Goal: Task Accomplishment & Management: Complete application form

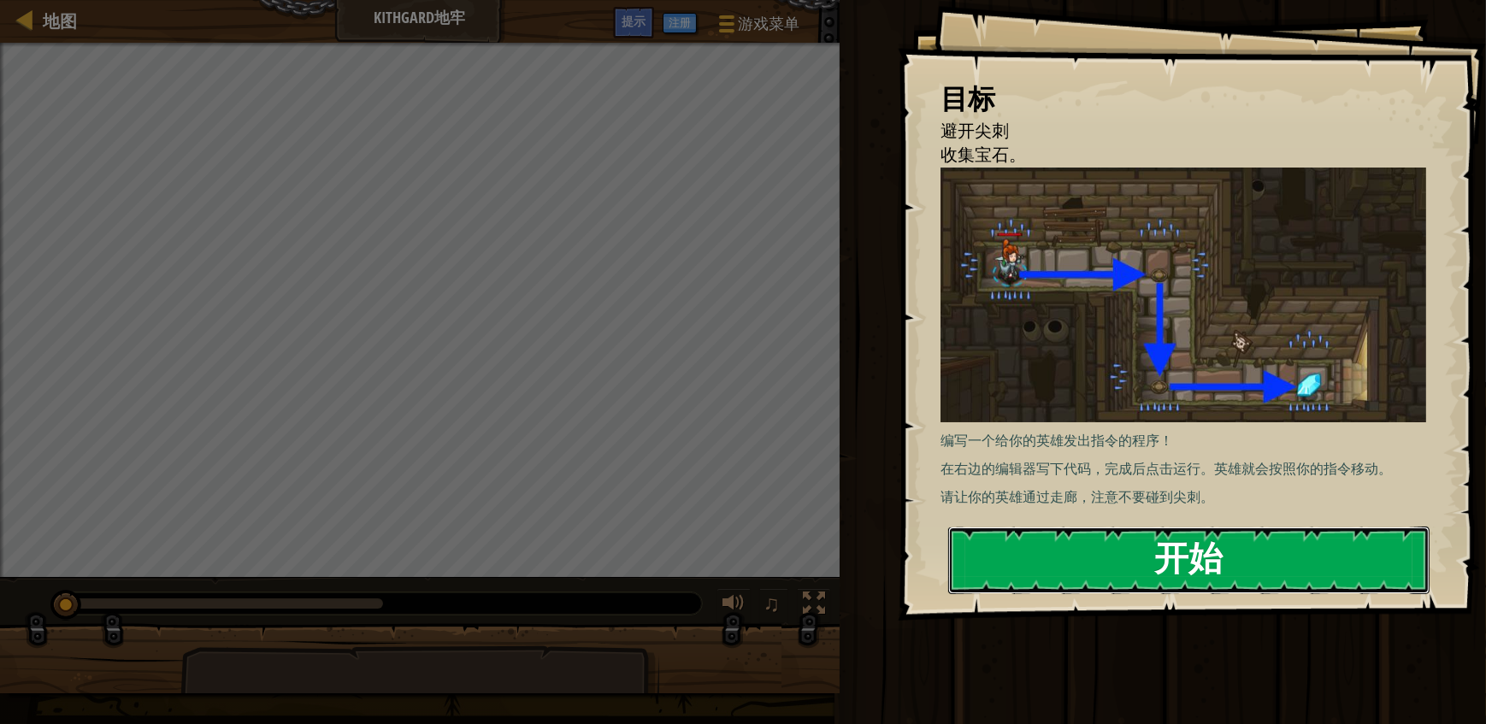
click at [1217, 544] on button "开始" at bounding box center [1188, 561] width 481 height 68
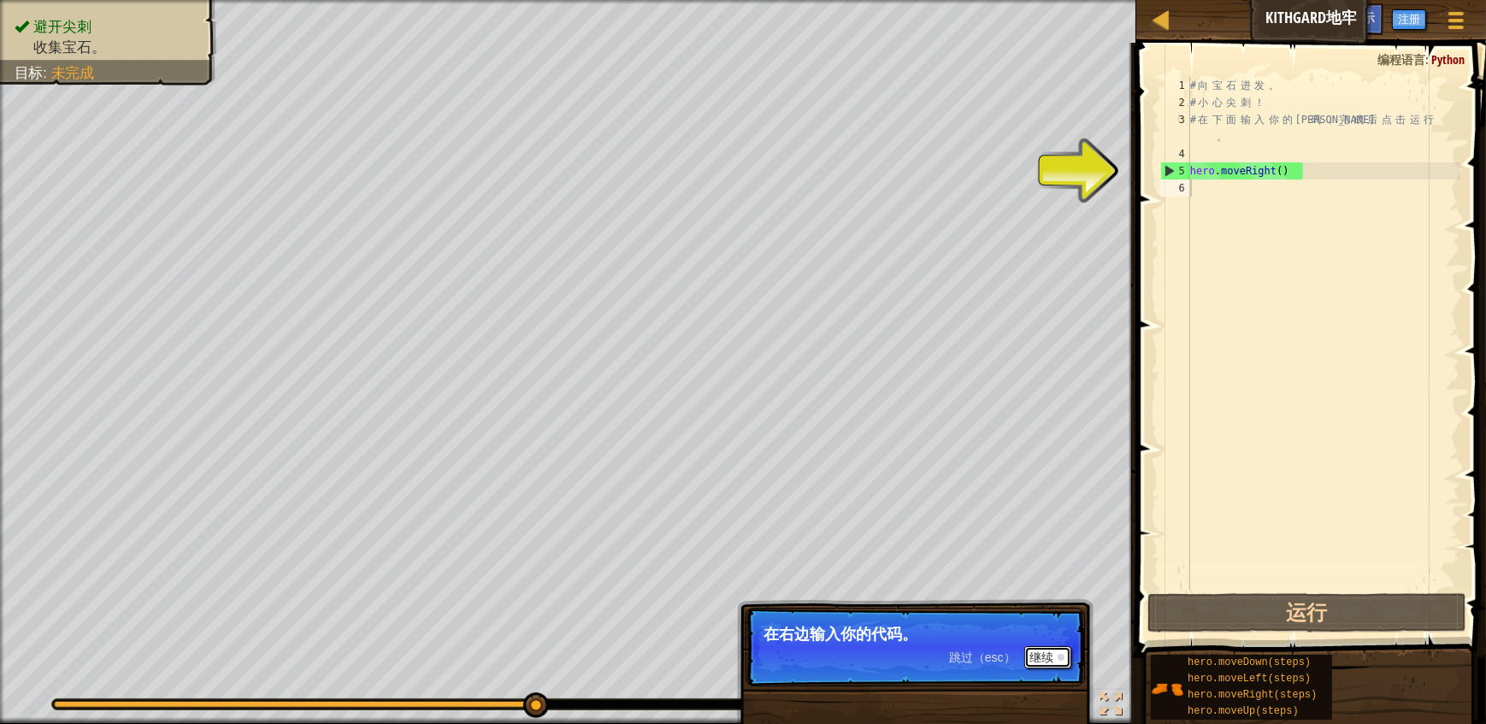
click at [1038, 659] on button "继续" at bounding box center [1047, 657] width 47 height 22
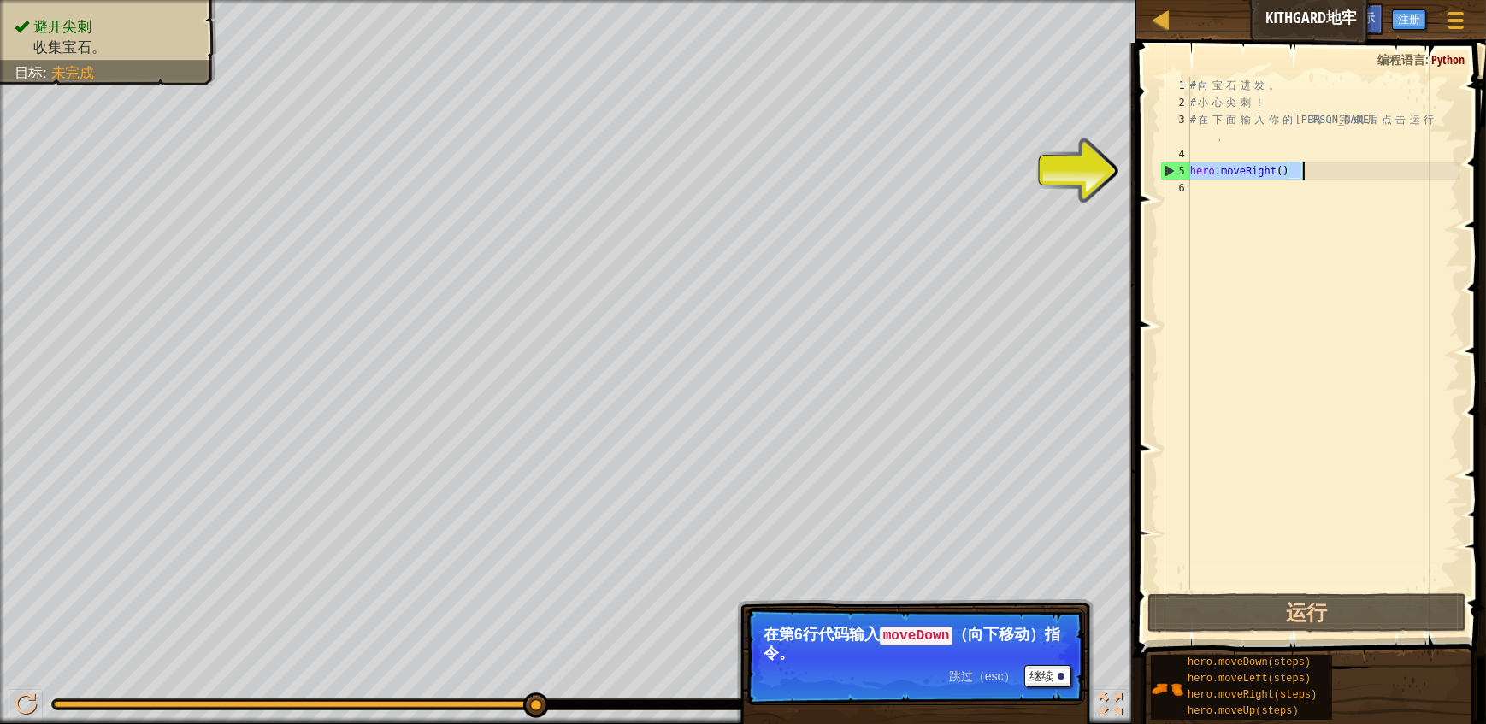
drag, startPoint x: 1193, startPoint y: 167, endPoint x: 1306, endPoint y: 174, distance: 113.9
click at [1306, 174] on div "# 向 宝 石 进 发 。 # 小 心 尖 刺 ！ # 在 下 面 输 入 你 的 代 码 ， 完 成 后 点 击 运 行 。 hero . moveRigh…" at bounding box center [1324, 350] width 274 height 547
type textarea "hero.moveRight()"
click at [1269, 200] on div "# 向 宝 石 进 发 。 # 小 心 尖 刺 ！ # 在 下 面 输 入 你 的 代 码 ， 完 成 后 点 击 运 行 。 hero . moveRigh…" at bounding box center [1324, 350] width 274 height 547
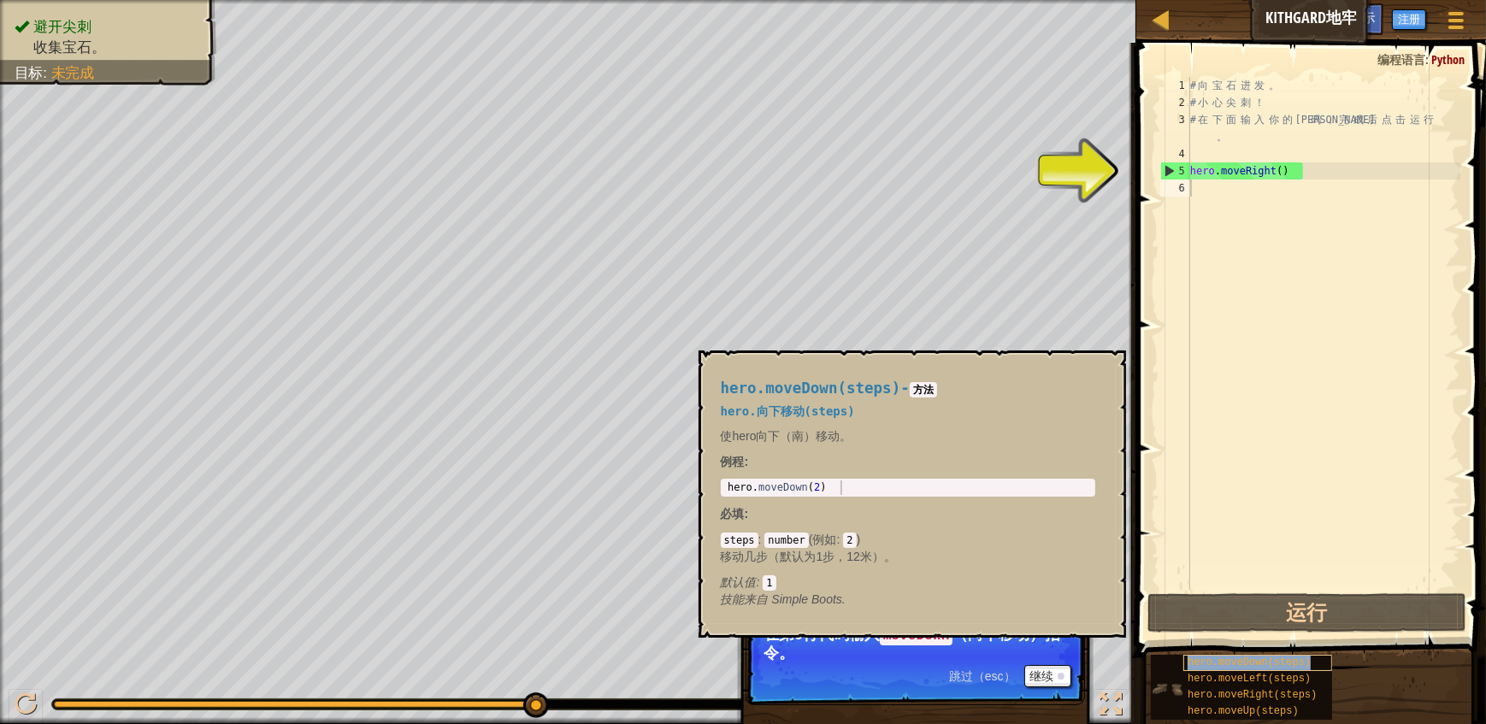
click at [1220, 660] on span "hero.moveDown(steps)" at bounding box center [1248, 663] width 123 height 12
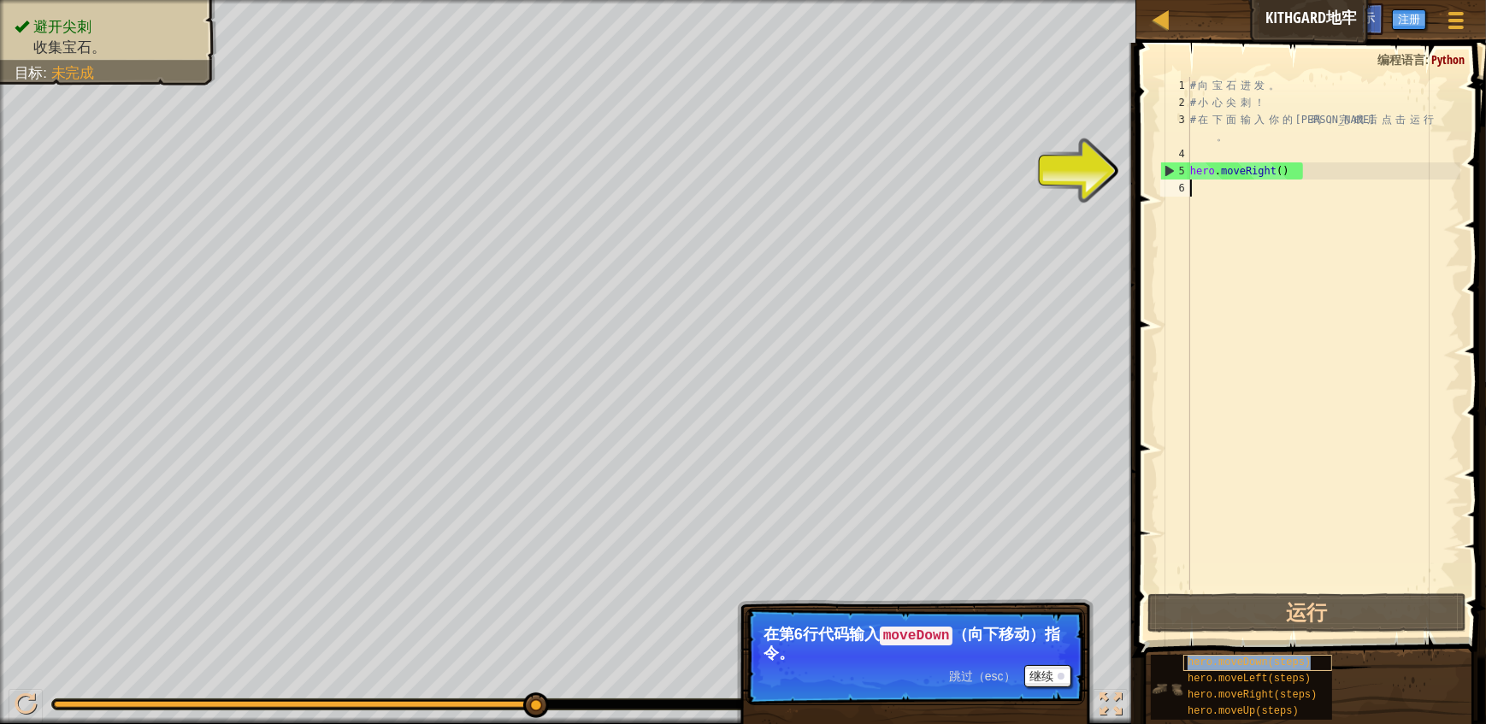
click at [1220, 660] on span "hero.moveDown(steps)" at bounding box center [1248, 663] width 123 height 12
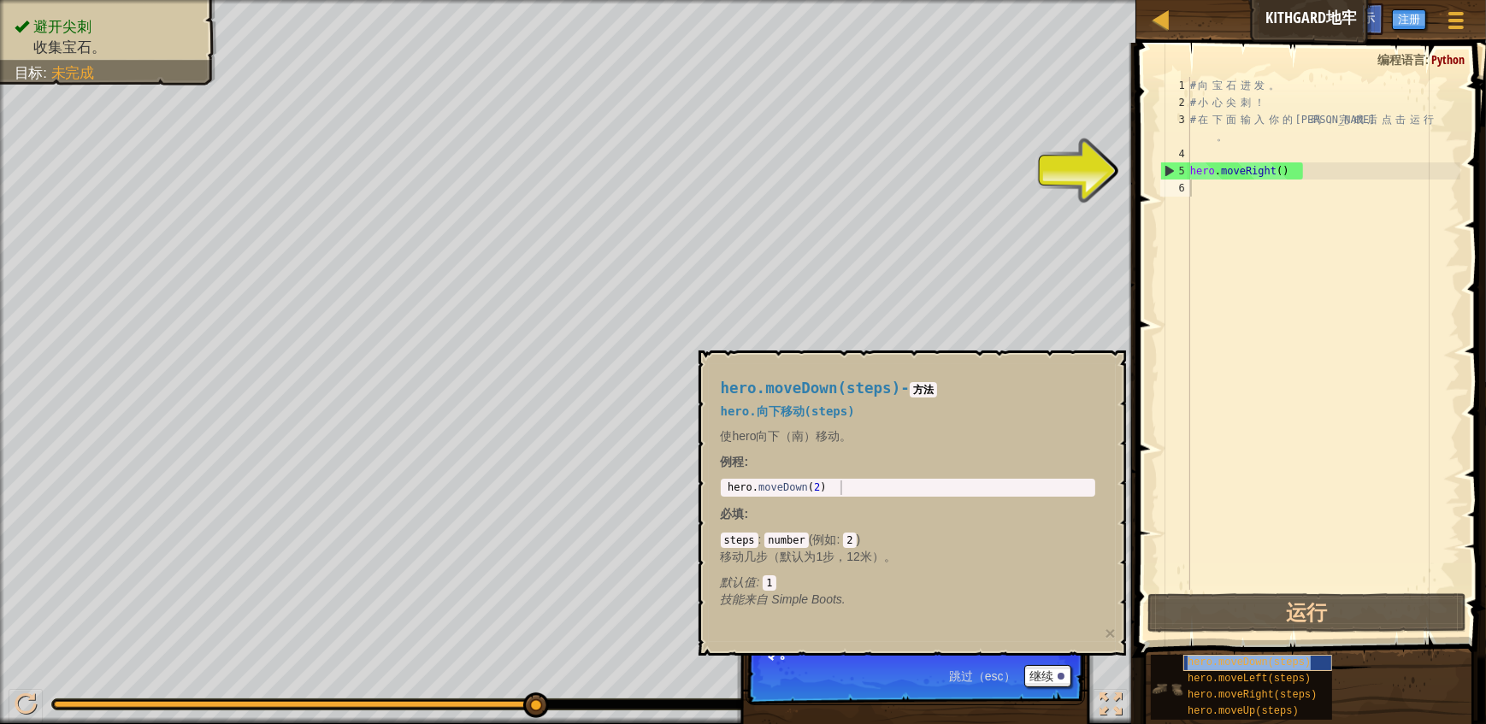
click at [1220, 660] on span "hero.moveDown(steps)" at bounding box center [1248, 663] width 123 height 12
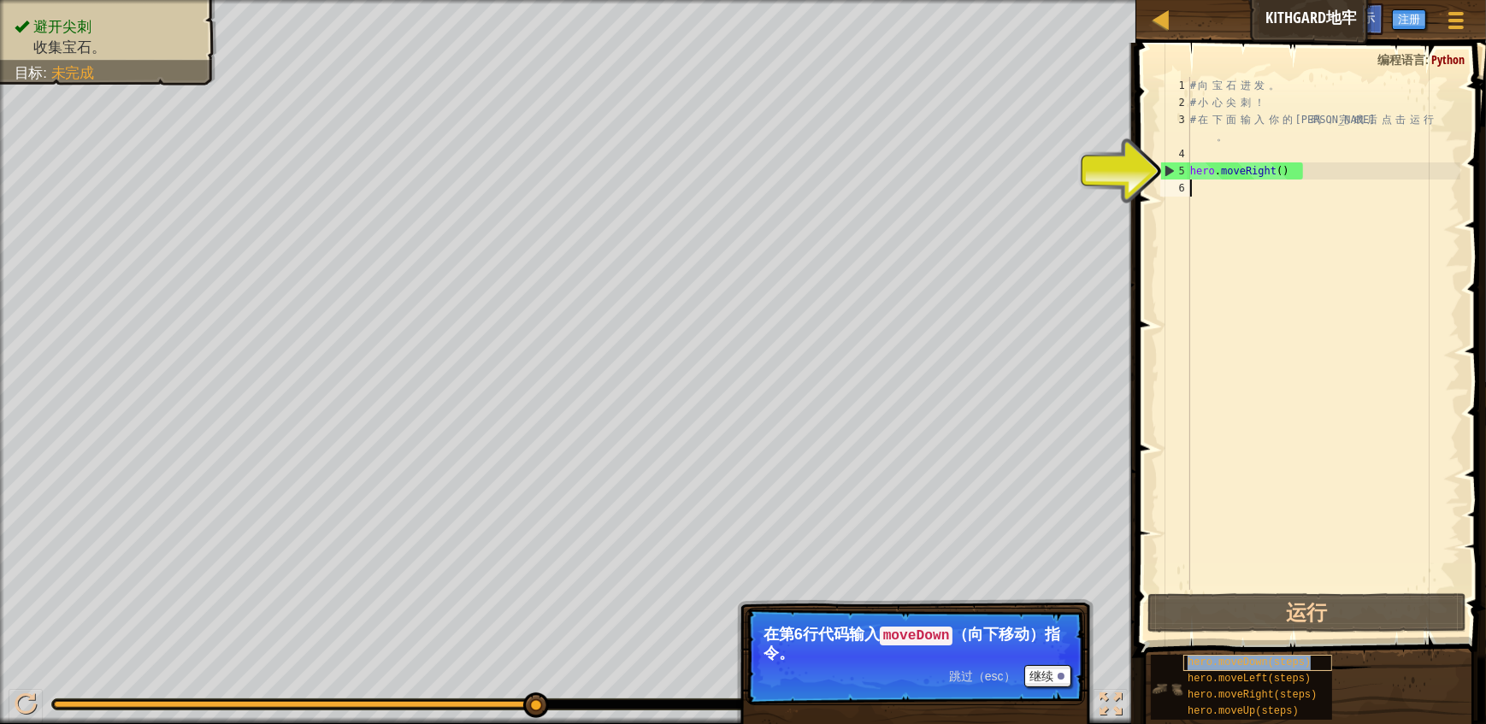
click at [1220, 660] on span "hero.moveDown(steps)" at bounding box center [1248, 663] width 123 height 12
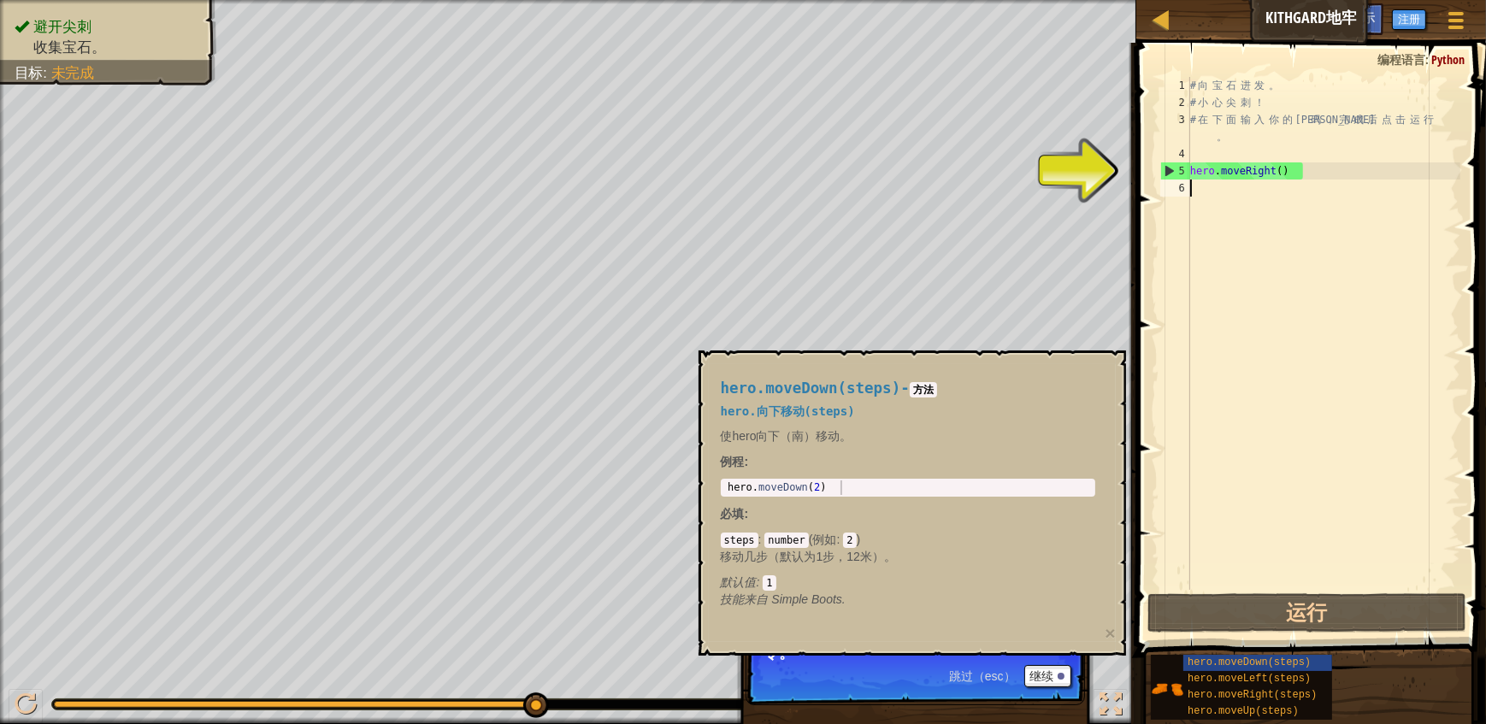
click at [1238, 193] on div "# 向 宝 石 进 发 。 # 小 心 尖 刺 ！ # 在 下 面 输 入 你 的 代 码 ， 完 成 后 点 击 运 行 。 hero . moveRigh…" at bounding box center [1324, 350] width 274 height 547
paste textarea "hero.moveRight()"
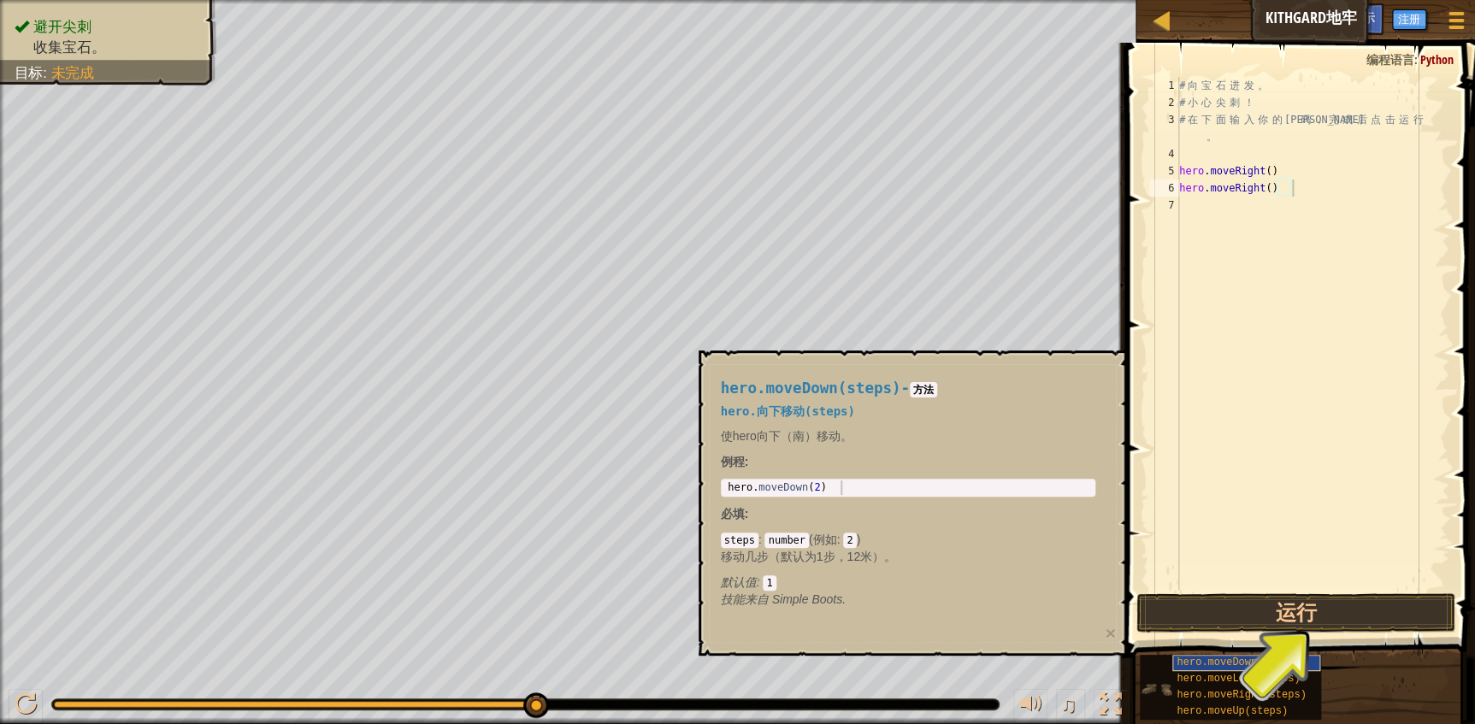
drag, startPoint x: 1341, startPoint y: 662, endPoint x: 1219, endPoint y: 662, distance: 121.4
click at [1219, 662] on div "hero.moveDown(steps) hero.moveLeft(steps) hero.moveRight(steps) hero.moveUp(ste…" at bounding box center [1301, 687] width 324 height 67
click at [1293, 608] on button "运行" at bounding box center [1296, 612] width 320 height 39
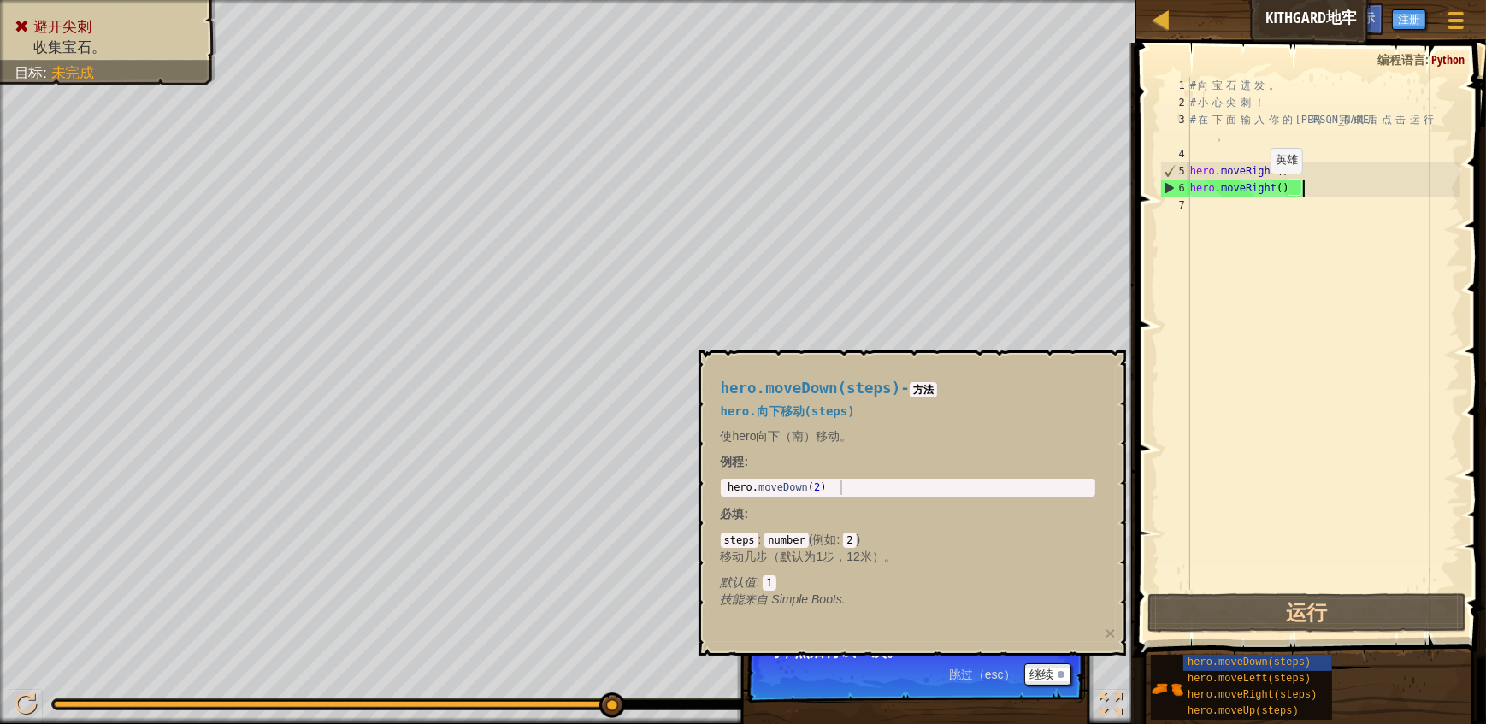
click at [1257, 190] on div "# 向 宝 石 进 发 。 # 小 心 尖 刺 ！ # 在 下 面 输 入 你 的 代 码 ， 完 成 后 点 击 运 行 。 hero . moveRigh…" at bounding box center [1324, 350] width 274 height 547
drag, startPoint x: 1255, startPoint y: 186, endPoint x: 1287, endPoint y: 191, distance: 31.9
click at [1287, 191] on div "# 向 宝 石 进 发 。 # 小 心 尖 刺 ！ # 在 下 面 输 入 你 的 代 码 ， 完 成 后 点 击 运 行 。 hero . moveRigh…" at bounding box center [1324, 350] width 274 height 547
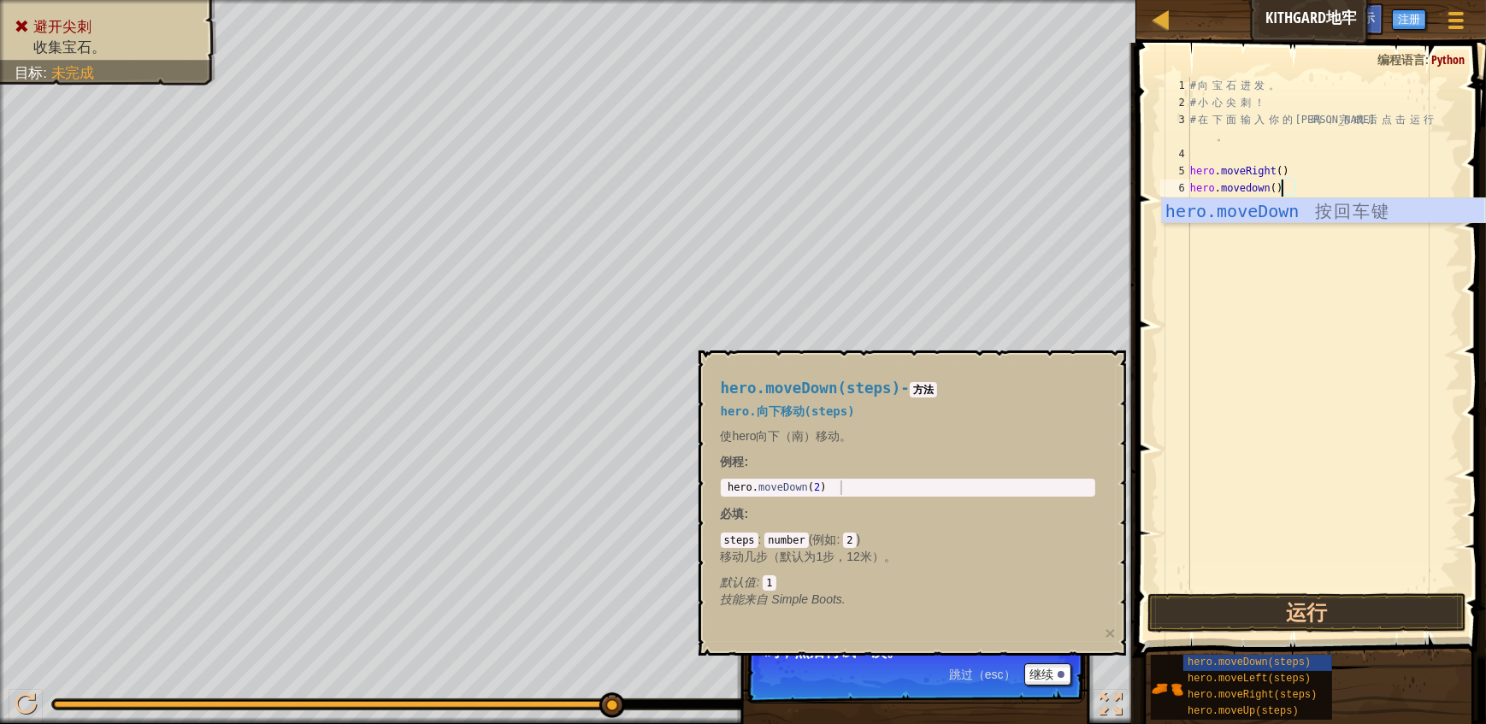
scroll to position [0, 91]
type textarea "hero.moveDown()"
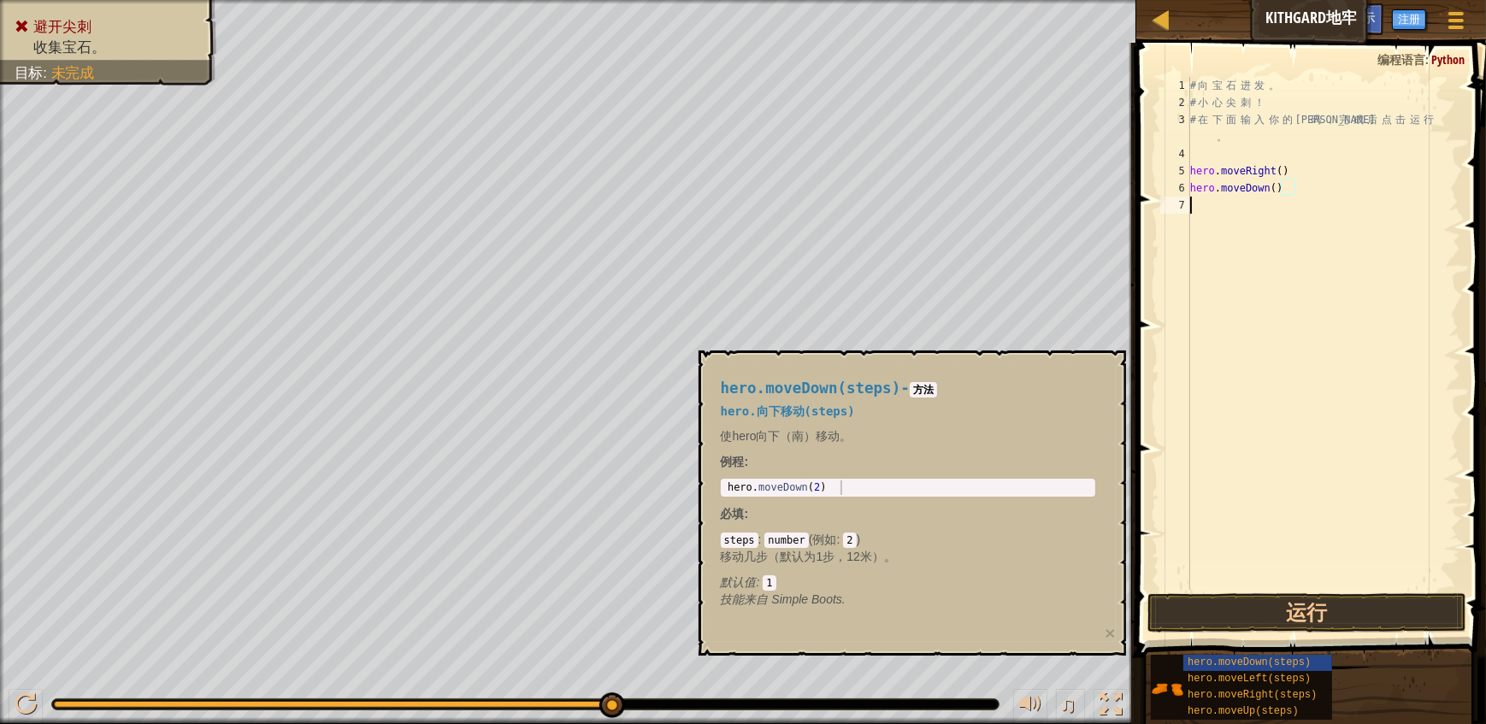
click at [1351, 256] on div "# 向 宝 石 进 发 。 # 小 心 尖 刺 ！ # 在 下 面 输 入 你 的 代 码 ， 完 成 后 点 击 运 行 。 hero . moveRigh…" at bounding box center [1324, 350] width 274 height 547
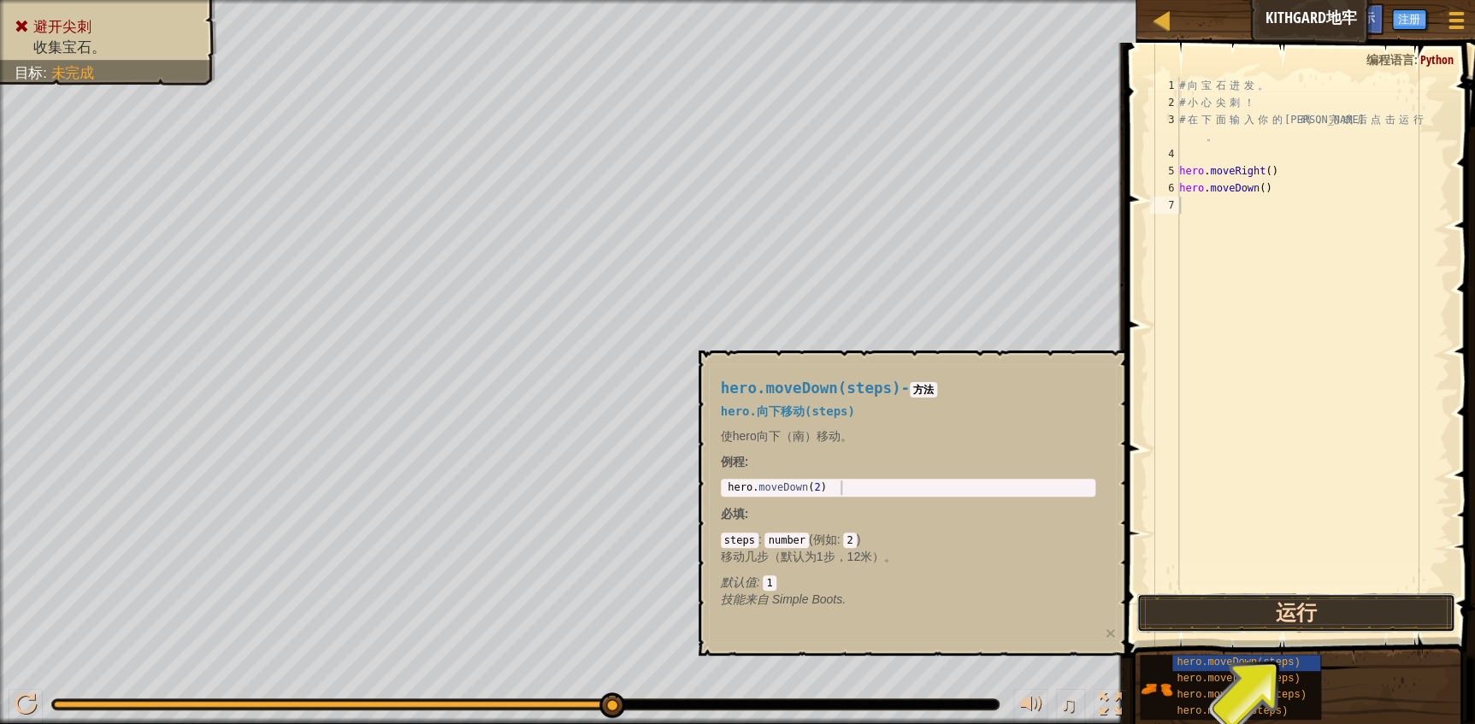
click at [1308, 620] on button "运行" at bounding box center [1296, 612] width 320 height 39
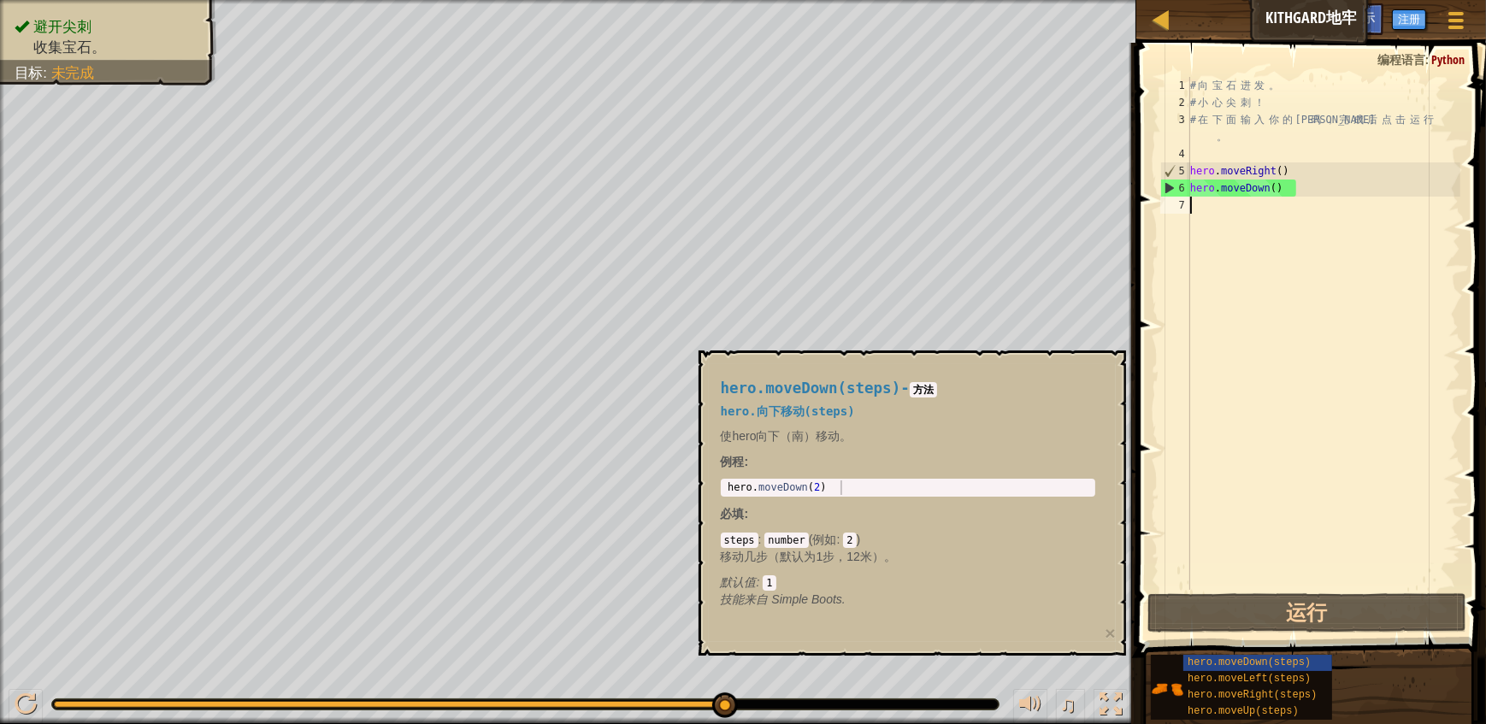
paste textarea "hero.moveRight()"
type textarea "hero.moveRight()"
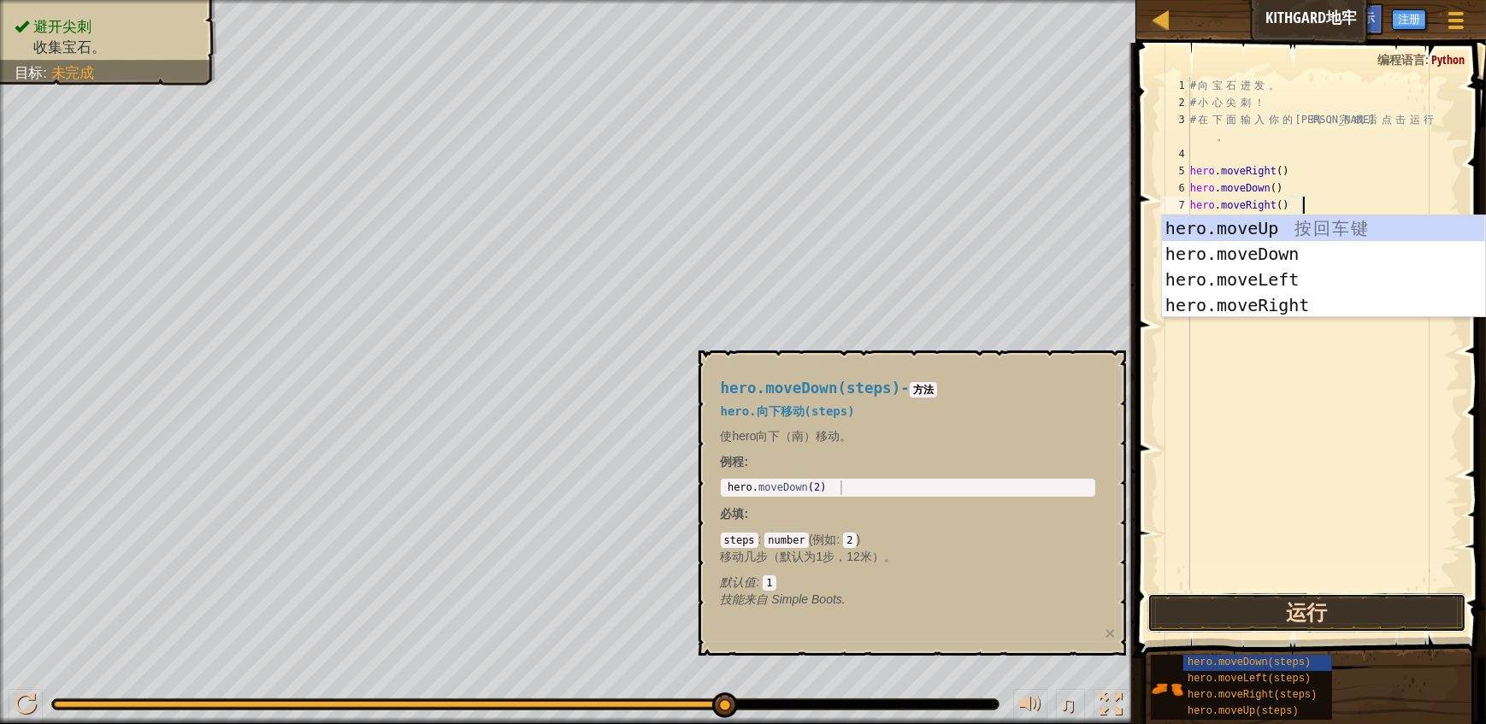
click at [1311, 608] on button "运行" at bounding box center [1307, 612] width 320 height 39
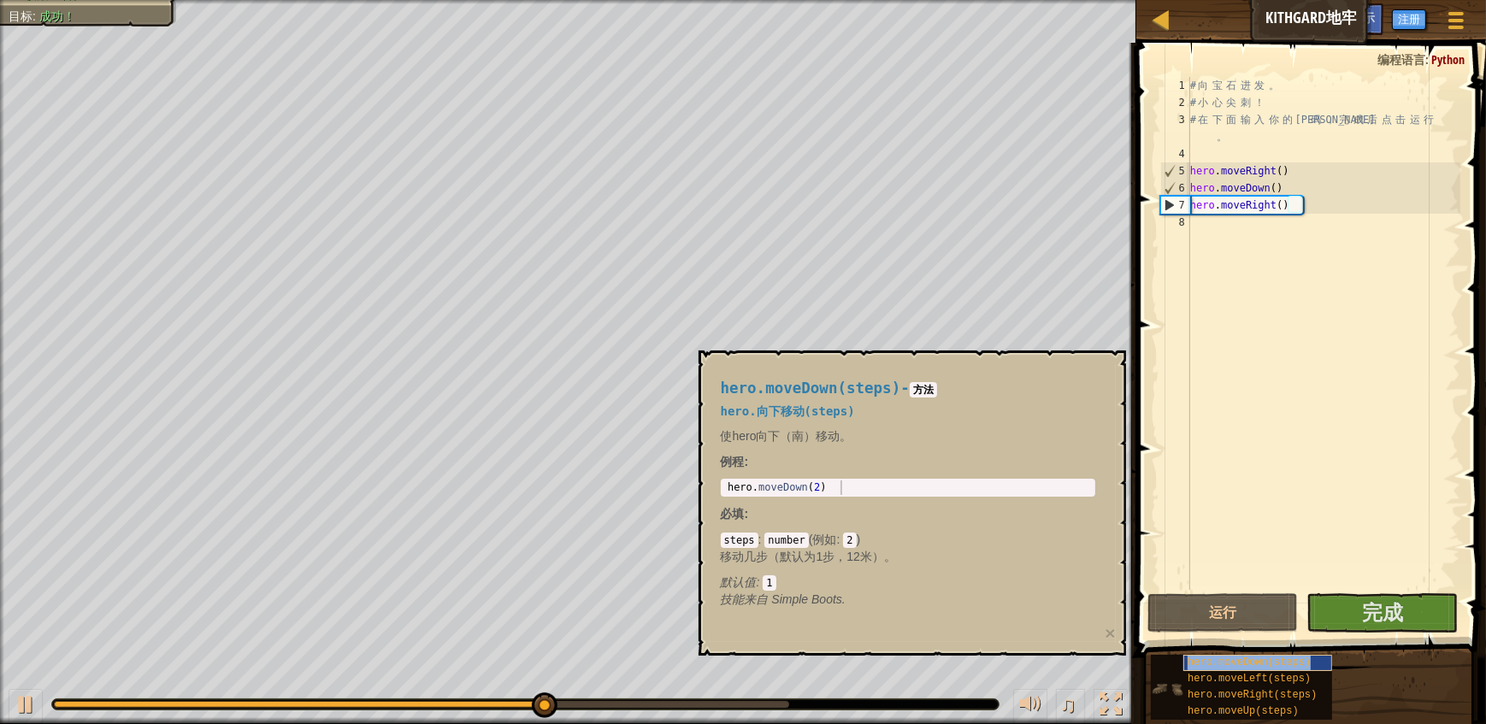
click at [1213, 656] on div "hero.moveDown(steps)" at bounding box center [1257, 663] width 149 height 16
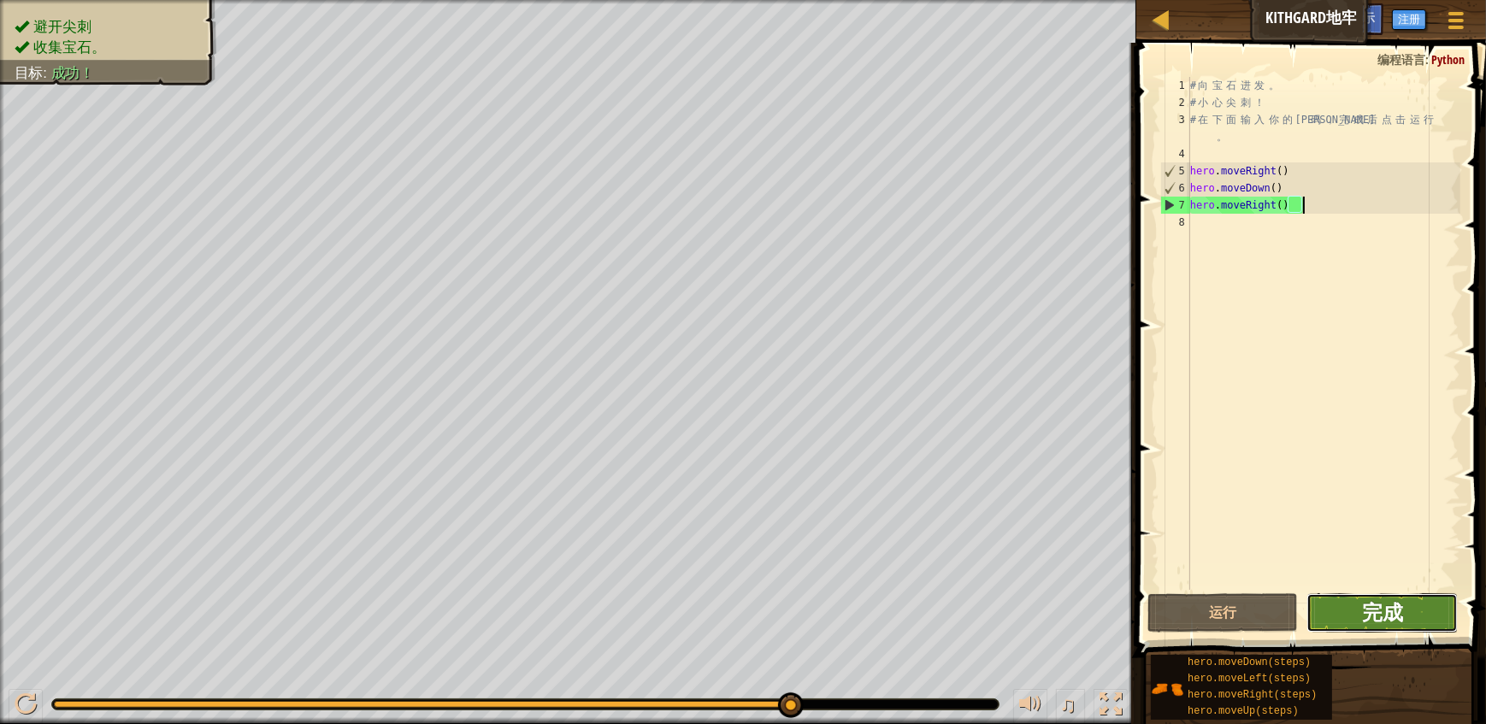
click at [1374, 615] on span "完成" at bounding box center [1382, 611] width 41 height 27
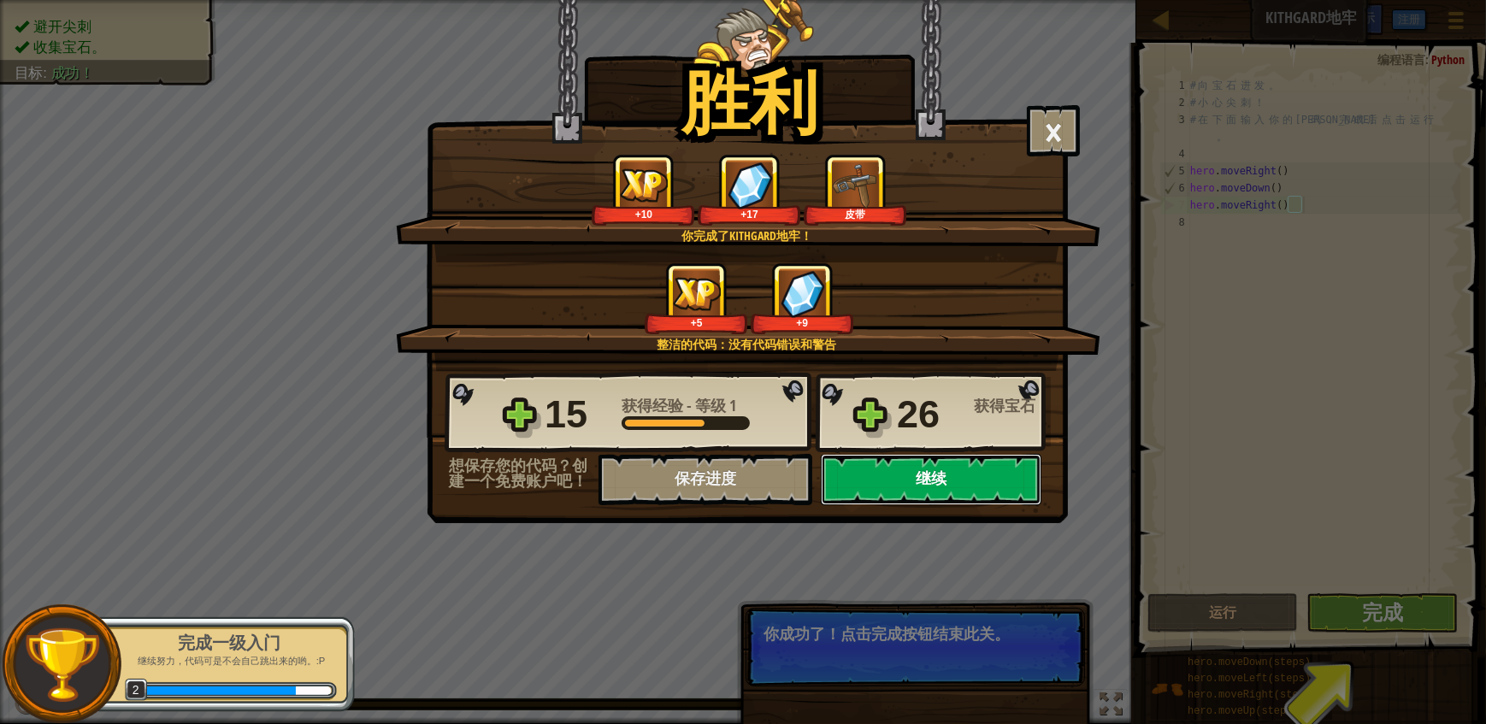
click at [950, 477] on button "继续" at bounding box center [931, 479] width 221 height 51
select select "zh-[PERSON_NAME]"
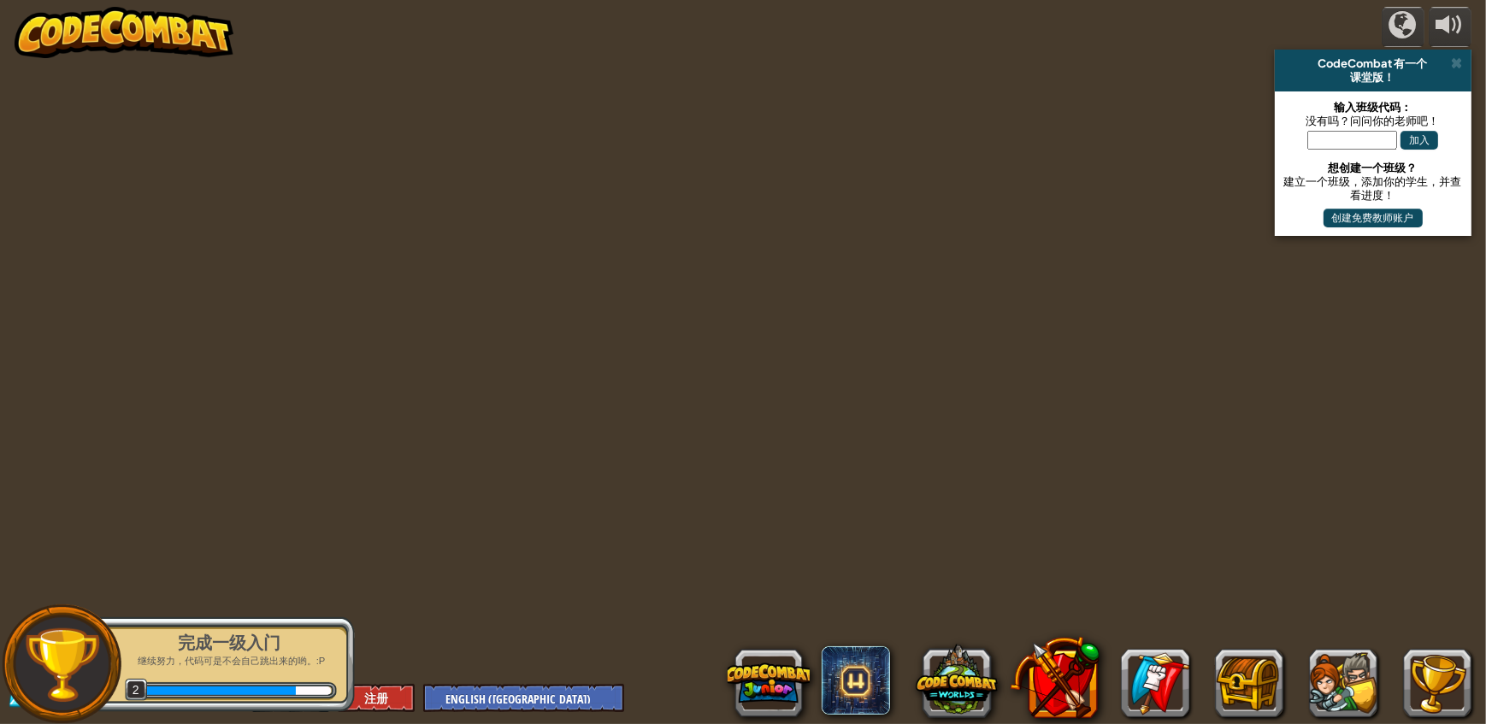
select select "zh-[PERSON_NAME]"
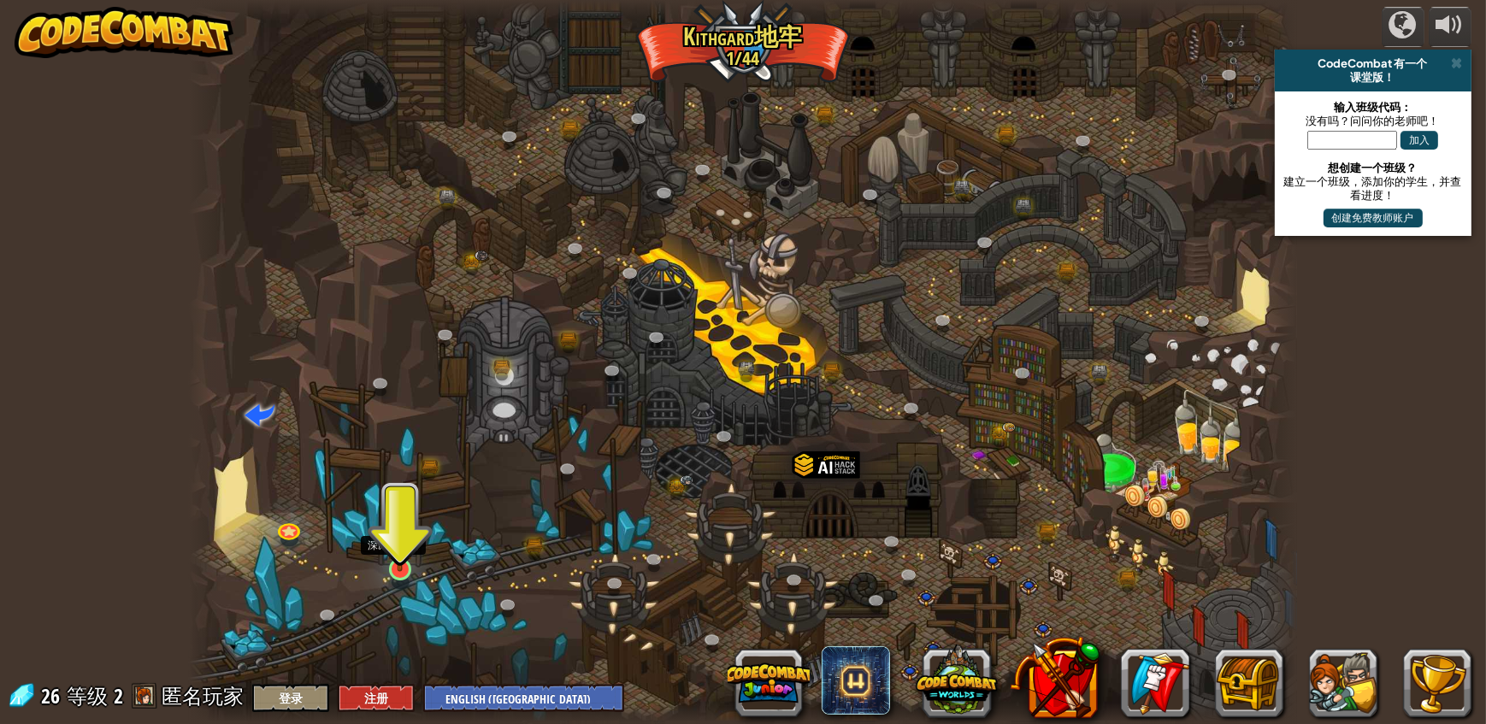
click at [398, 556] on img at bounding box center [400, 538] width 29 height 67
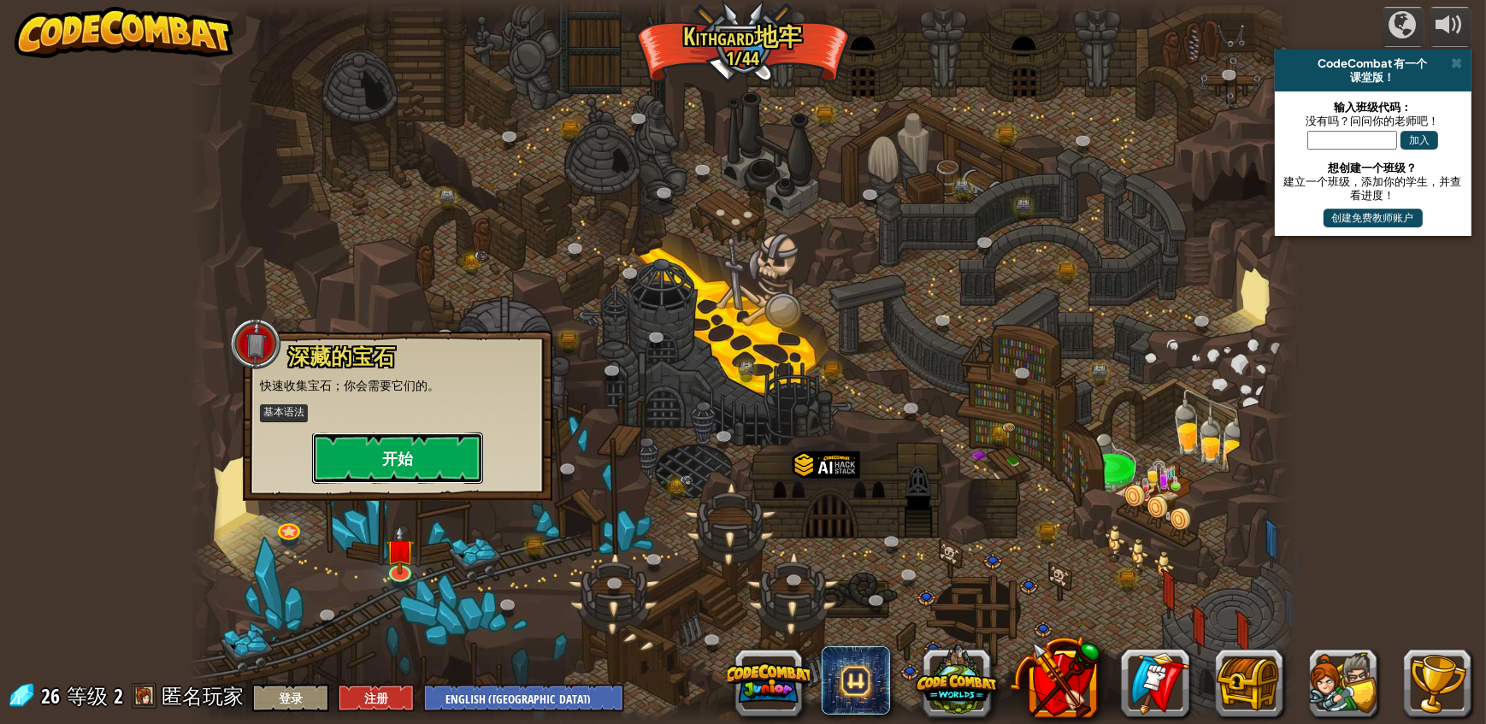
click at [401, 439] on button "开始" at bounding box center [397, 458] width 171 height 51
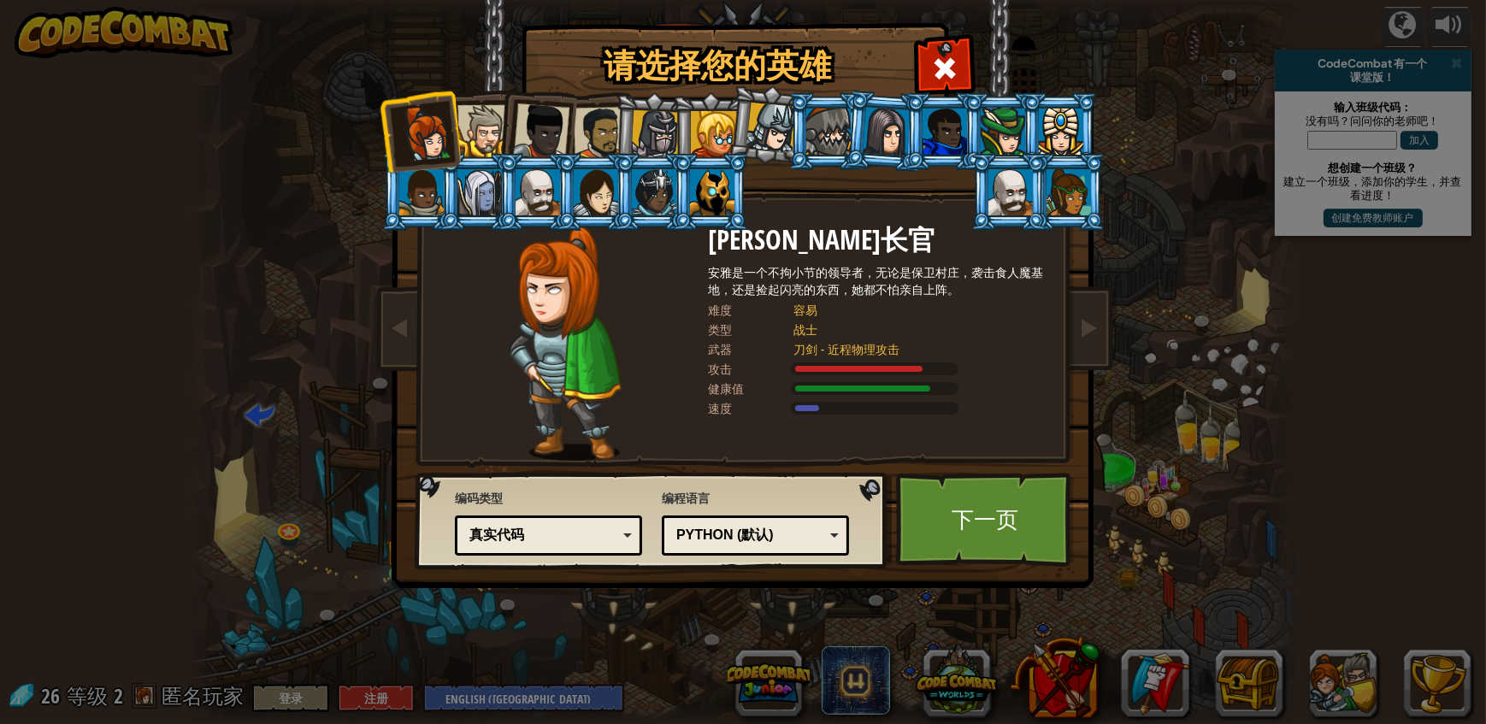
click at [704, 137] on div at bounding box center [714, 134] width 46 height 46
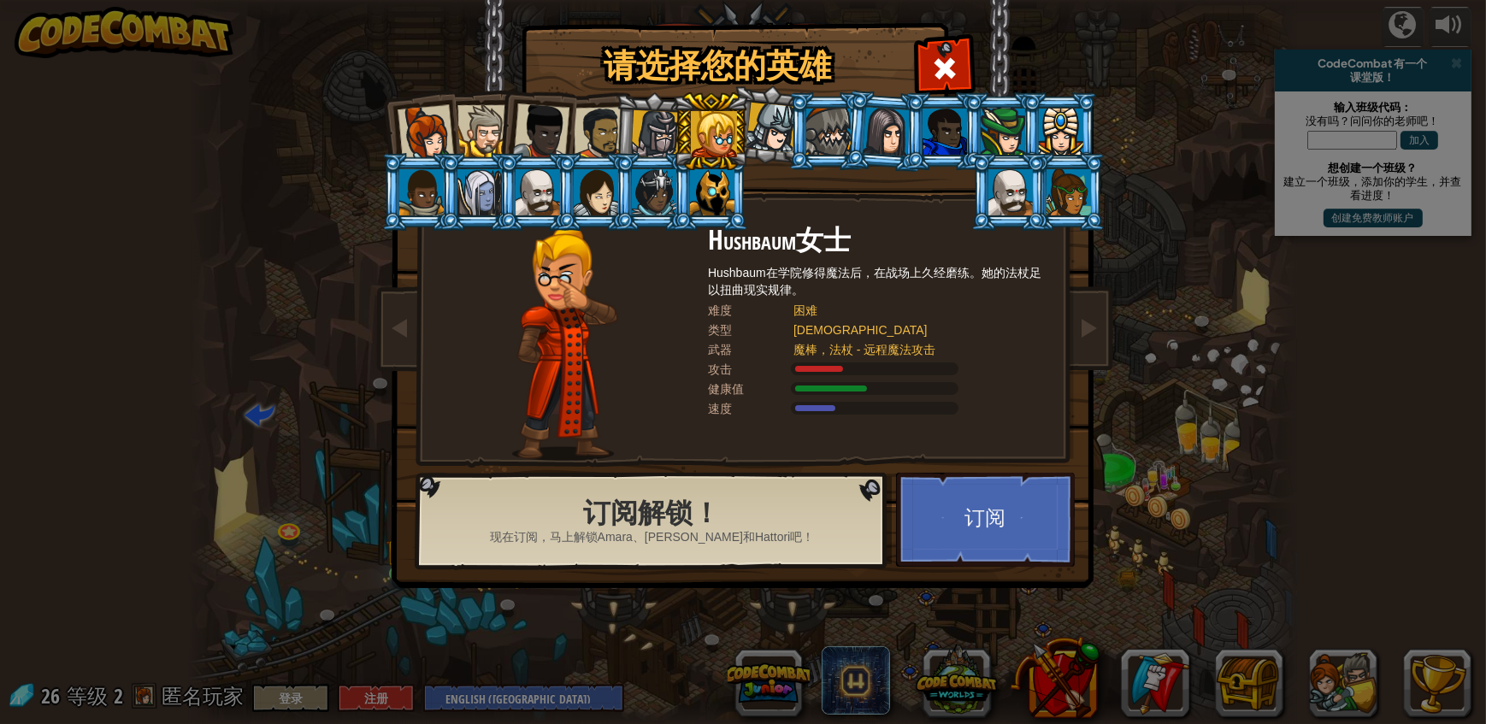
click at [767, 130] on div at bounding box center [771, 128] width 50 height 50
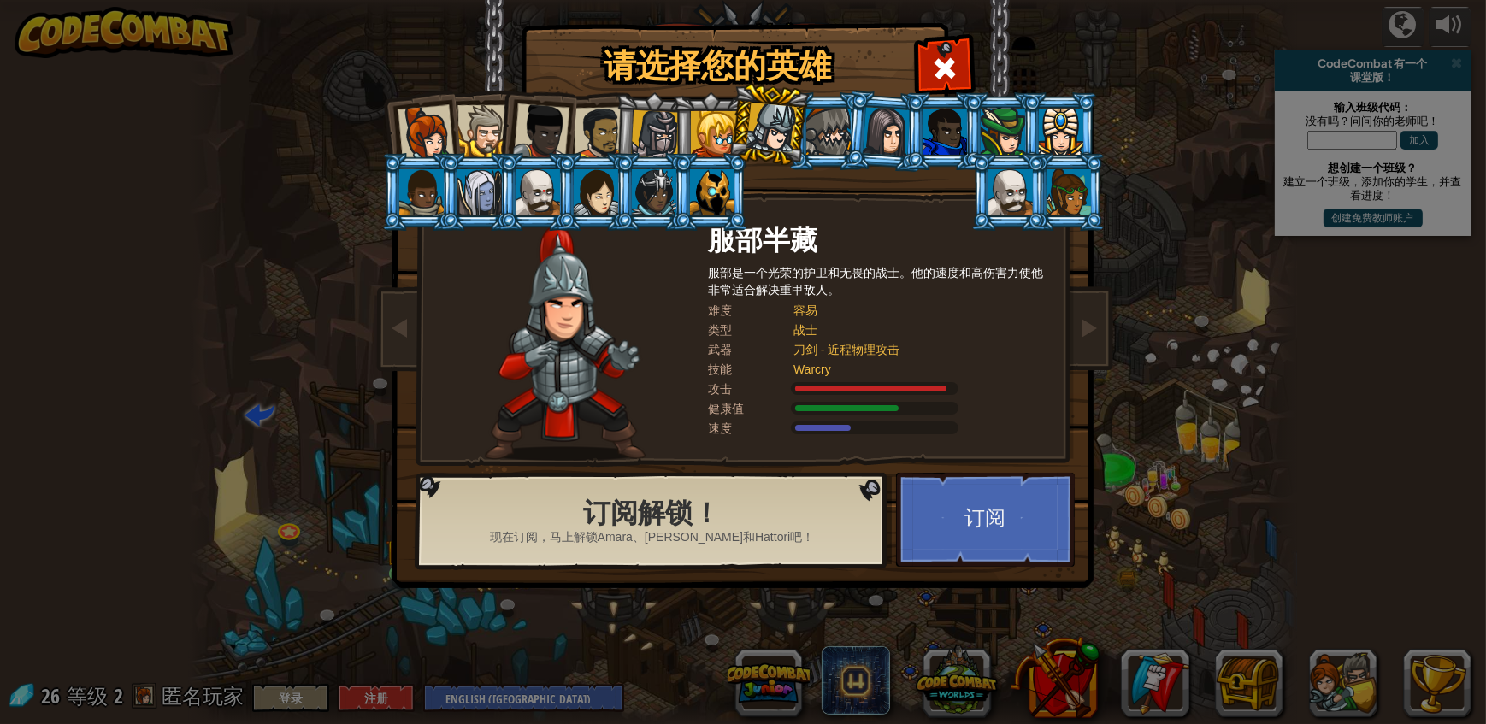
click at [530, 186] on div at bounding box center [538, 192] width 44 height 46
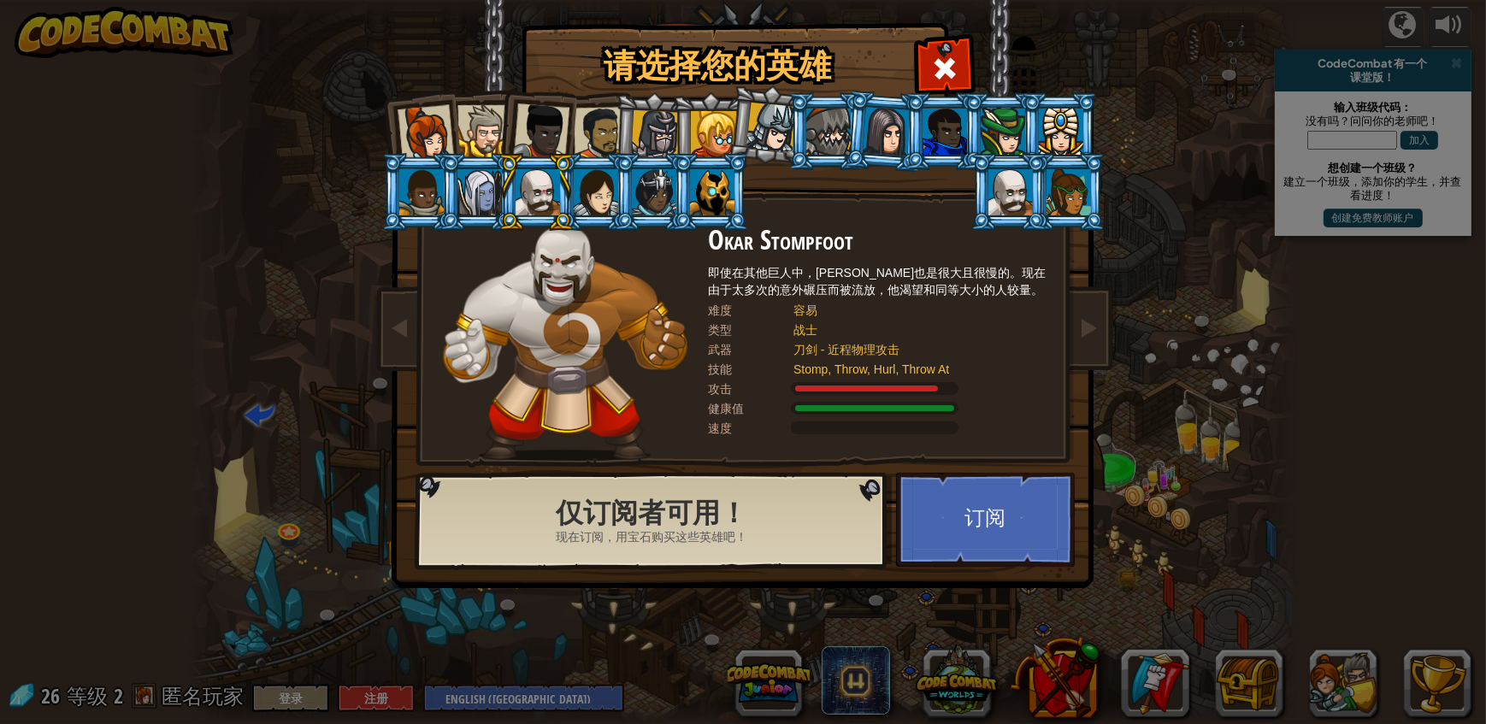
click at [427, 120] on div at bounding box center [426, 133] width 56 height 56
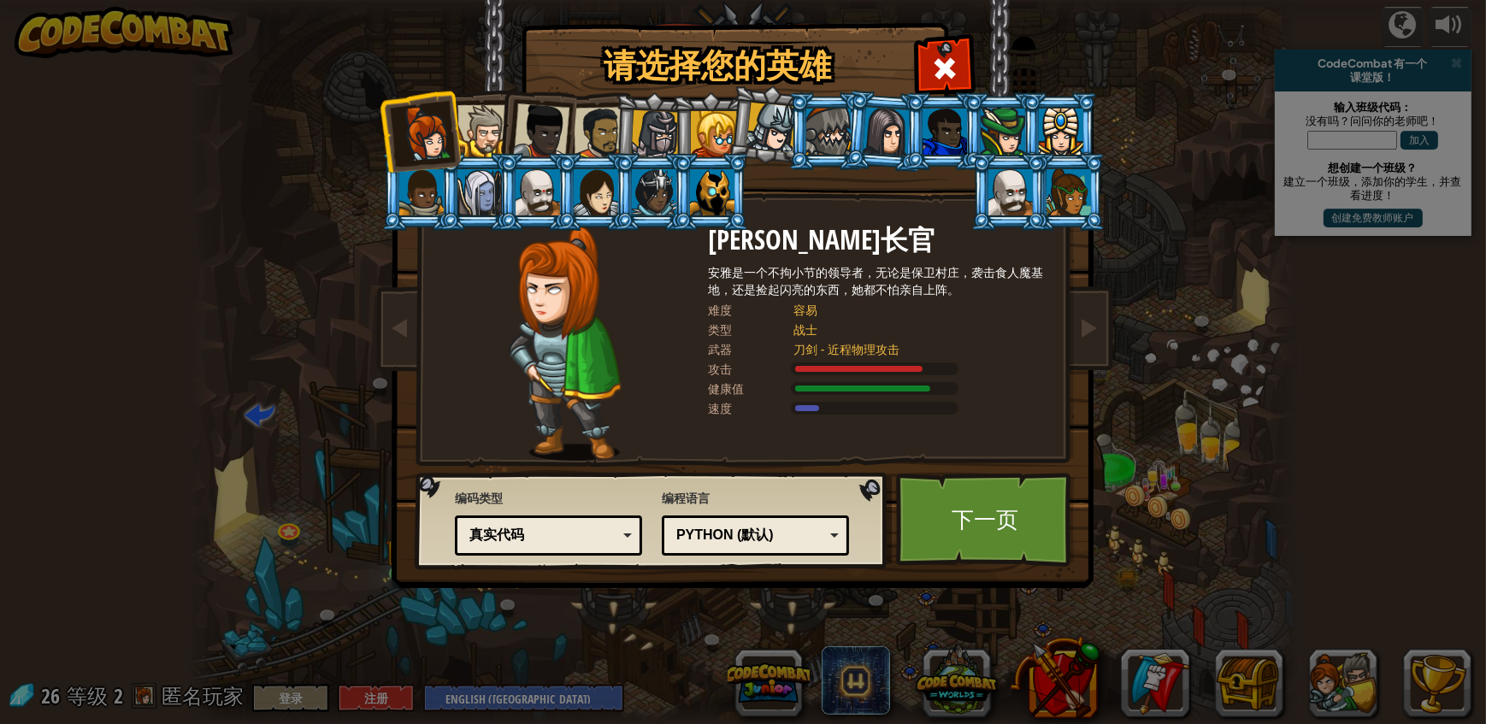
click at [479, 134] on div at bounding box center [483, 131] width 52 height 52
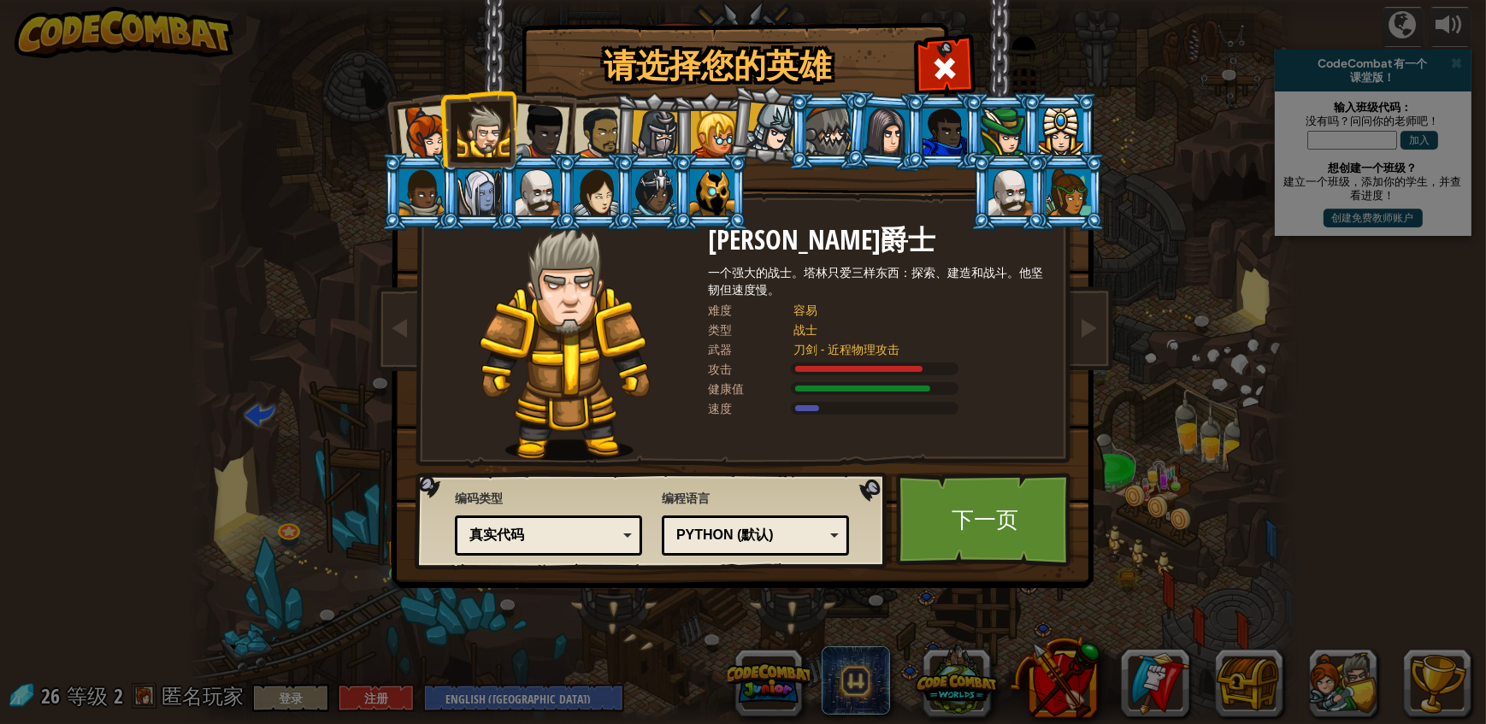
click at [537, 134] on div at bounding box center [541, 131] width 56 height 56
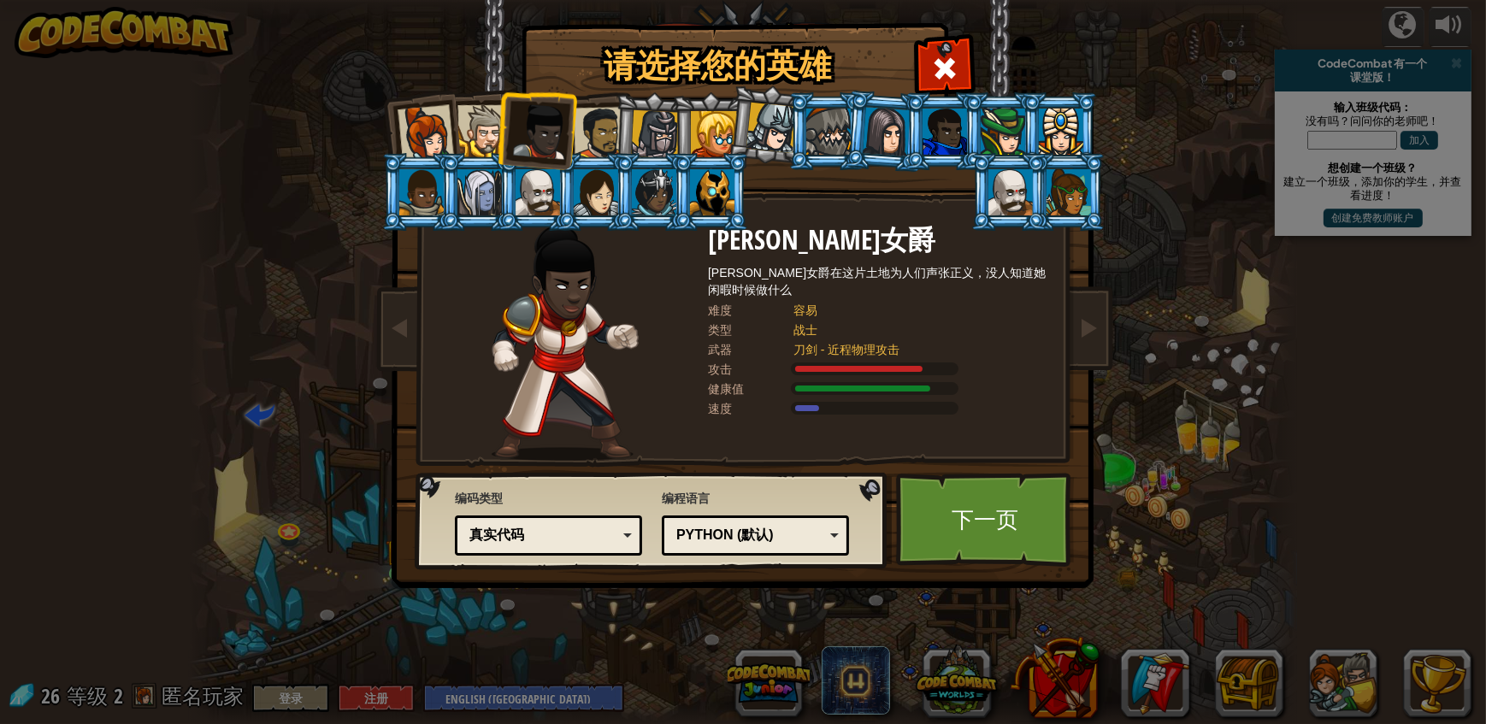
click at [622, 133] on li at bounding box center [652, 132] width 81 height 82
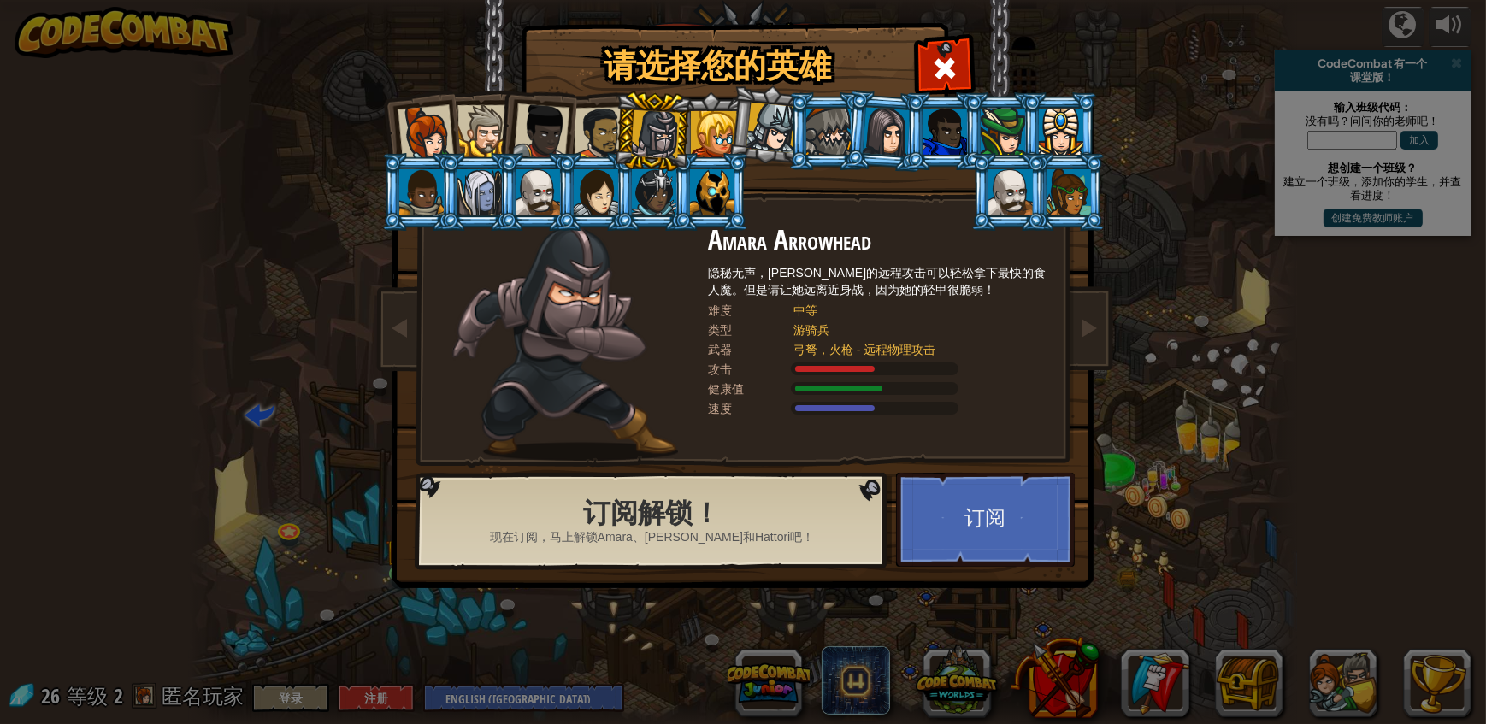
click at [601, 132] on div at bounding box center [600, 133] width 53 height 53
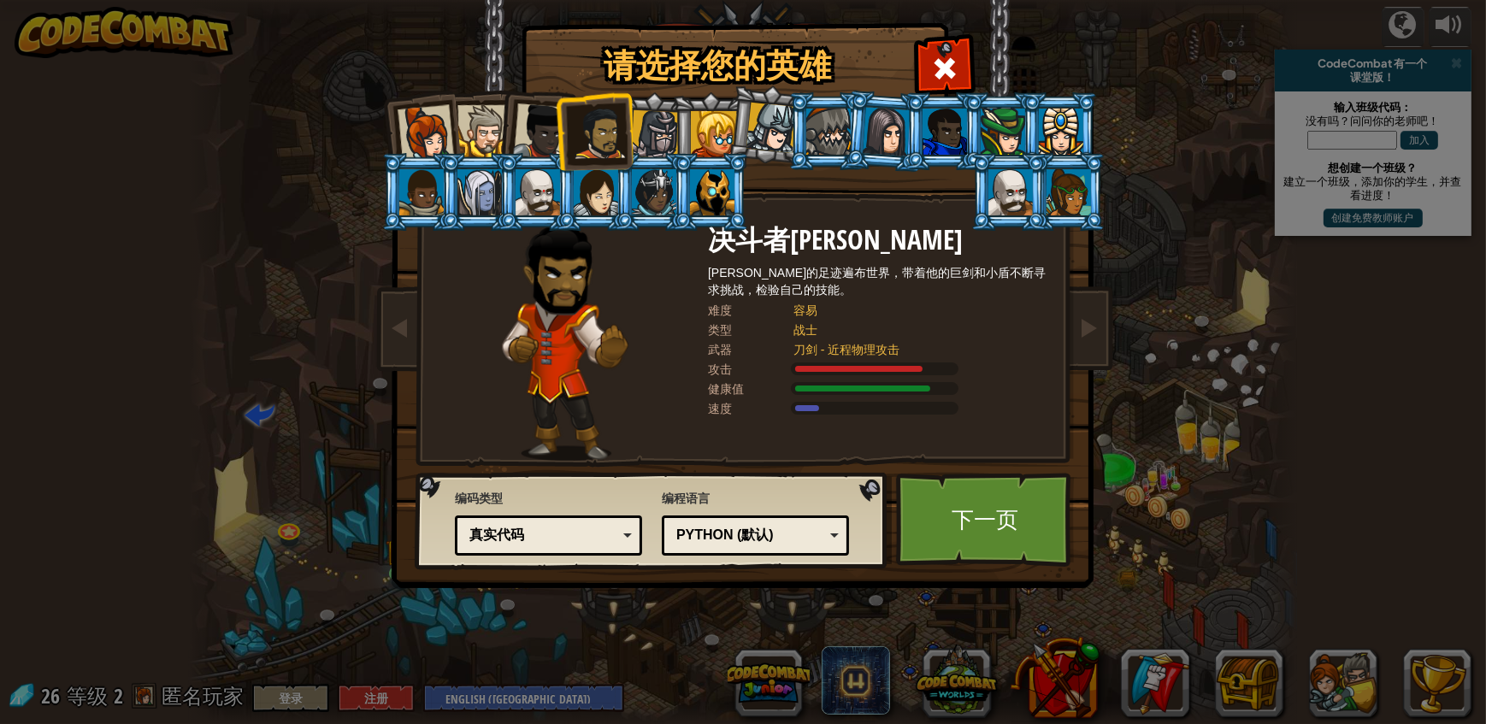
click at [438, 132] on div at bounding box center [426, 133] width 56 height 56
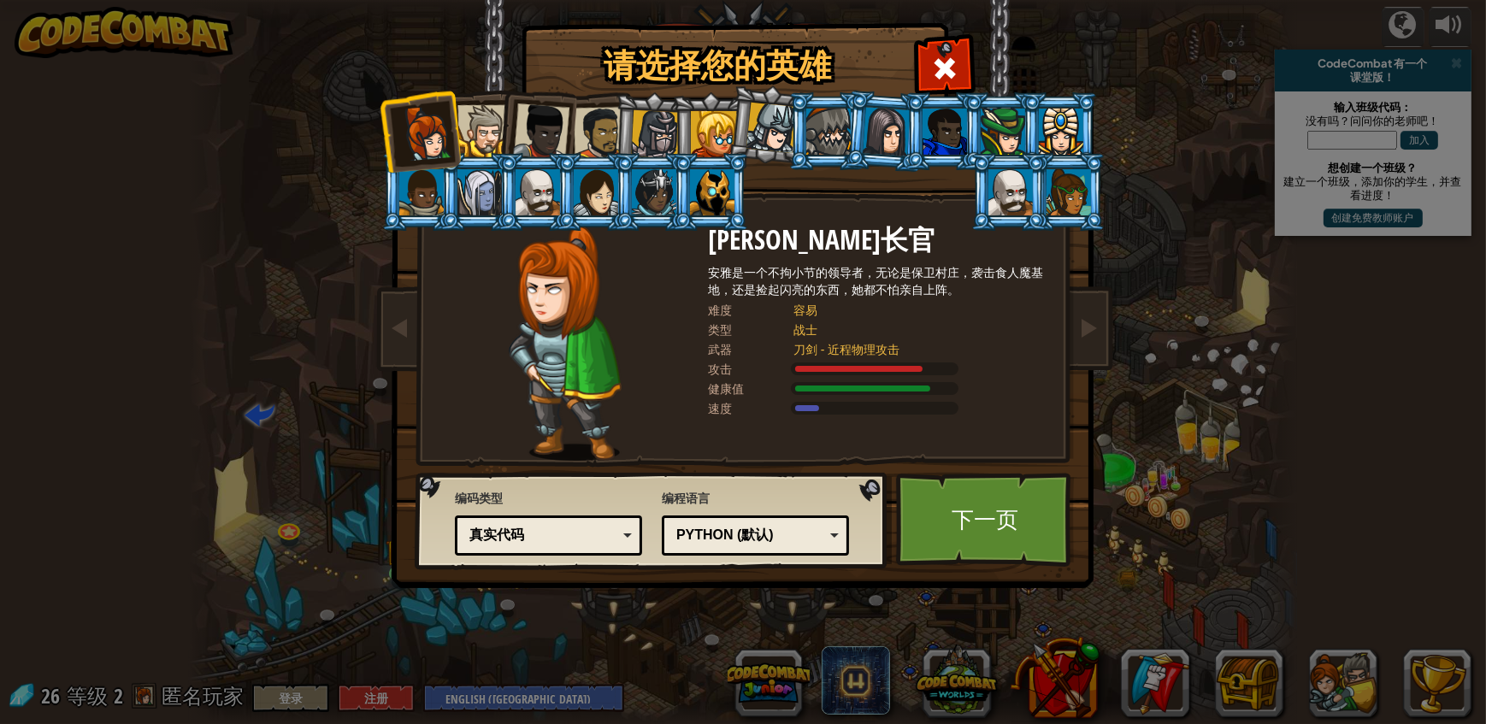
click at [622, 539] on div "真实代码" at bounding box center [548, 535] width 165 height 27
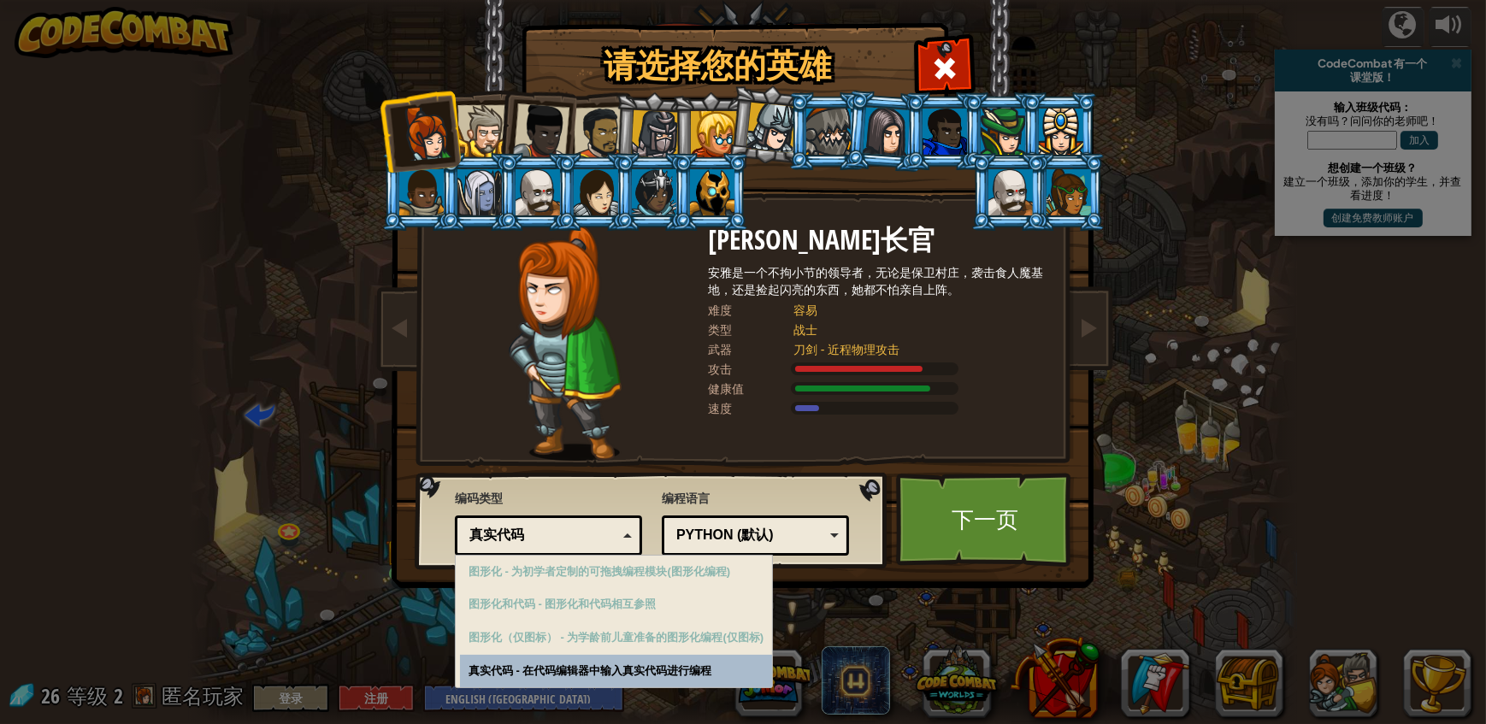
click at [636, 539] on div "真实代码 图形化和代码 图形化 图形化（仅图标） 真实代码" at bounding box center [548, 536] width 187 height 40
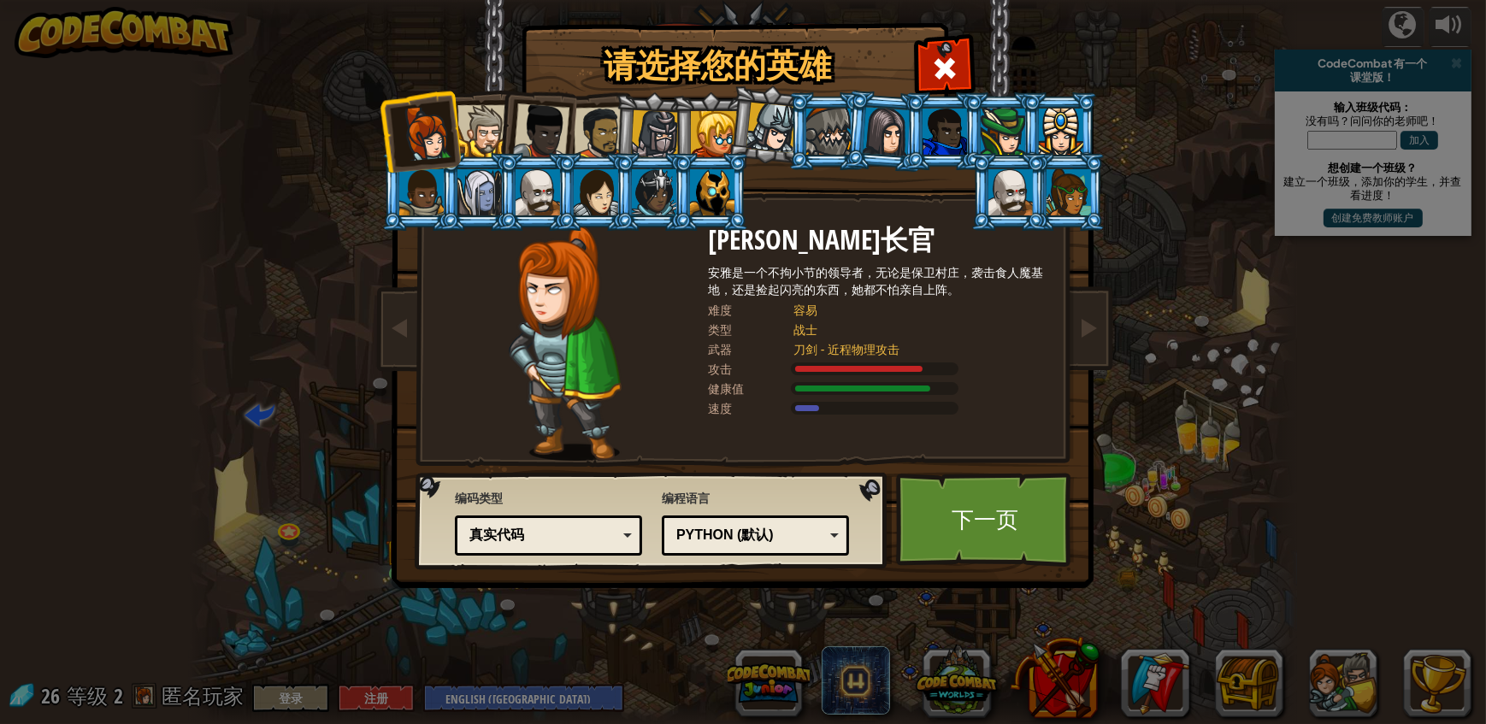
click at [735, 536] on div "Python (默认)" at bounding box center [750, 536] width 148 height 20
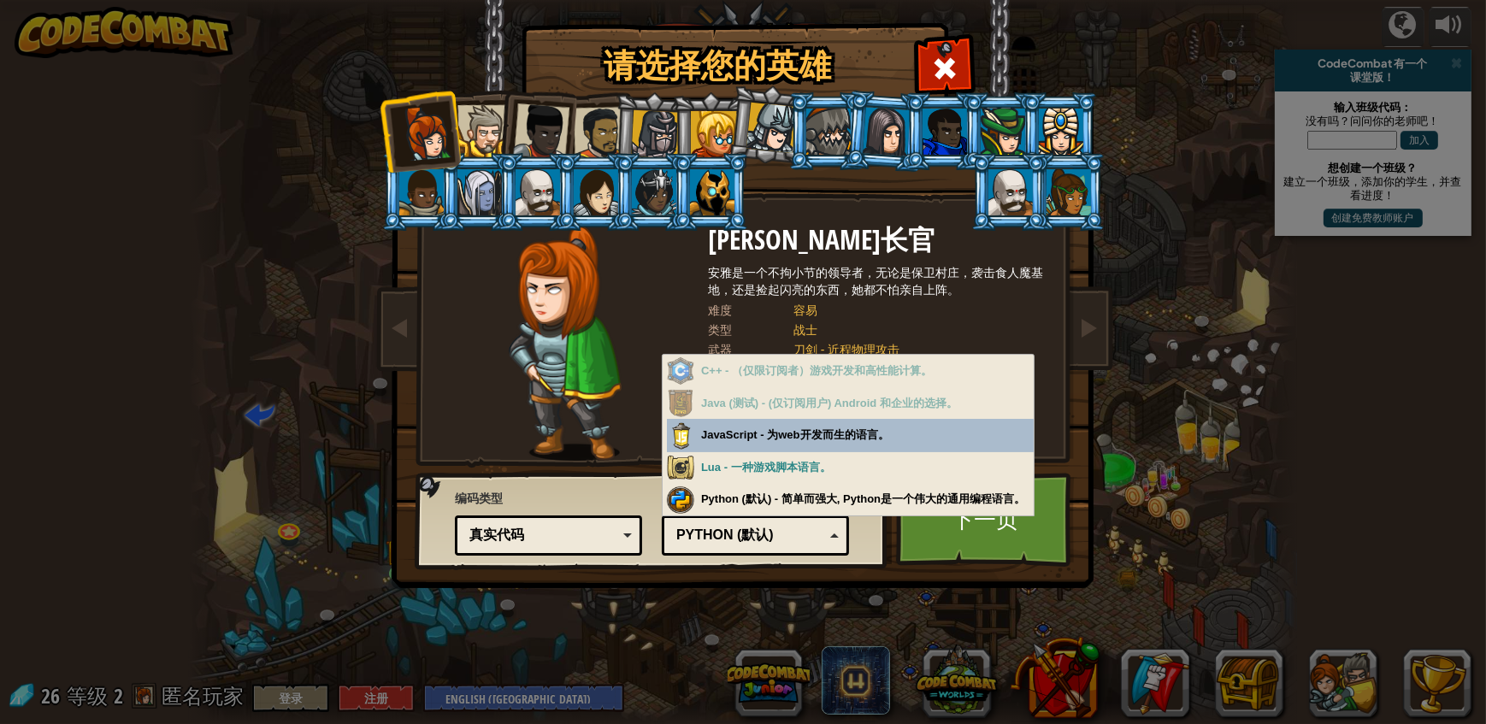
click at [835, 527] on div "Python (默认)" at bounding box center [755, 535] width 165 height 27
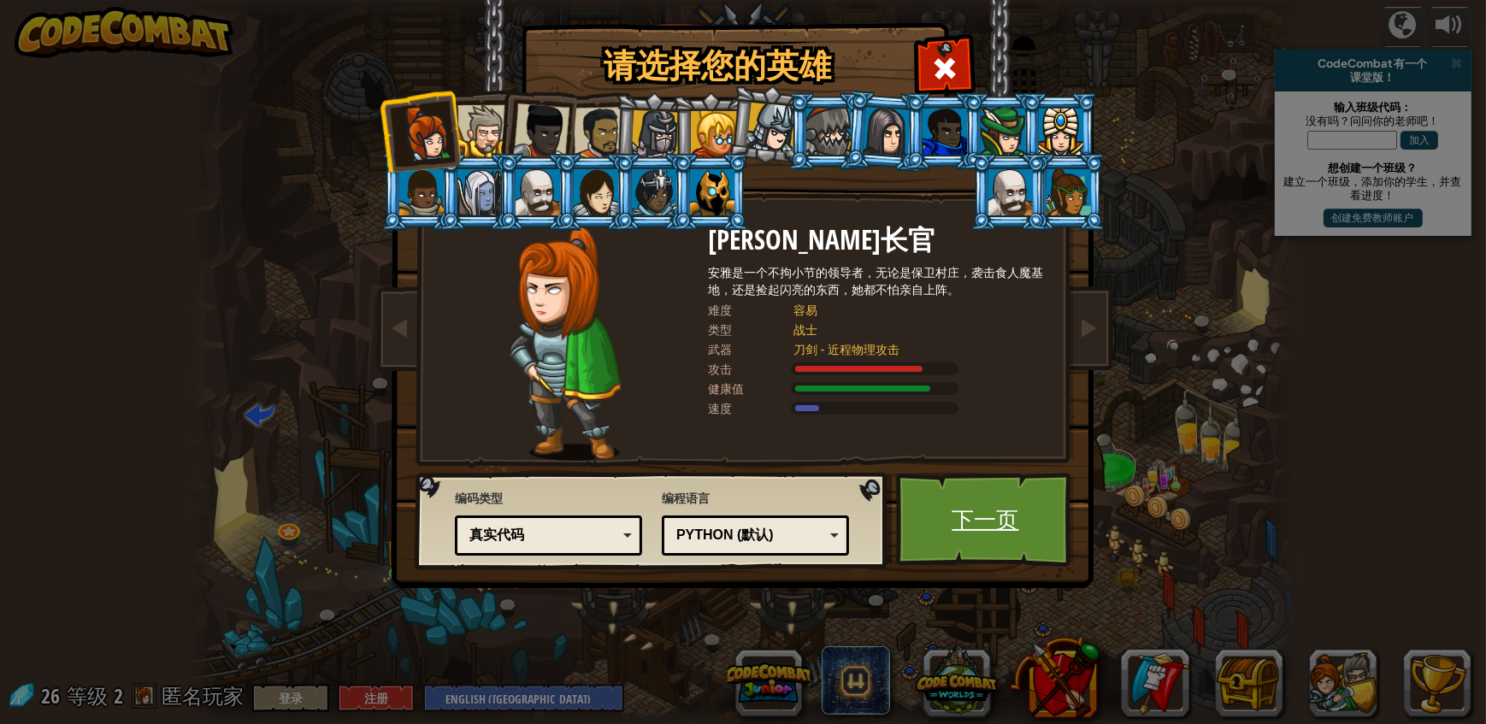
click at [993, 527] on link "下一页" at bounding box center [985, 520] width 179 height 94
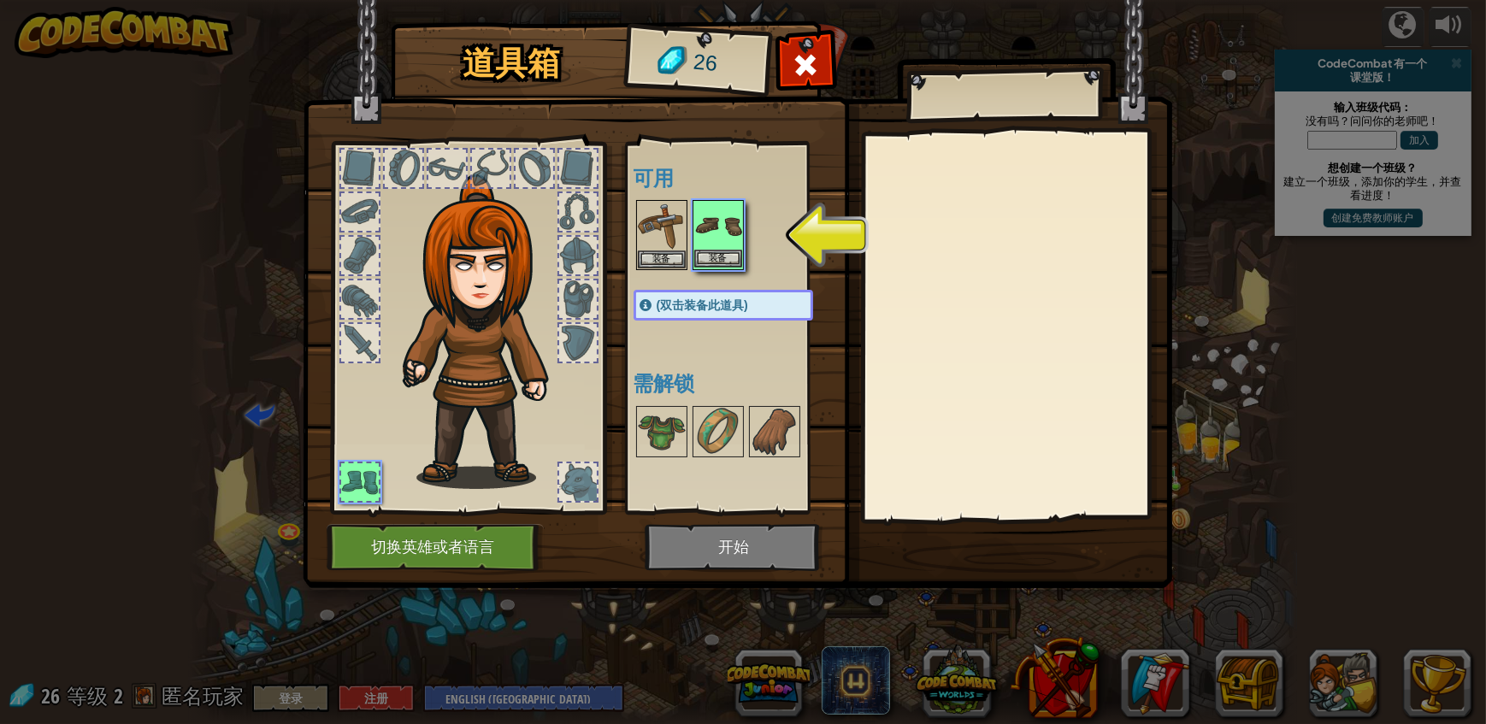
click at [719, 240] on img at bounding box center [718, 226] width 48 height 48
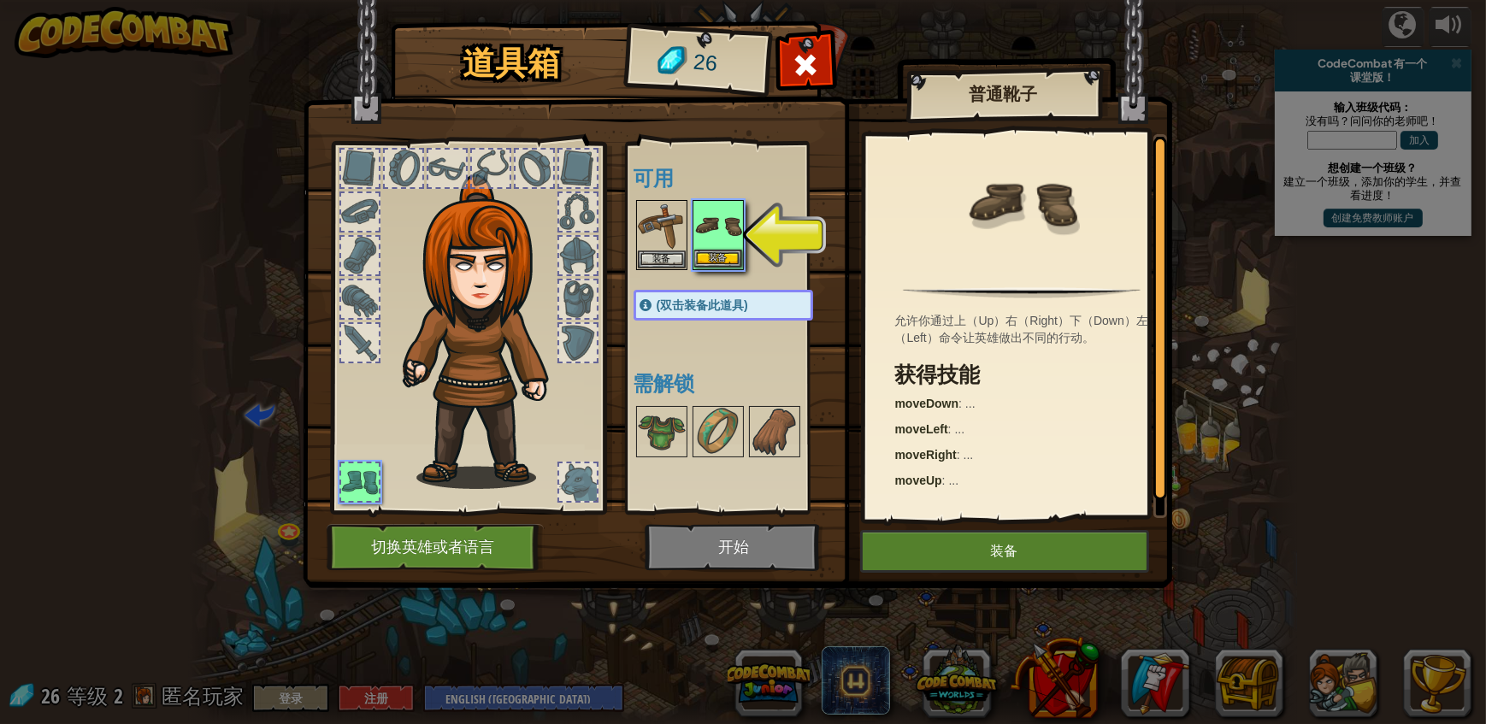
click at [719, 240] on img at bounding box center [718, 226] width 48 height 48
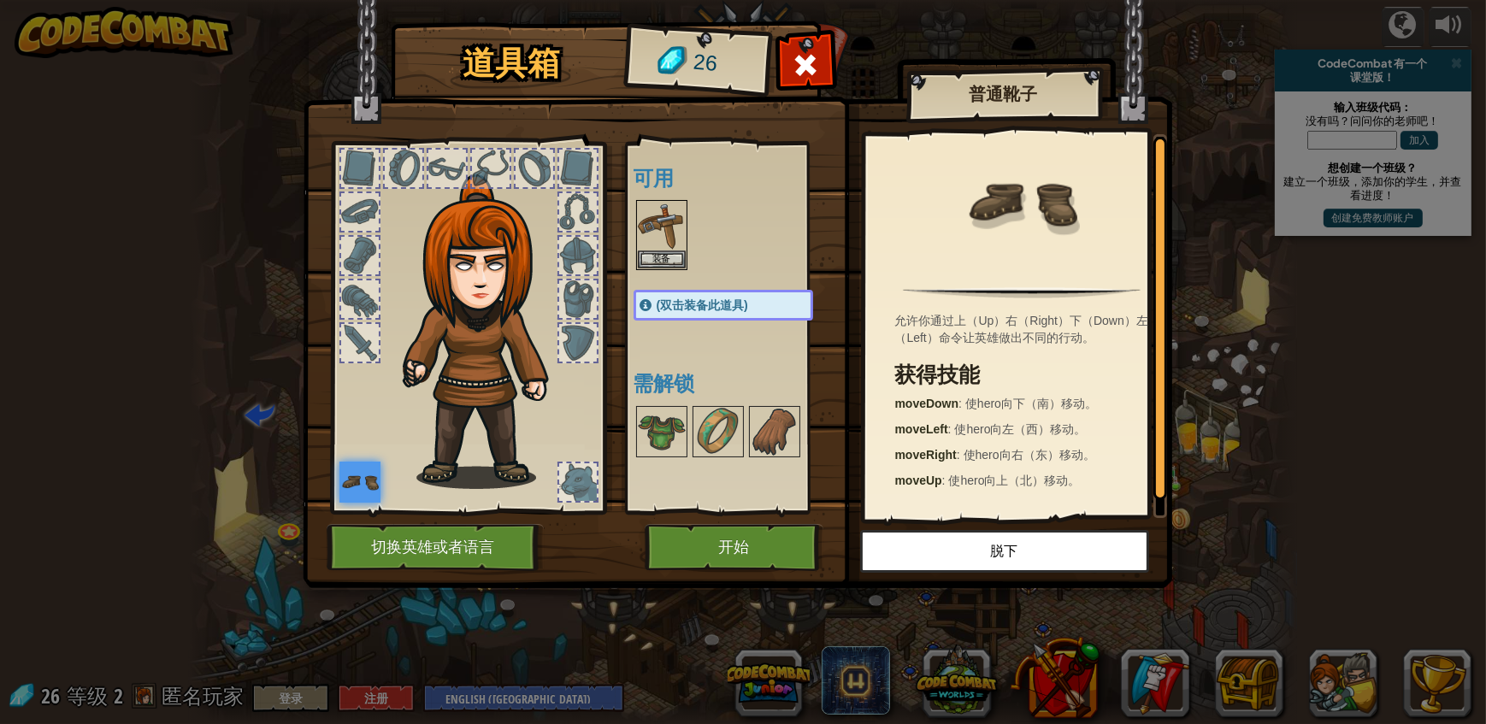
click at [575, 256] on div at bounding box center [578, 256] width 38 height 38
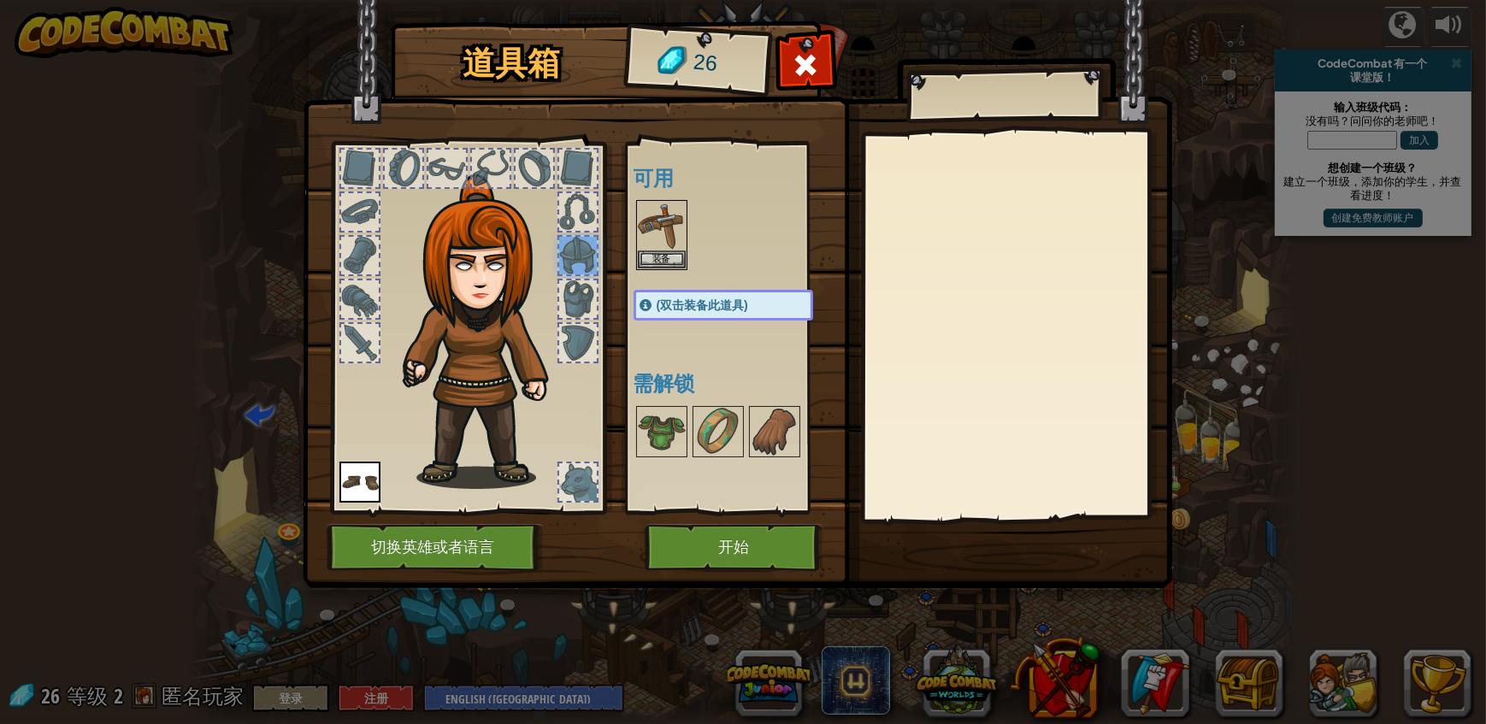
click at [575, 209] on div at bounding box center [578, 212] width 38 height 38
click at [578, 165] on div at bounding box center [578, 169] width 38 height 38
click at [574, 245] on div at bounding box center [578, 256] width 38 height 38
click at [717, 427] on img at bounding box center [718, 432] width 48 height 48
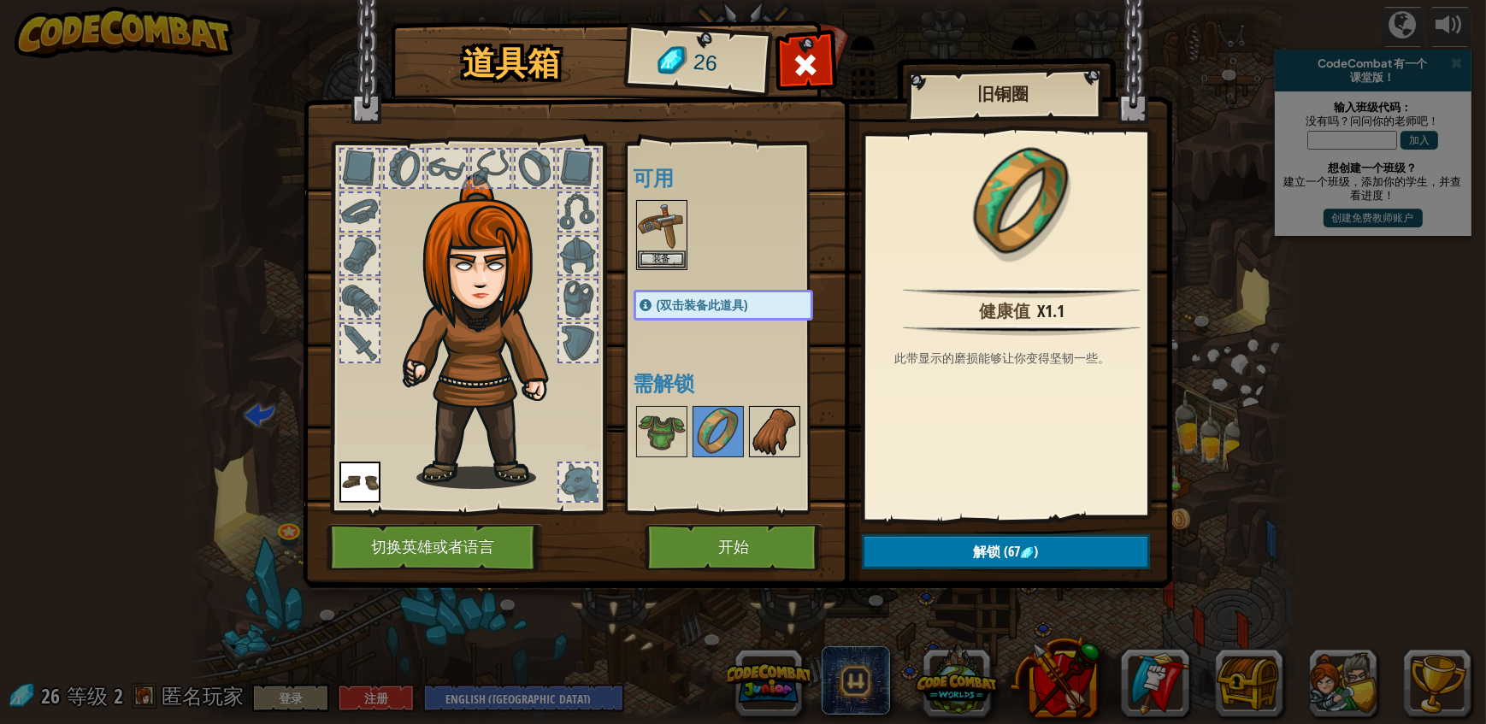
click at [757, 429] on img at bounding box center [775, 432] width 48 height 48
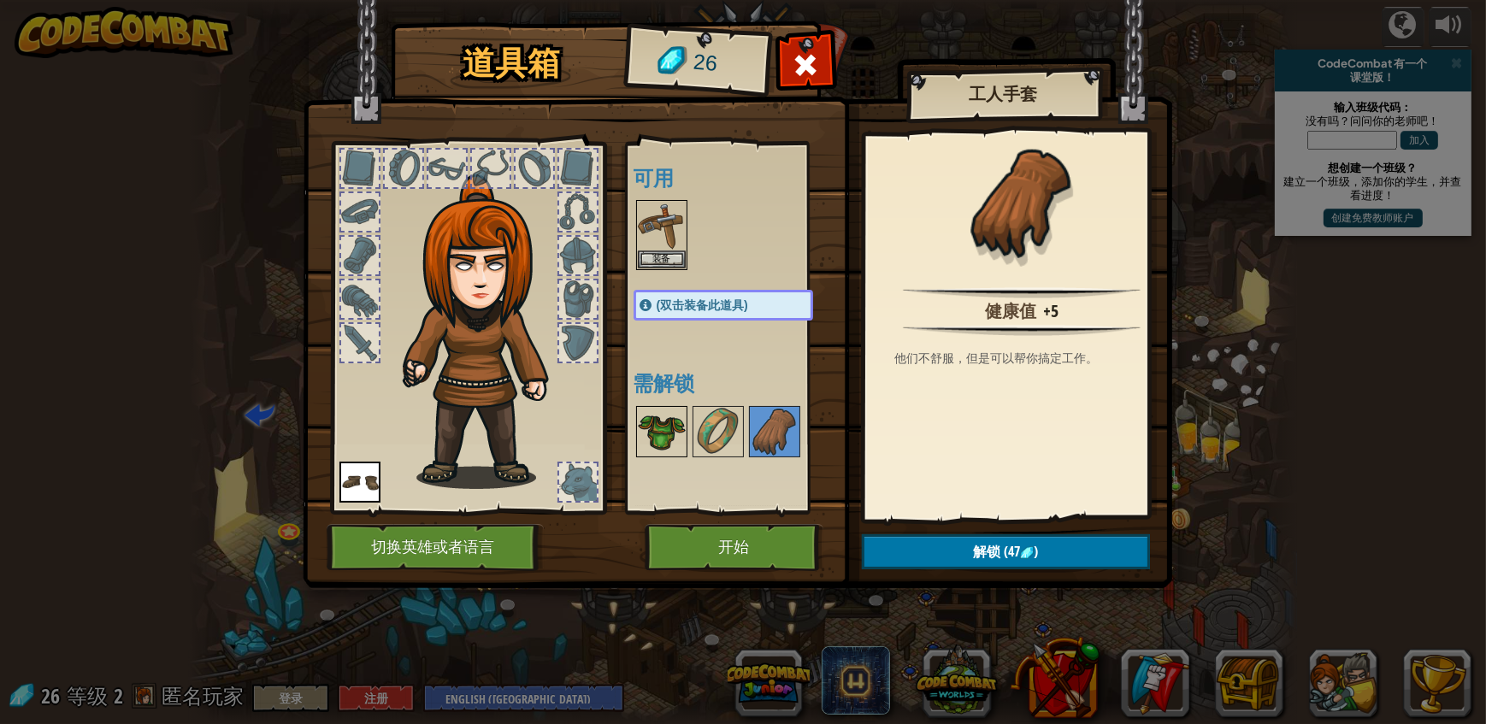
click at [650, 432] on img at bounding box center [662, 432] width 48 height 48
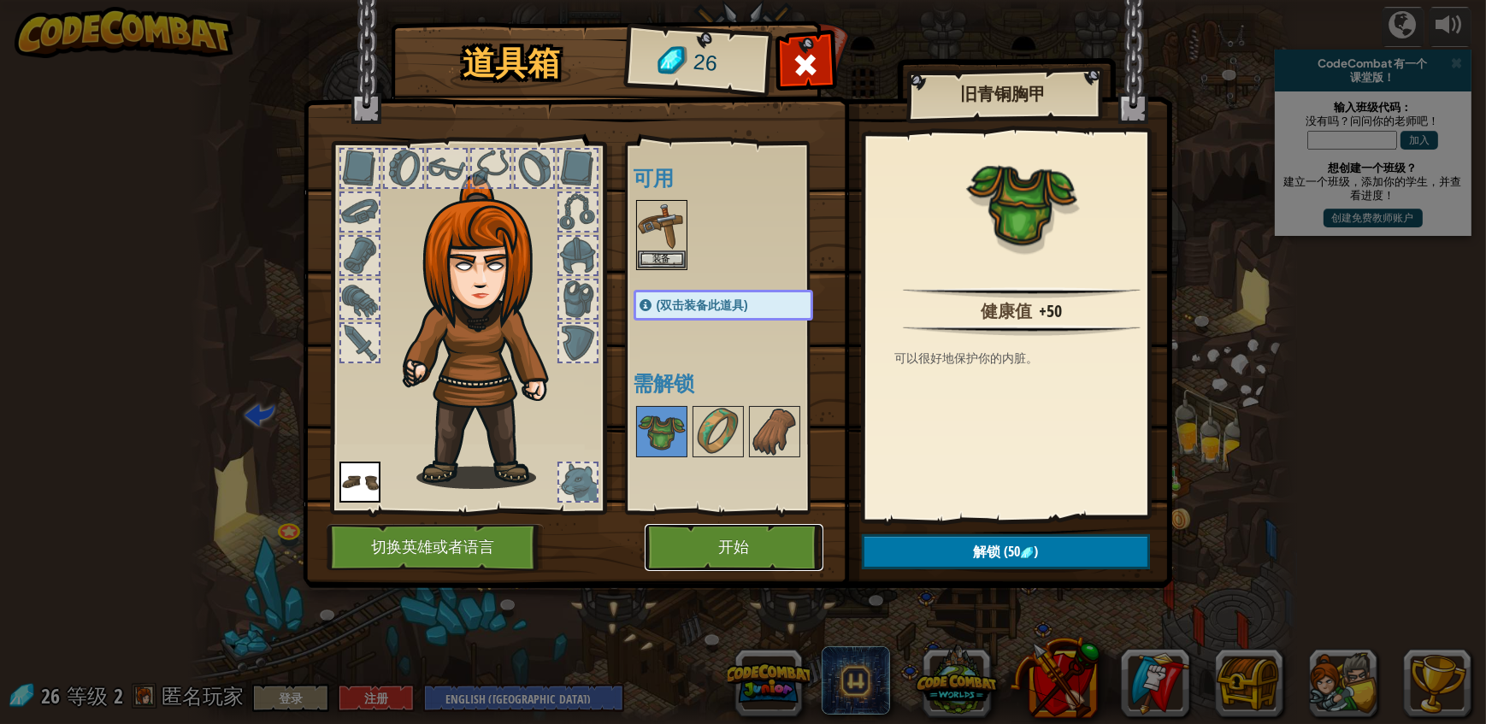
click at [725, 545] on button "开始" at bounding box center [734, 547] width 179 height 47
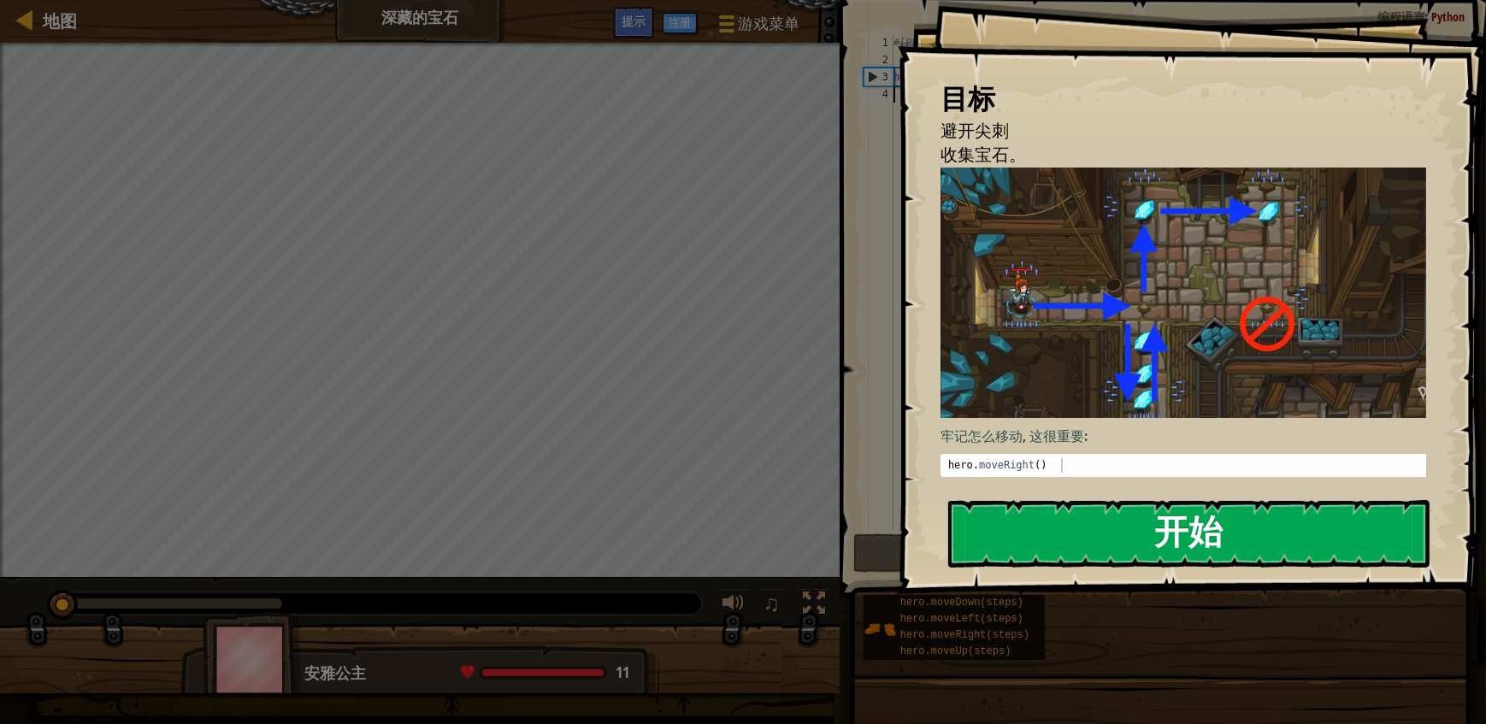
click at [1176, 535] on button "开始" at bounding box center [1188, 534] width 481 height 68
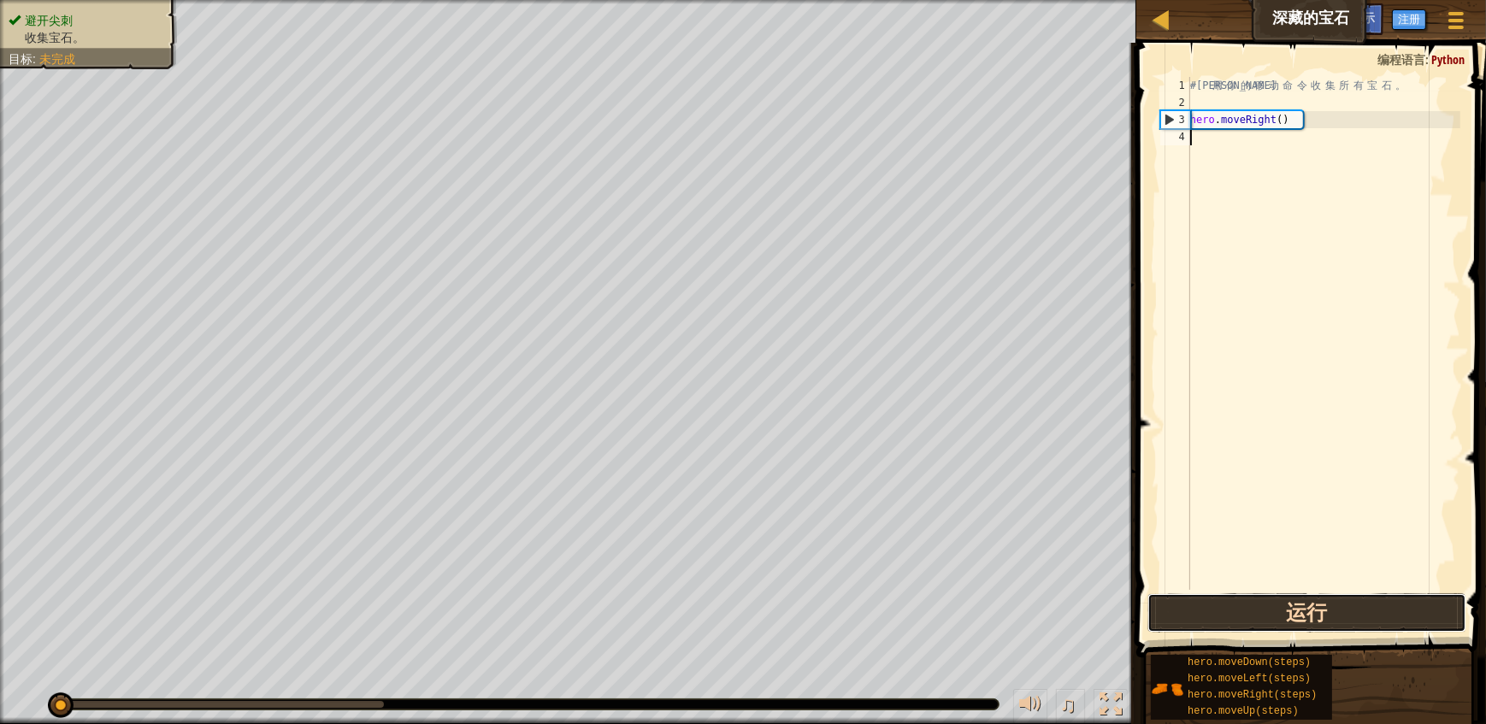
click at [1280, 610] on button "运行" at bounding box center [1307, 612] width 320 height 39
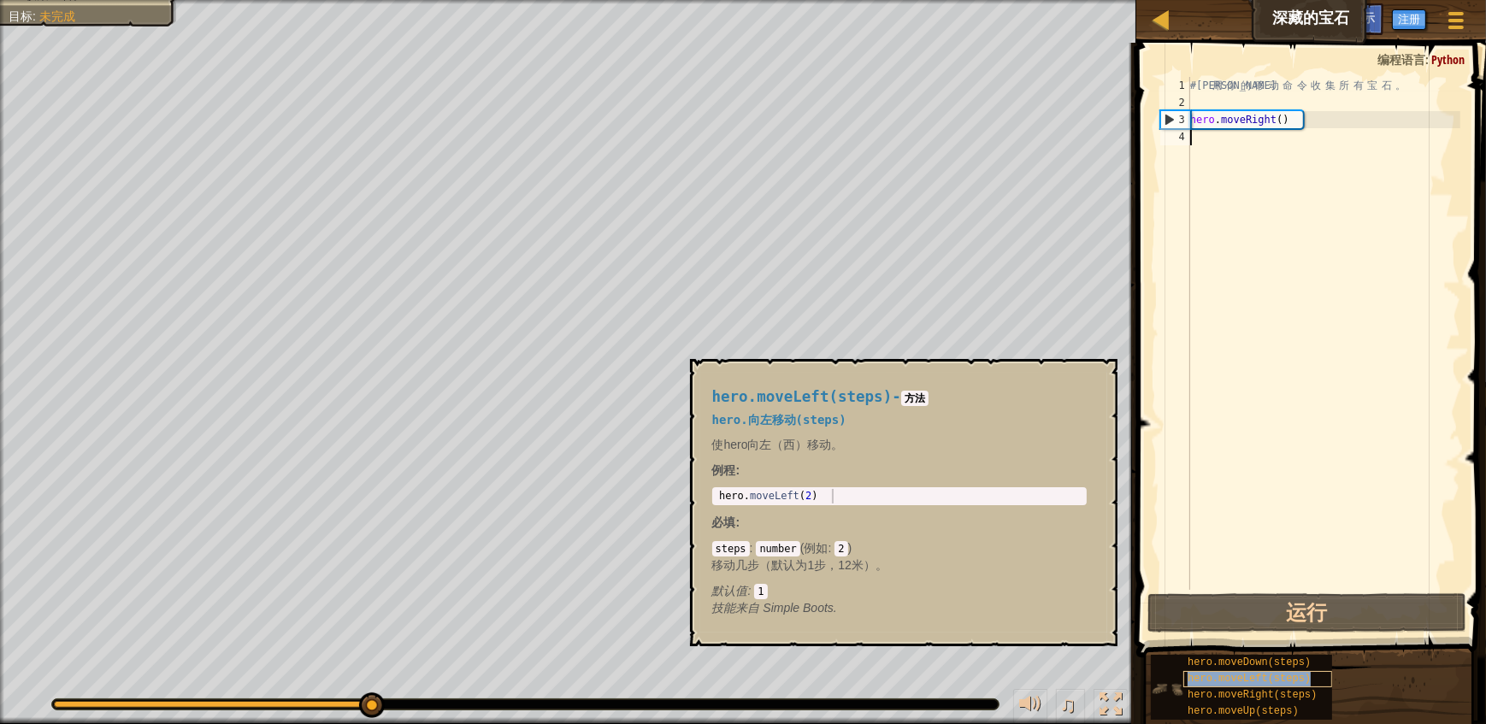
click at [1242, 672] on div "hero.moveLeft(steps)" at bounding box center [1257, 679] width 149 height 16
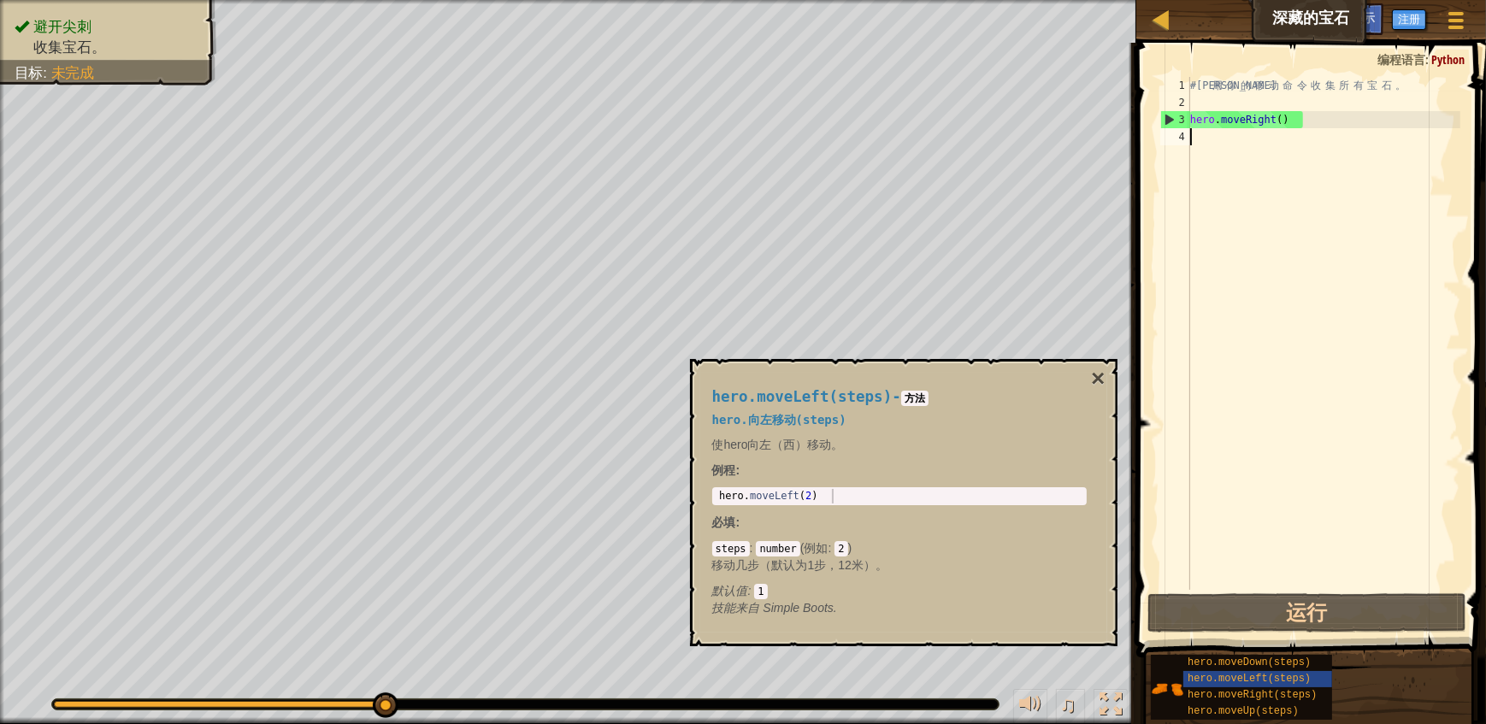
type textarea "hero.moveLeft(2)"
click at [842, 497] on div "hero . moveLeft ( 2 )" at bounding box center [900, 511] width 368 height 44
click at [1246, 669] on span "hero.moveDown(steps)" at bounding box center [1248, 663] width 123 height 12
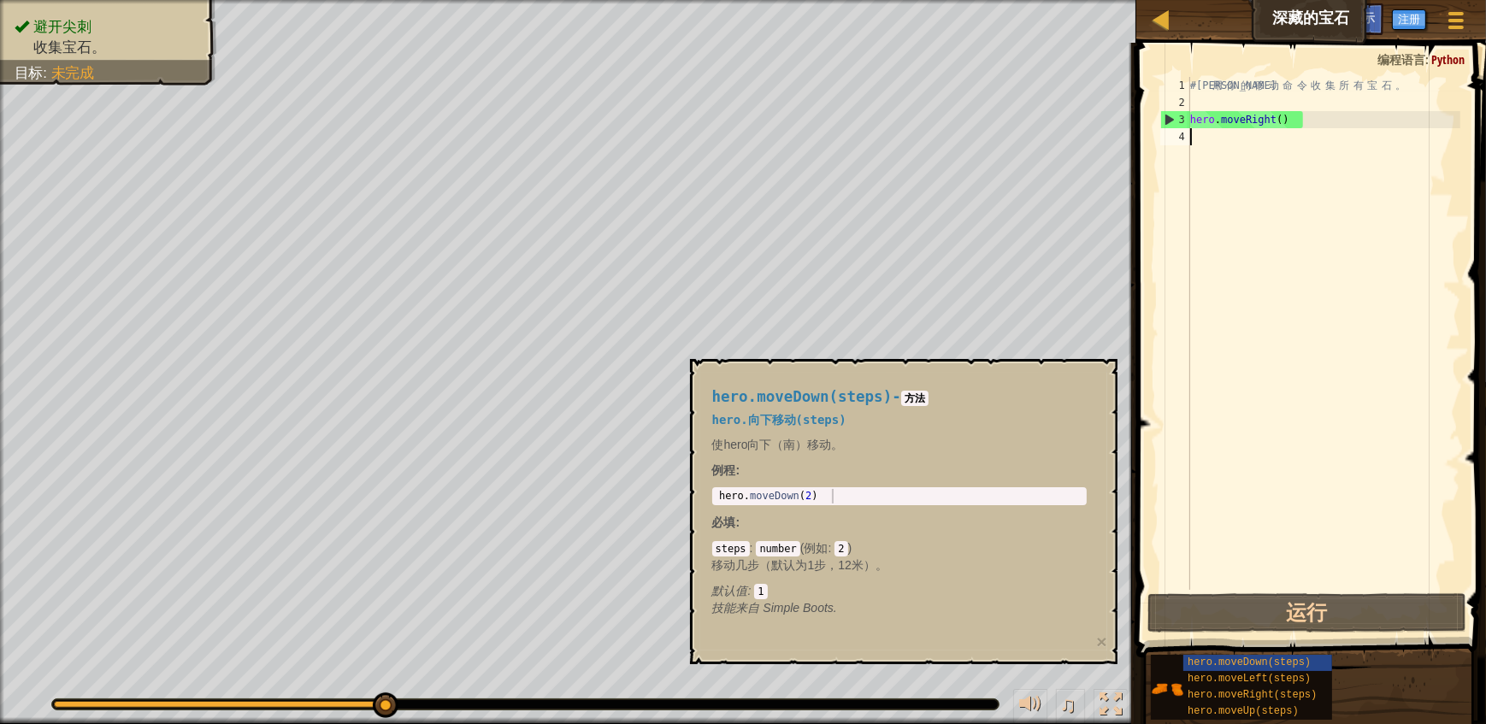
type textarea "hero.moveDown(2)"
drag, startPoint x: 835, startPoint y: 504, endPoint x: 716, endPoint y: 497, distance: 119.9
click at [716, 497] on div "hero . moveDown ( 2 )" at bounding box center [900, 511] width 368 height 44
click at [1229, 141] on div "# 利 用 你 的 移 动 命 令 收 集 所 有 宝 石 。 hero . moveRight ( )" at bounding box center [1324, 350] width 274 height 547
paste textarea "hero.moveDown(2)"
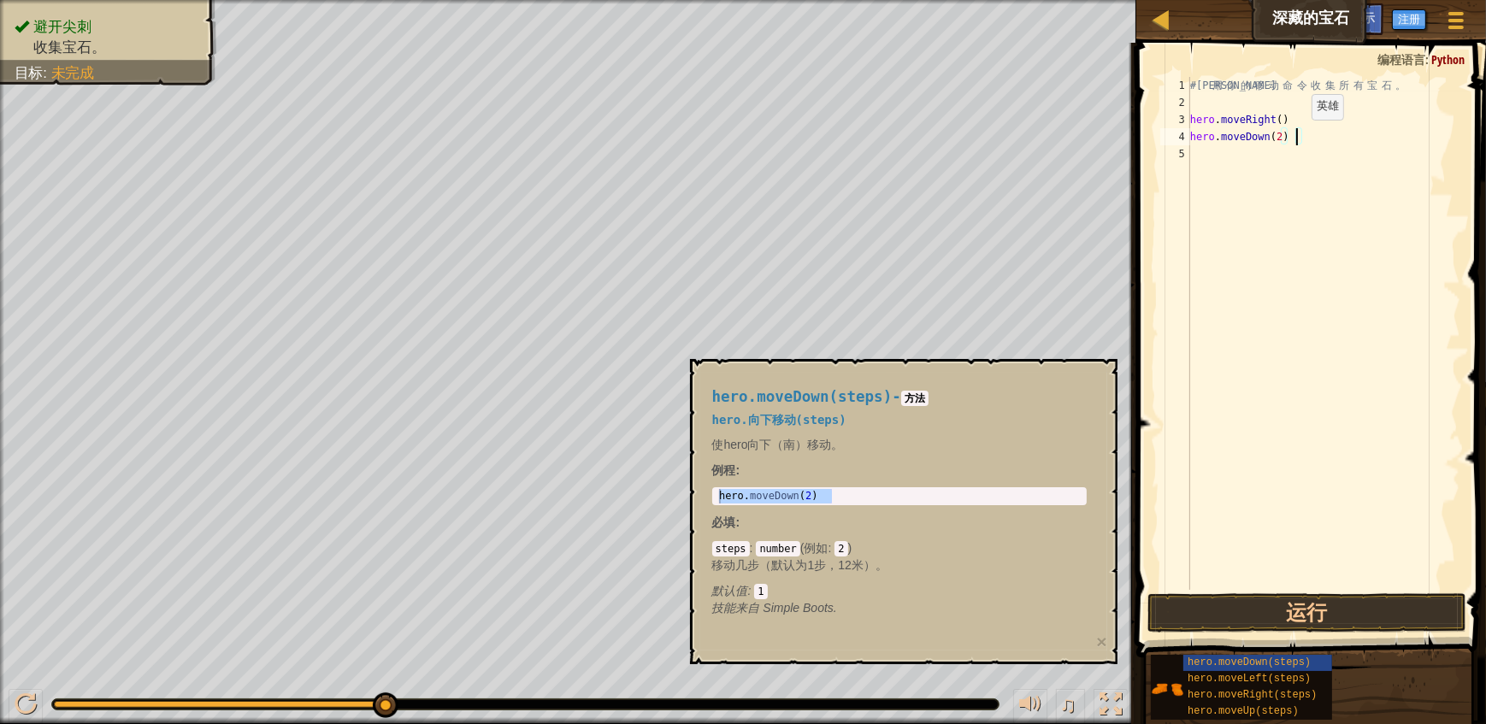
click at [1299, 137] on div "# 利 用 你 的 移 动 命 令 收 集 所 有 宝 石 。 hero . moveRight ( ) hero . moveDown ( 2 )" at bounding box center [1324, 350] width 274 height 547
type textarea "hero.moveDown()"
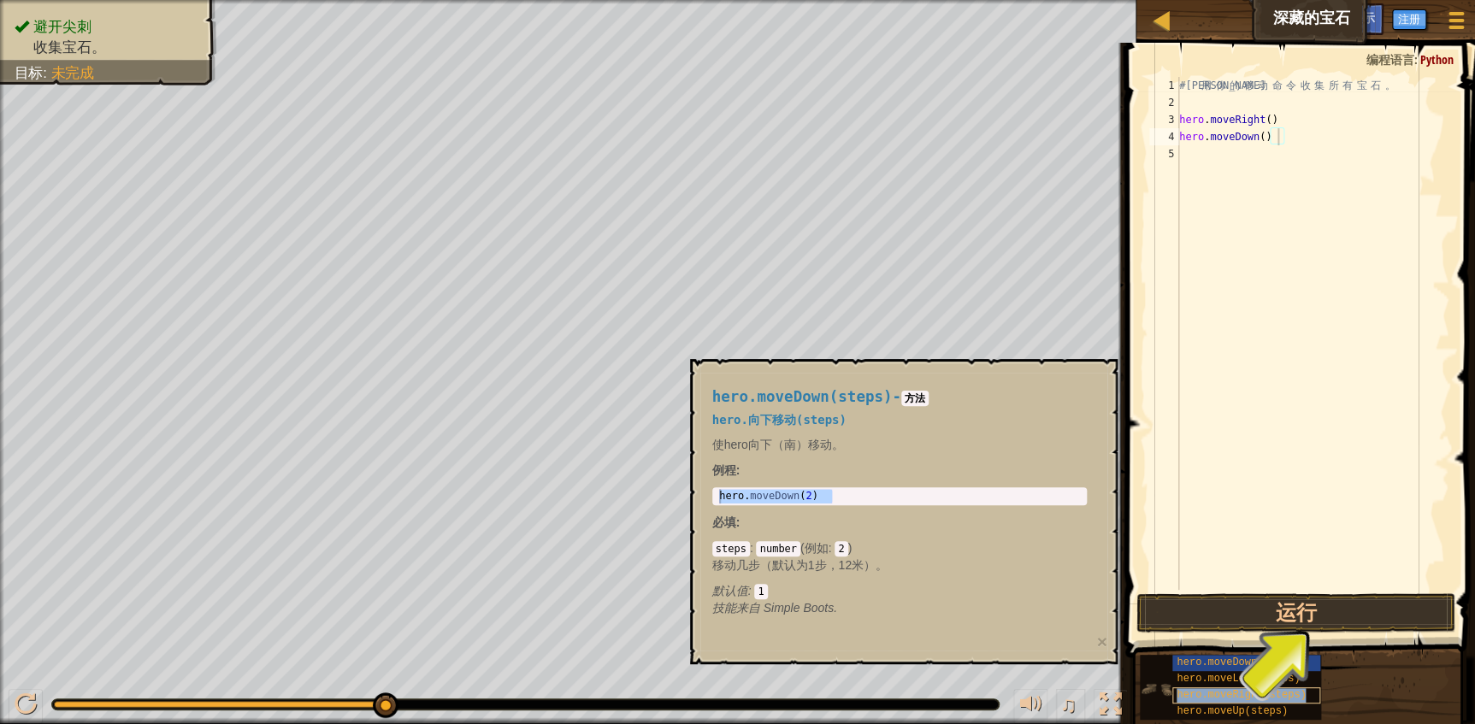
click at [1199, 696] on span "hero.moveRight(steps)" at bounding box center [1240, 695] width 129 height 12
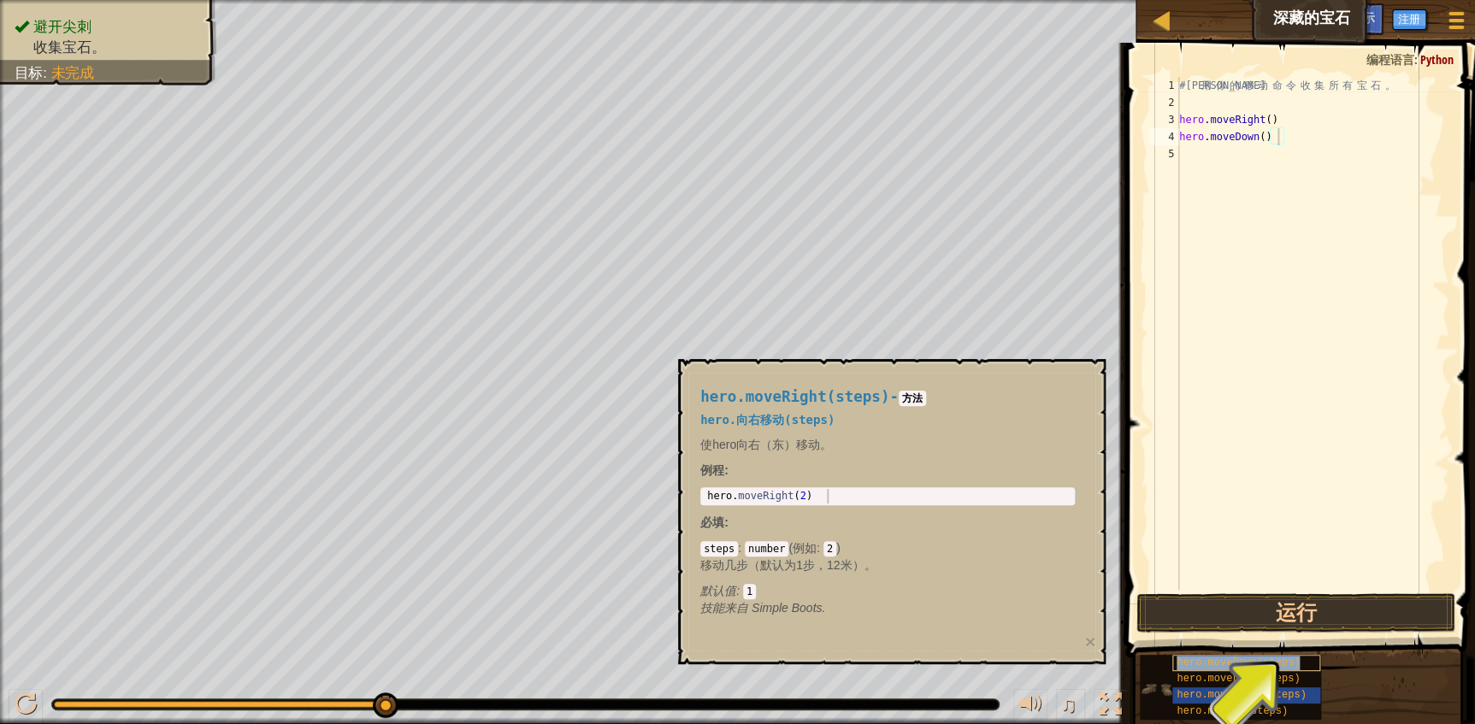
click at [1261, 669] on span "hero.moveDown(steps)" at bounding box center [1237, 663] width 123 height 12
click at [1229, 665] on span "hero.moveDown(steps)" at bounding box center [1237, 663] width 123 height 12
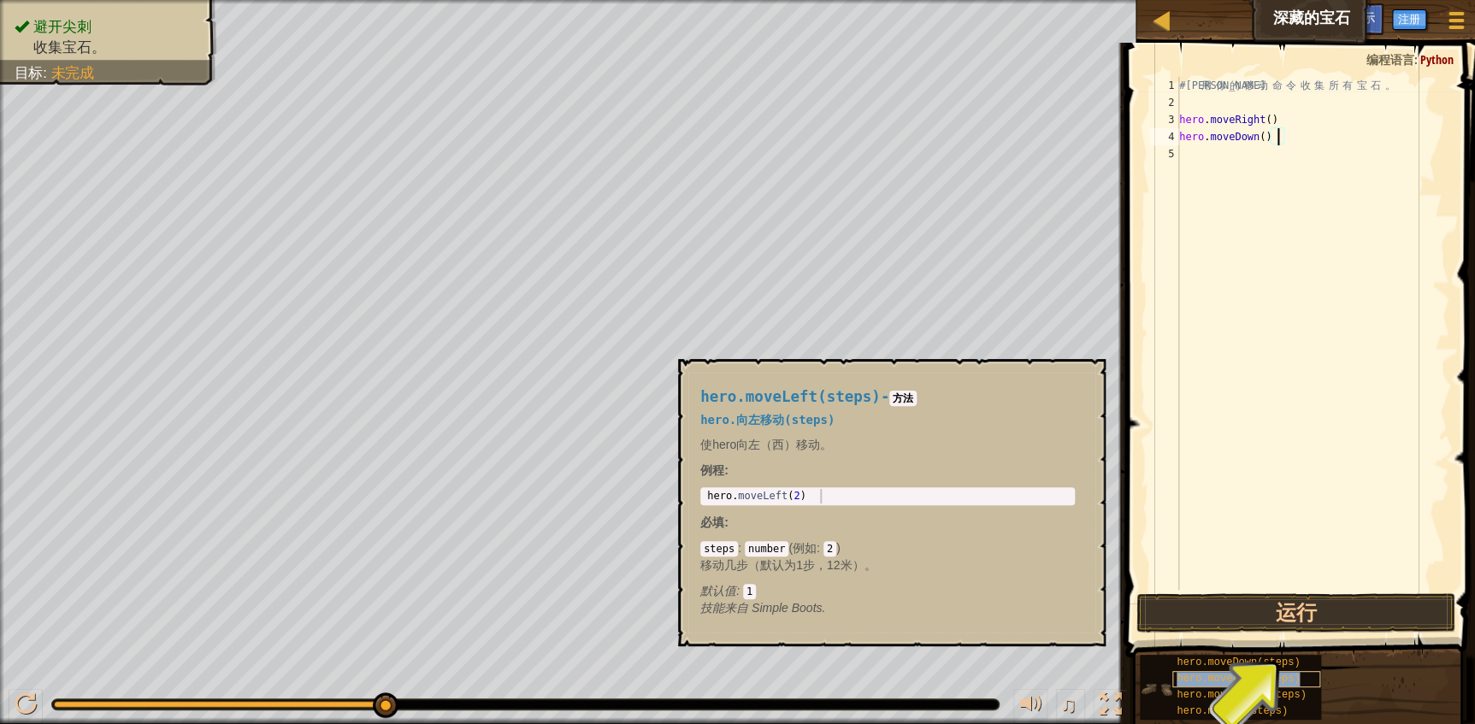
click at [1217, 682] on span "hero.moveLeft(steps)" at bounding box center [1237, 679] width 123 height 12
click at [1218, 683] on span "hero.moveLeft(steps)" at bounding box center [1237, 679] width 123 height 12
click at [1214, 696] on span "hero.moveRight(steps)" at bounding box center [1240, 695] width 129 height 12
click at [1201, 710] on span "hero.moveUp(steps)" at bounding box center [1231, 711] width 111 height 12
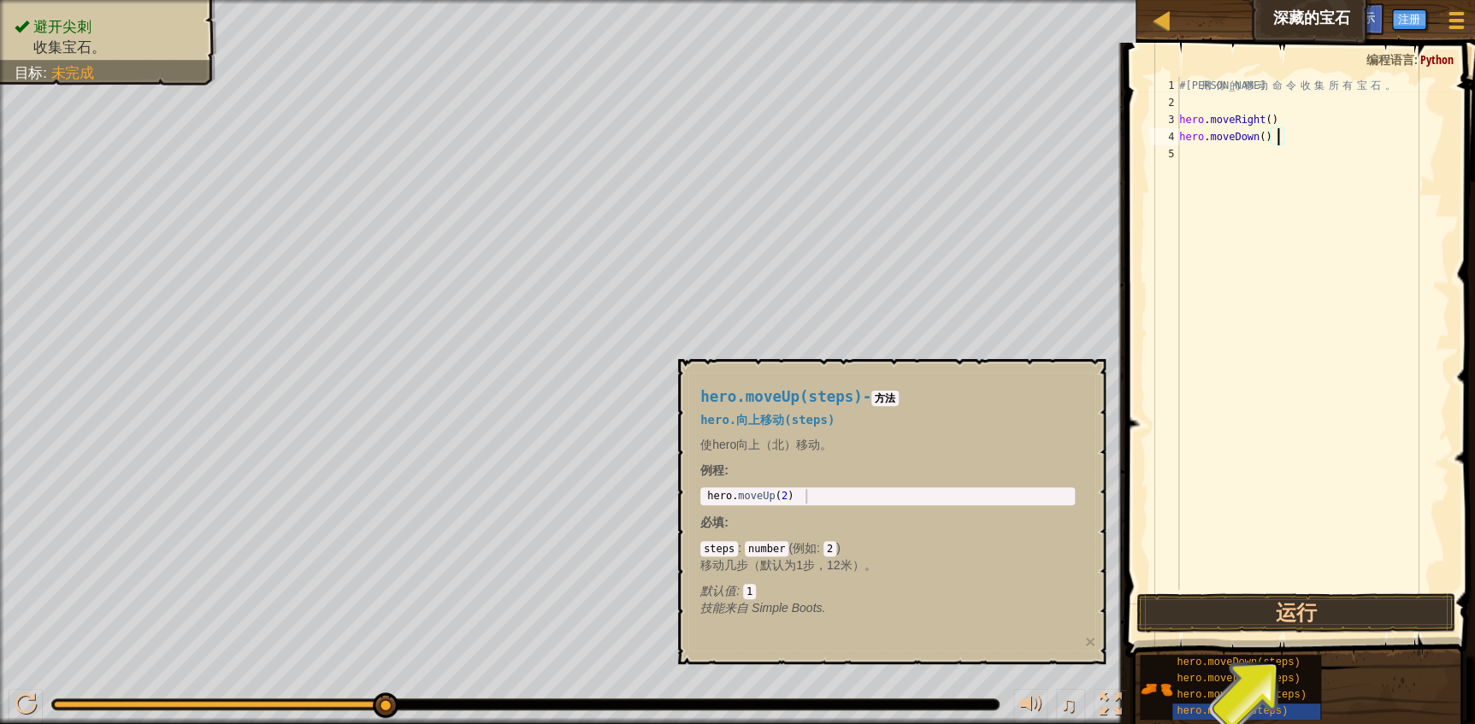
type textarea "hero.moveUp(2)"
click at [675, 0] on body "地图 深藏的宝石 游戏菜单 完成 注册 提示 1 הההההההההההההההההההההההההההההההההההההההההההההההההההההה…" at bounding box center [737, 0] width 1475 height 0
drag, startPoint x: 1195, startPoint y: 151, endPoint x: 1293, endPoint y: 139, distance: 98.2
click at [1197, 151] on div "# 利 用 你 的 移 动 命 令 收 集 所 有 宝 石 。 hero . moveRight ( ) hero . moveDown ( )" at bounding box center [1313, 350] width 274 height 547
paste textarea "hero.moveUp(2)"
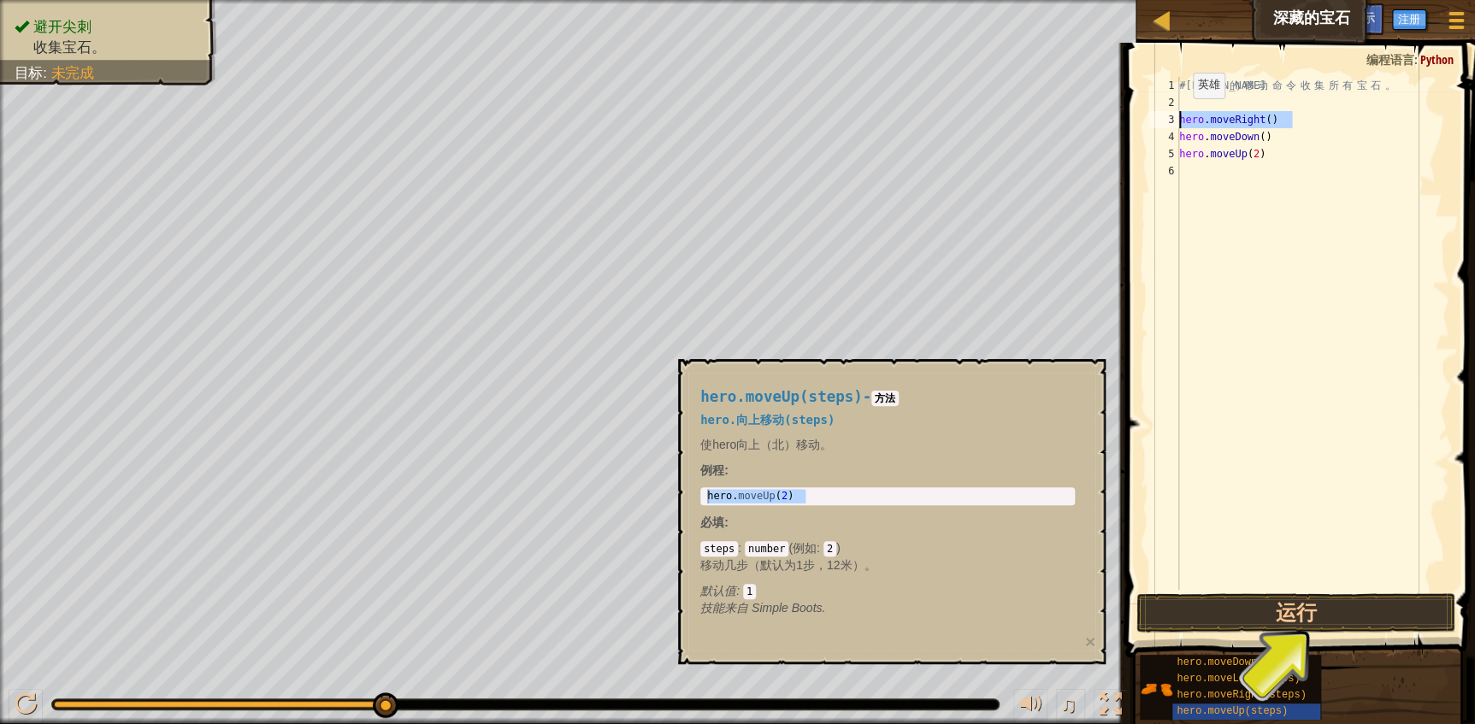
drag, startPoint x: 1299, startPoint y: 122, endPoint x: 1179, endPoint y: 115, distance: 120.7
click at [1179, 115] on div "# 利 用 你 的 移 动 命 令 收 集 所 有 宝 石 。 hero . moveRight ( ) hero . moveDown ( ) hero .…" at bounding box center [1313, 350] width 274 height 547
type textarea "hero.moveRight()"
click at [1213, 171] on div "# 利 用 你 的 移 动 命 令 收 集 所 有 宝 石 。 hero . moveRight ( ) hero . moveDown ( ) hero .…" at bounding box center [1313, 350] width 274 height 547
paste textarea "hero.moveRight()"
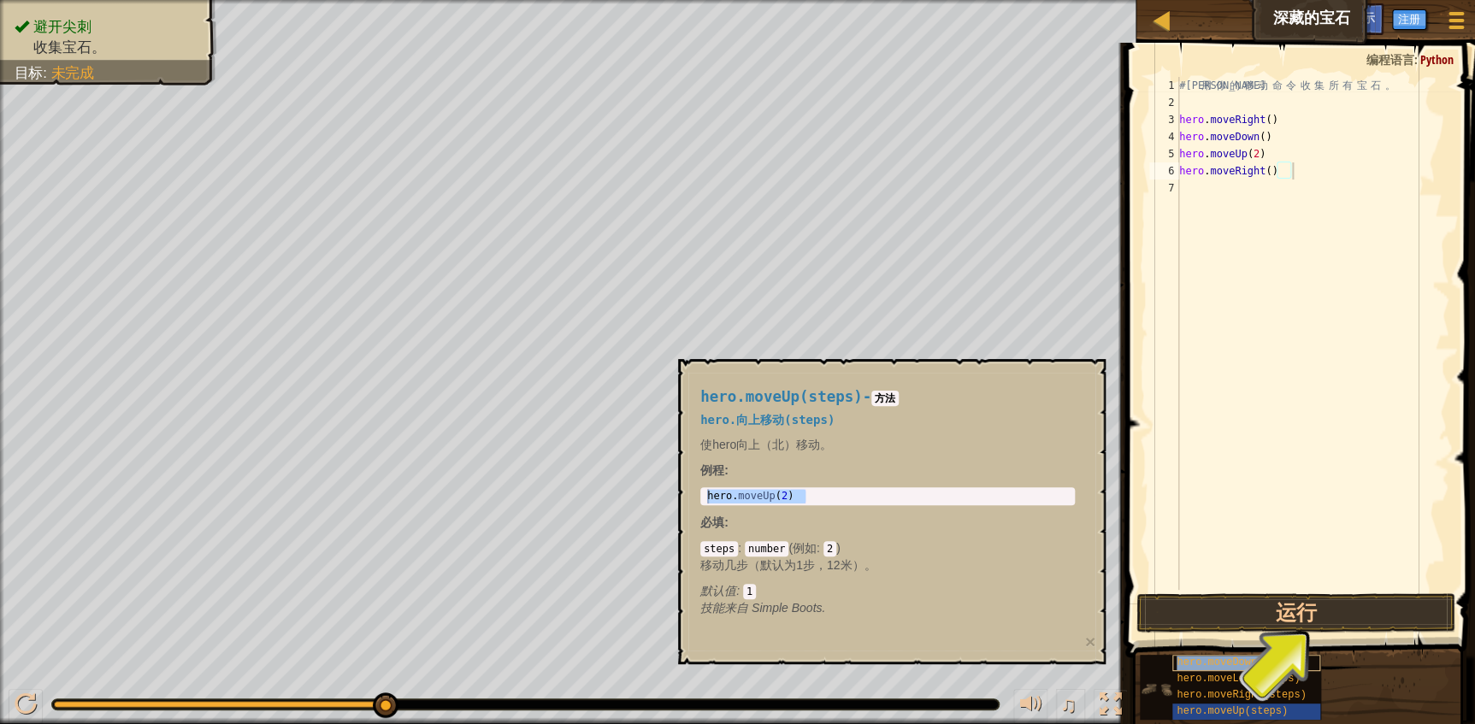
click at [1194, 669] on span "hero.moveDown(steps)" at bounding box center [1237, 663] width 123 height 12
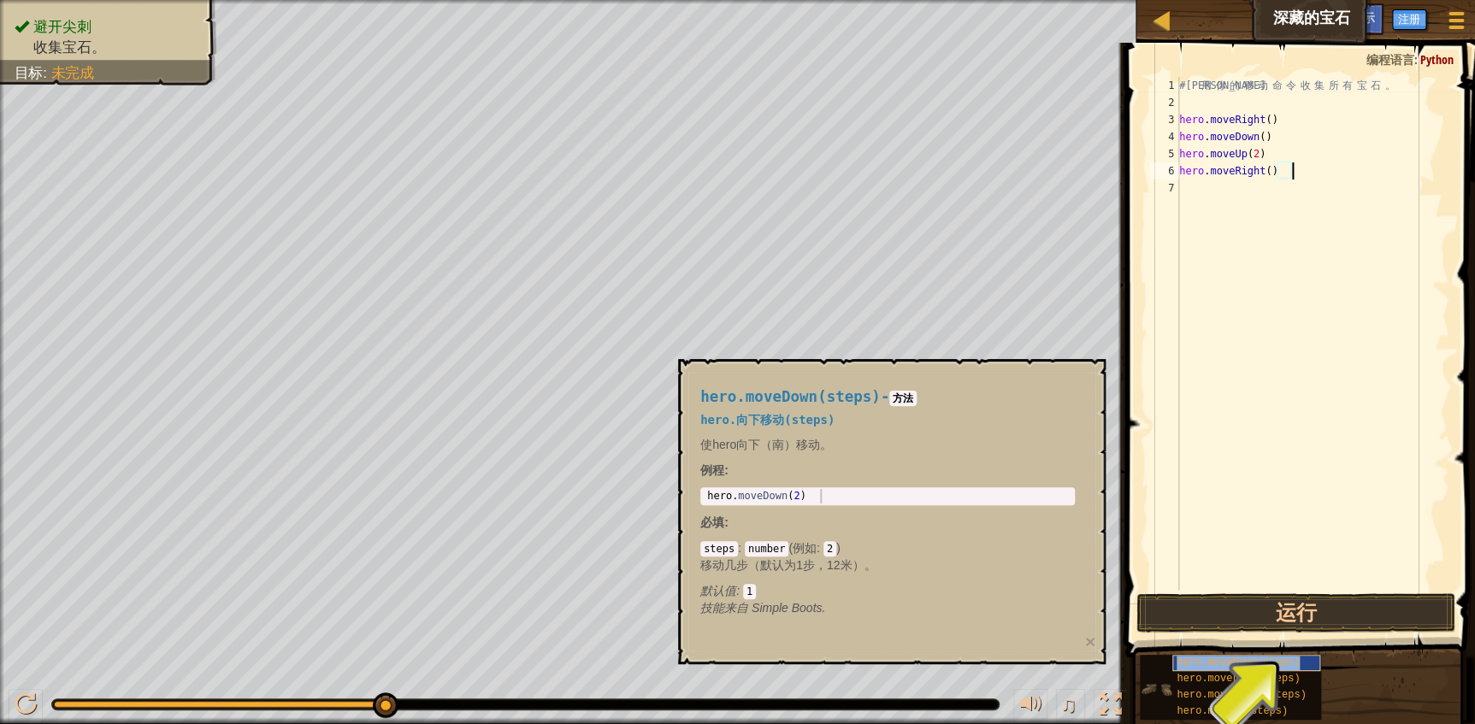
click at [1194, 669] on span "hero.moveDown(steps)" at bounding box center [1237, 663] width 123 height 12
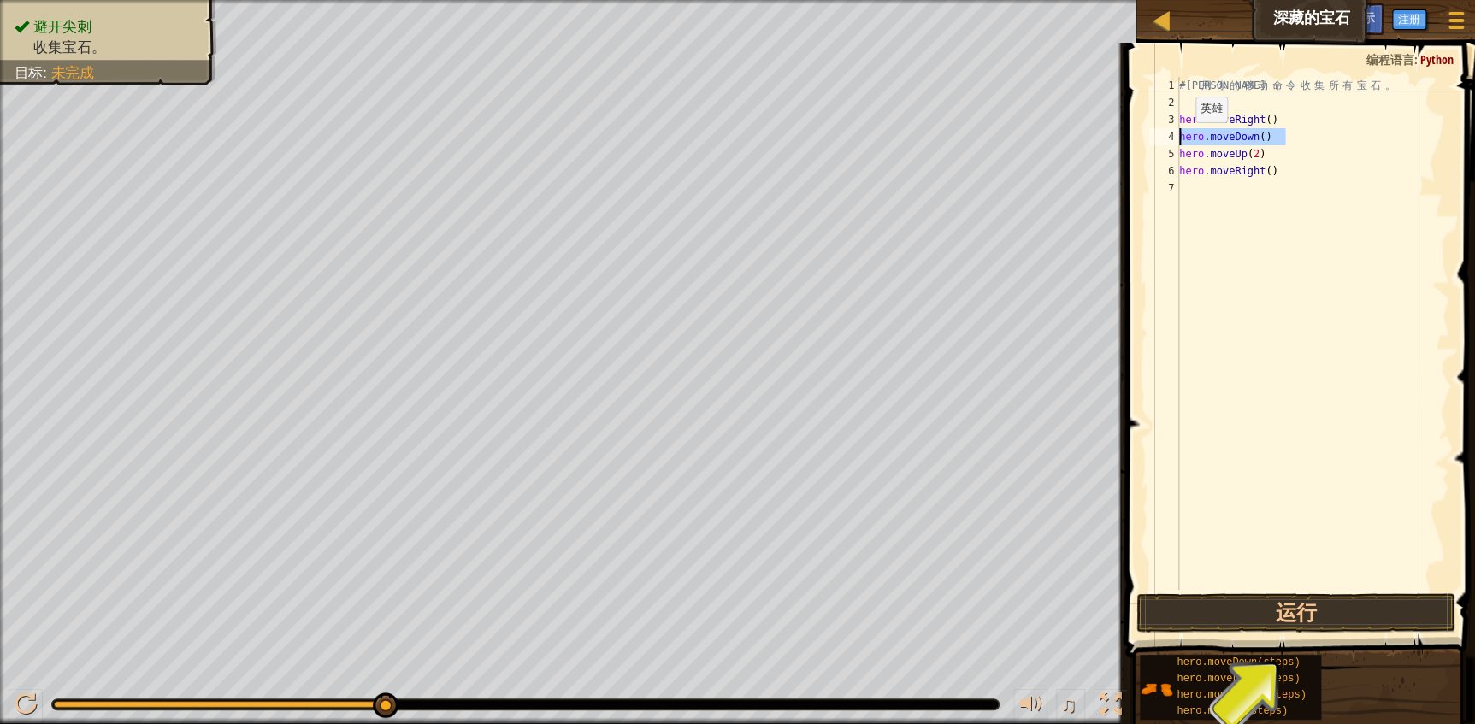
drag, startPoint x: 1290, startPoint y: 140, endPoint x: 1181, endPoint y: 138, distance: 109.4
click at [1181, 138] on div "# 利 用 你 的 移 动 命 令 收 集 所 有 宝 石 。 hero . moveRight ( ) hero . moveDown ( ) hero .…" at bounding box center [1313, 350] width 274 height 547
type textarea "hero.moveDown()"
click at [1226, 192] on div "# 利 用 你 的 移 动 命 令 收 集 所 有 宝 石 。 hero . moveRight ( ) hero . moveDown ( ) hero .…" at bounding box center [1313, 350] width 274 height 547
paste textarea "hero.moveDown()"
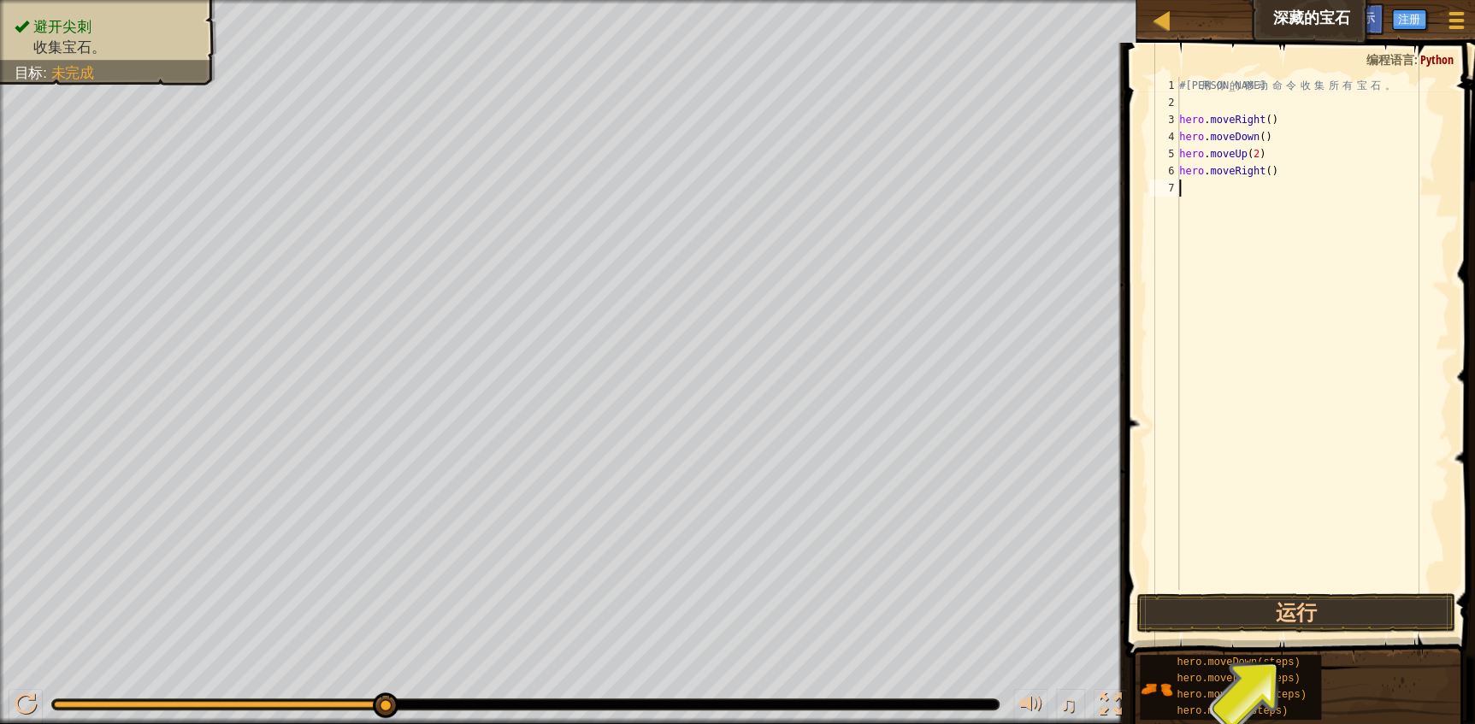
type textarea "hero.moveDown()"
click at [1274, 606] on button "运行" at bounding box center [1296, 612] width 320 height 39
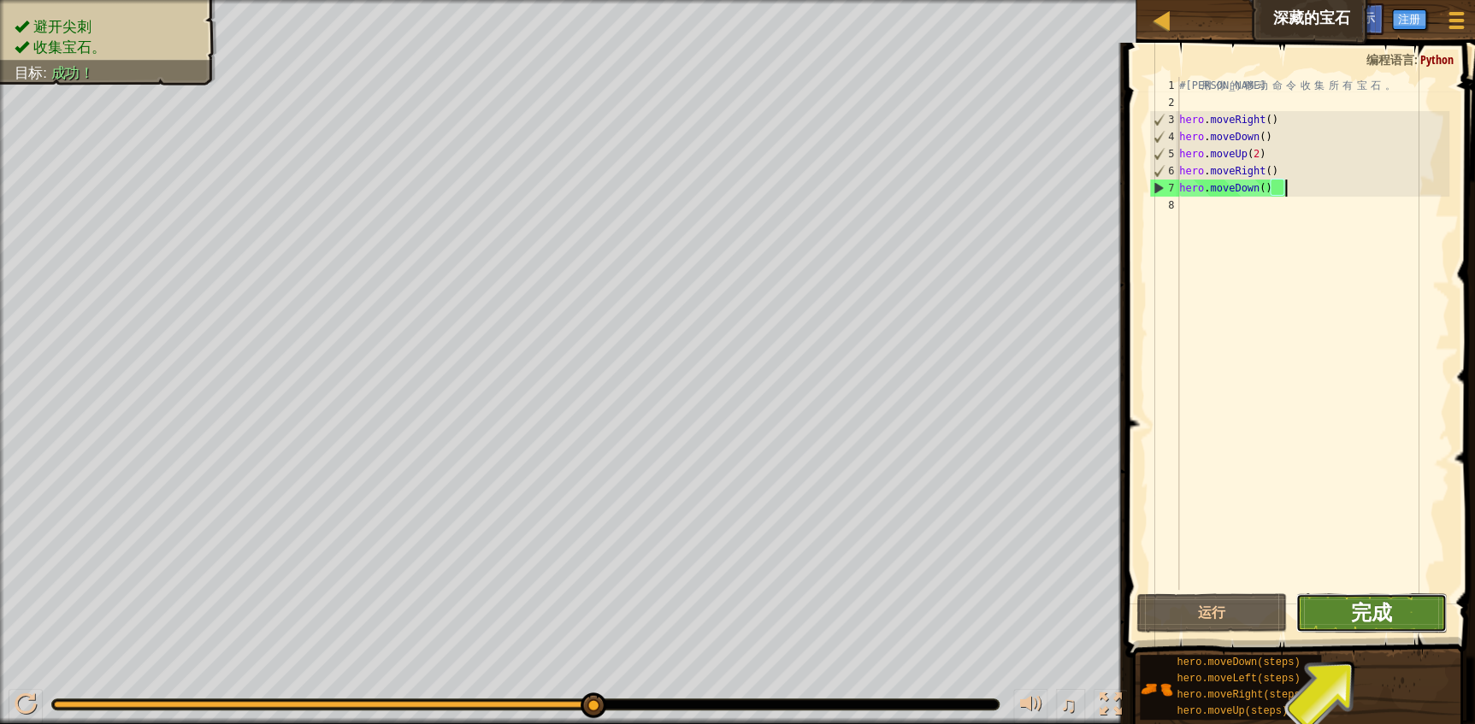
click at [1368, 604] on span "完成" at bounding box center [1371, 611] width 41 height 27
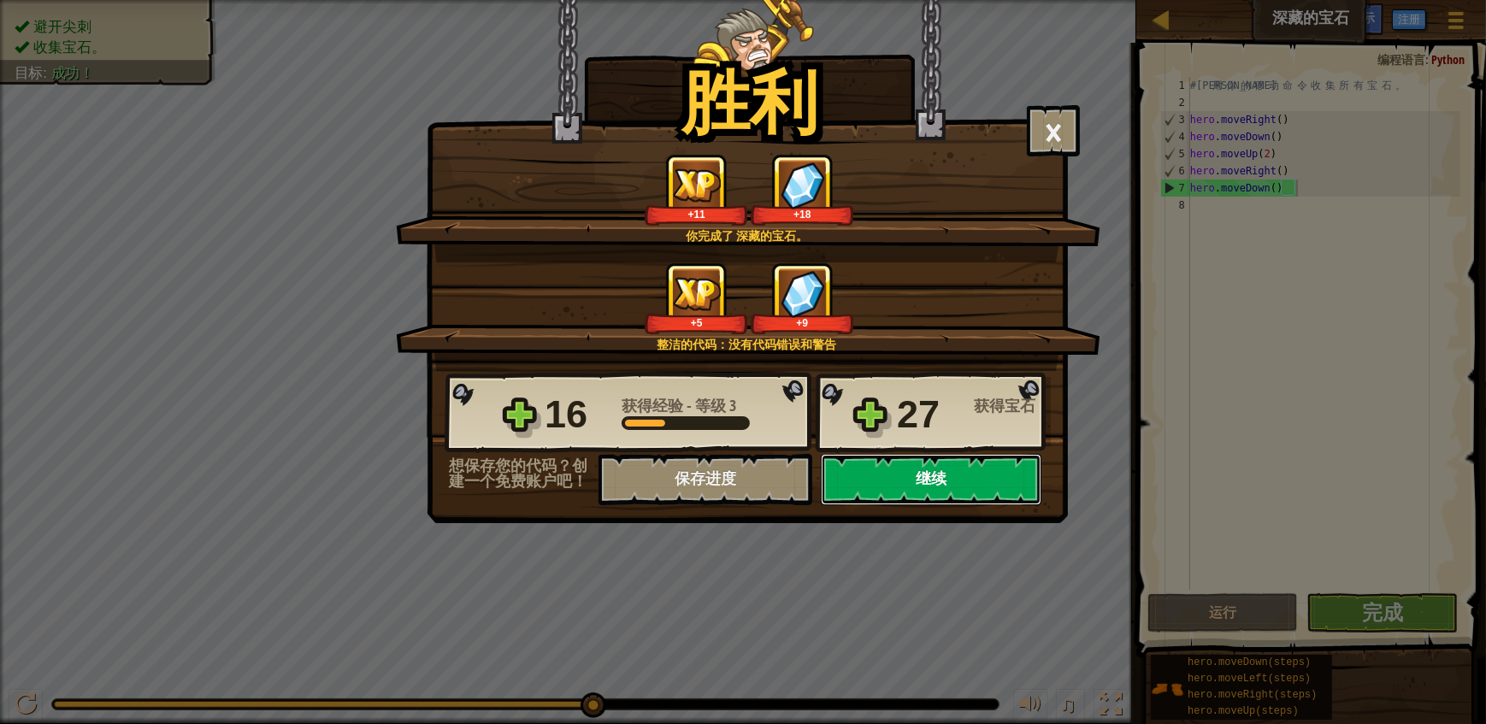
click at [912, 476] on button "继续" at bounding box center [931, 479] width 221 height 51
select select "zh-[PERSON_NAME]"
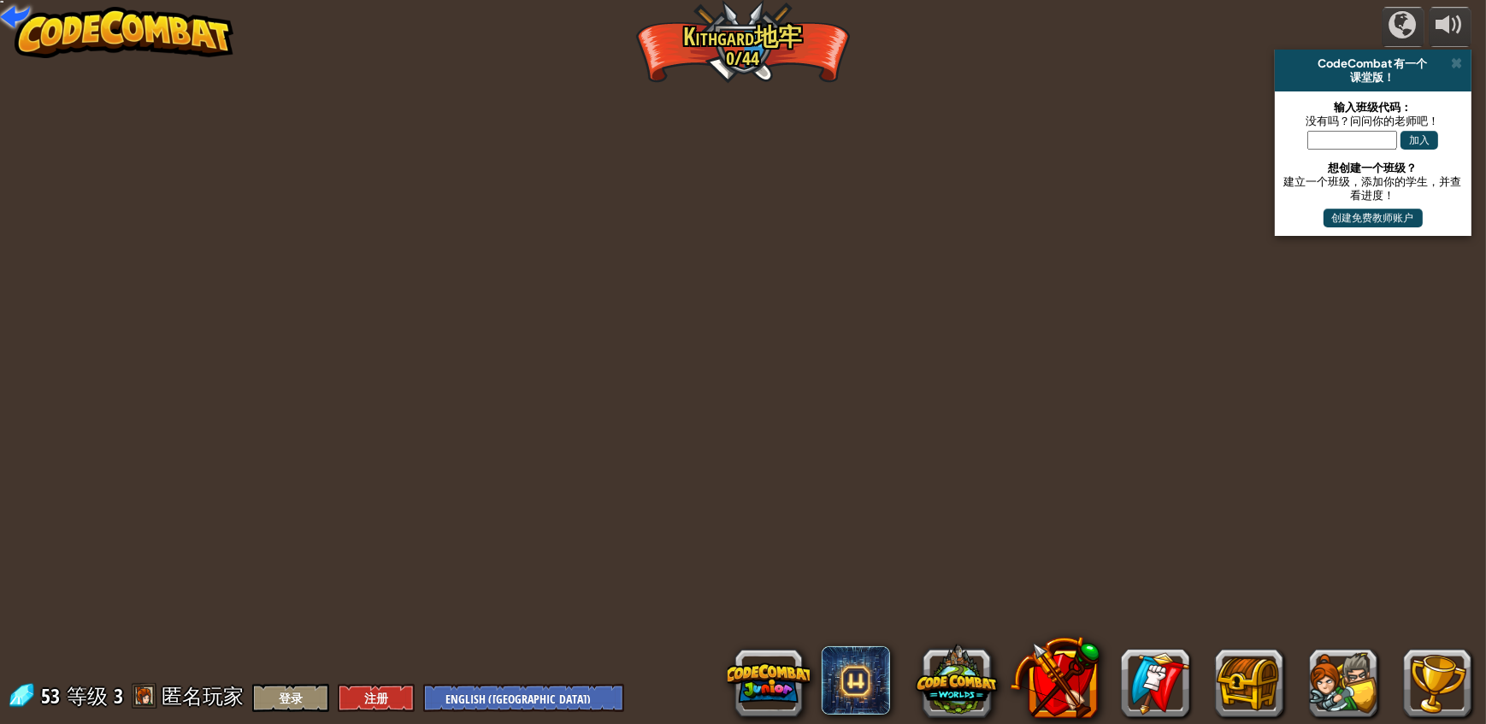
select select "zh-[PERSON_NAME]"
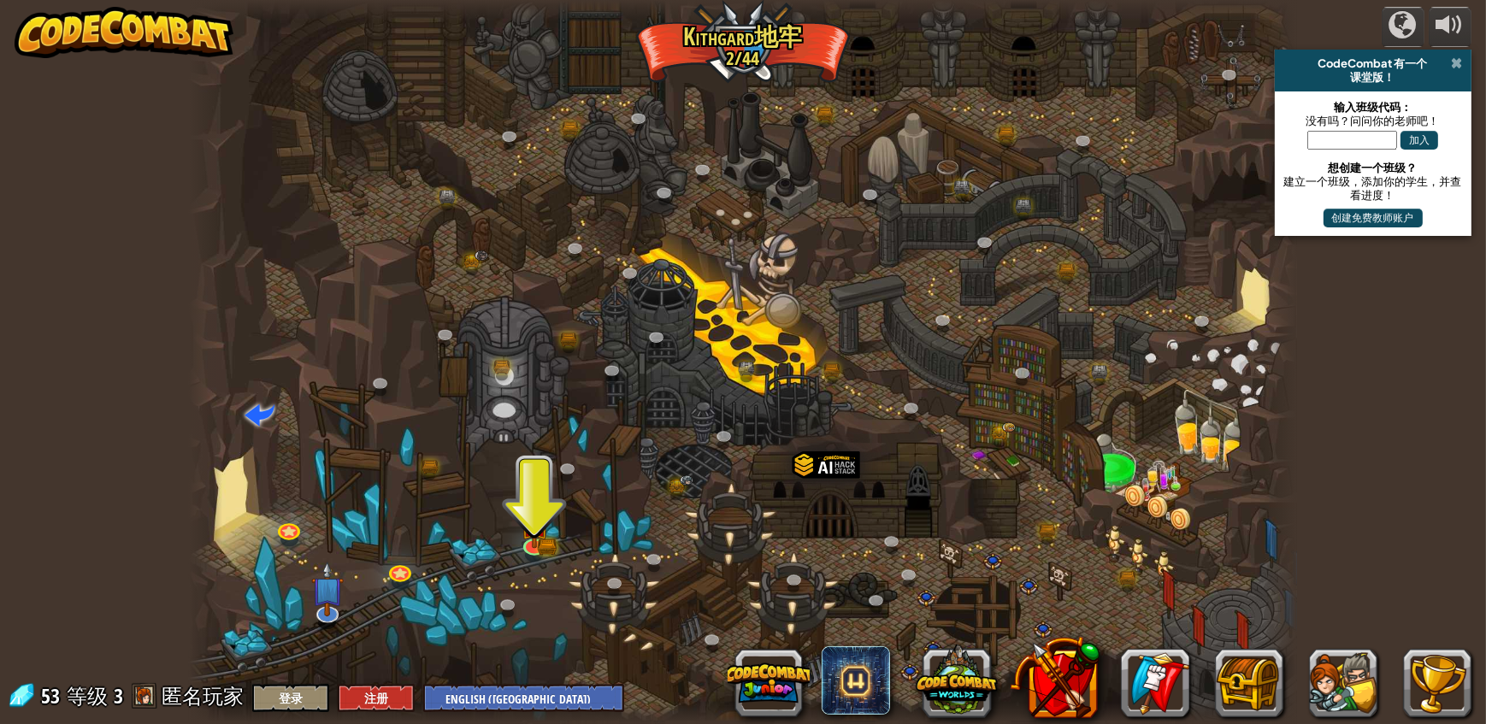
click at [1455, 62] on span at bounding box center [1457, 63] width 11 height 14
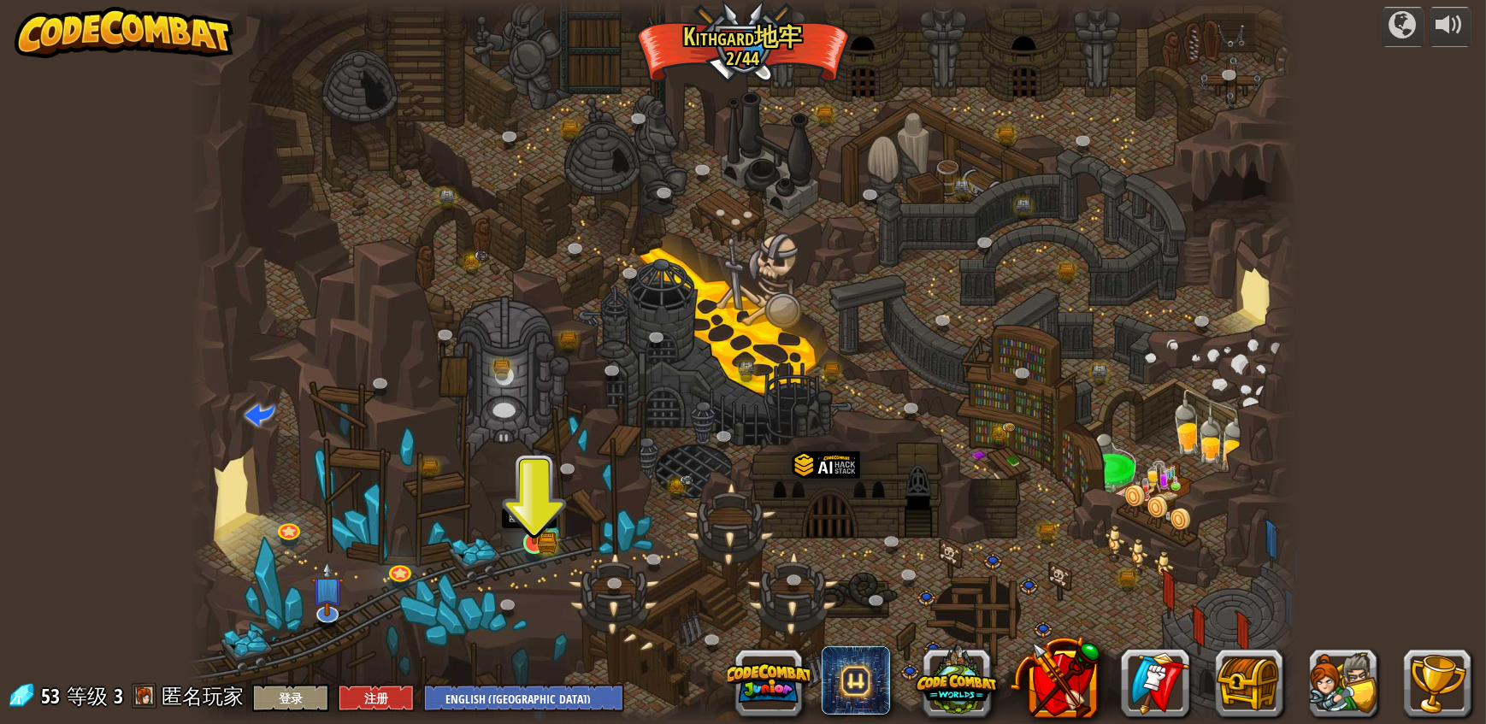
click at [539, 532] on img at bounding box center [534, 512] width 29 height 63
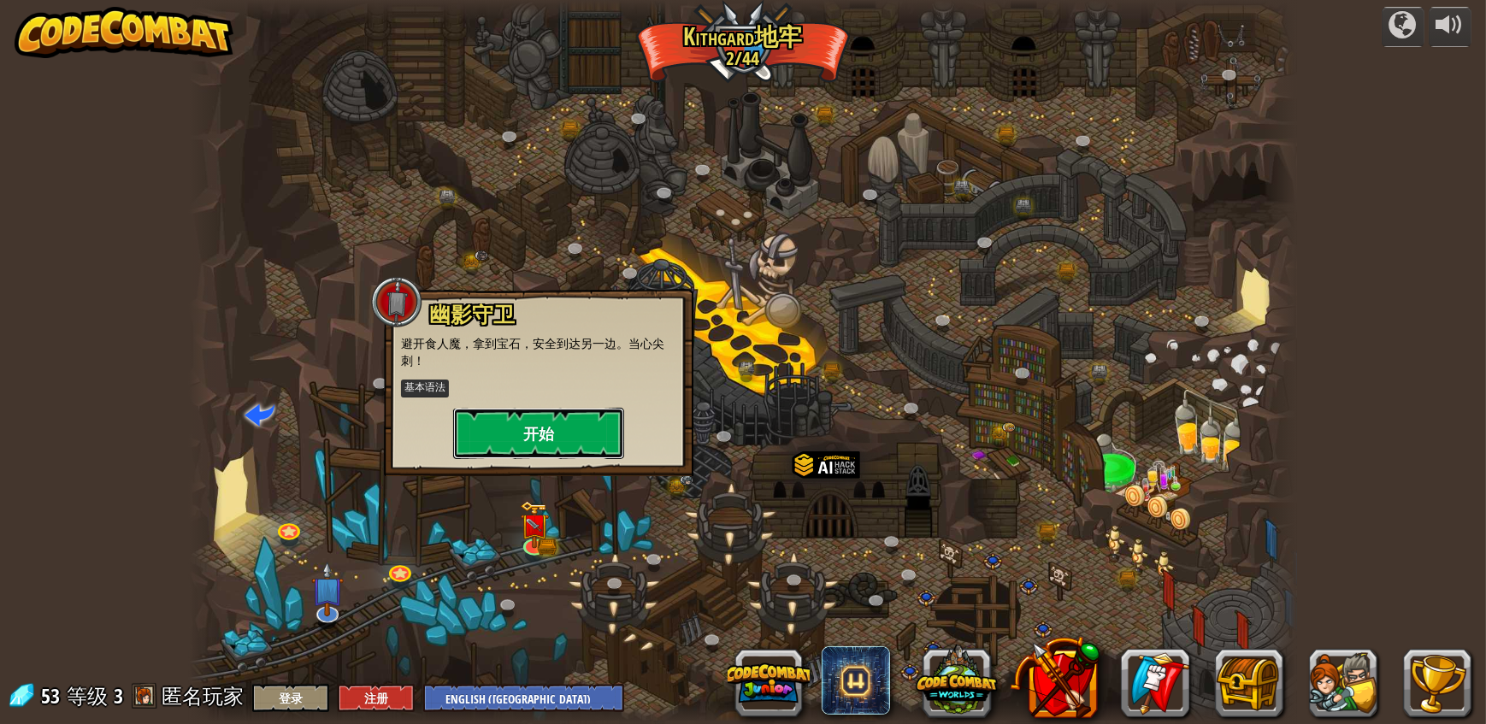
click at [527, 445] on button "开始" at bounding box center [538, 433] width 171 height 51
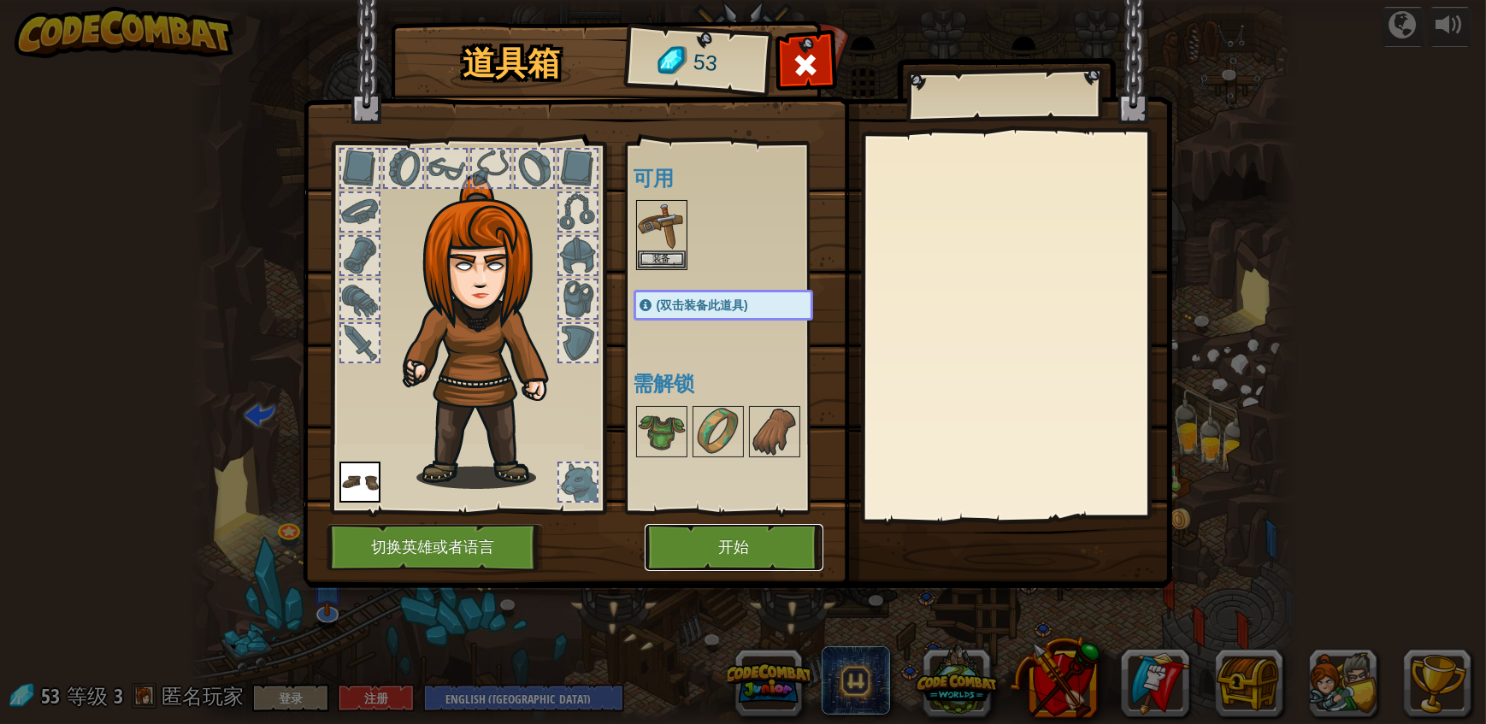
click at [722, 534] on button "开始" at bounding box center [734, 547] width 179 height 47
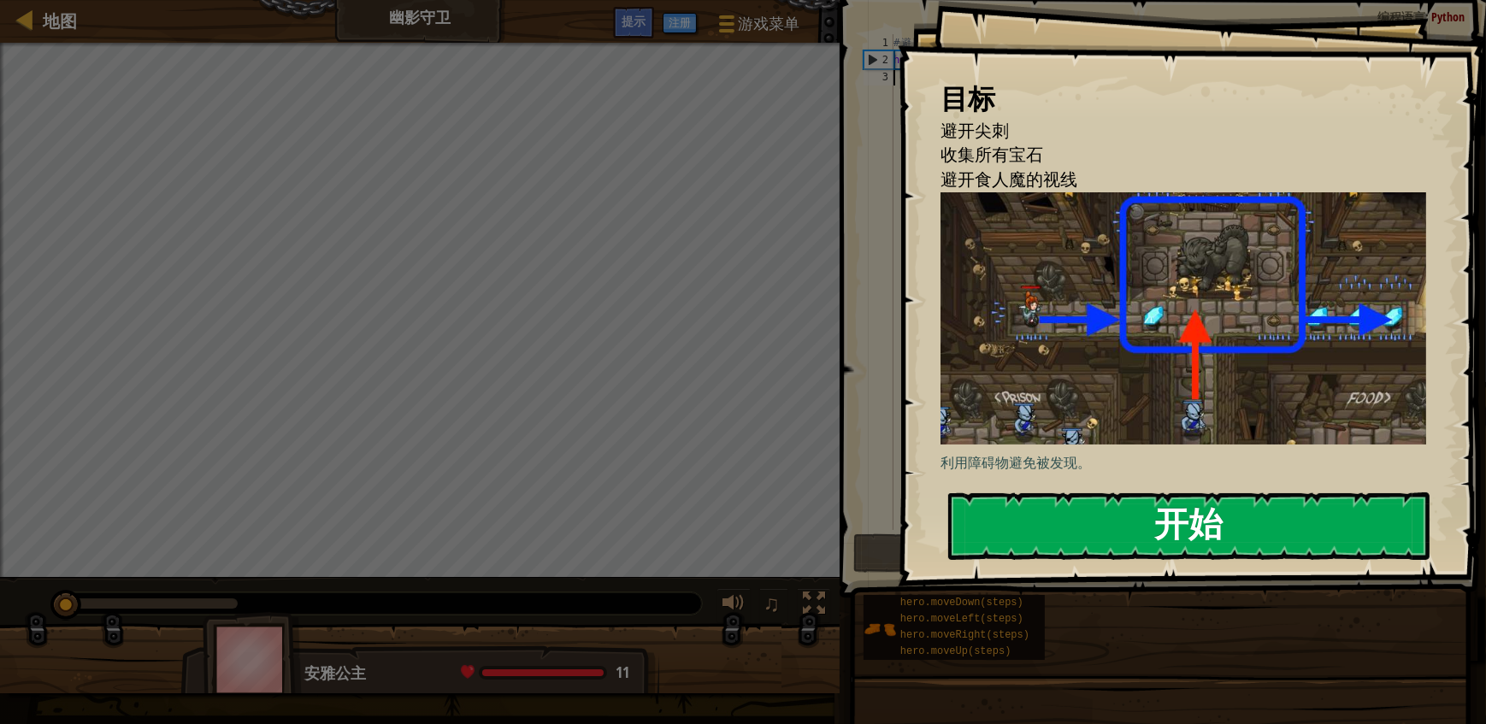
click at [1210, 532] on button "开始" at bounding box center [1188, 526] width 481 height 68
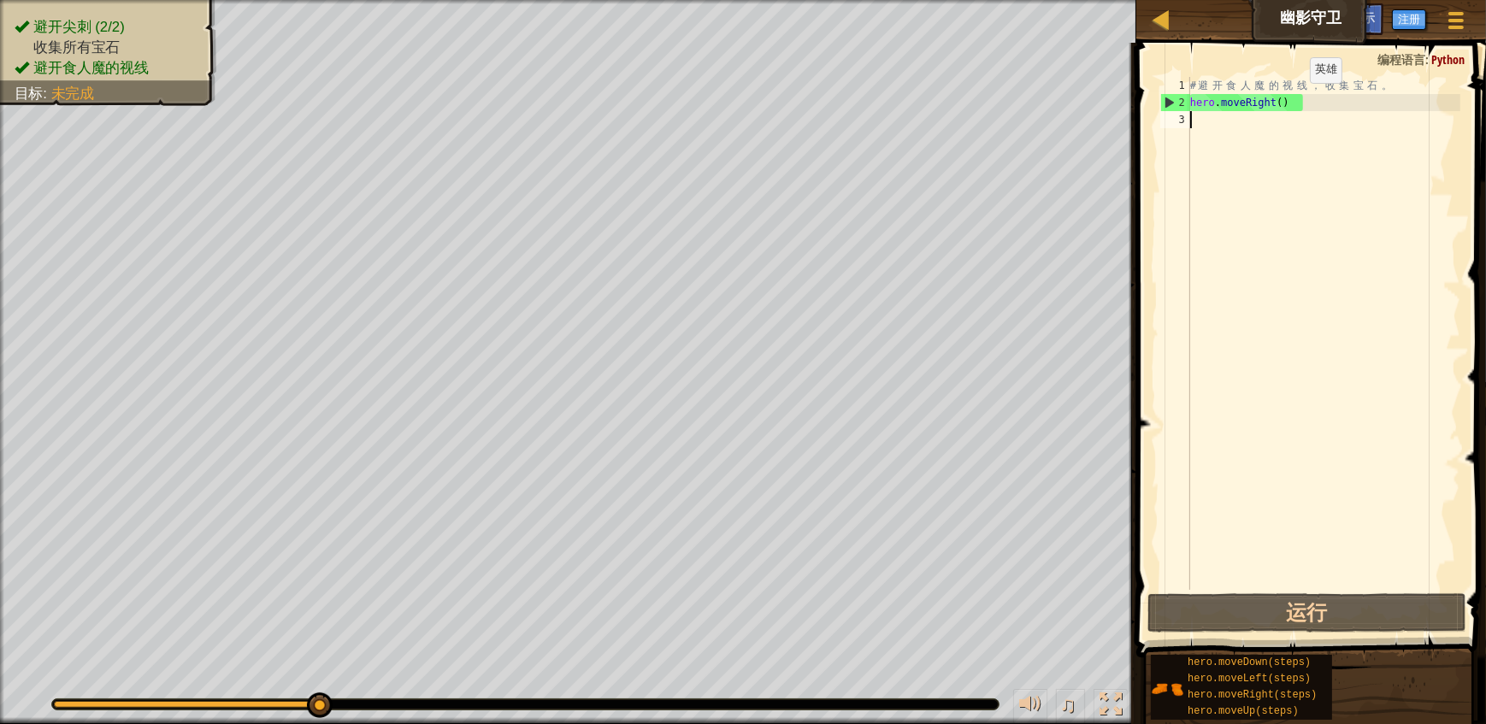
click at [1297, 100] on div "# 避 开 食 人 魔 的 视 线 ， 收 集 宝 石 。 hero . moveRight ( )" at bounding box center [1324, 350] width 274 height 547
type textarea "hero.moveRight(2)"
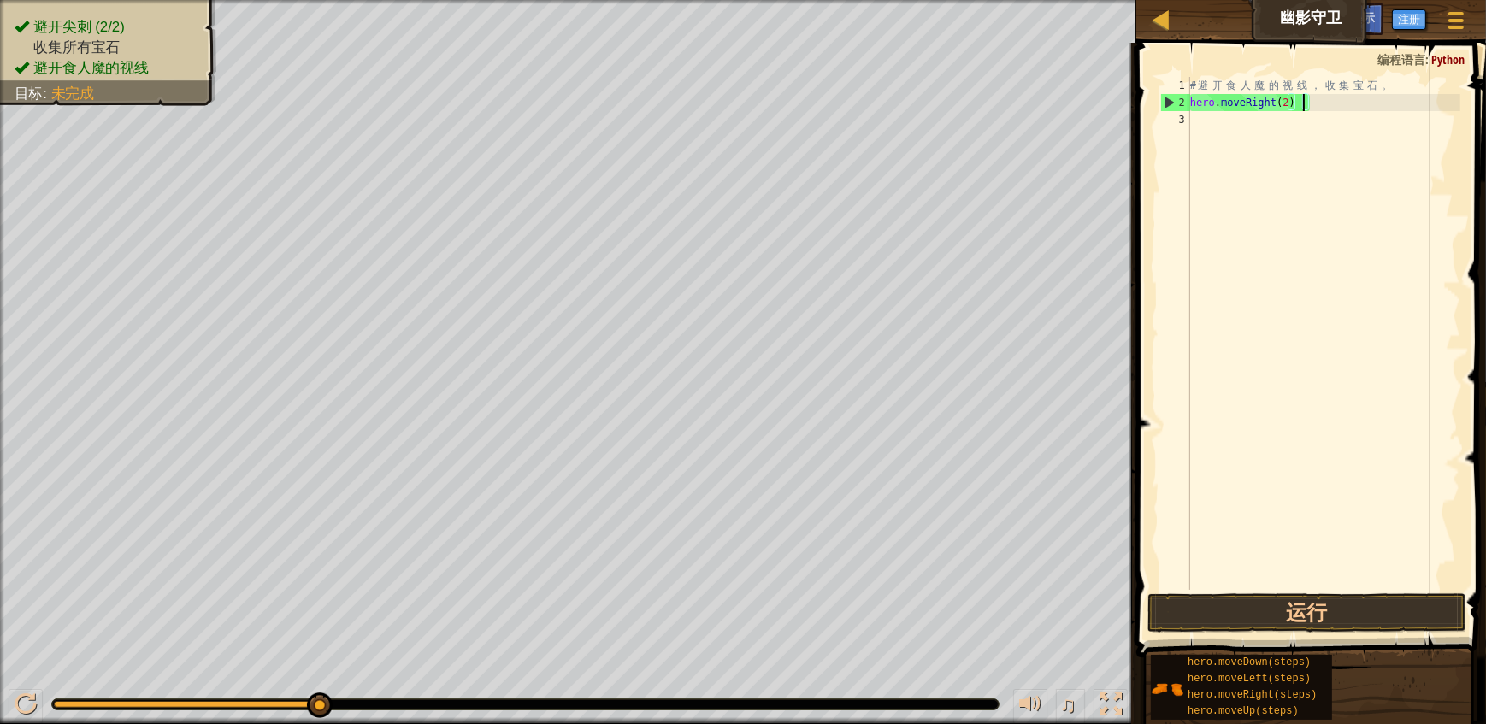
scroll to position [0, 112]
click at [1238, 123] on div "# 避 开 食 人 魔 的 视 线 ， 收 集 宝 石 。 hero . moveRight ( 2 )" at bounding box center [1324, 350] width 274 height 547
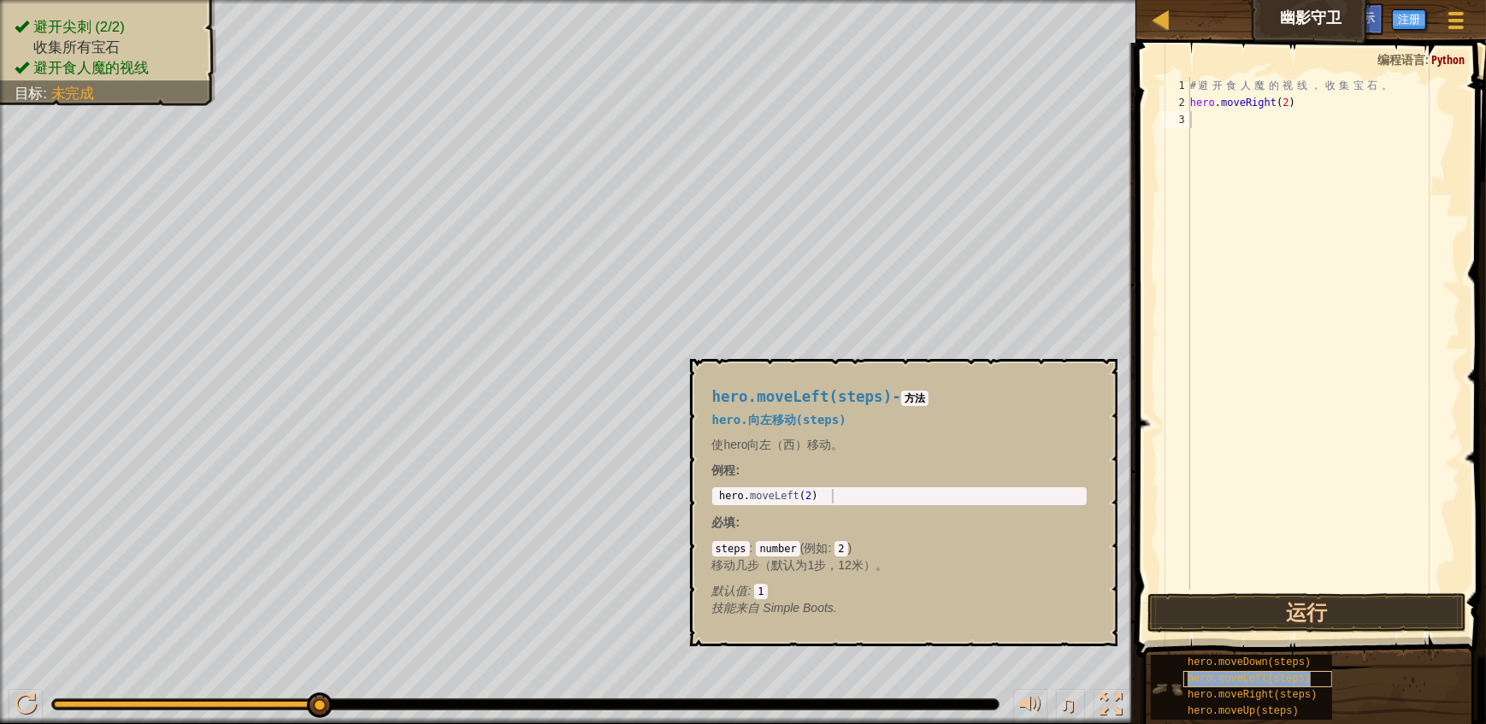
click at [1224, 675] on span "hero.moveLeft(steps)" at bounding box center [1248, 679] width 123 height 12
type textarea "hero.moveLeft(2)"
drag, startPoint x: 838, startPoint y: 495, endPoint x: 709, endPoint y: 488, distance: 129.3
click at [709, 488] on div "hero.moveLeft(steps) - 方法 hero.向左移动(steps) 使hero向左（西）移动。 例程 : hero.moveLeft(2) …" at bounding box center [899, 503] width 398 height 260
click at [1229, 136] on div "# 避 开 食 人 魔 的 视 线 ， 收 集 宝 石 。 hero . moveRight ( 2 )" at bounding box center [1324, 350] width 274 height 547
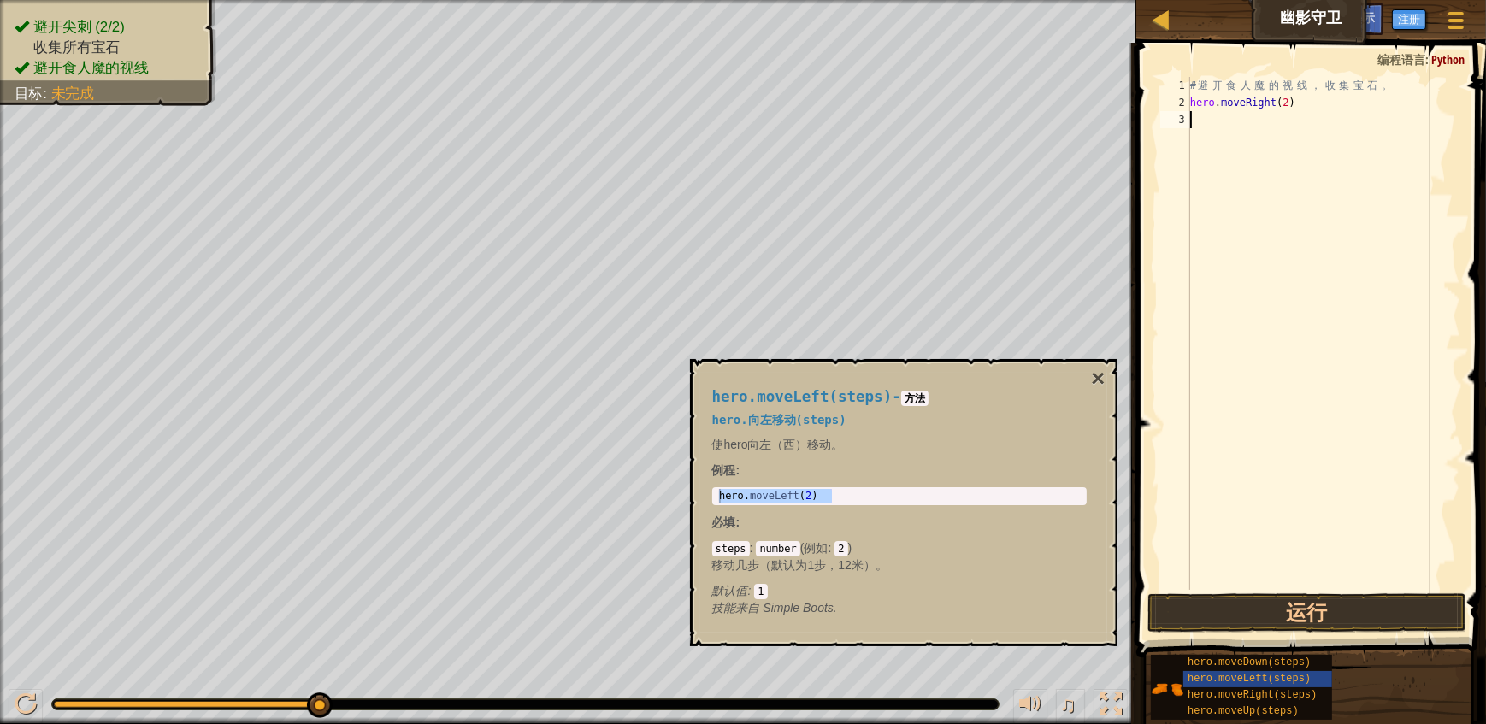
paste textarea "hero.moveLeft(2)"
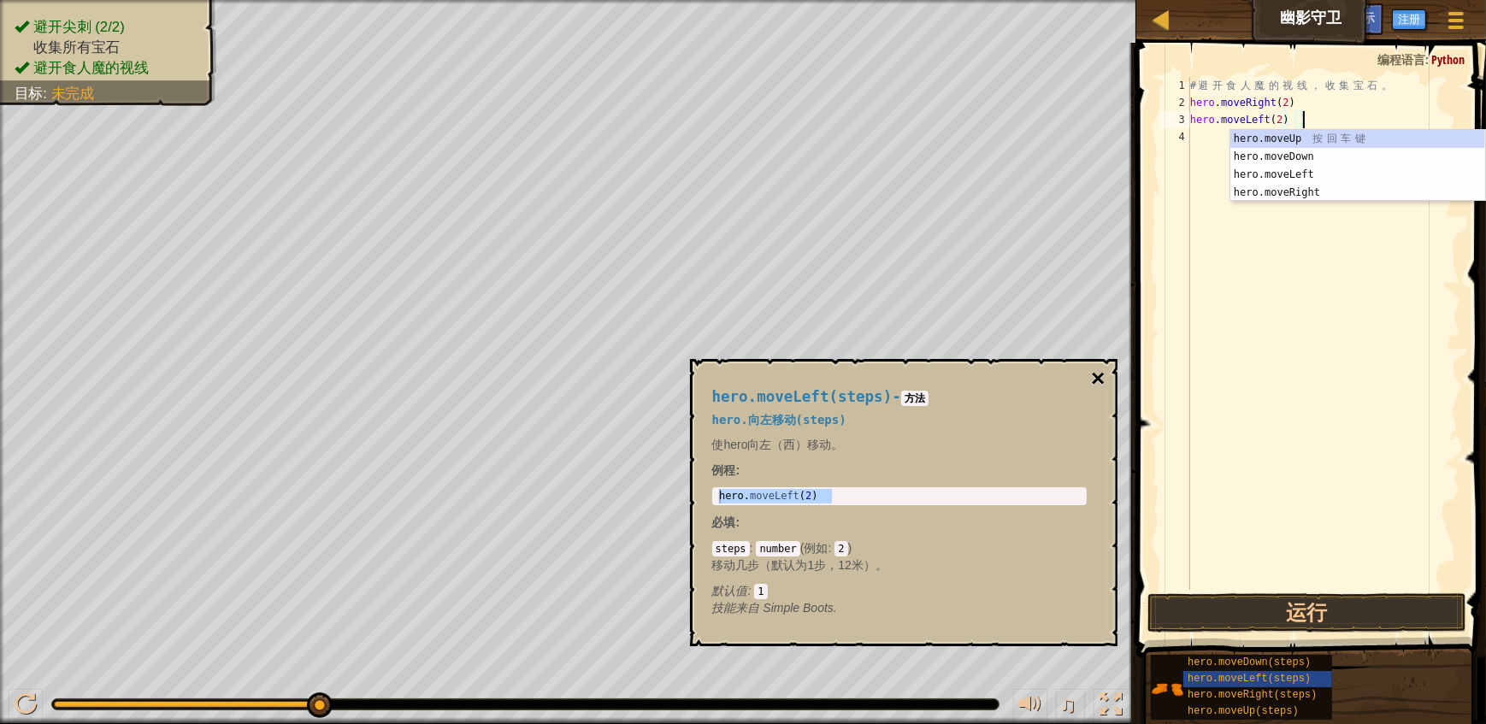
click at [1100, 380] on button "×" at bounding box center [1098, 379] width 14 height 24
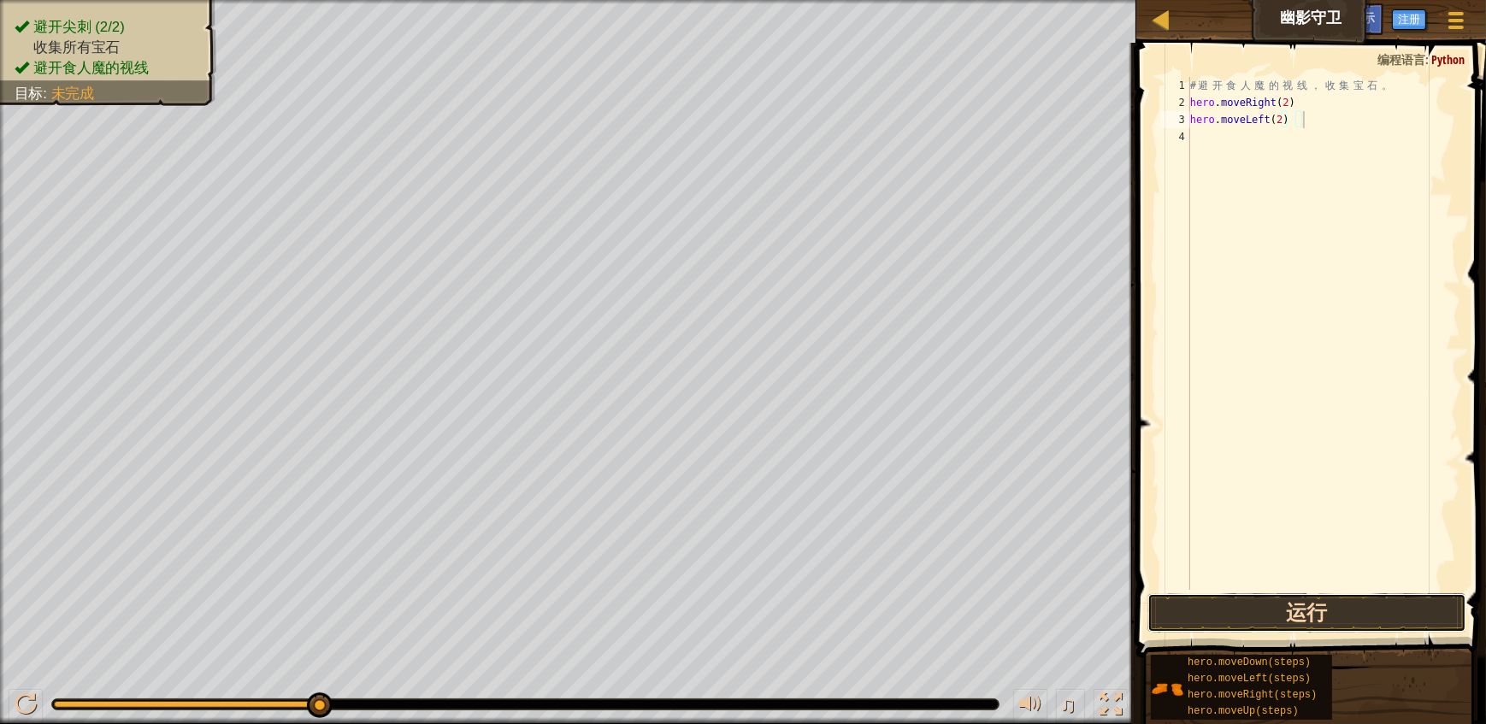
click at [1299, 615] on button "运行" at bounding box center [1307, 612] width 320 height 39
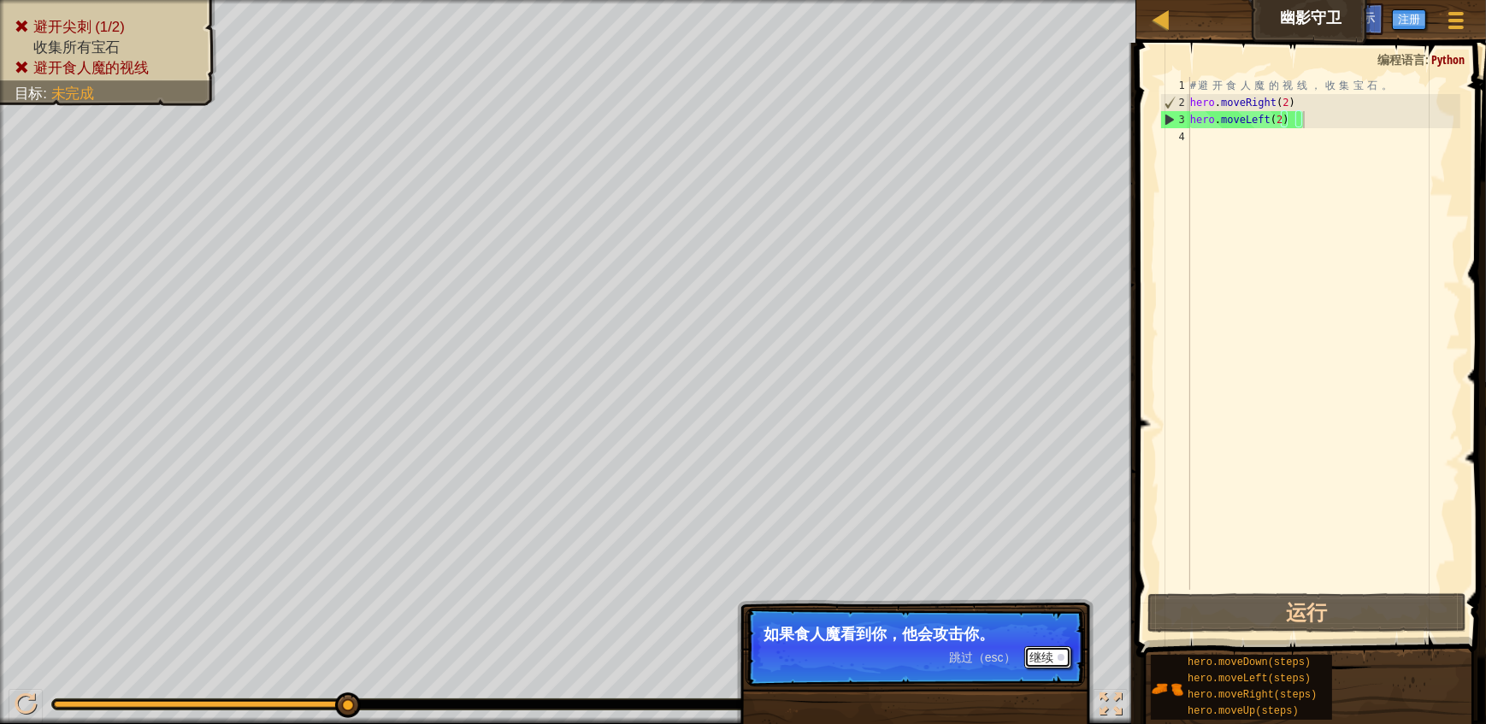
click at [1049, 657] on button "继续" at bounding box center [1047, 657] width 47 height 22
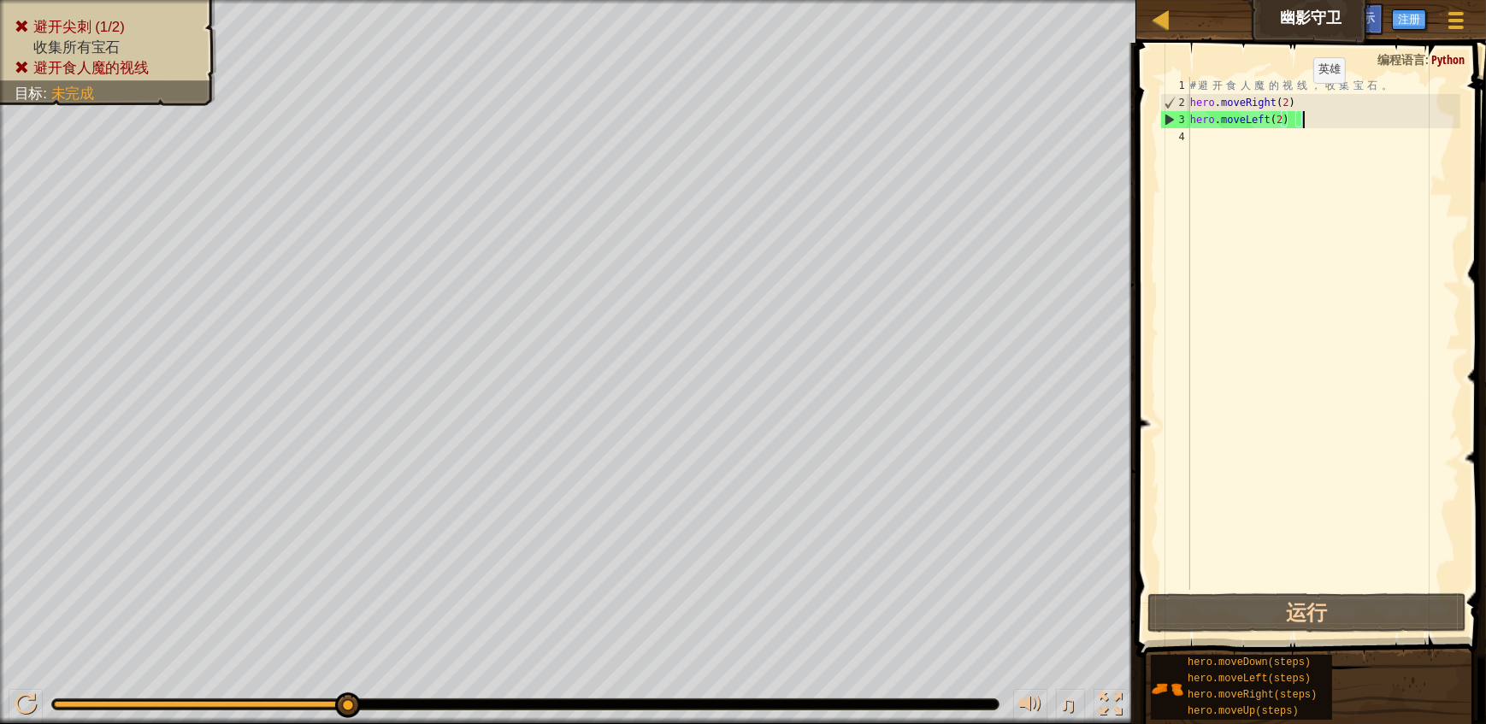
click at [1299, 100] on div "# 避 开 食 人 魔 的 视 线 ， 收 集 宝 石 。 hero . moveRight ( 2 ) hero . moveLeft ( 2 )" at bounding box center [1324, 350] width 274 height 547
type textarea "hero.moveRight()"
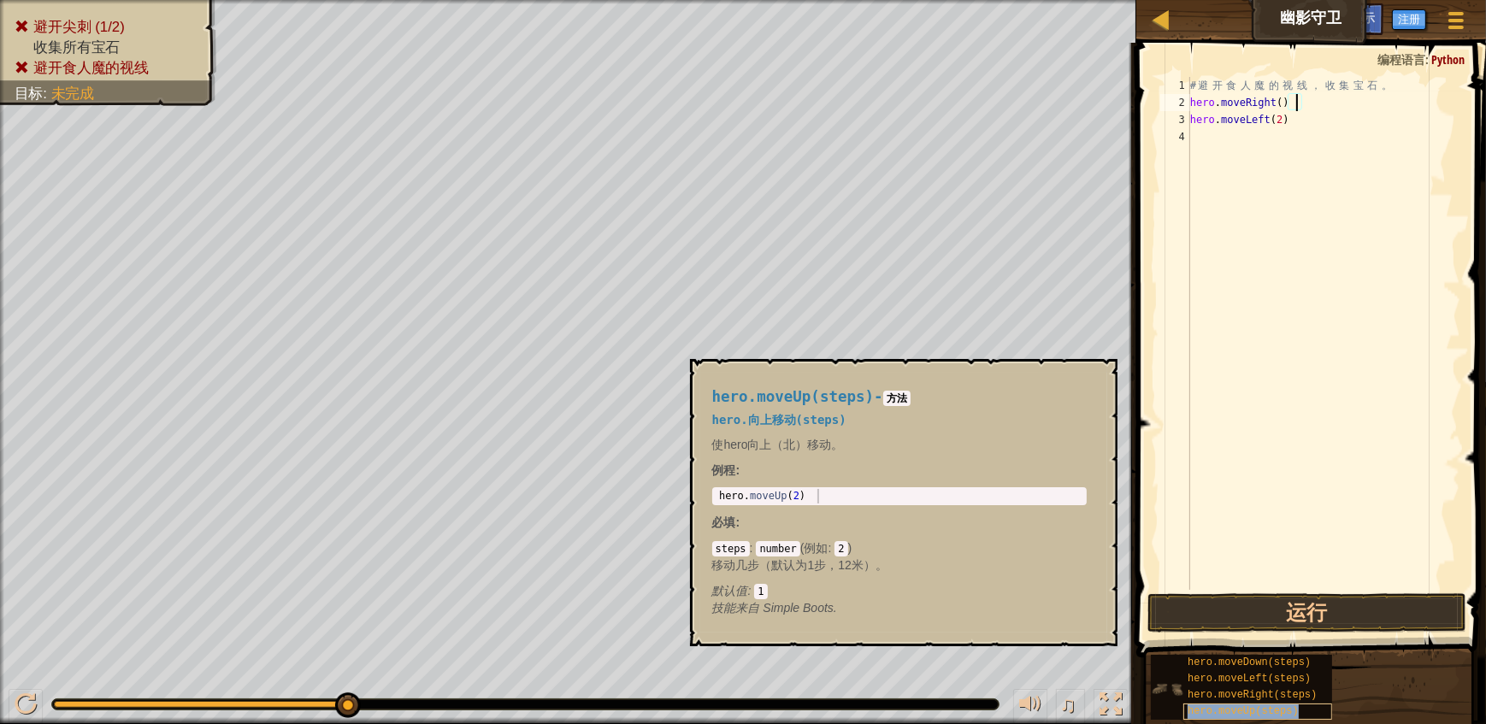
click at [1223, 711] on span "hero.moveUp(steps)" at bounding box center [1242, 711] width 111 height 12
type textarea "hero.moveUp(2)"
click at [663, 0] on body "地图 幽影守卫 游戏菜单 完成 注册 提示 1 ההההההההההההההההההההההההההההההההההההההההההההההההההההההה…" at bounding box center [743, 0] width 1486 height 0
drag, startPoint x: 1309, startPoint y: 118, endPoint x: 1192, endPoint y: 114, distance: 117.2
click at [1192, 114] on div "# 避 开 食 人 魔 的 视 线 ， 收 集 宝 石 。 hero . moveRight ( ) hero . moveLeft ( 2 )" at bounding box center [1324, 350] width 274 height 547
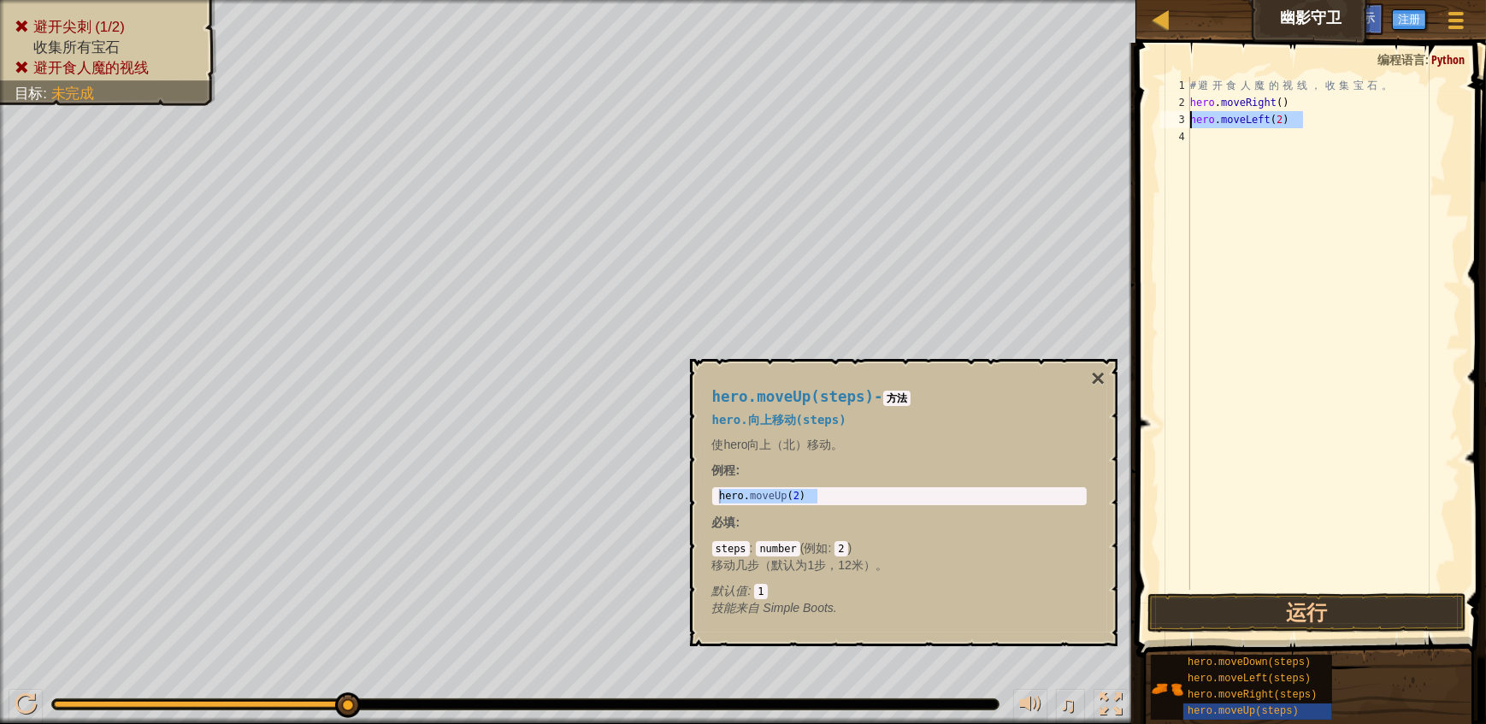
paste textarea "Up"
click at [1281, 119] on div "# 避 开 食 人 魔 的 视 线 ， 收 集 宝 石 。 hero . moveRight ( ) hero . moveUp ( 2 )" at bounding box center [1324, 350] width 274 height 547
drag, startPoint x: 1181, startPoint y: 663, endPoint x: 1318, endPoint y: 710, distance: 145.5
click at [1318, 710] on div "hero.moveDown(steps) hero.moveLeft(steps) hero.moveRight(steps) hero.moveUp(ste…" at bounding box center [1241, 687] width 181 height 65
drag, startPoint x: 1317, startPoint y: 106, endPoint x: 1191, endPoint y: 101, distance: 126.6
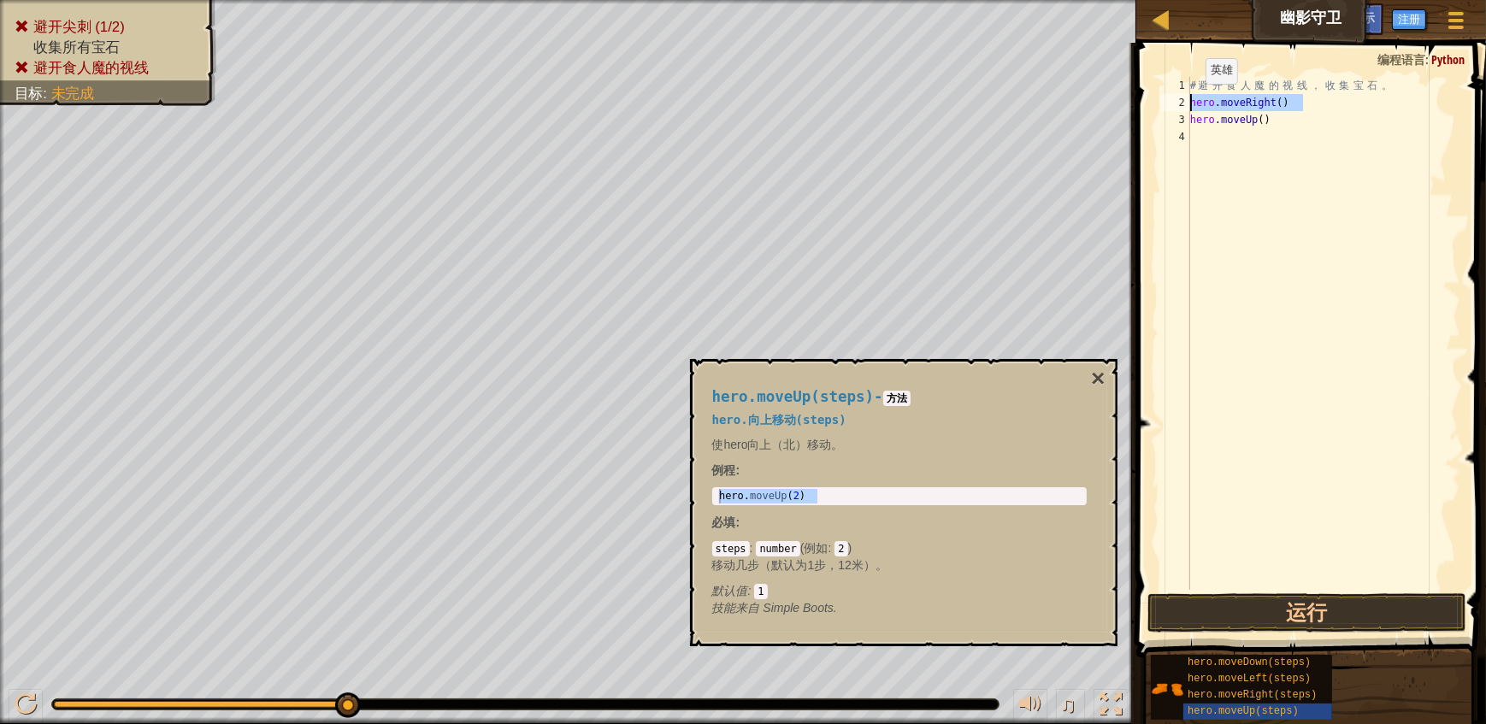
click at [1191, 101] on div "# 避 开 食 人 魔 的 视 线 ， 收 集 宝 石 。 hero . moveRight ( ) hero . moveUp ( )" at bounding box center [1324, 350] width 274 height 547
type textarea "hero.moveRight()"
click at [1224, 142] on div "# 避 开 食 人 魔 的 视 线 ， 收 集 宝 石 。 hero . moveRight ( ) hero . moveUp ( )" at bounding box center [1324, 350] width 274 height 547
paste textarea "hero.moveRight()"
type textarea "hero.moveRight()"
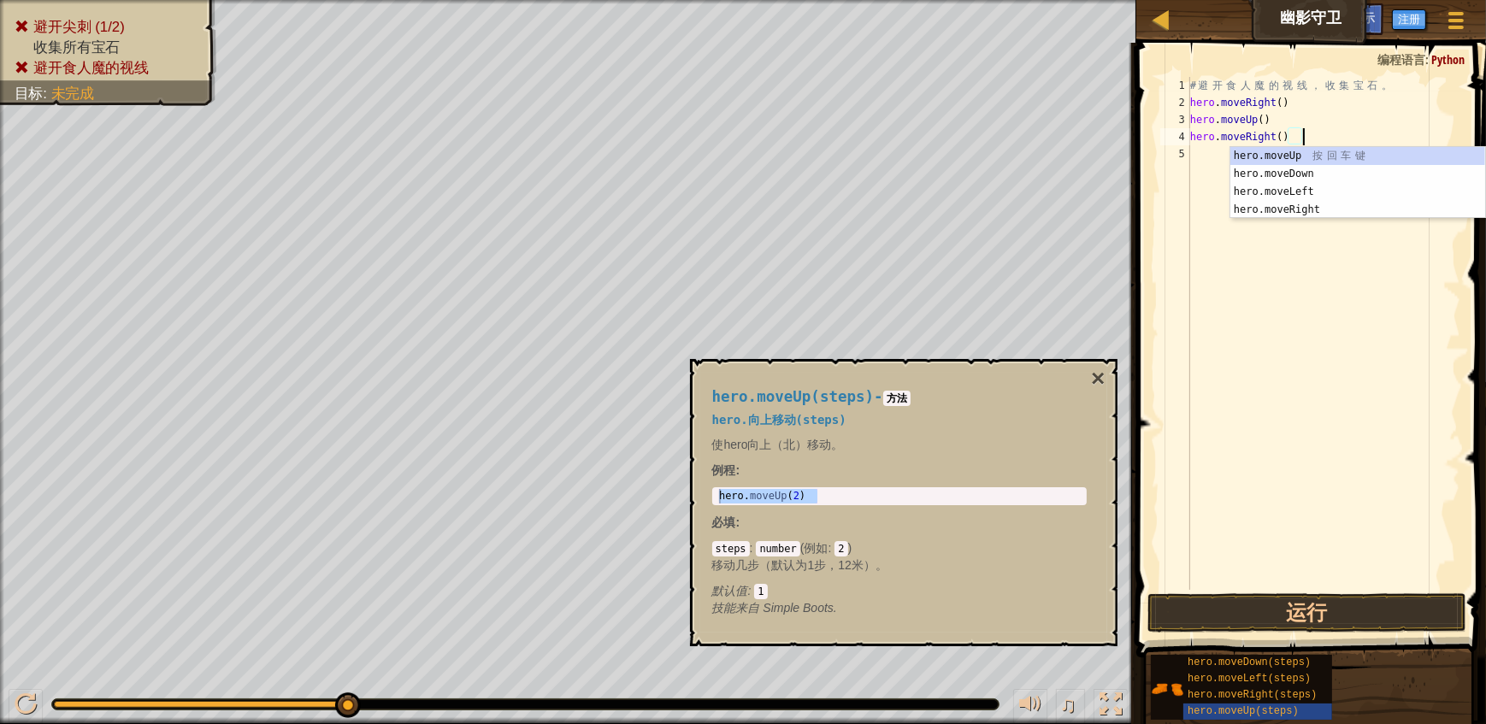
click at [1239, 274] on div "# 避 开 食 人 魔 的 视 线 ， 收 集 宝 石 。 hero . moveRight ( ) hero . moveUp ( ) hero . mov…" at bounding box center [1324, 350] width 274 height 547
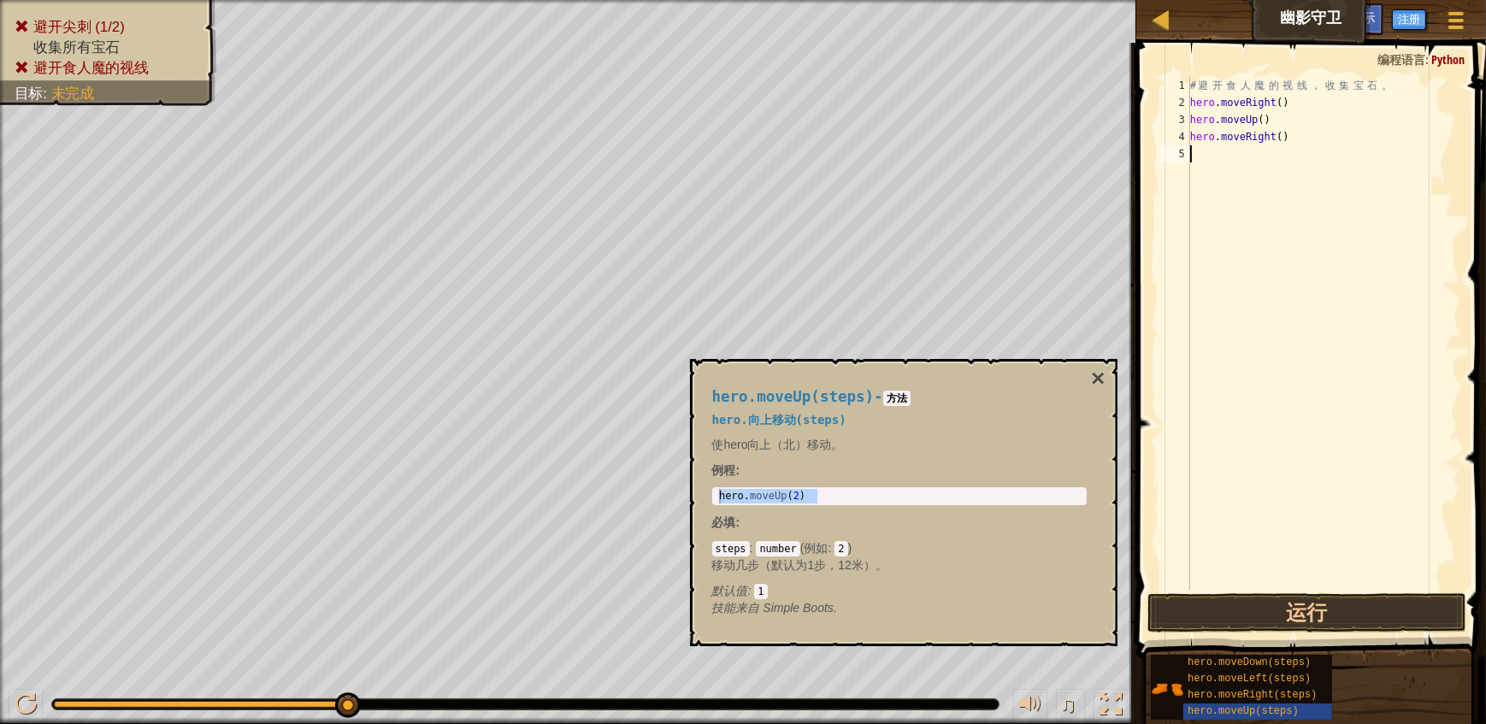
click at [1267, 165] on div "# 避 开 食 人 魔 的 视 线 ， 收 集 宝 石 。 hero . moveRight ( ) hero . moveUp ( ) hero . mov…" at bounding box center [1324, 350] width 274 height 547
click at [1269, 156] on div "# 避 开 食 人 魔 的 视 线 ， 收 集 宝 石 。 hero . moveRight ( ) hero . moveUp ( ) hero . mov…" at bounding box center [1324, 350] width 274 height 547
click at [1259, 663] on span "hero.moveDown(steps)" at bounding box center [1248, 663] width 123 height 12
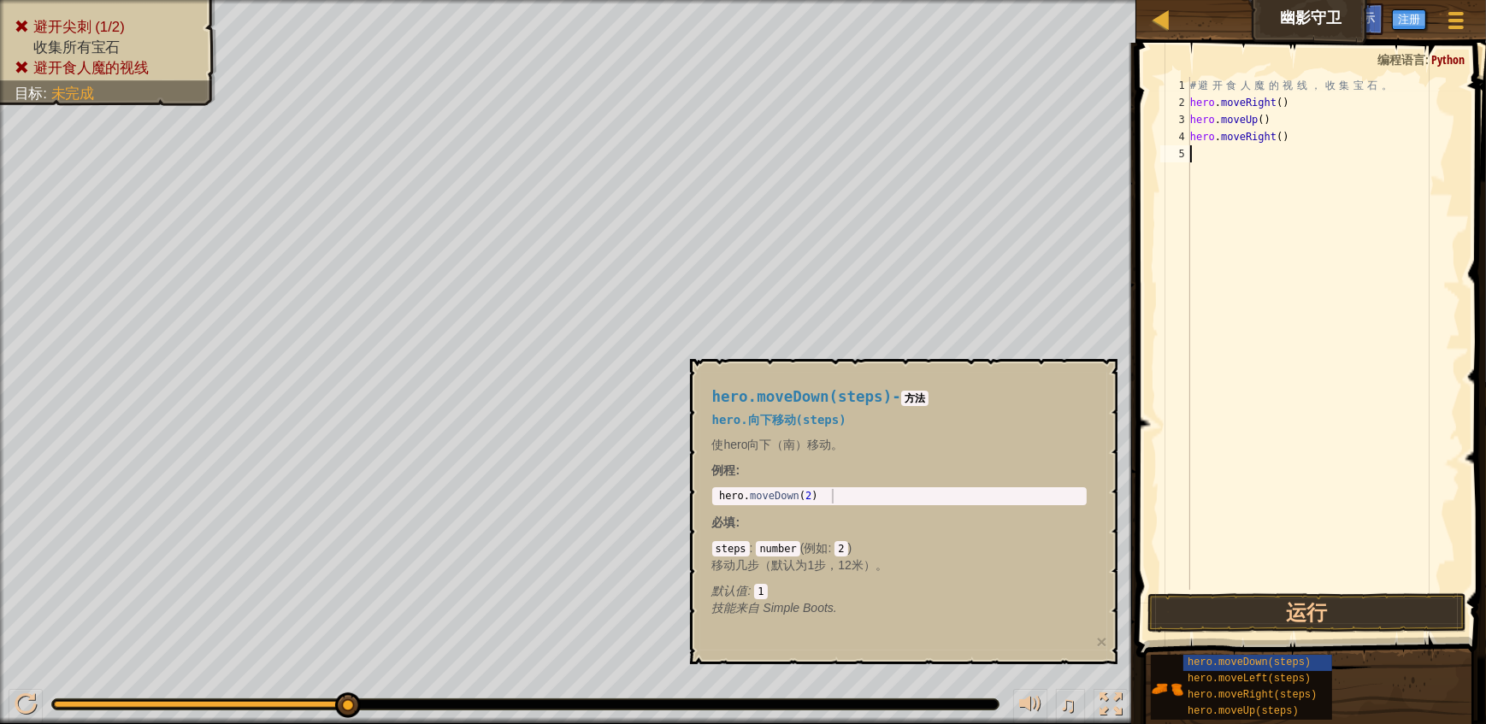
type textarea "hero.moveDown(2)"
click at [616, 0] on body "地图 幽影守卫 游戏菜单 完成 注册 提示 1 ההההההההההההההההההההההההההההההההההההההההההההההההההההההה…" at bounding box center [743, 0] width 1486 height 0
click at [1216, 156] on div "# 避 开 食 人 魔 的 视 线 ， 收 集 宝 石 。 hero . moveRight ( ) hero . moveUp ( ) hero . mov…" at bounding box center [1324, 350] width 274 height 547
paste textarea "hero.moveDown(2)"
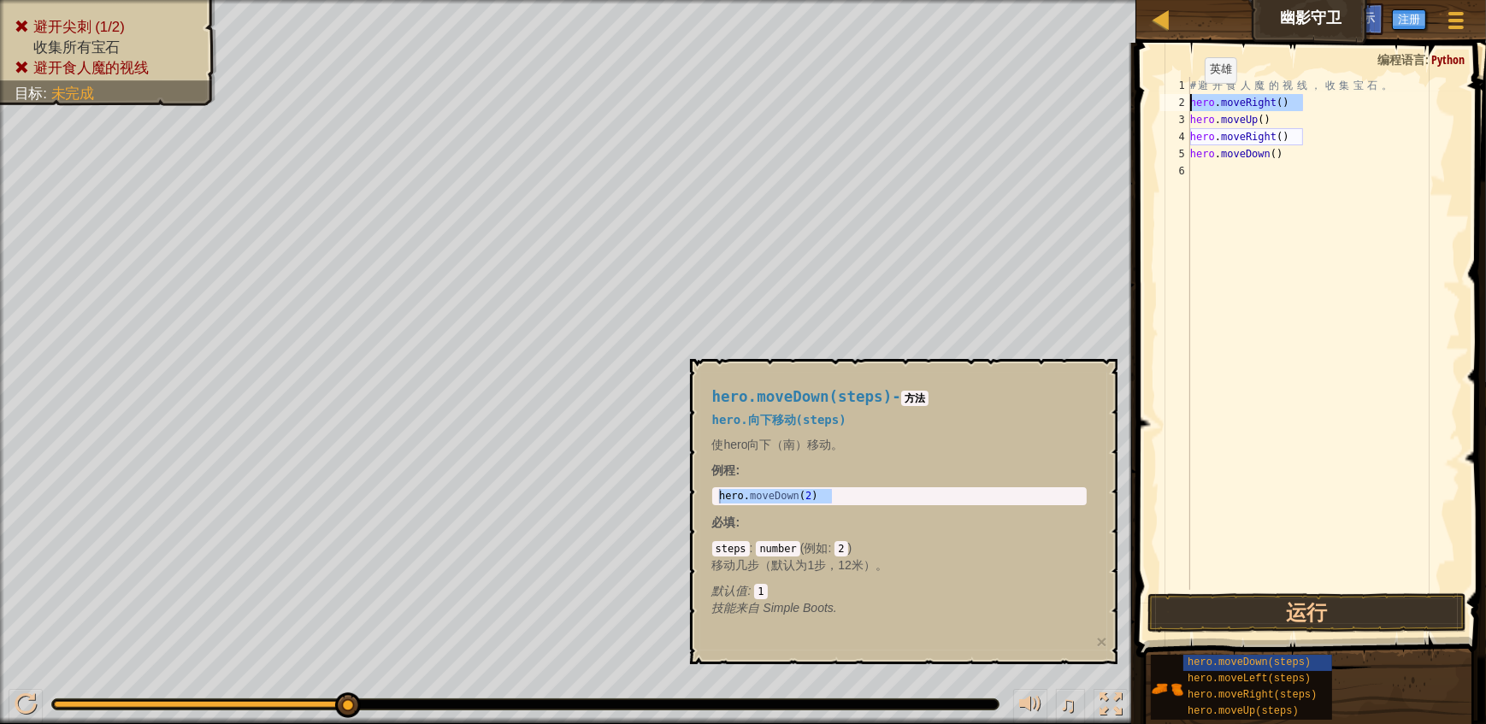
drag, startPoint x: 1316, startPoint y: 105, endPoint x: 1188, endPoint y: 100, distance: 127.5
click at [1188, 100] on div "hero.moveDown() 1 2 3 4 5 6 # 避 开 食 人 魔 的 视 线 ， 收 集 宝 石 。 hero . moveRight ( ) …" at bounding box center [1308, 333] width 303 height 513
type textarea "hero.moveRight()"
drag, startPoint x: 1212, startPoint y: 173, endPoint x: 1237, endPoint y: 170, distance: 24.9
click at [1213, 173] on div "# 避 开 食 人 魔 的 视 线 ， 收 集 宝 石 。 hero . moveRight ( ) hero . moveUp ( ) hero . mov…" at bounding box center [1324, 350] width 274 height 547
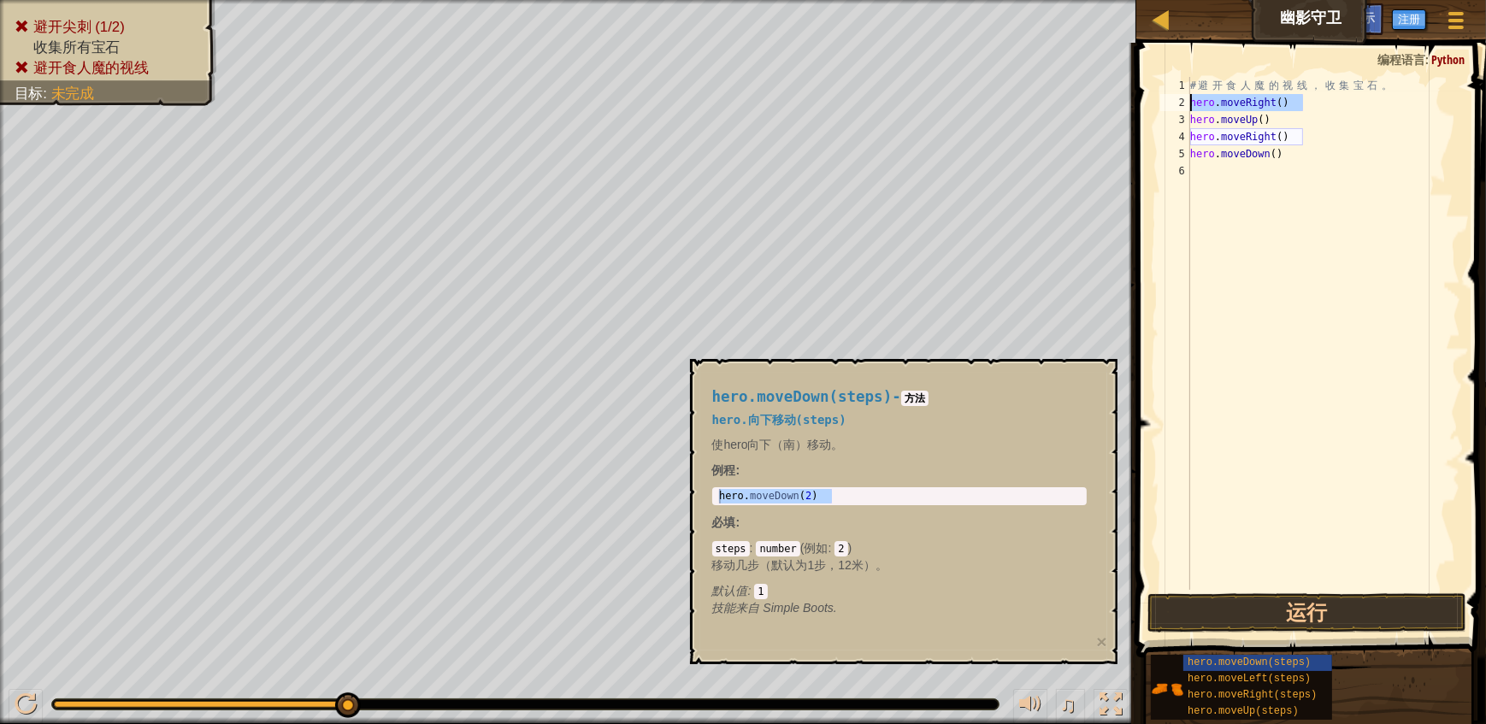
scroll to position [0, 0]
paste textarea "hero.moveRight()"
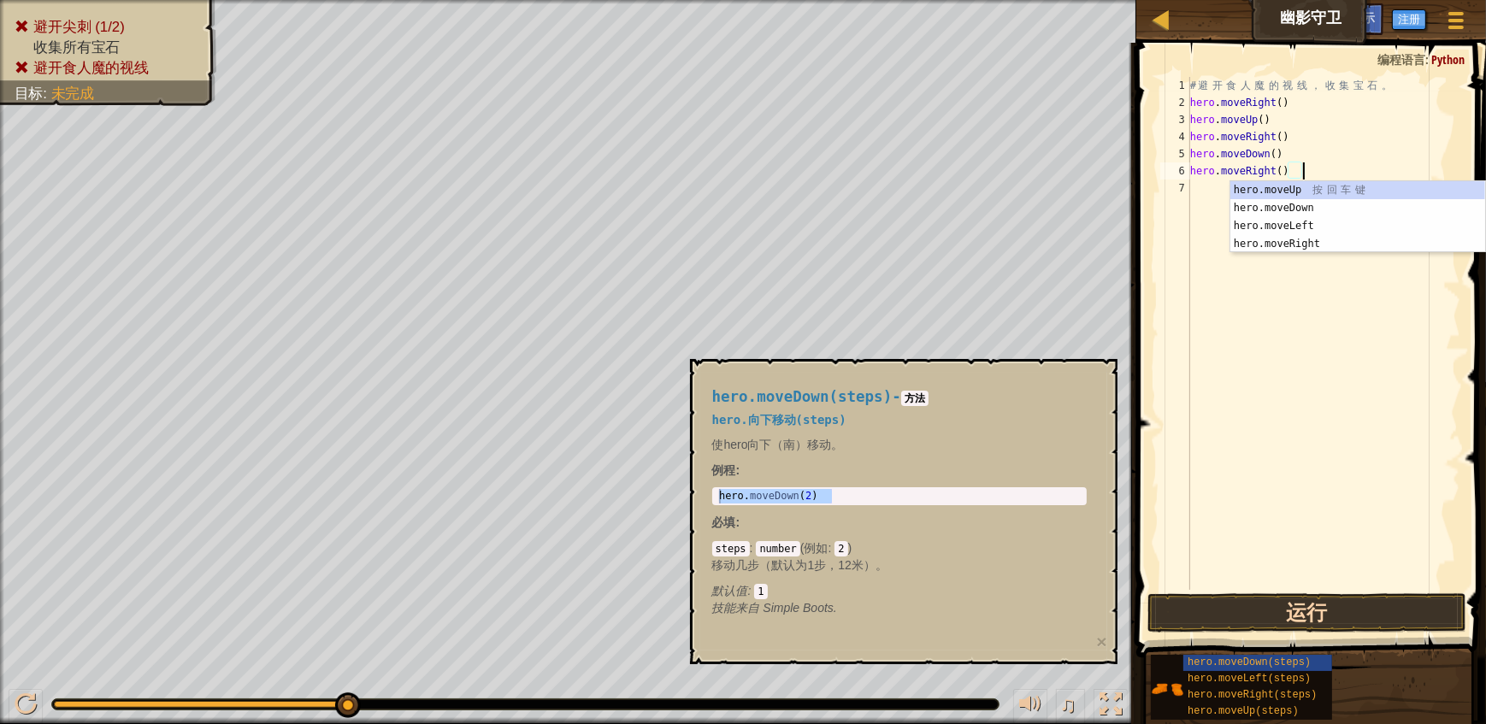
type textarea "hero.moveRight()"
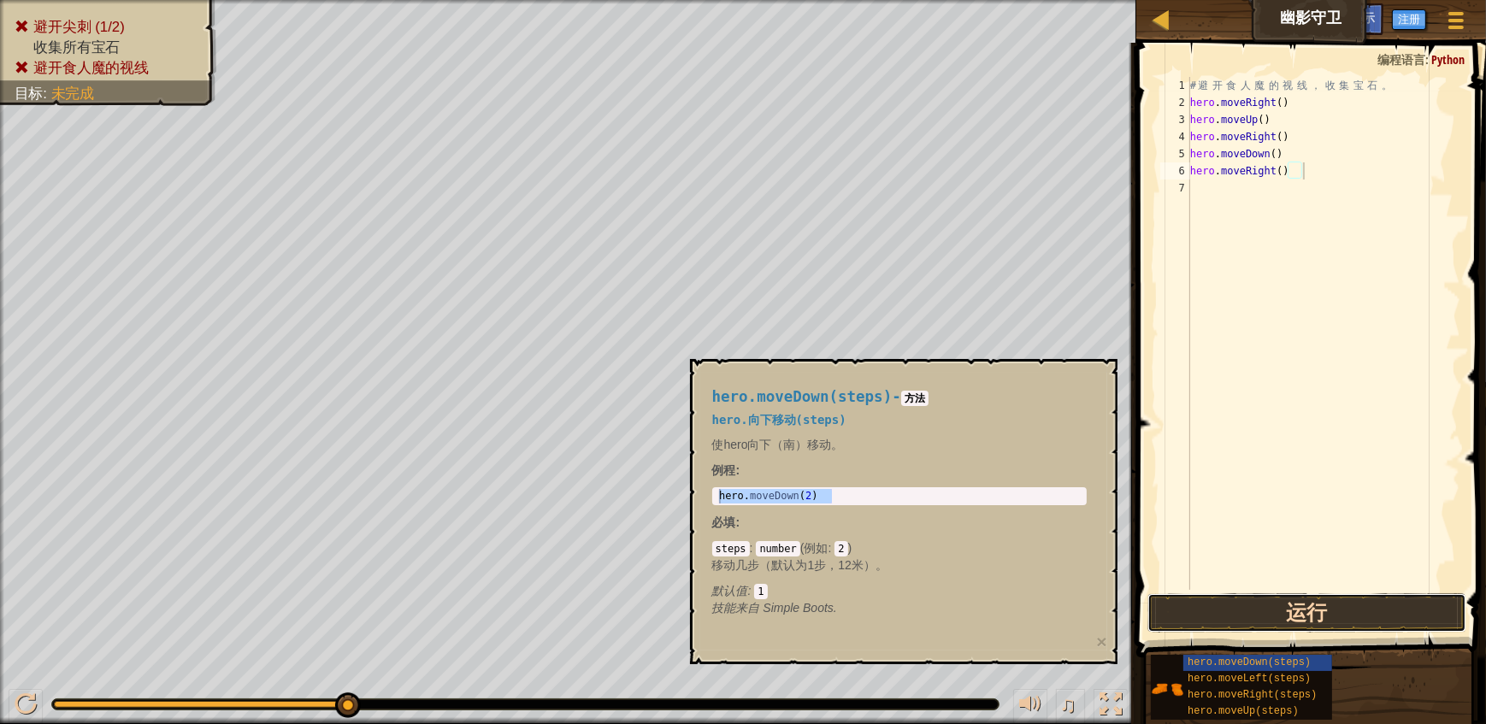
click at [1228, 603] on button "运行" at bounding box center [1307, 612] width 320 height 39
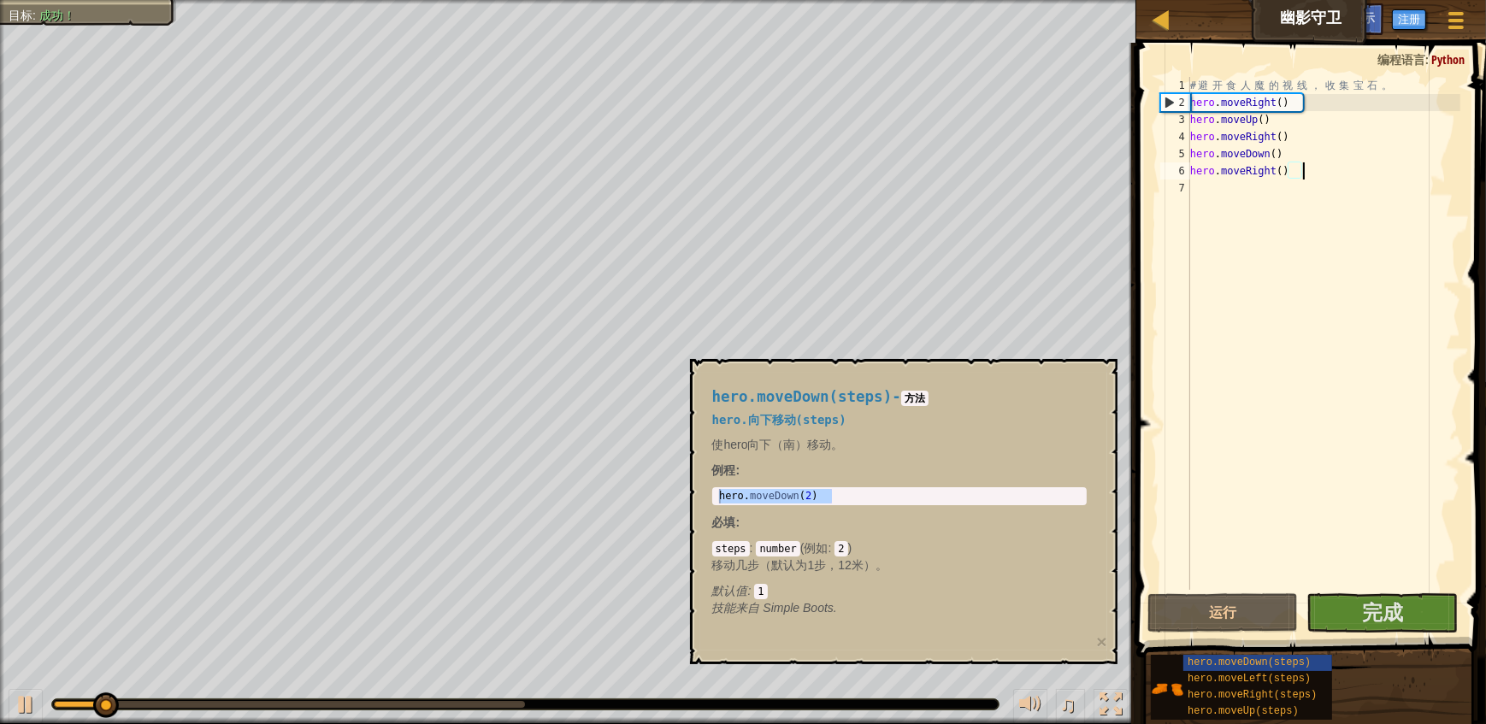
click at [1098, 379] on div "hero.moveDown(steps) - 方法 hero.向下移动(steps) 使hero向下（南）移动。 例程 : hero.moveDown(2) …" at bounding box center [899, 503] width 398 height 260
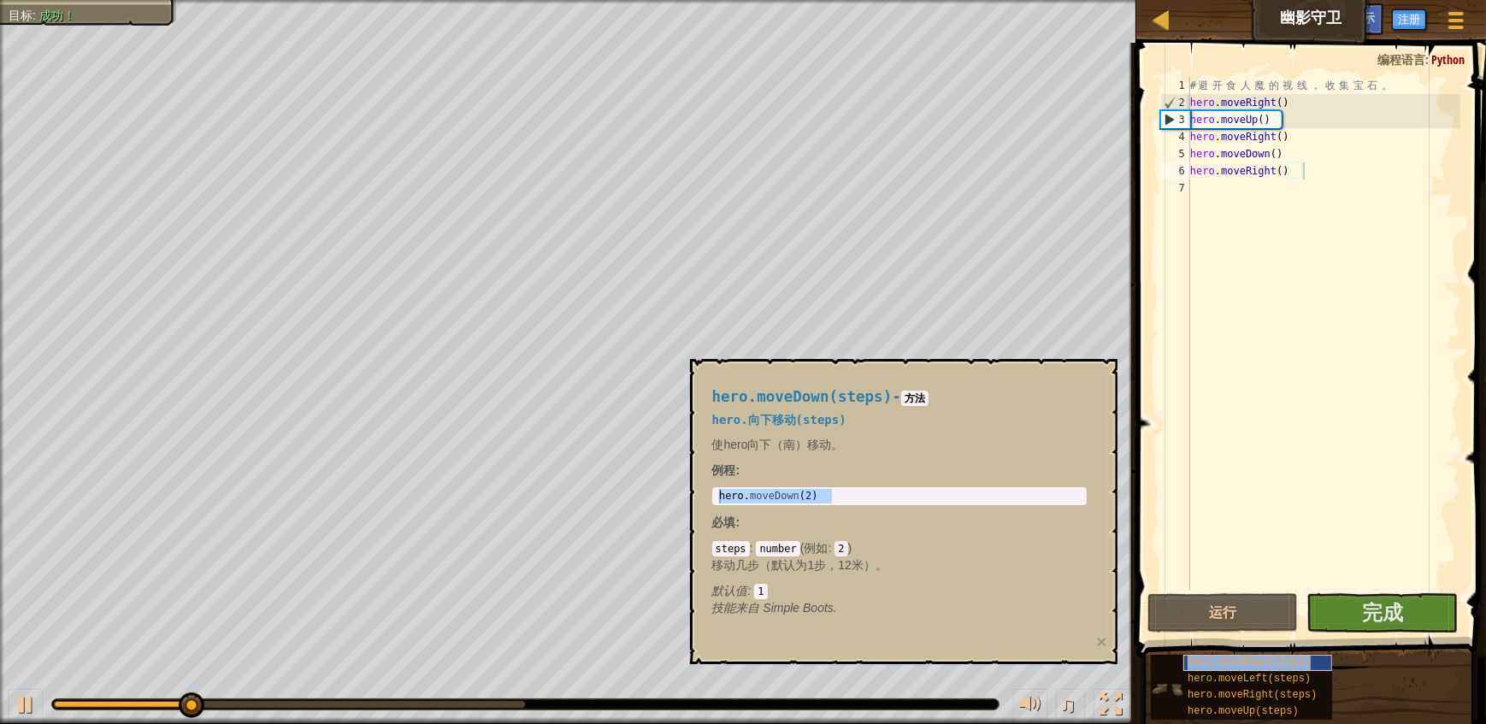
click at [1204, 655] on div "hero.moveDown(steps)" at bounding box center [1257, 663] width 149 height 16
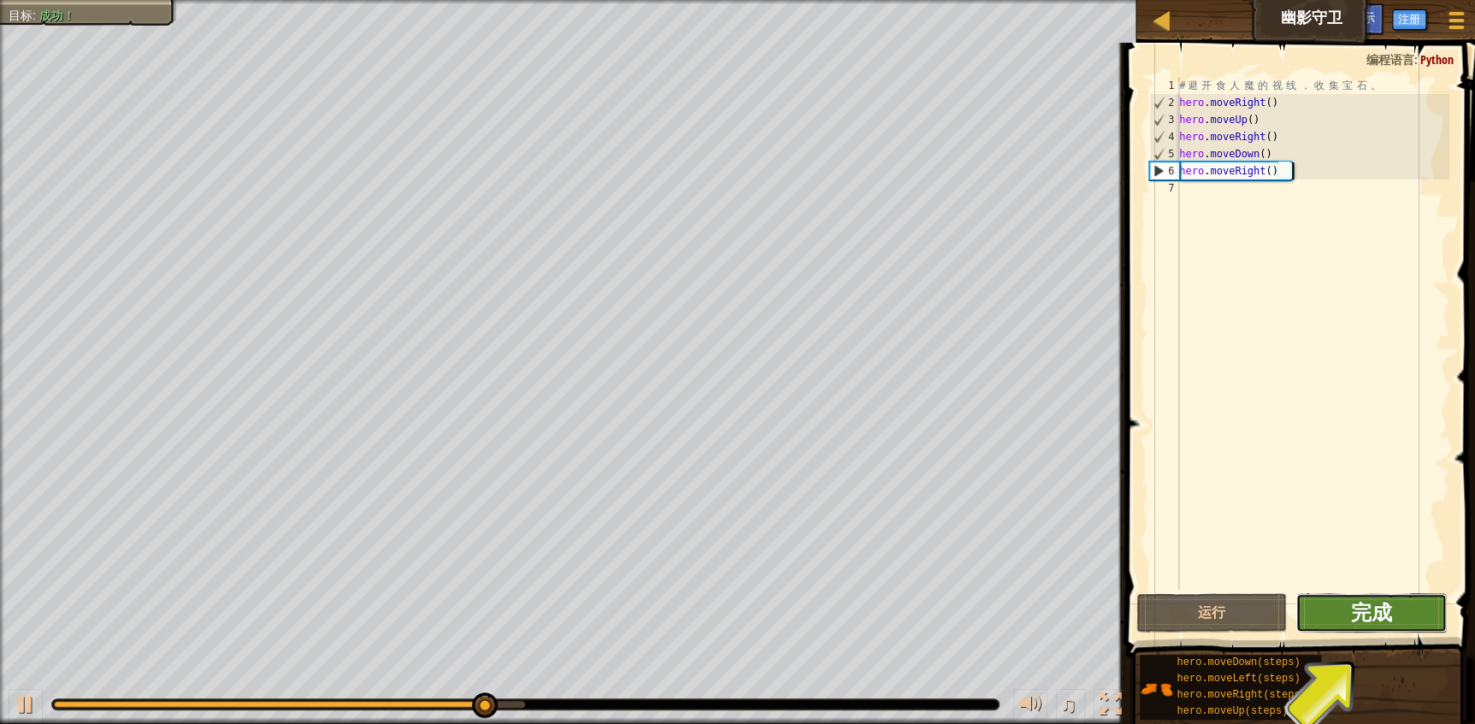
click at [1381, 618] on span "完成" at bounding box center [1371, 611] width 41 height 27
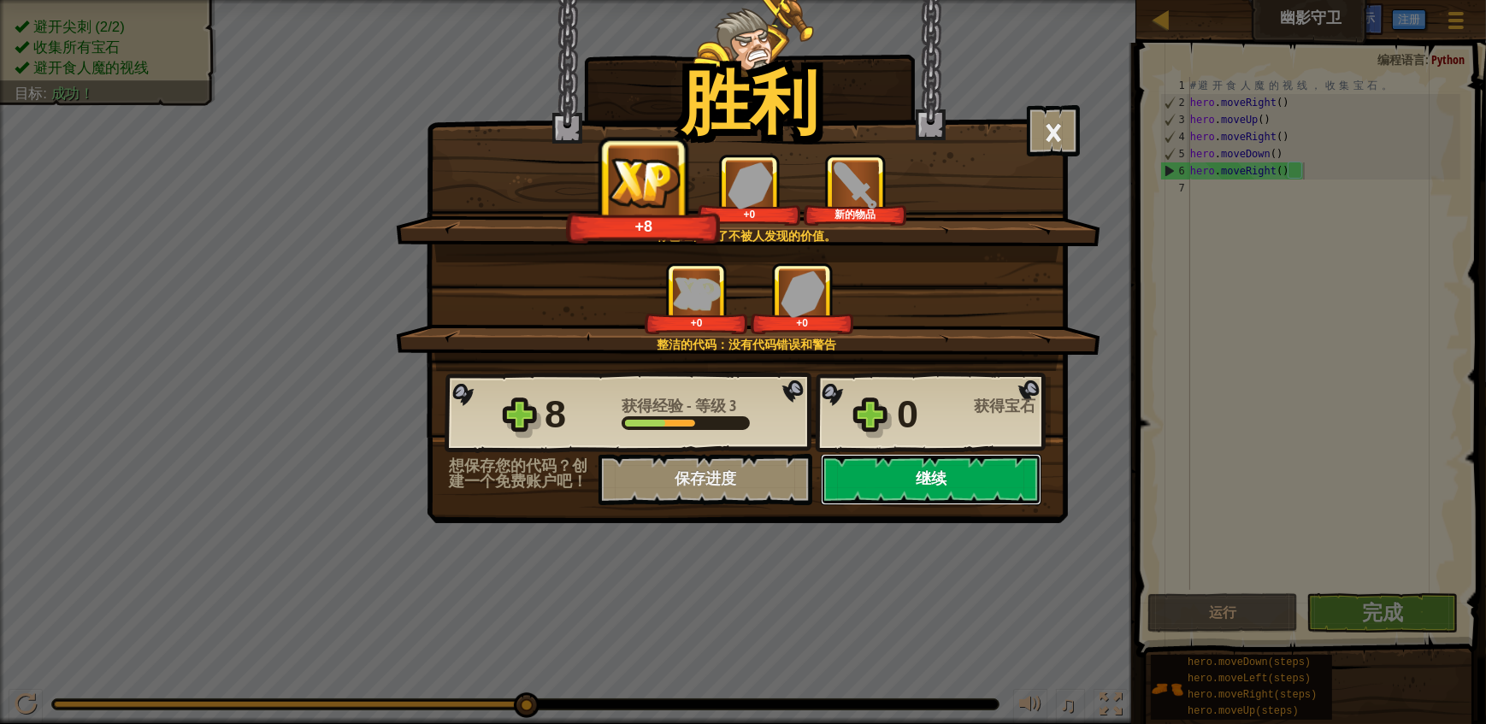
click at [939, 482] on button "继续" at bounding box center [931, 479] width 221 height 51
select select "zh-[PERSON_NAME]"
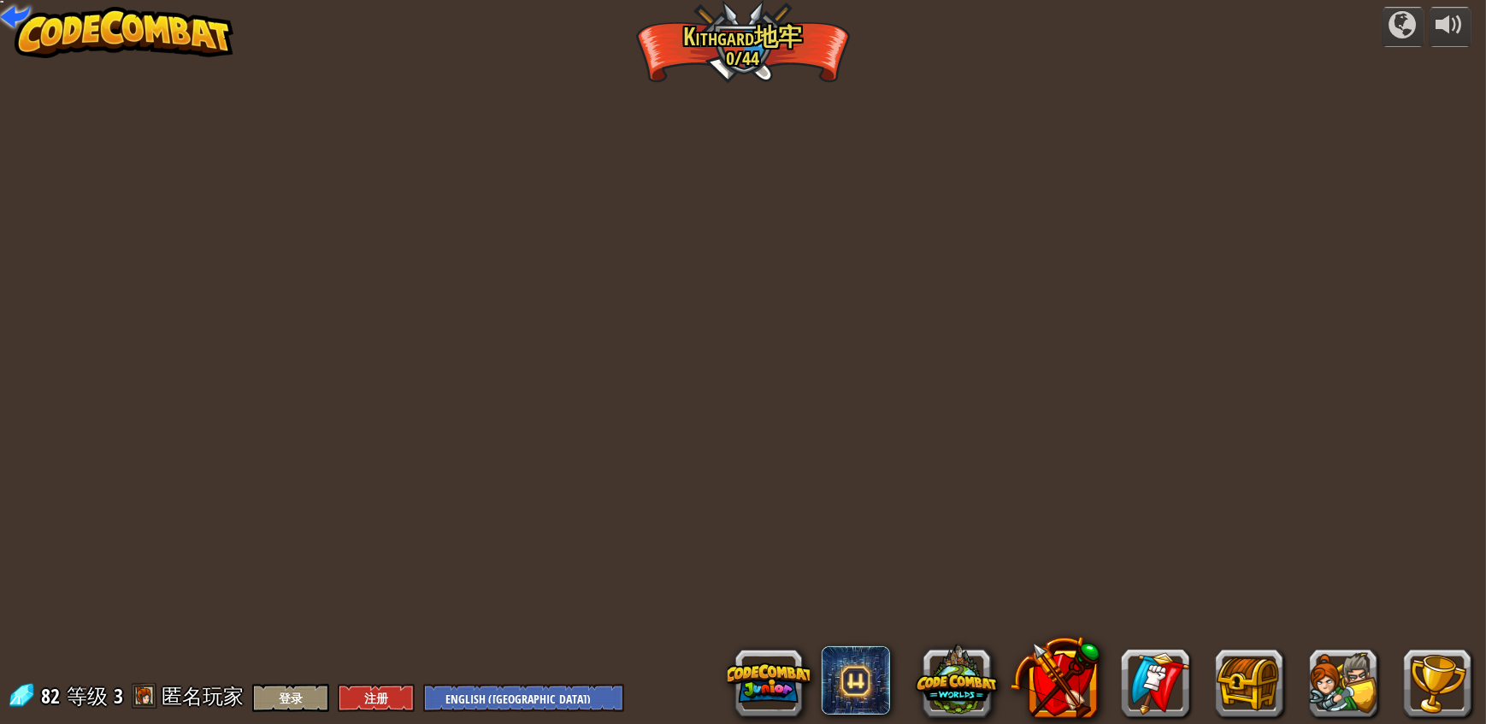
select select "zh-[PERSON_NAME]"
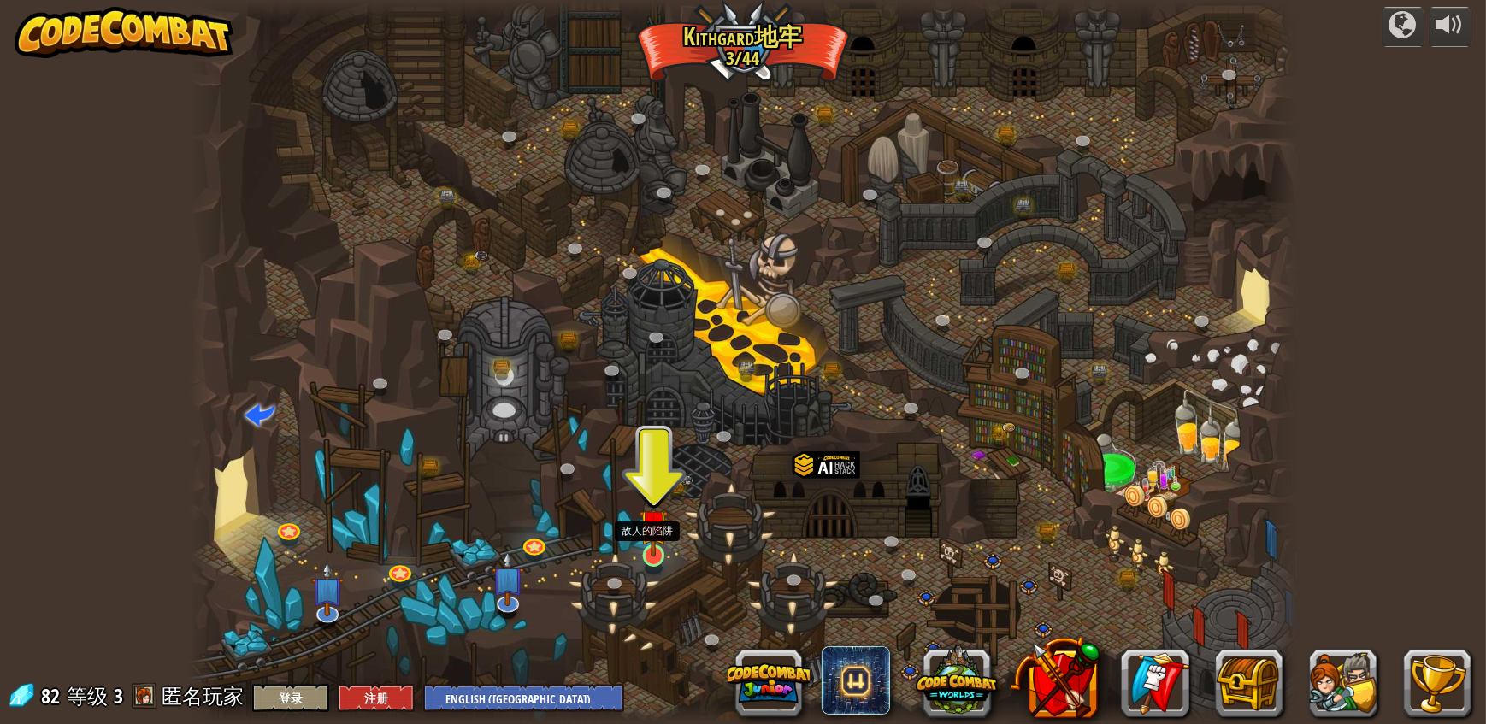
click at [652, 551] on img at bounding box center [653, 524] width 29 height 67
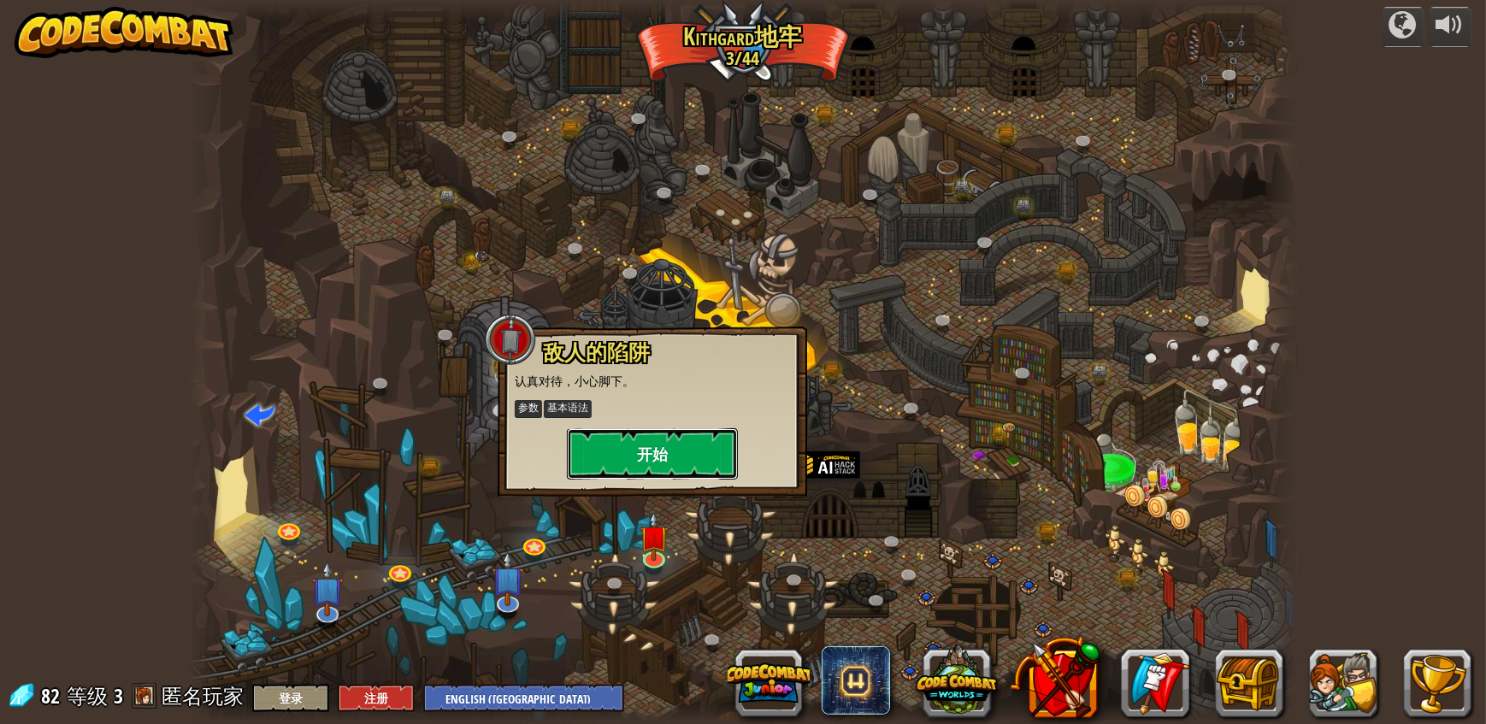
click at [675, 459] on button "开始" at bounding box center [652, 453] width 171 height 51
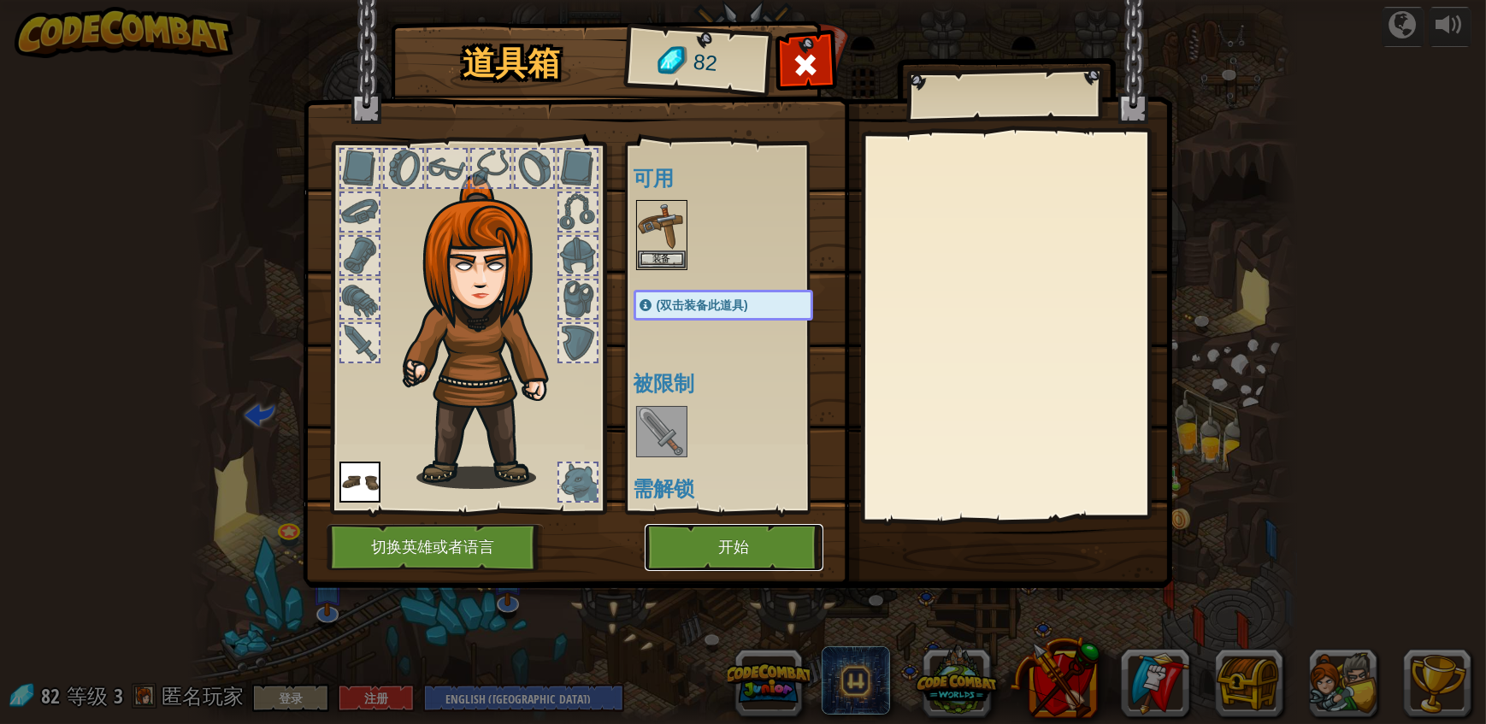
click at [733, 545] on button "开始" at bounding box center [734, 547] width 179 height 47
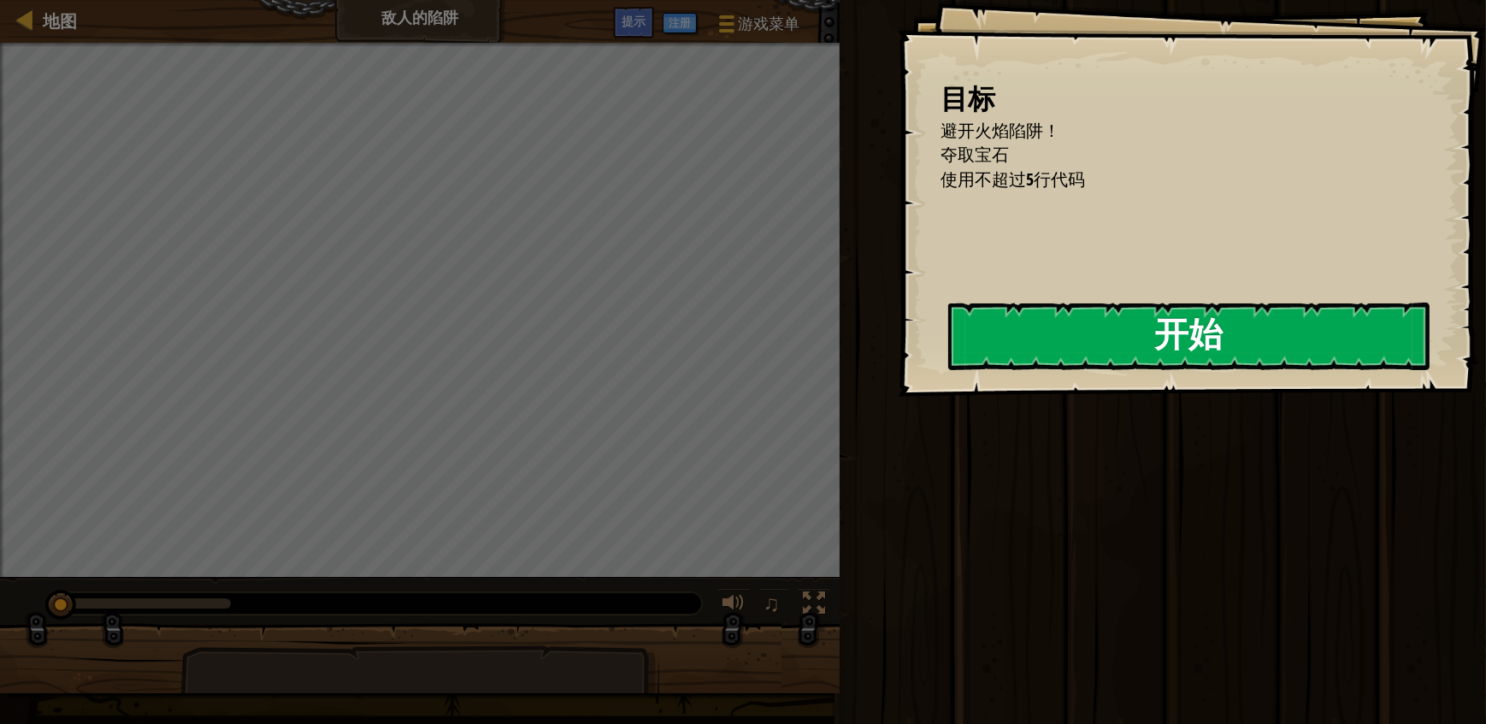
click at [1231, 325] on button "开始" at bounding box center [1188, 337] width 481 height 68
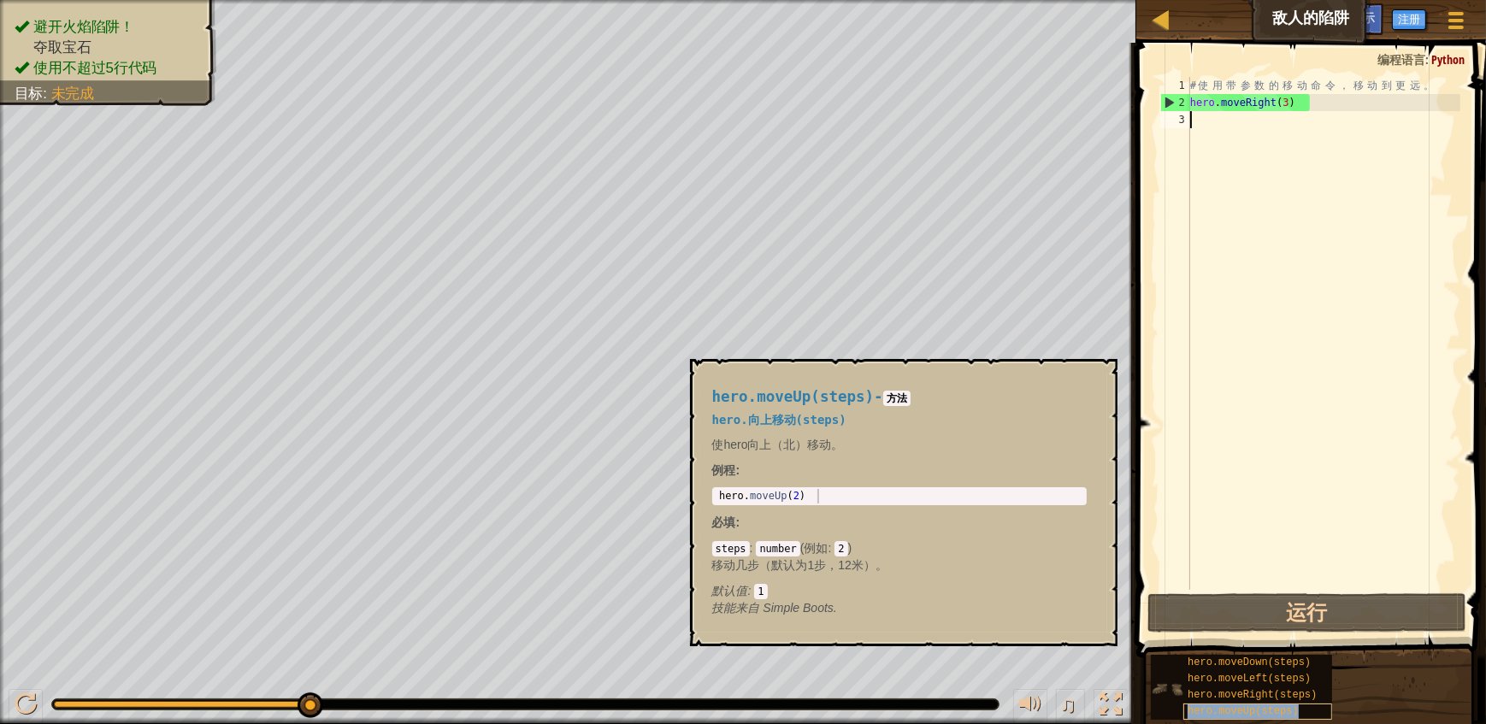
click at [1211, 715] on span "hero.moveUp(steps)" at bounding box center [1242, 711] width 111 height 12
type textarea "hero.moveUp(2)"
click at [655, 0] on body "地图 敌人的陷阱 游戏菜单 完成 注册 提示 1 הההההההההההההההההההההההההההההההההההההההההההההההההההההה…" at bounding box center [743, 0] width 1486 height 0
click at [1282, 121] on div "# 使 用 带 参 数 的 移 动 命 令 ， 移 动 到 更 远 。 hero . moveRight ( 3 )" at bounding box center [1324, 350] width 274 height 547
paste textarea "hero.moveUp(2)"
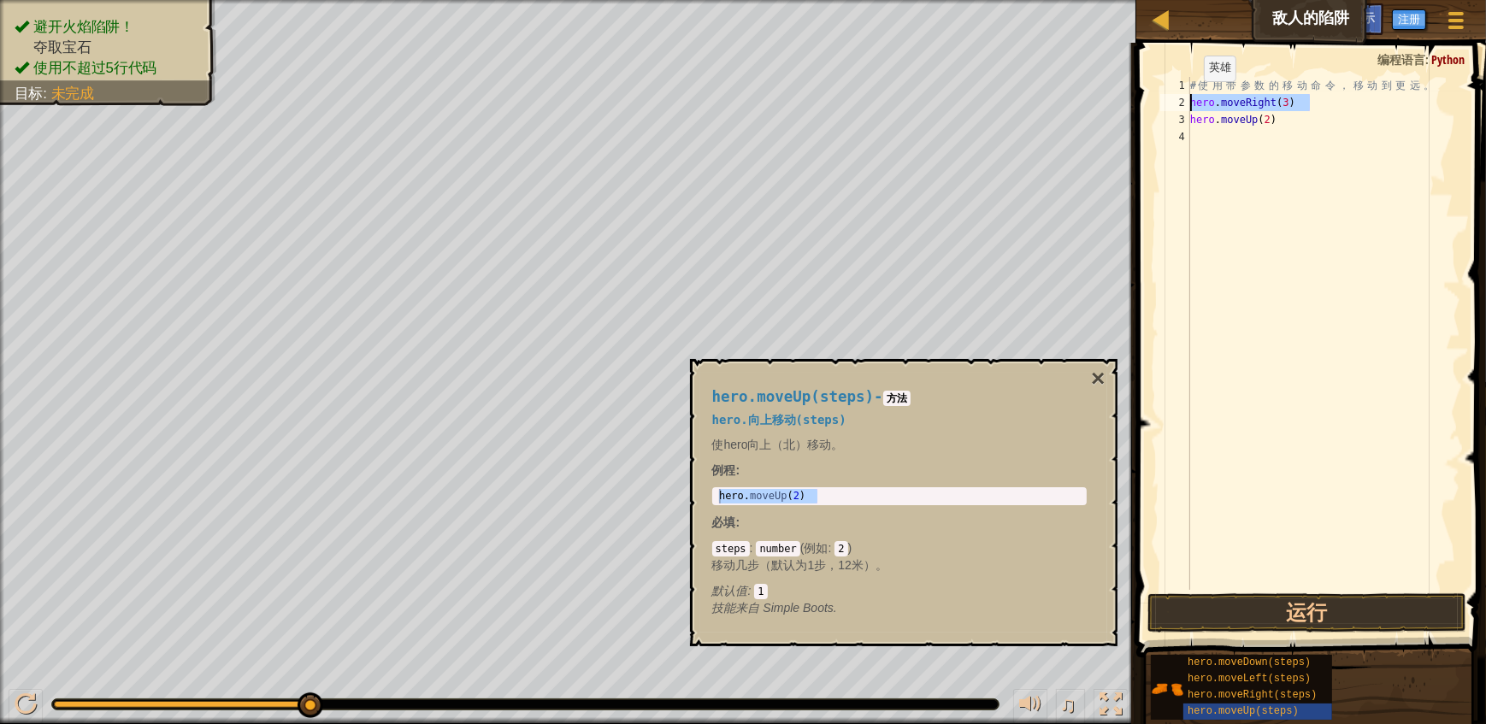
drag, startPoint x: 1317, startPoint y: 104, endPoint x: 1137, endPoint y: 96, distance: 179.7
click at [1137, 96] on div "hero.moveUp(2) 1 2 3 4 # 使 用 带 参 数 的 移 动 命 令 ， 移 动 到 更 远 。 hero . moveRight ( 3…" at bounding box center [1308, 383] width 355 height 665
click at [1219, 126] on div "# 使 用 带 参 数 的 移 动 命 令 ， 移 动 到 更 远 。 hero . moveRight ( 3 ) hero . moveUp ( 2 )" at bounding box center [1324, 350] width 274 height 547
paste textarea "hero.moveRight(3)"
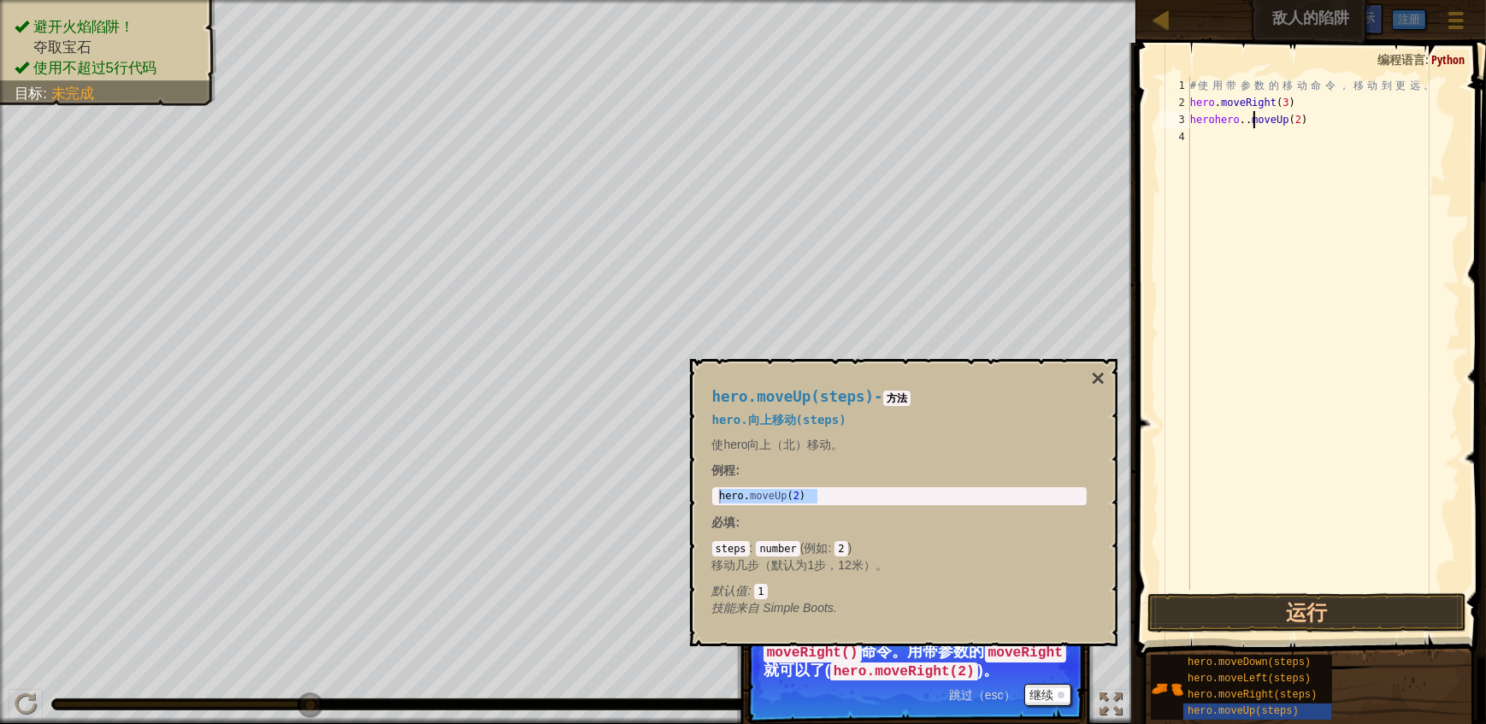
type textarea "herohero.moveUp(2)"
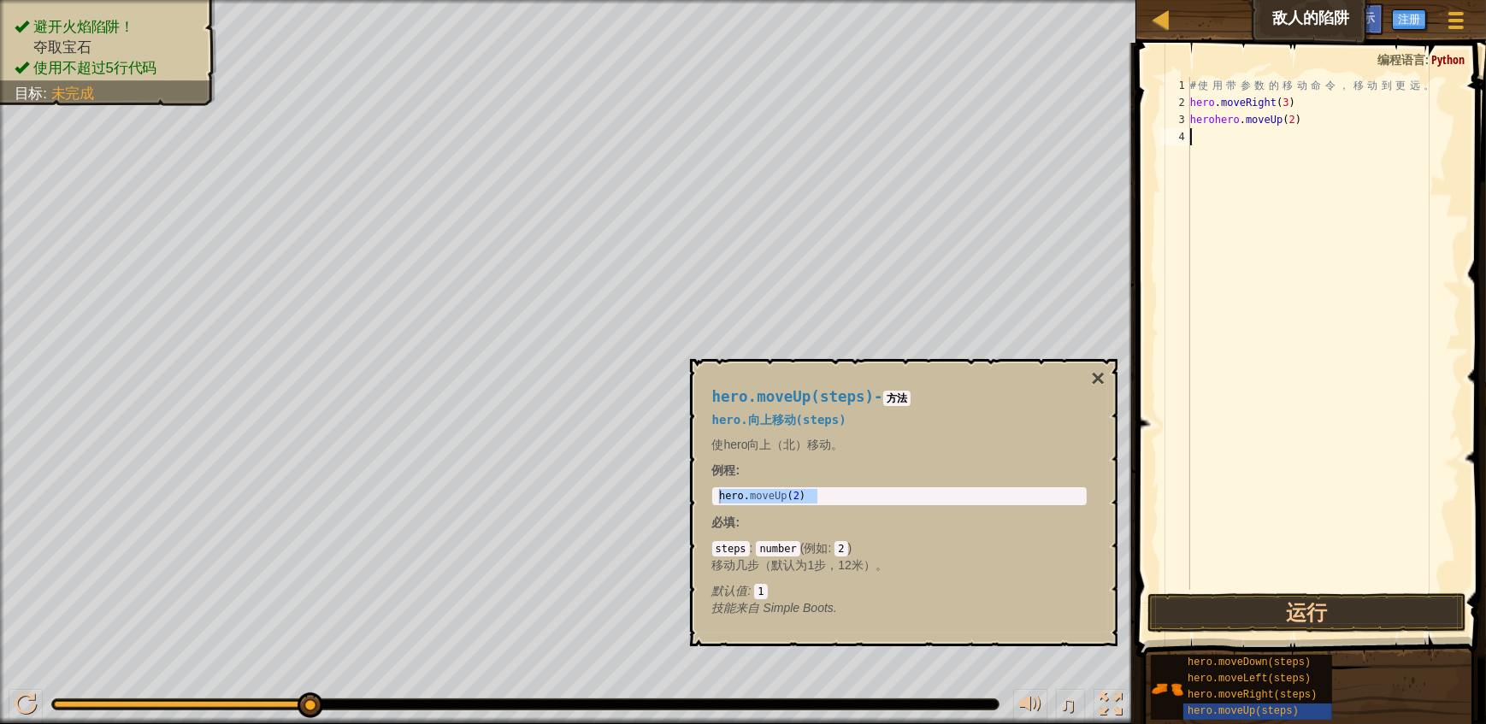
click at [1345, 136] on div "# 使 用 带 参 数 的 移 动 命 令 ， 移 动 到 更 远 。 hero . moveRight ( 3 ) herohero . moveUp ( …" at bounding box center [1324, 350] width 274 height 547
paste textarea "hero.moveRight(3)"
type textarea "hero.moveRight(3)"
click at [1257, 664] on span "hero.moveDown(steps)" at bounding box center [1248, 663] width 123 height 12
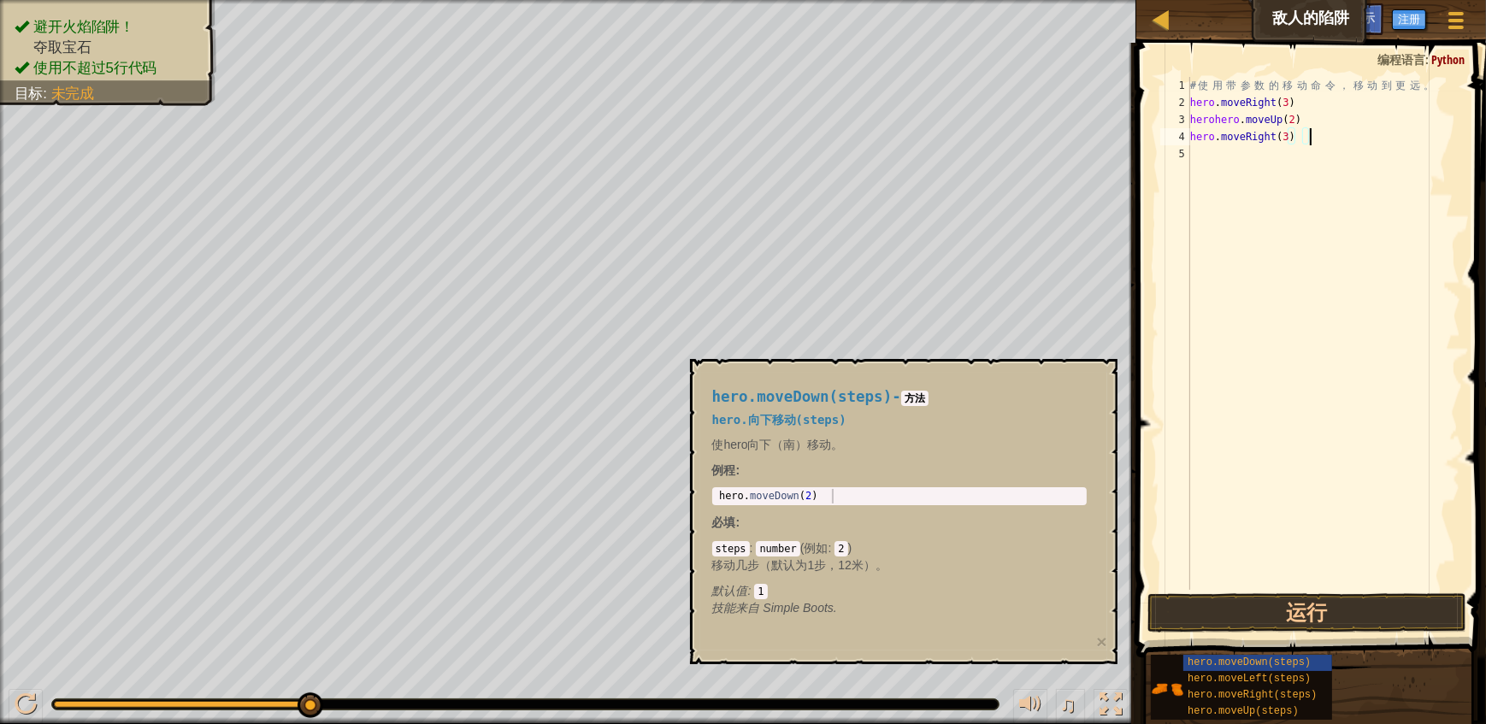
type textarea "hero.moveDown(2)"
drag, startPoint x: 845, startPoint y: 498, endPoint x: 692, endPoint y: 509, distance: 152.6
click at [692, 509] on div "hero.moveDown(steps) - 方法 hero.向下移动(steps) 使hero向下（南）移动。 例程 : hero.moveDown(2) …" at bounding box center [903, 511] width 427 height 305
drag, startPoint x: 834, startPoint y: 497, endPoint x: 716, endPoint y: 497, distance: 118.8
click at [716, 497] on div "hero . moveDown ( 2 )" at bounding box center [900, 511] width 368 height 44
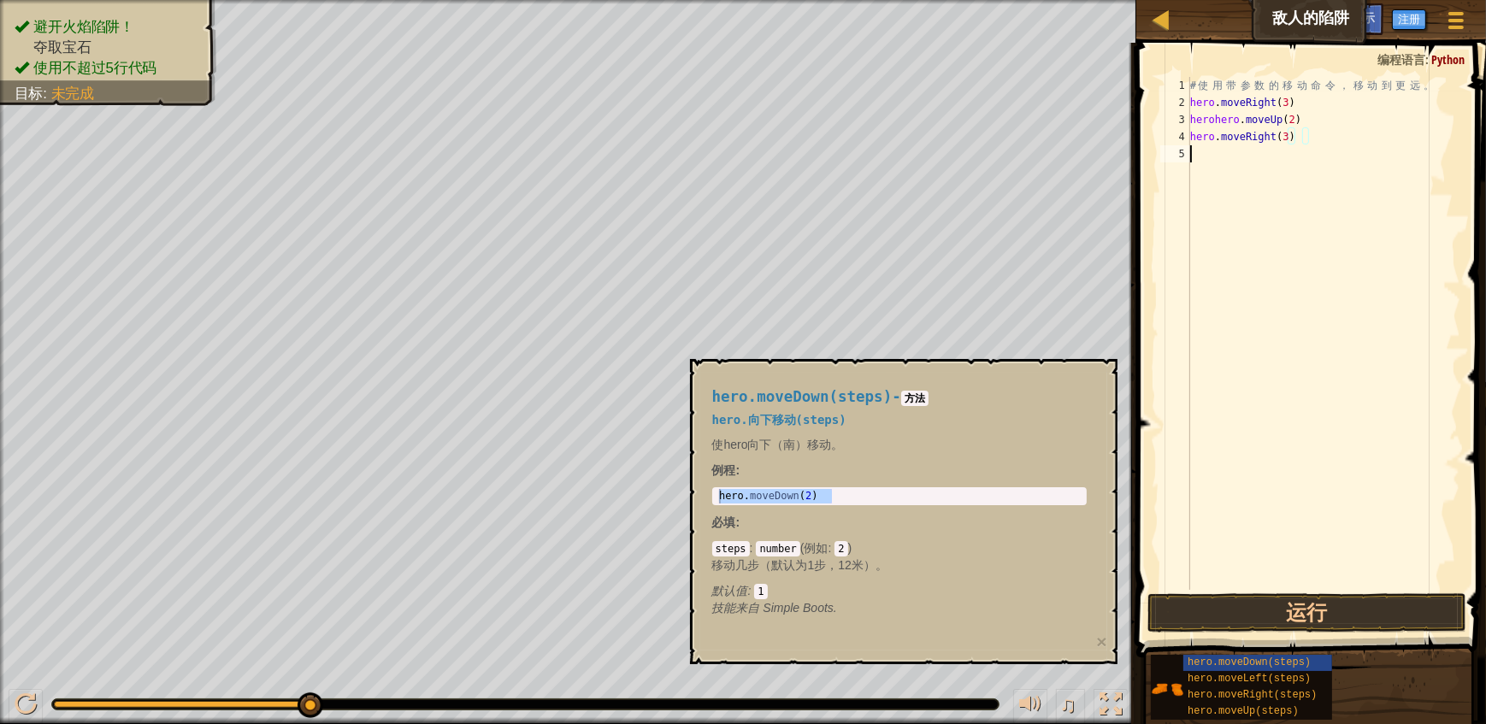
drag, startPoint x: 1217, startPoint y: 150, endPoint x: 1386, endPoint y: 143, distance: 169.4
click at [1217, 150] on div "# 使 用 带 参 数 的 移 动 命 令 ， 移 动 到 更 远 。 hero . moveRight ( 3 ) herohero . moveUp ( …" at bounding box center [1324, 350] width 274 height 547
paste textarea "hero.moveDown(2)"
click at [1242, 666] on span "hero.moveDown(steps)" at bounding box center [1248, 663] width 123 height 12
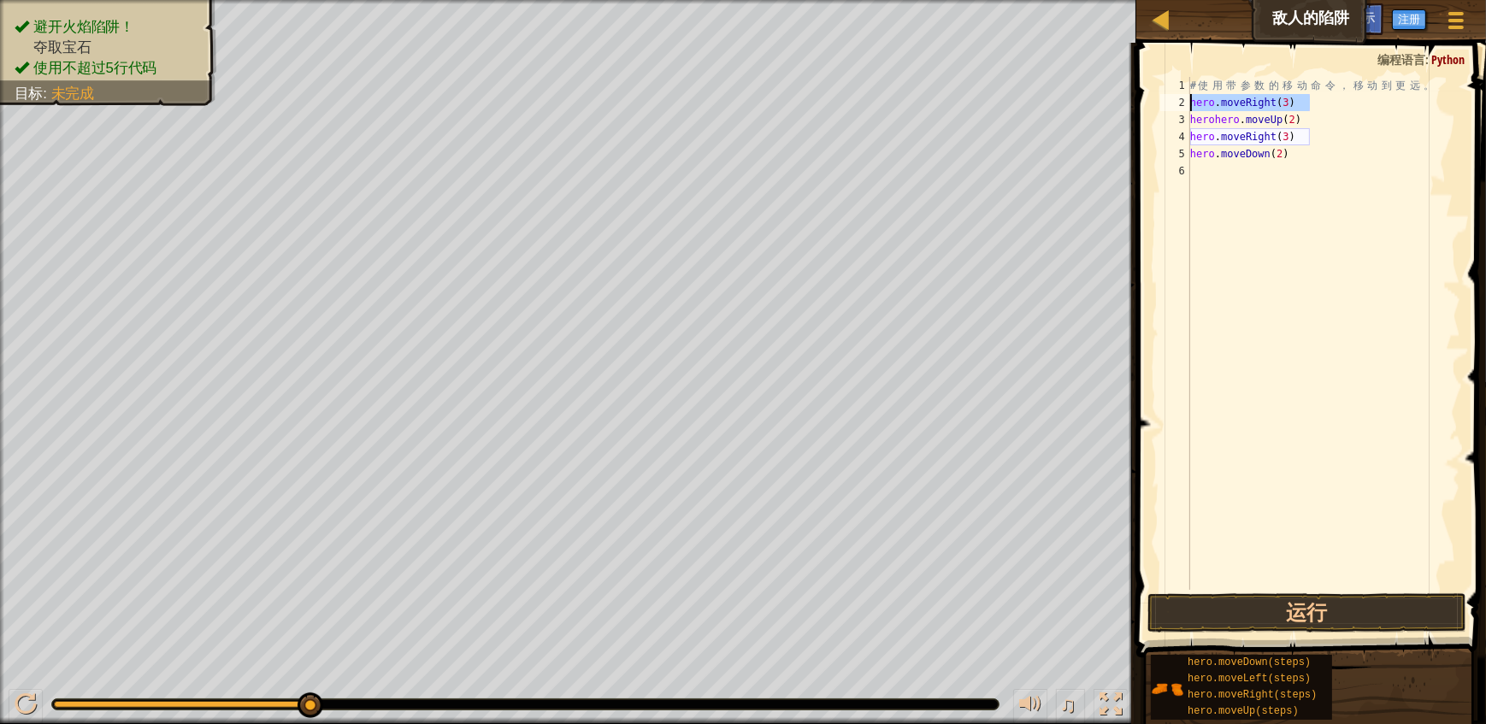
drag, startPoint x: 1323, startPoint y: 103, endPoint x: 1188, endPoint y: 98, distance: 134.3
click at [1188, 98] on div "hero.moveDown(2) 1 2 3 4 5 6 # 使 用 带 参 数 的 移 动 命 令 ， 移 动 到 更 远 。 hero . moveRig…" at bounding box center [1308, 333] width 303 height 513
type textarea "hero.moveRight(3)"
click at [1226, 175] on div "# 使 用 带 参 数 的 移 动 命 令 ， 移 动 到 更 远 。 hero . moveRight ( 3 ) herohero . moveUp ( …" at bounding box center [1324, 350] width 274 height 547
paste textarea "hero.moveRight(3)"
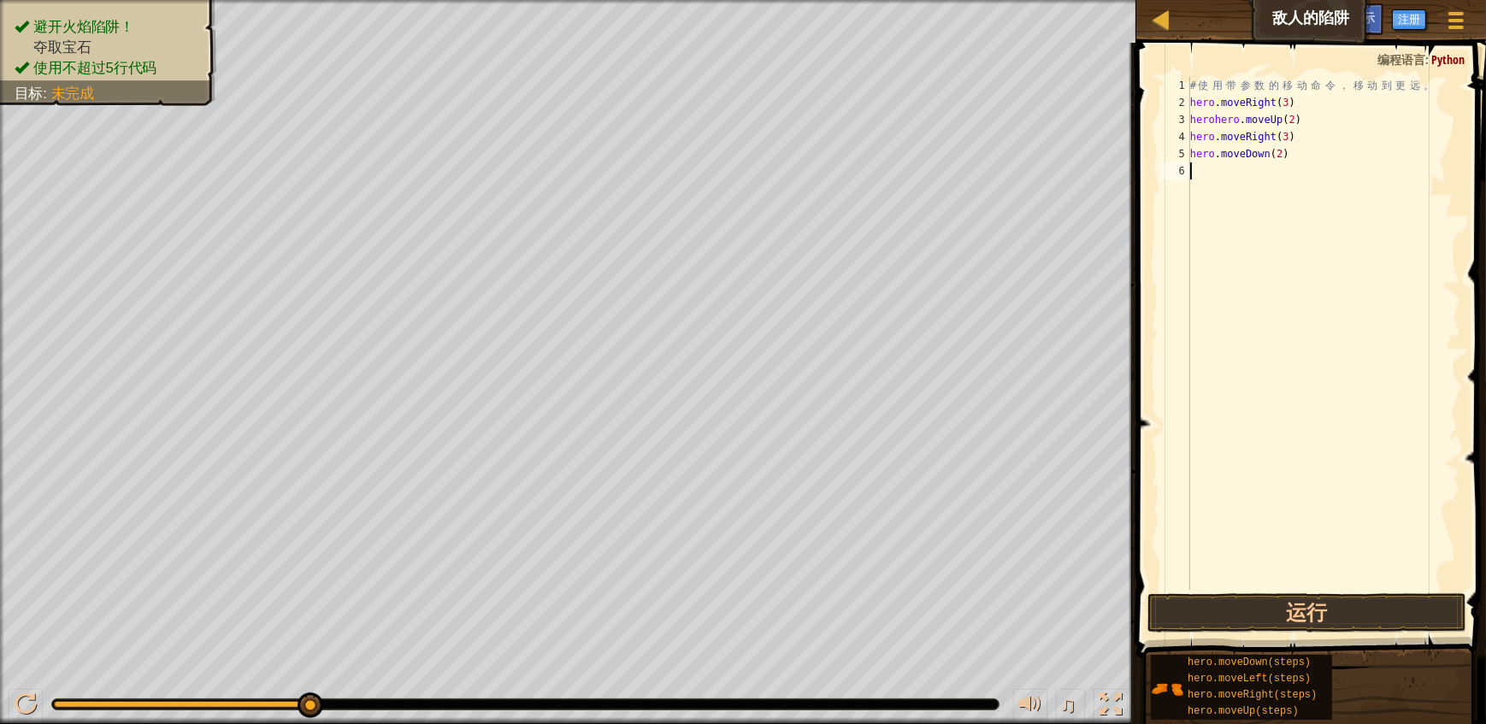
type textarea "hero.moveRight(3)"
click at [1299, 236] on div "# 使 用 带 参 数 的 移 动 命 令 ， 移 动 到 更 远 。 hero . moveRight ( 3 ) herohero . moveUp ( …" at bounding box center [1324, 350] width 274 height 547
click at [1306, 119] on div "# 使 用 带 参 数 的 移 动 命 令 ， 移 动 到 更 远 。 hero . moveRight ( 3 ) herohero . moveUp ( …" at bounding box center [1324, 350] width 274 height 547
click at [1302, 134] on div "# 使 用 带 参 数 的 移 动 命 令 ， 移 动 到 更 远 。 hero . moveRight ( 3 ) herohero . moveUp ( …" at bounding box center [1324, 350] width 274 height 547
click at [1292, 156] on div "# 使 用 带 参 数 的 移 动 命 令 ， 移 动 到 更 远 。 hero . moveRight ( 3 ) herohero . moveUp ( …" at bounding box center [1324, 350] width 274 height 547
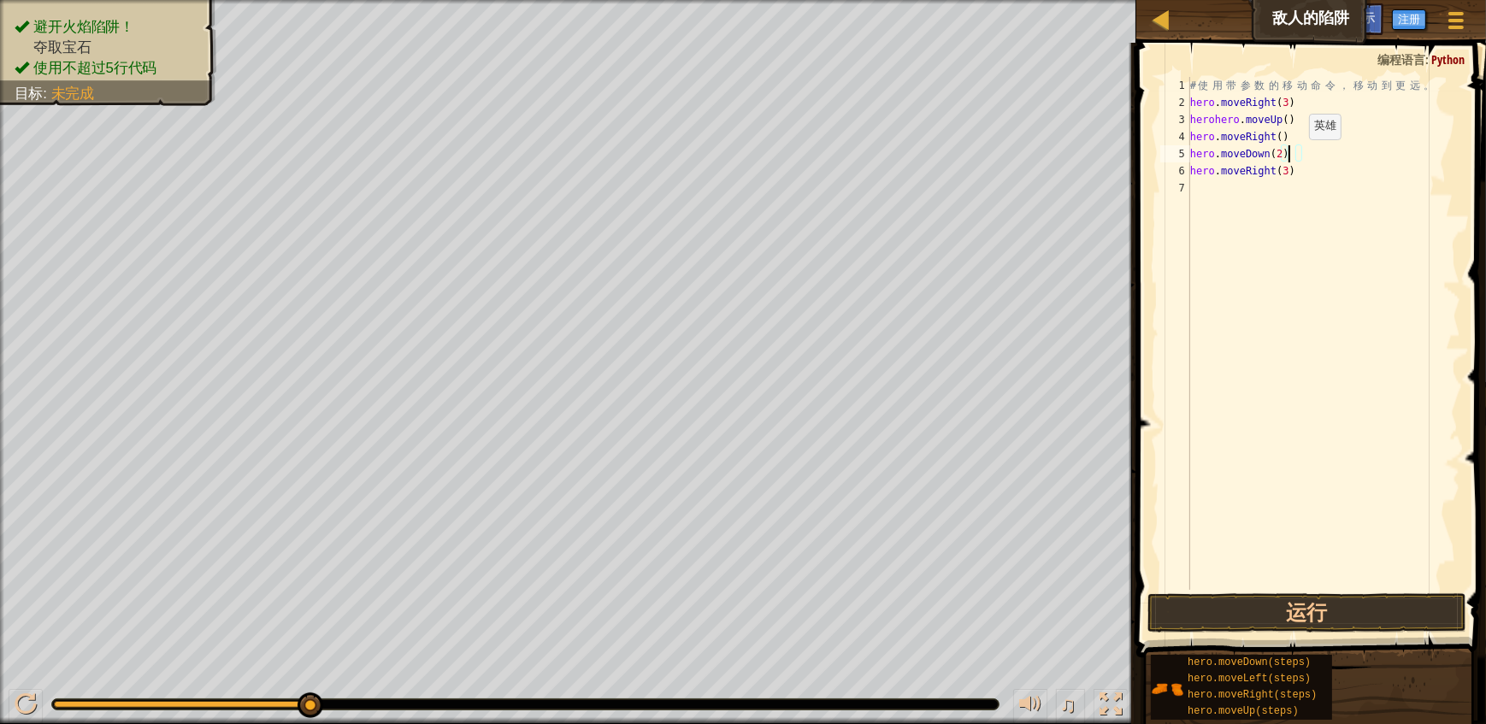
click at [1295, 156] on div "# 使 用 带 参 数 的 移 动 命 令 ， 移 动 到 更 远 。 hero . moveRight ( 3 ) herohero . moveUp ( …" at bounding box center [1324, 350] width 274 height 547
type textarea "hero.moveDown(3)"
click at [1335, 201] on div "# 使 用 带 参 数 的 移 动 命 令 ， 移 动 到 更 远 。 hero . moveRight ( 3 ) herohero . moveUp ( …" at bounding box center [1324, 350] width 274 height 547
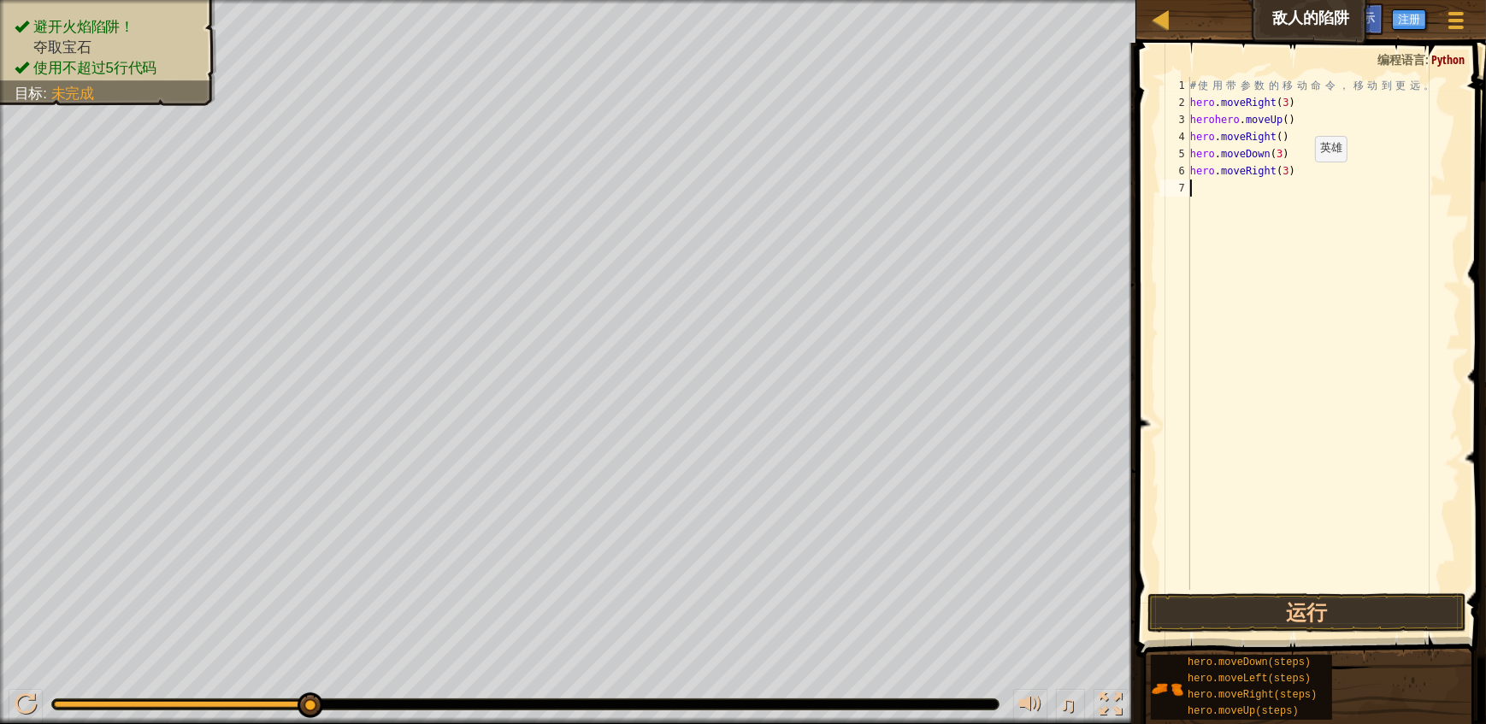
click at [1301, 179] on div "# 使 用 带 参 数 的 移 动 命 令 ， 移 动 到 更 远 。 hero . moveRight ( 3 ) herohero . moveUp ( …" at bounding box center [1324, 350] width 274 height 547
click at [1317, 607] on button "运行" at bounding box center [1307, 612] width 320 height 39
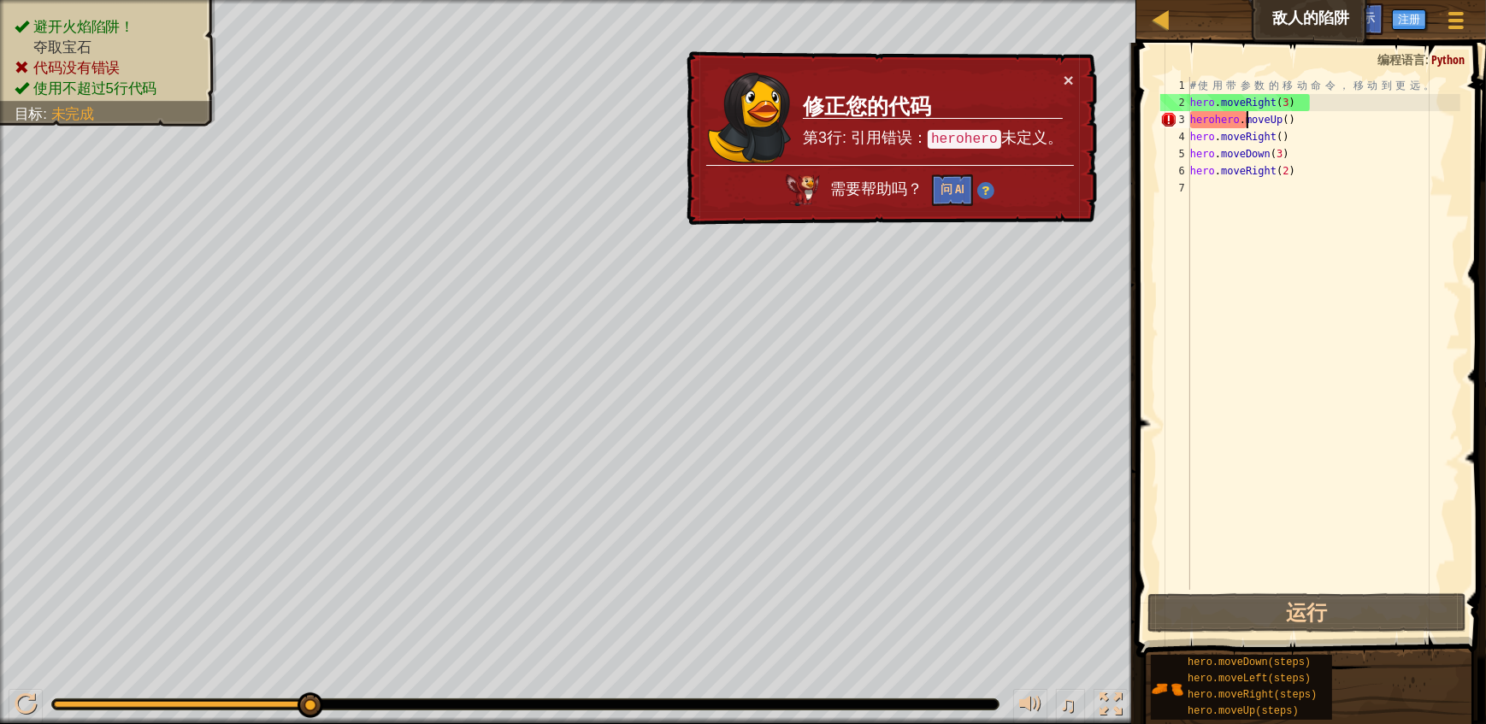
click at [1246, 114] on div "# 使 用 带 参 数 的 移 动 命 令 ， 移 动 到 更 远 。 hero . moveRight ( 3 ) herohero . moveUp ( …" at bounding box center [1324, 350] width 274 height 547
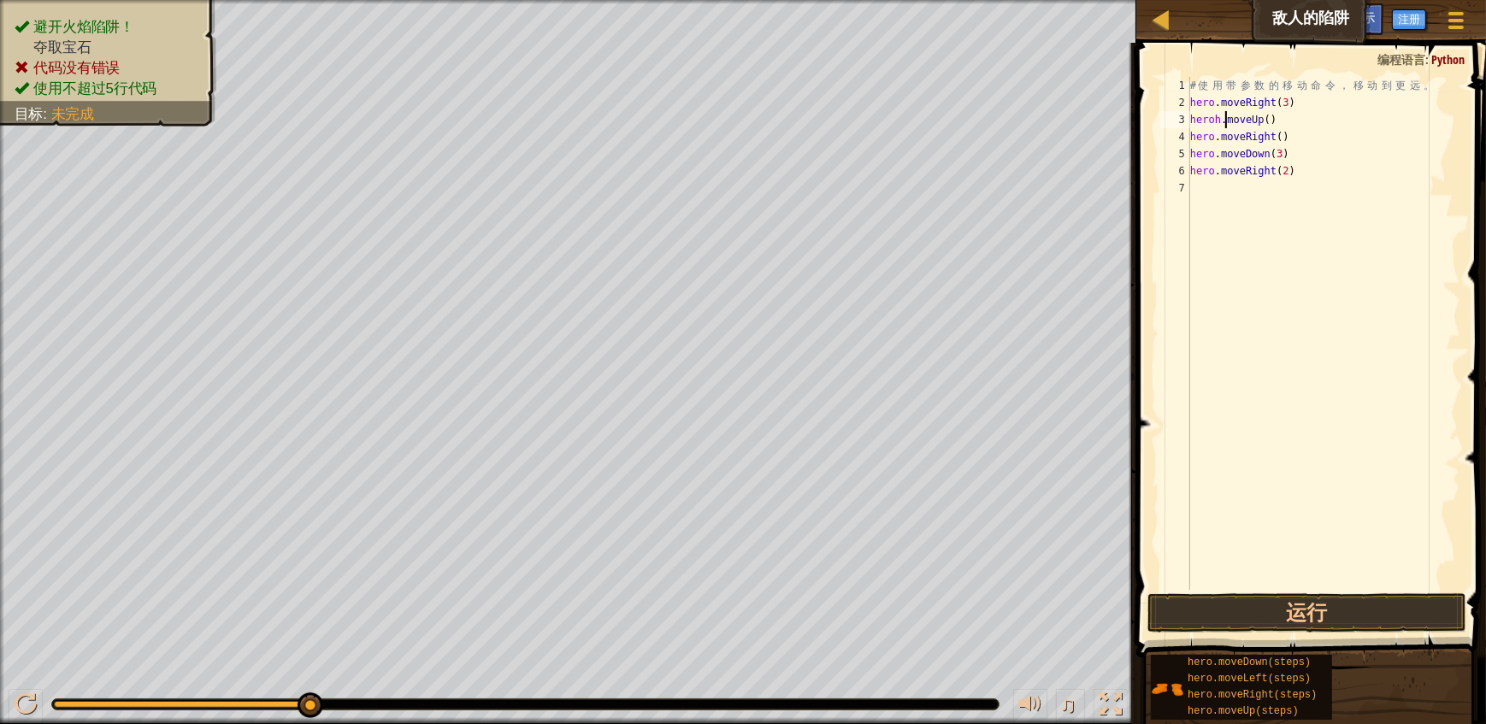
type textarea "hero.moveUp()"
click at [1311, 613] on button "运行" at bounding box center [1307, 612] width 320 height 39
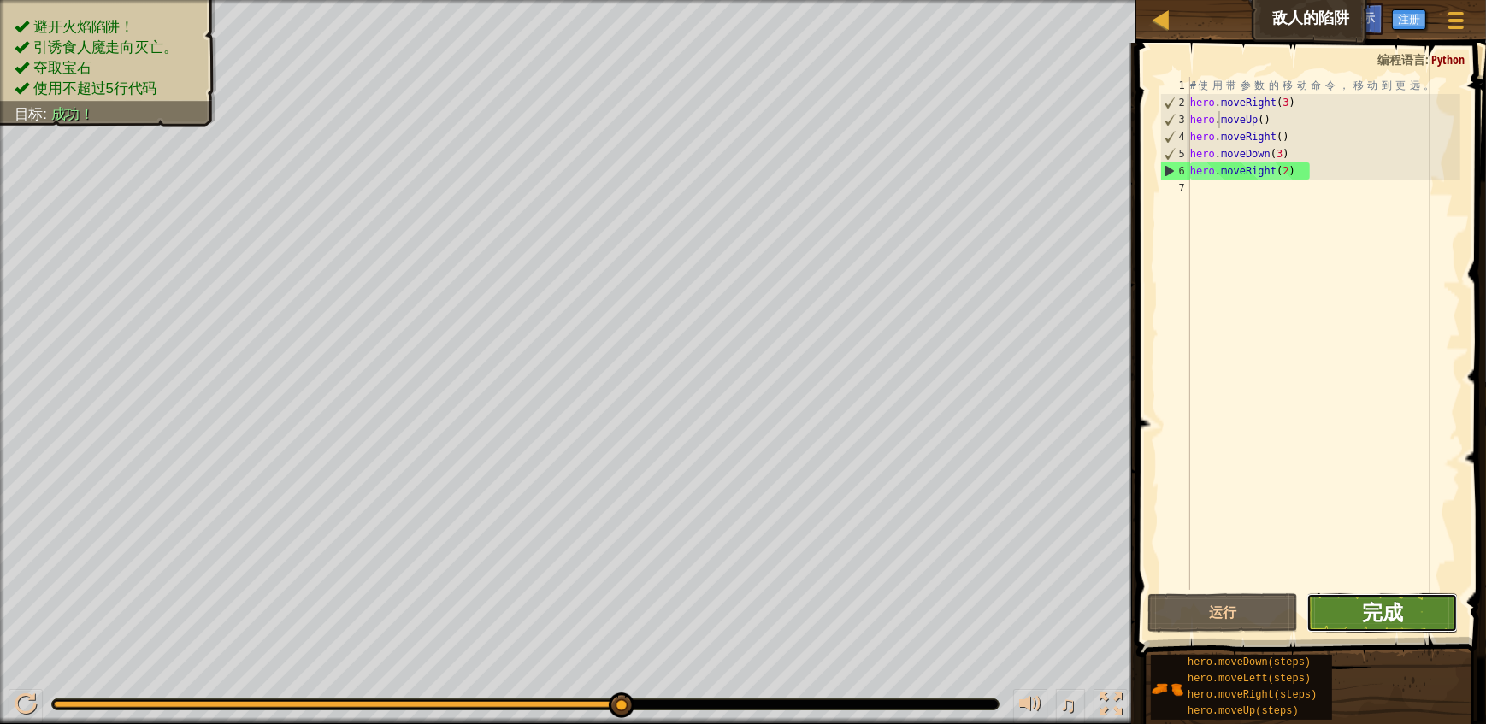
click at [1384, 612] on span "完成" at bounding box center [1382, 611] width 41 height 27
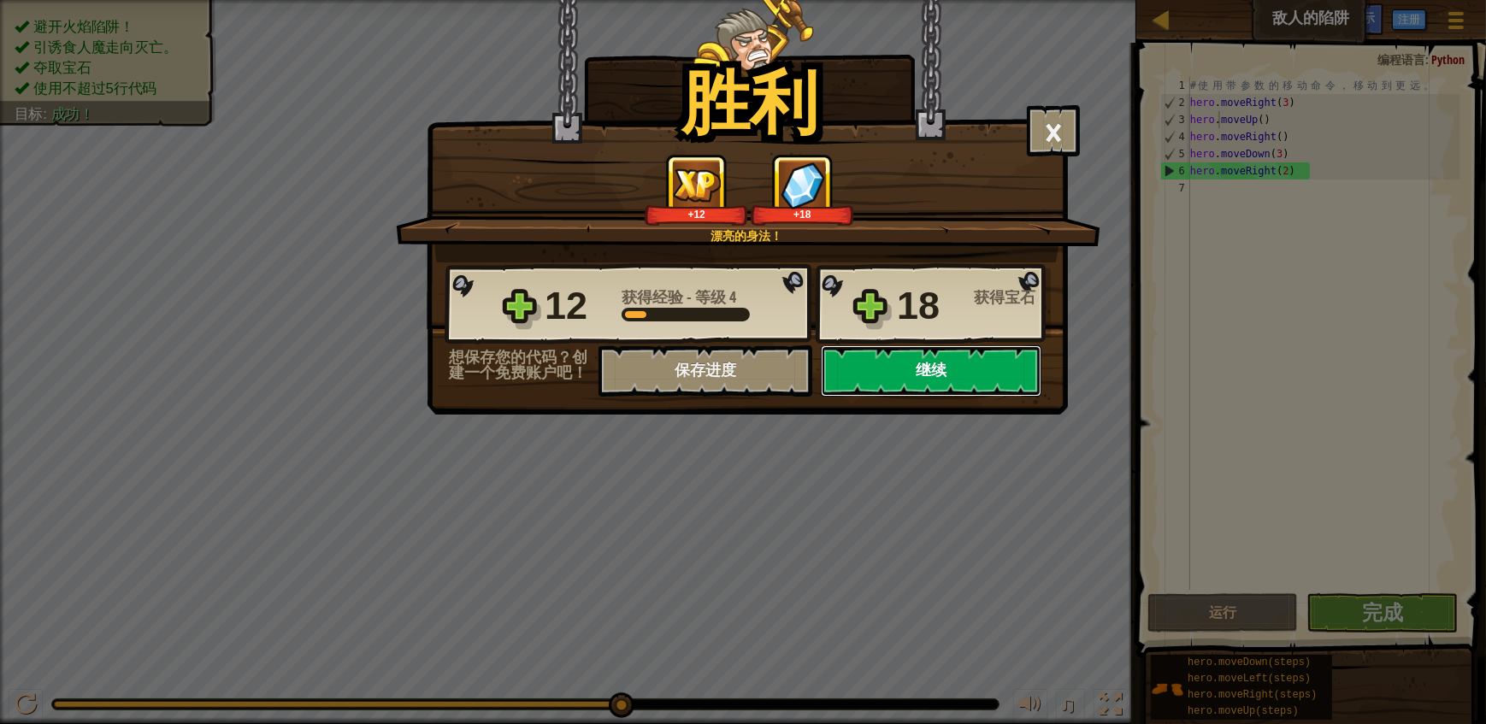
click at [894, 368] on button "继续" at bounding box center [931, 370] width 221 height 51
select select "zh-[PERSON_NAME]"
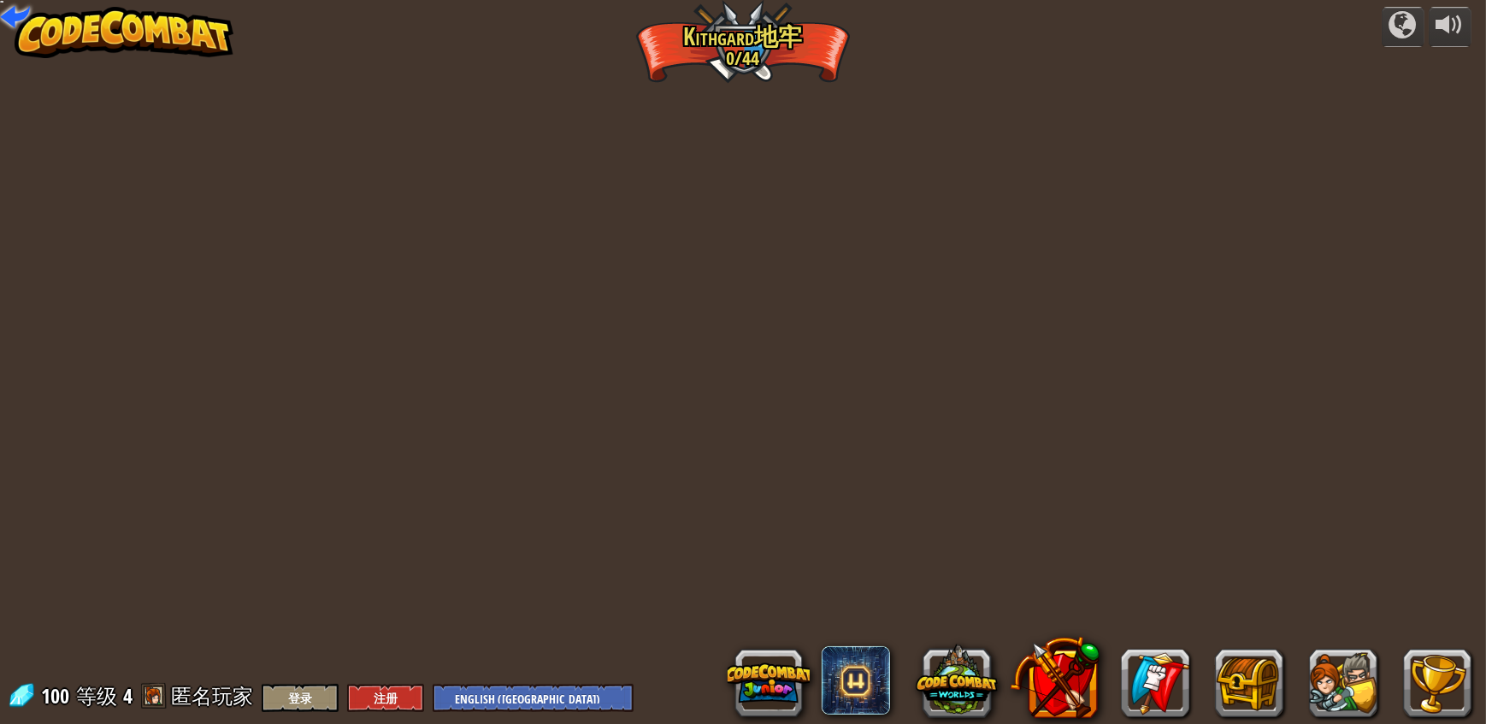
select select "zh-[PERSON_NAME]"
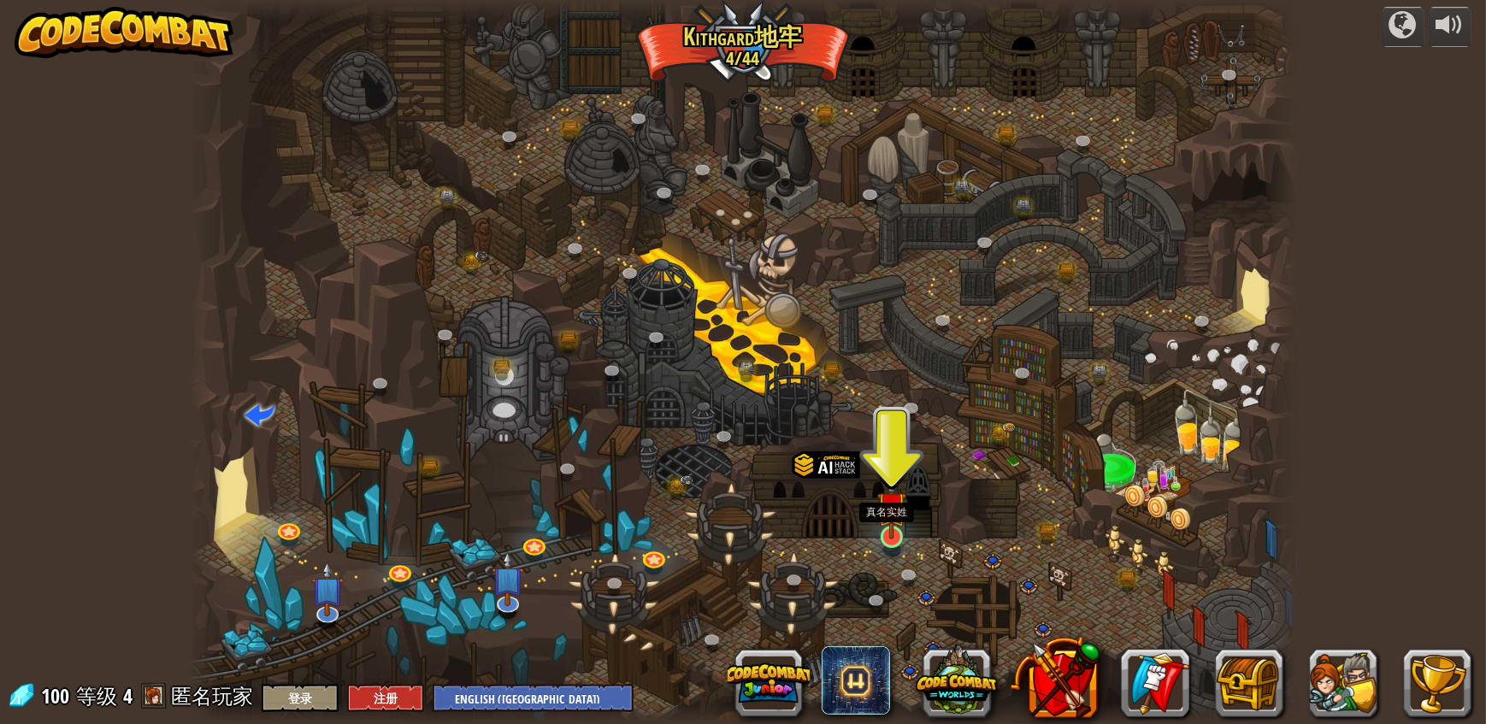
click at [898, 534] on img at bounding box center [891, 506] width 29 height 67
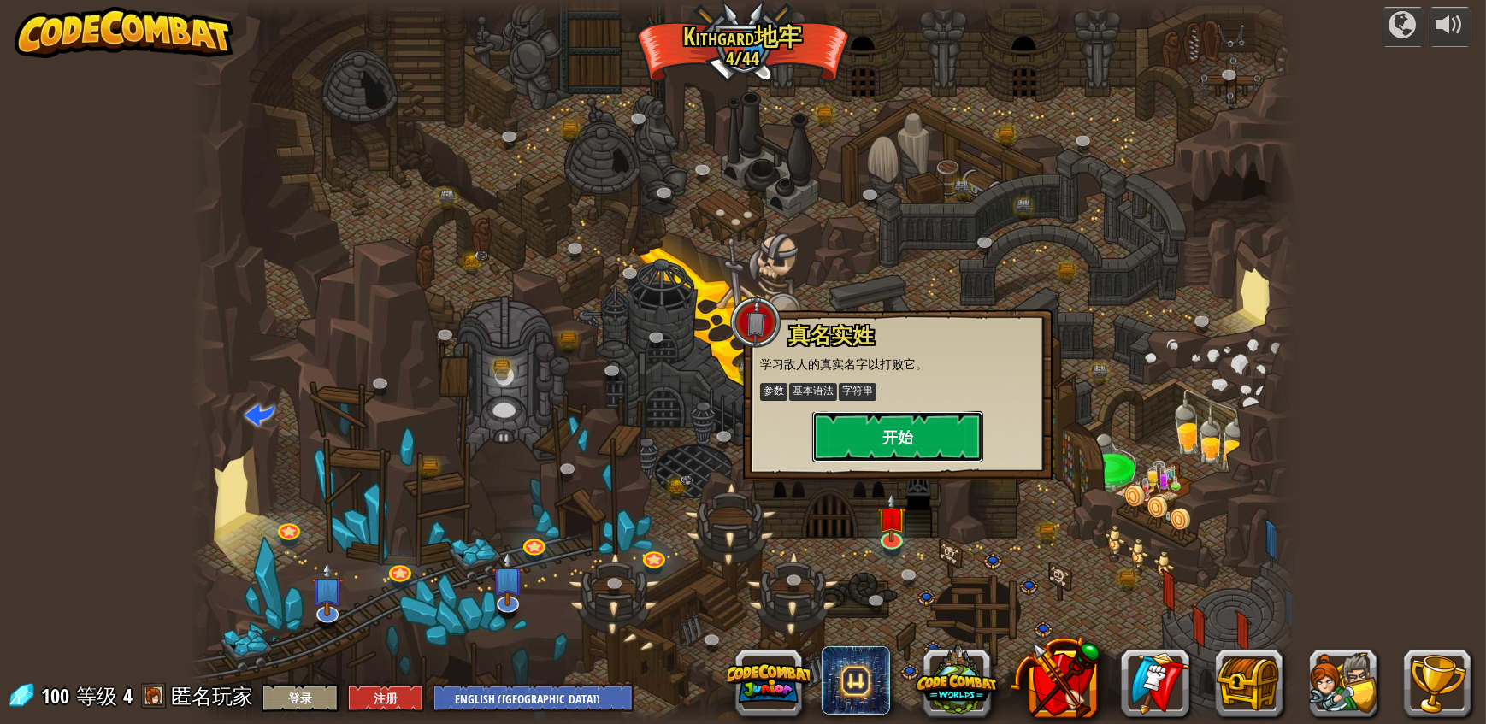
click at [926, 442] on button "开始" at bounding box center [897, 436] width 171 height 51
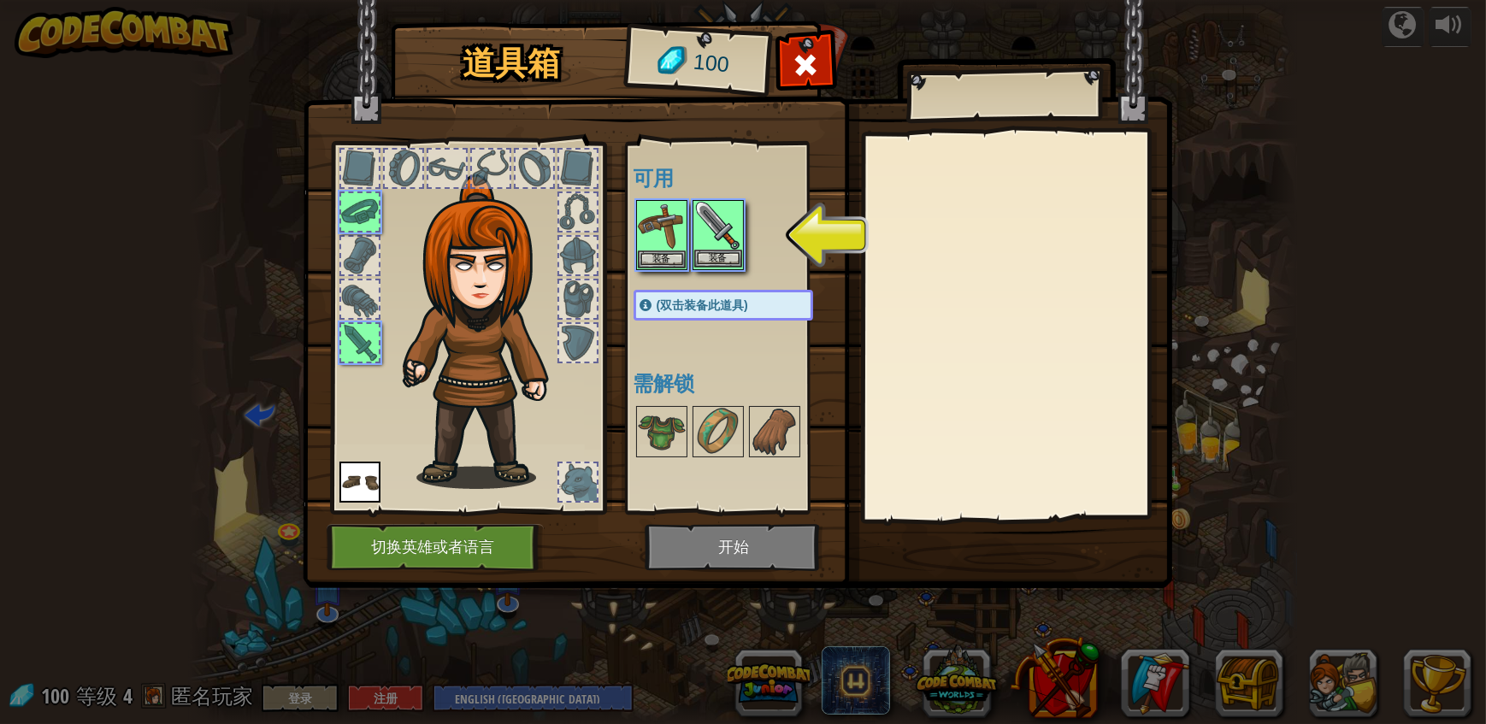
click at [719, 229] on img at bounding box center [718, 226] width 48 height 48
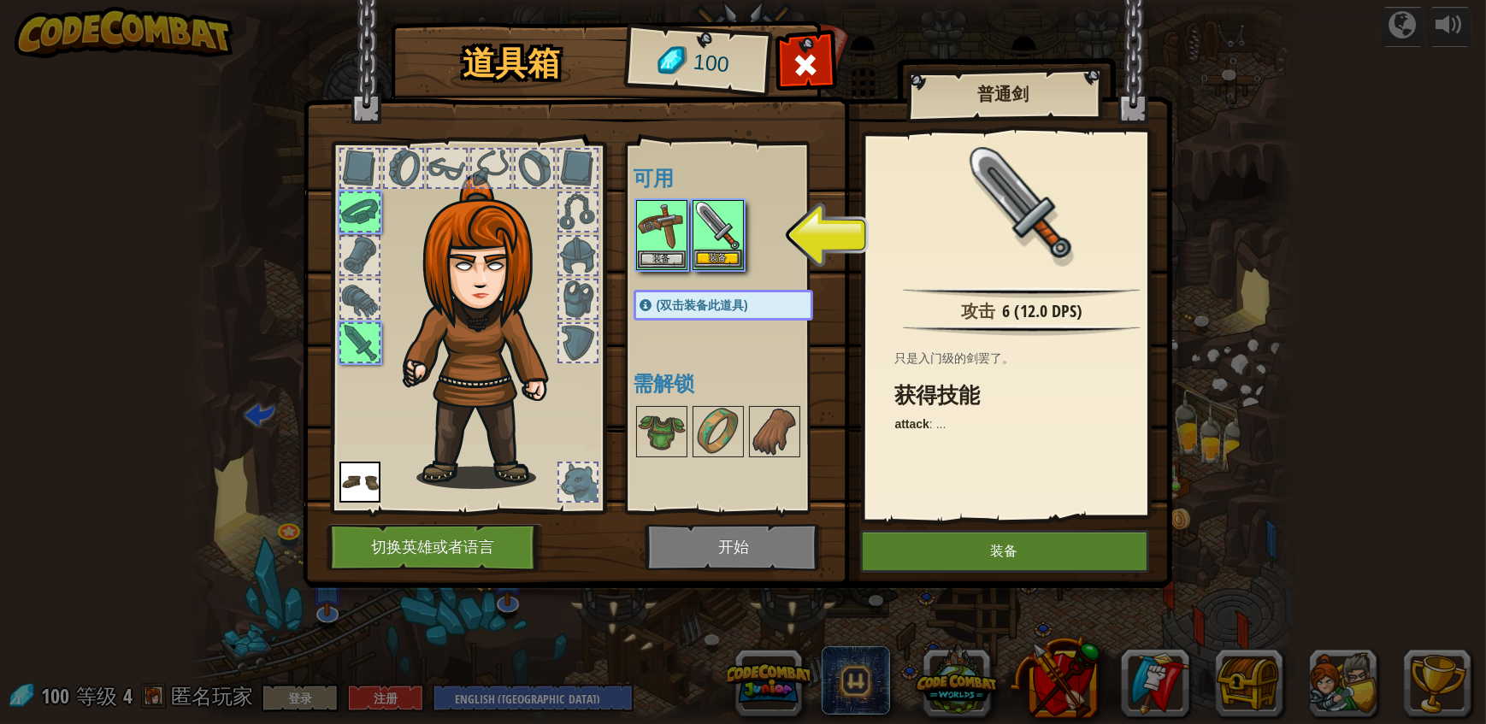
click at [718, 233] on img at bounding box center [718, 226] width 48 height 48
click at [955, 544] on button "装备" at bounding box center [1004, 551] width 289 height 43
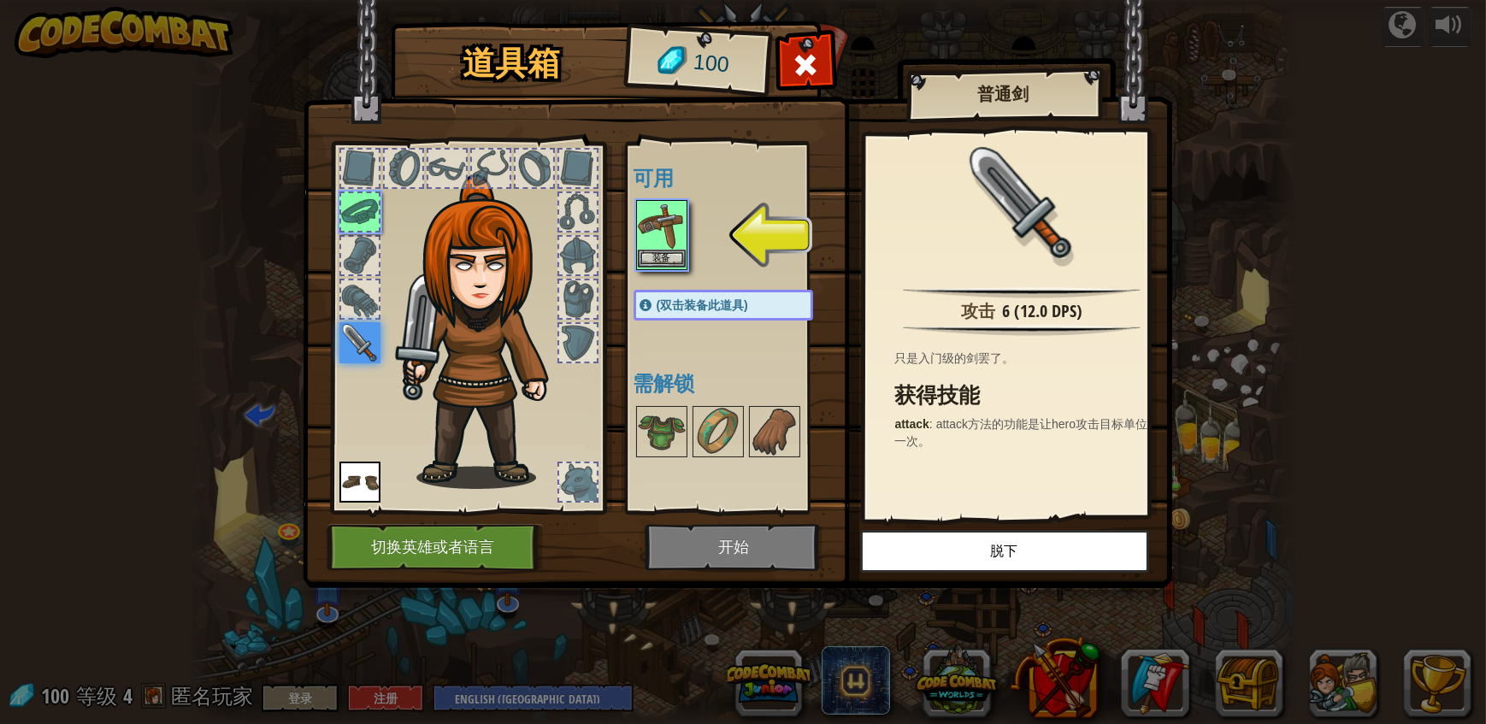
click at [658, 219] on img at bounding box center [662, 226] width 48 height 48
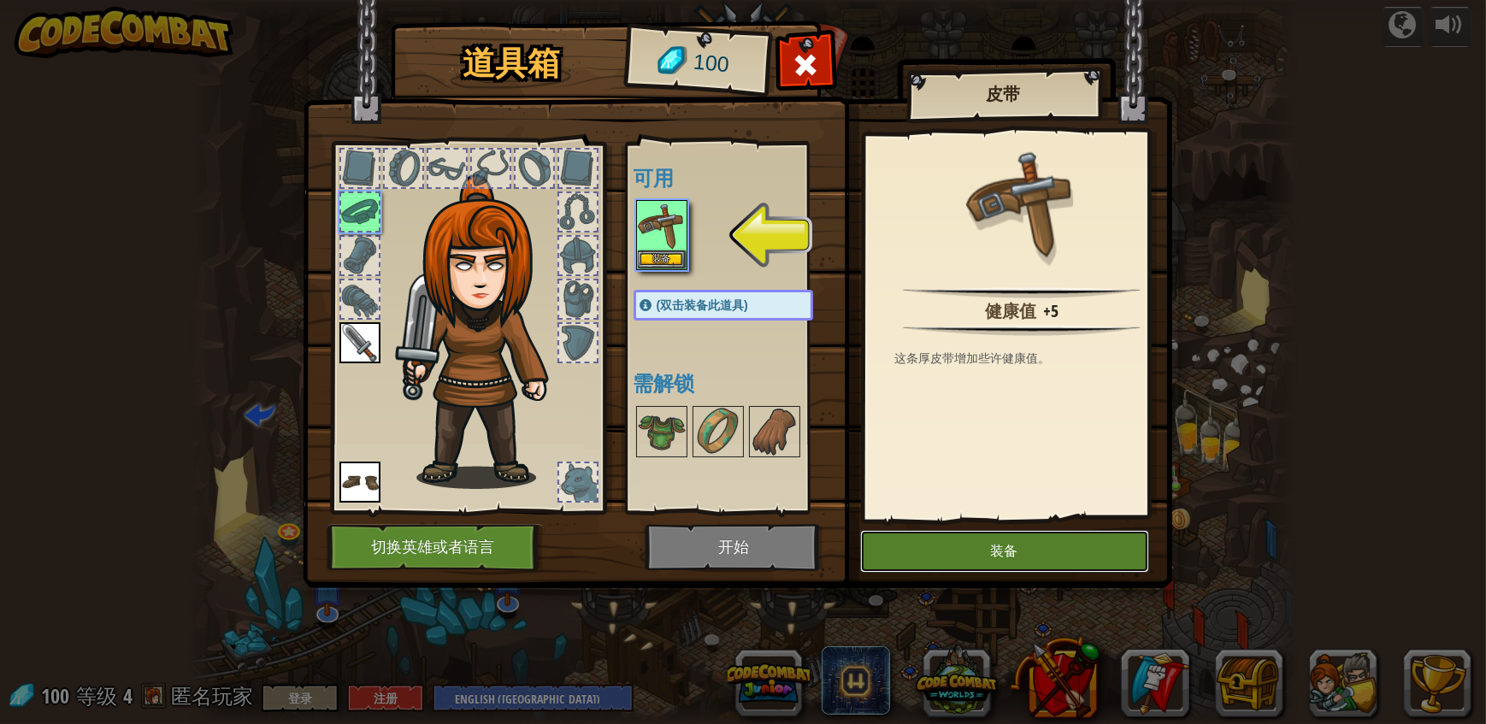
click at [959, 545] on button "装备" at bounding box center [1004, 551] width 289 height 43
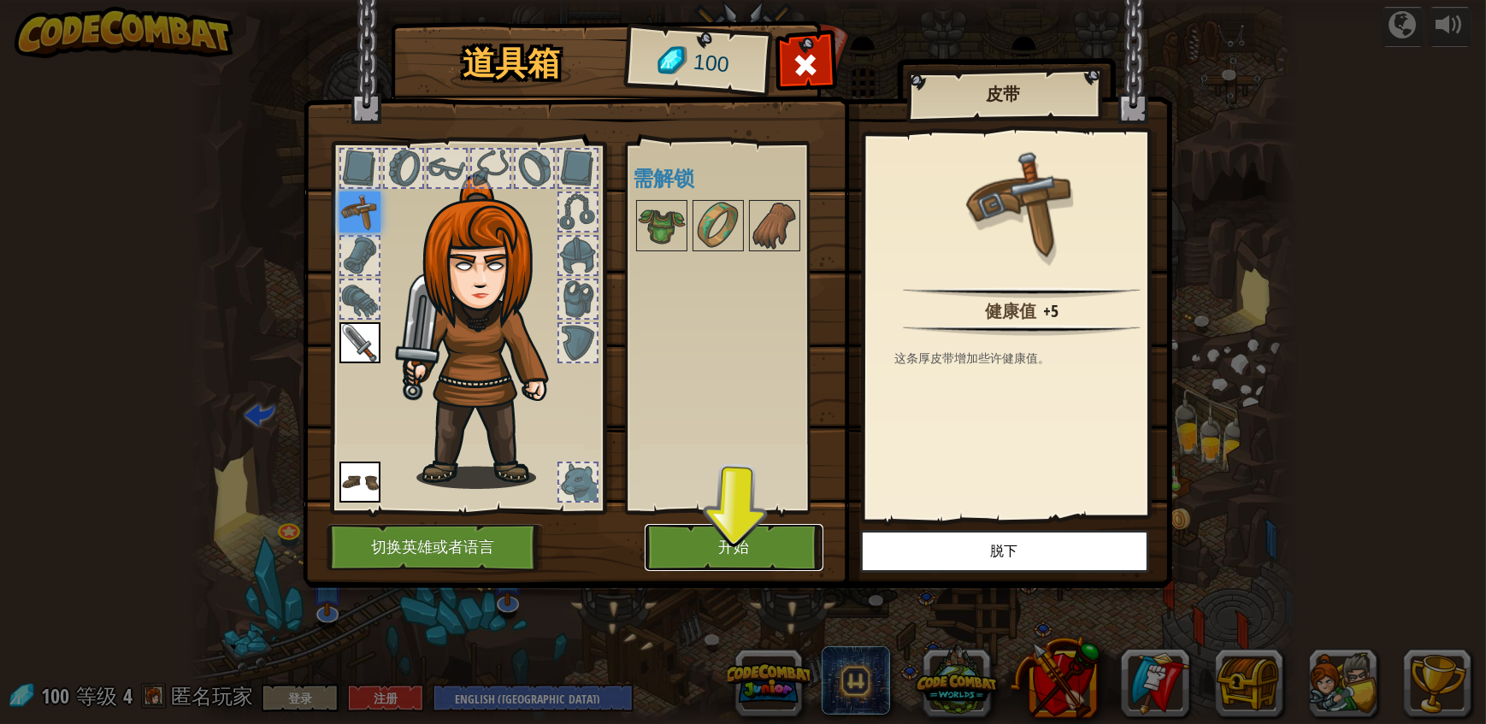
click at [760, 539] on button "开始" at bounding box center [734, 547] width 179 height 47
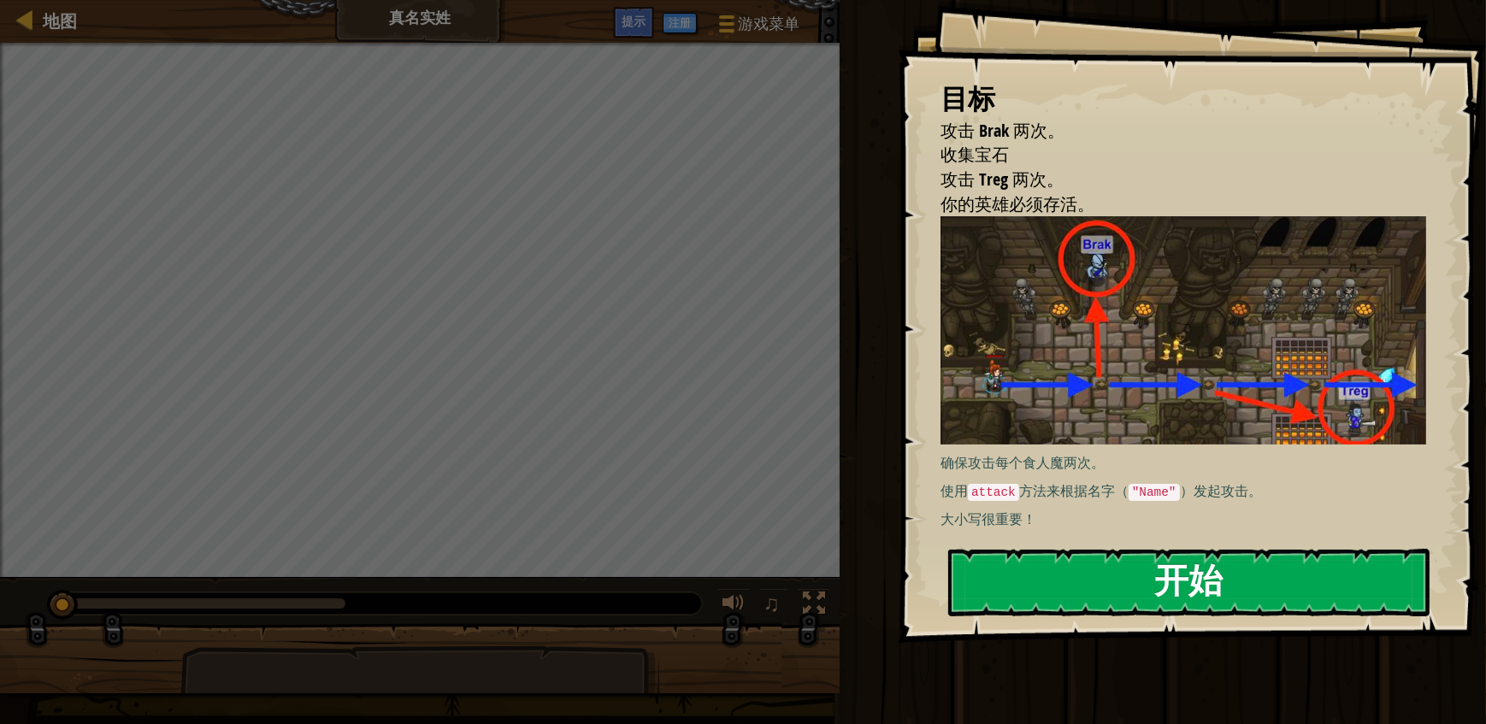
click at [1204, 590] on button "开始" at bounding box center [1188, 583] width 481 height 68
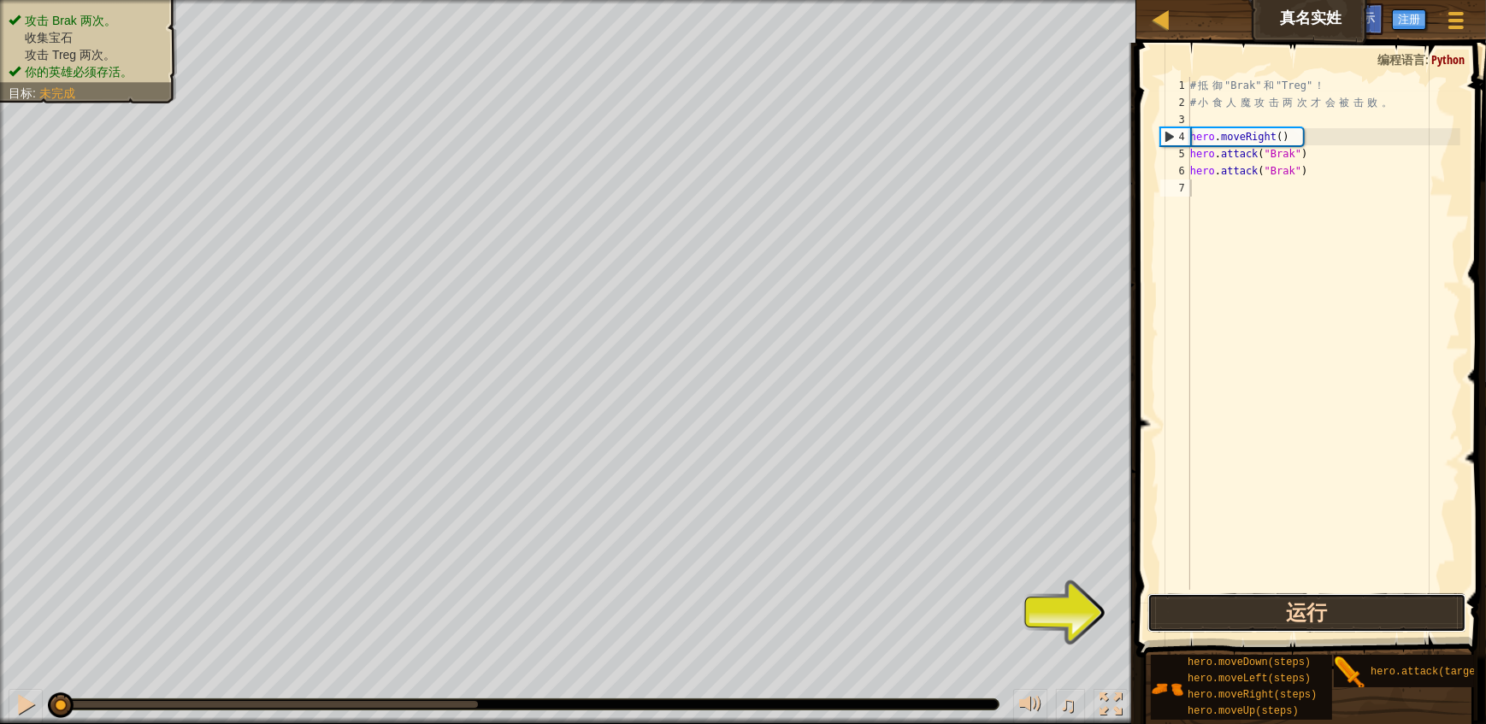
click at [1325, 607] on button "运行" at bounding box center [1307, 612] width 320 height 39
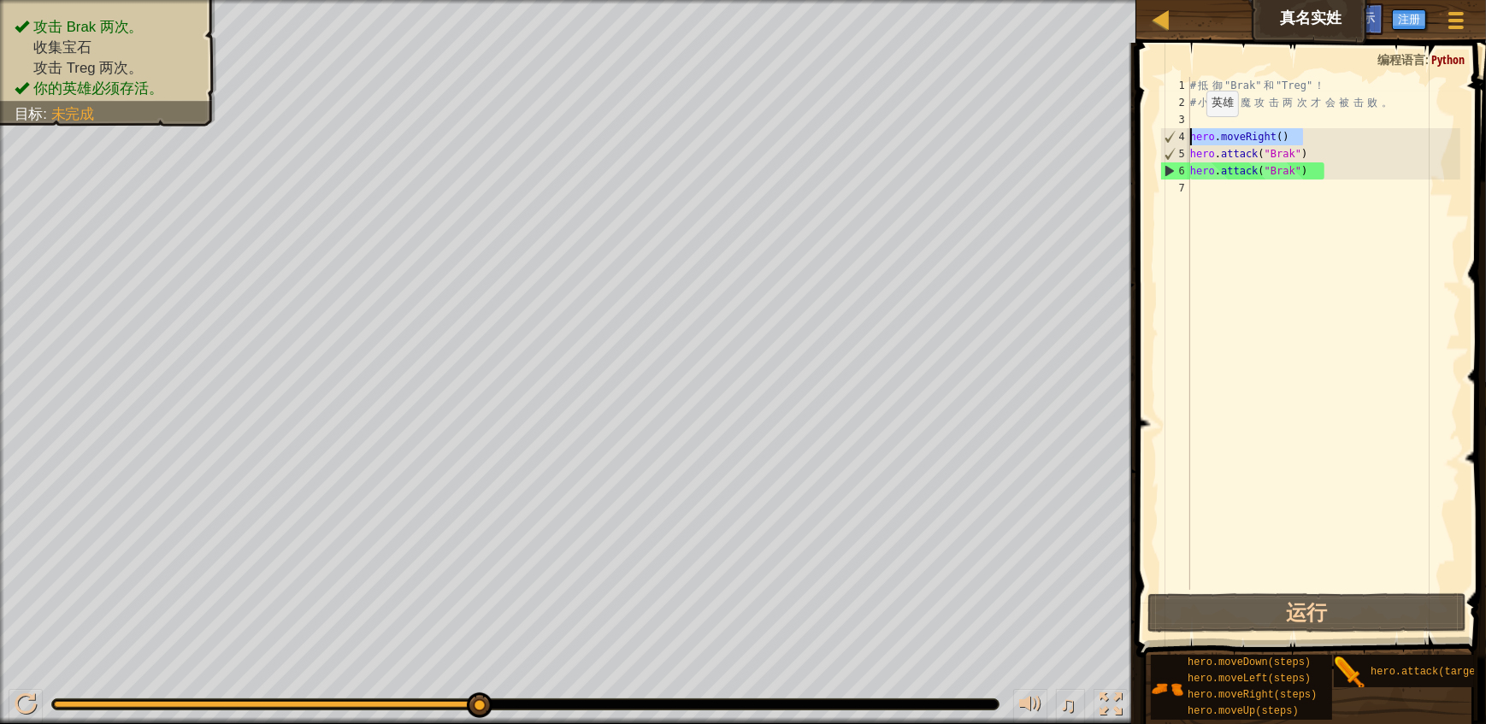
drag, startPoint x: 1309, startPoint y: 133, endPoint x: 1193, endPoint y: 133, distance: 115.4
click at [1193, 133] on div "# 抵 御 "Brak" 和 "Treg" ！ # 小 食 人 魔 攻 击 两 次 才 会 被 击 败 。 hero . moveRight ( ) hero…" at bounding box center [1324, 350] width 274 height 547
type textarea "hero.moveRight()"
click at [1236, 203] on div "# 抵 御 "Brak" 和 "Treg" ！ # 小 食 人 魔 攻 击 两 次 才 会 被 击 败 。 hero . moveRight ( ) hero…" at bounding box center [1324, 350] width 274 height 547
paste textarea "hero.moveRight()"
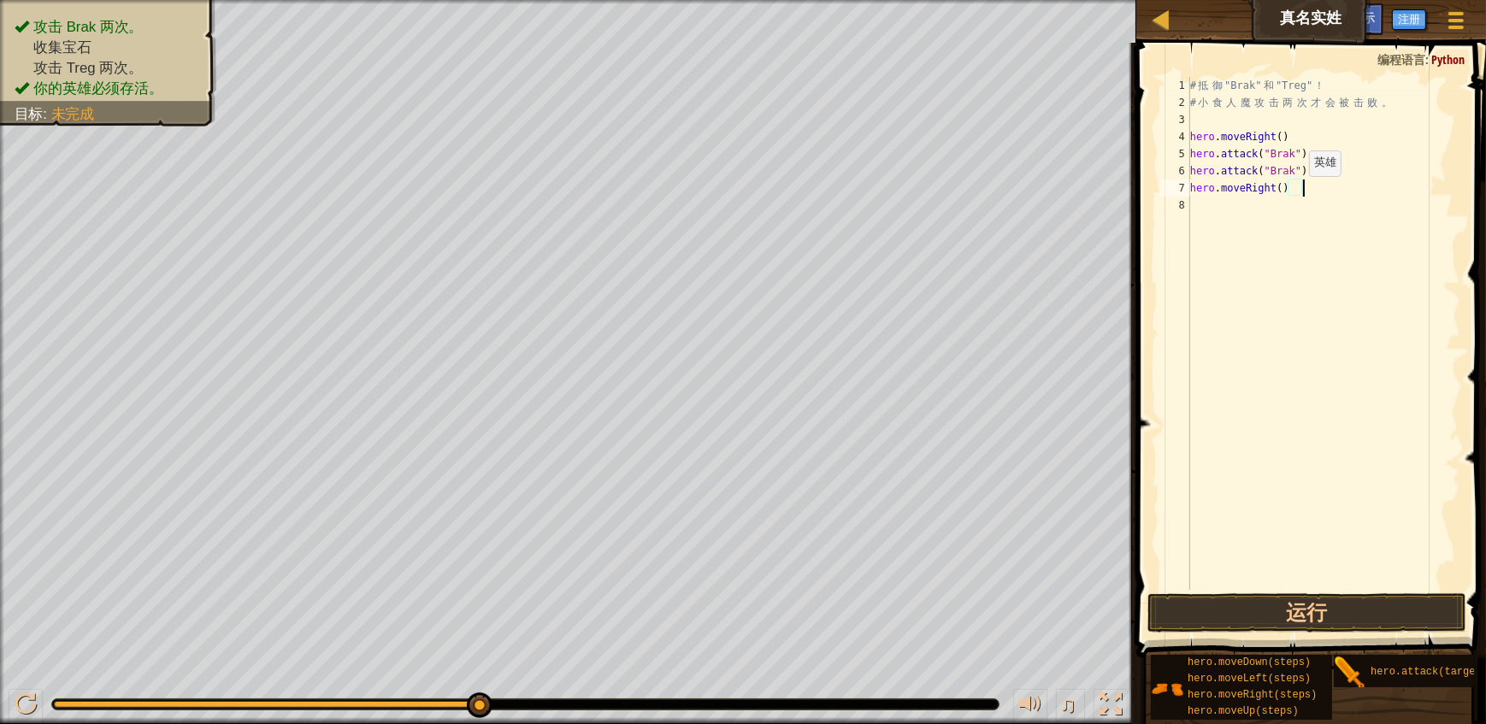
click at [1296, 192] on div "# 抵 御 "Brak" 和 "Treg" ！ # 小 食 人 魔 攻 击 两 次 才 会 被 击 败 。 hero . moveRight ( ) hero…" at bounding box center [1324, 350] width 274 height 547
drag, startPoint x: 1189, startPoint y: 166, endPoint x: 1259, endPoint y: 166, distance: 70.1
click at [1259, 166] on div "hero.moveRight(2) 1 2 3 4 5 6 7 8 # 抵 御 "Brak" 和 "Treg" ！ # 小 食 人 魔 攻 击 两 次 才 会…" at bounding box center [1308, 333] width 303 height 513
type textarea "hero.attack("Brak") hero.moveRight(2)"
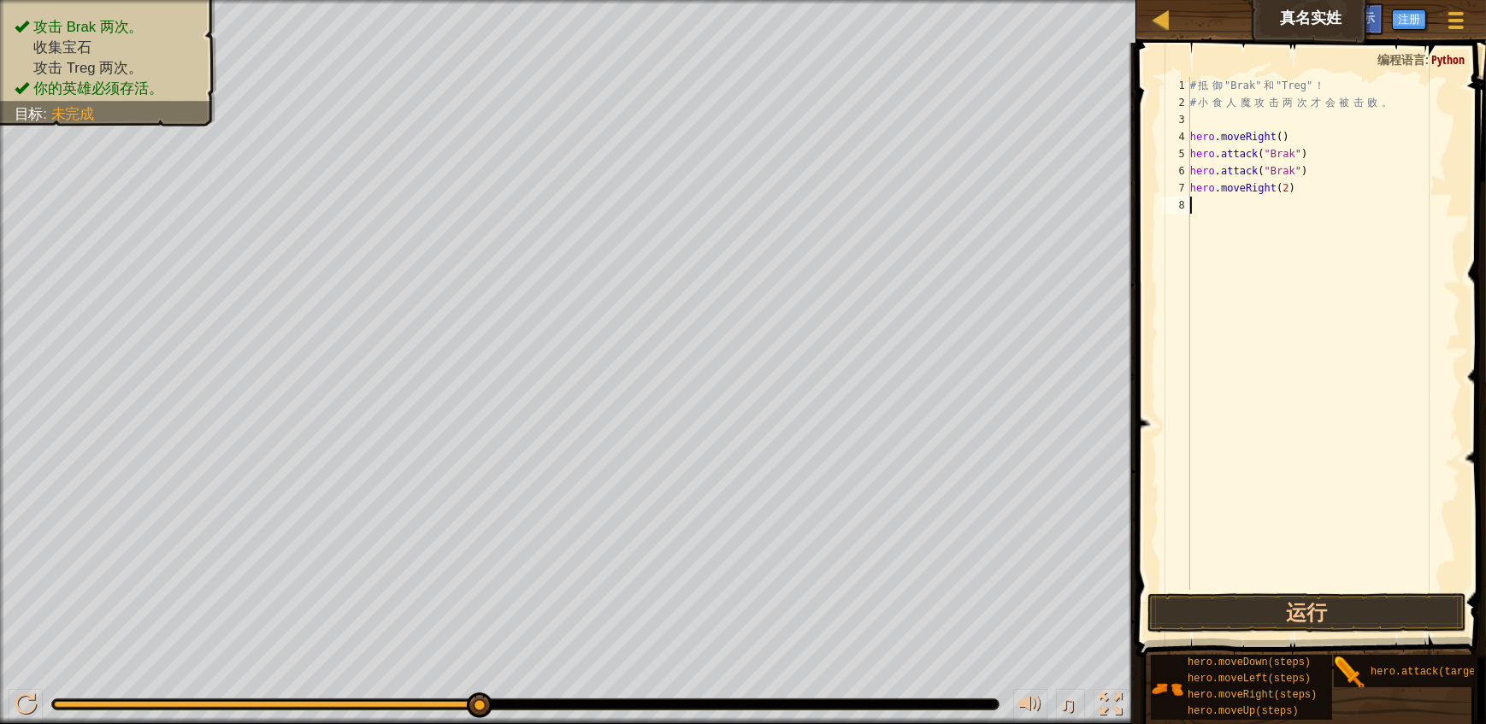
click at [1350, 216] on div "# 抵 御 "Brak" 和 "Treg" ！ # 小 食 人 魔 攻 击 两 次 才 会 被 击 败 。 hero . moveRight ( ) hero…" at bounding box center [1324, 350] width 274 height 547
drag, startPoint x: 1331, startPoint y: 172, endPoint x: 1193, endPoint y: 167, distance: 137.7
click at [1193, 167] on div "# 抵 御 "Brak" 和 "Treg" ！ # 小 食 人 魔 攻 击 两 次 才 会 被 击 败 。 hero . moveRight ( ) hero…" at bounding box center [1324, 350] width 274 height 547
type textarea "hero.attack("Brak")"
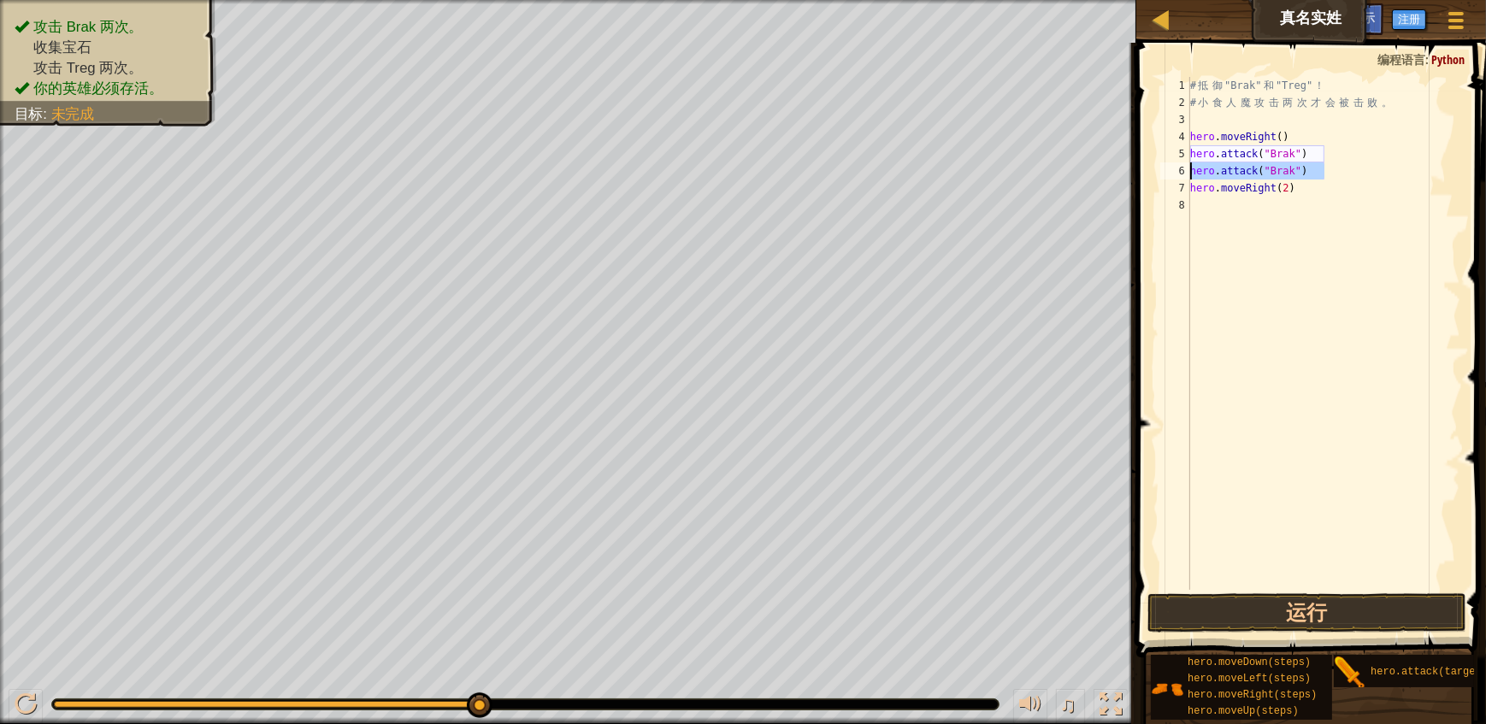
click at [1264, 206] on div "# 抵 御 "Brak" 和 "Treg" ！ # 小 食 人 魔 攻 击 两 次 才 会 被 击 败 。 hero . moveRight ( ) hero…" at bounding box center [1324, 350] width 274 height 547
paste textarea "hero.attack("Brak")"
drag, startPoint x: 1285, startPoint y: 197, endPoint x: 1305, endPoint y: 199, distance: 19.7
click at [1305, 199] on div "# 抵 御 "Brak" 和 "Treg" ！ # 小 食 人 魔 攻 击 两 次 才 会 被 击 败 。 hero . moveRight ( ) hero…" at bounding box center [1324, 350] width 274 height 547
click at [1308, 204] on div "# 抵 御 "Brak" 和 "Treg" ！ # 小 食 人 魔 攻 击 两 次 才 会 被 击 败 。 hero . moveRight ( ) hero…" at bounding box center [1324, 350] width 274 height 547
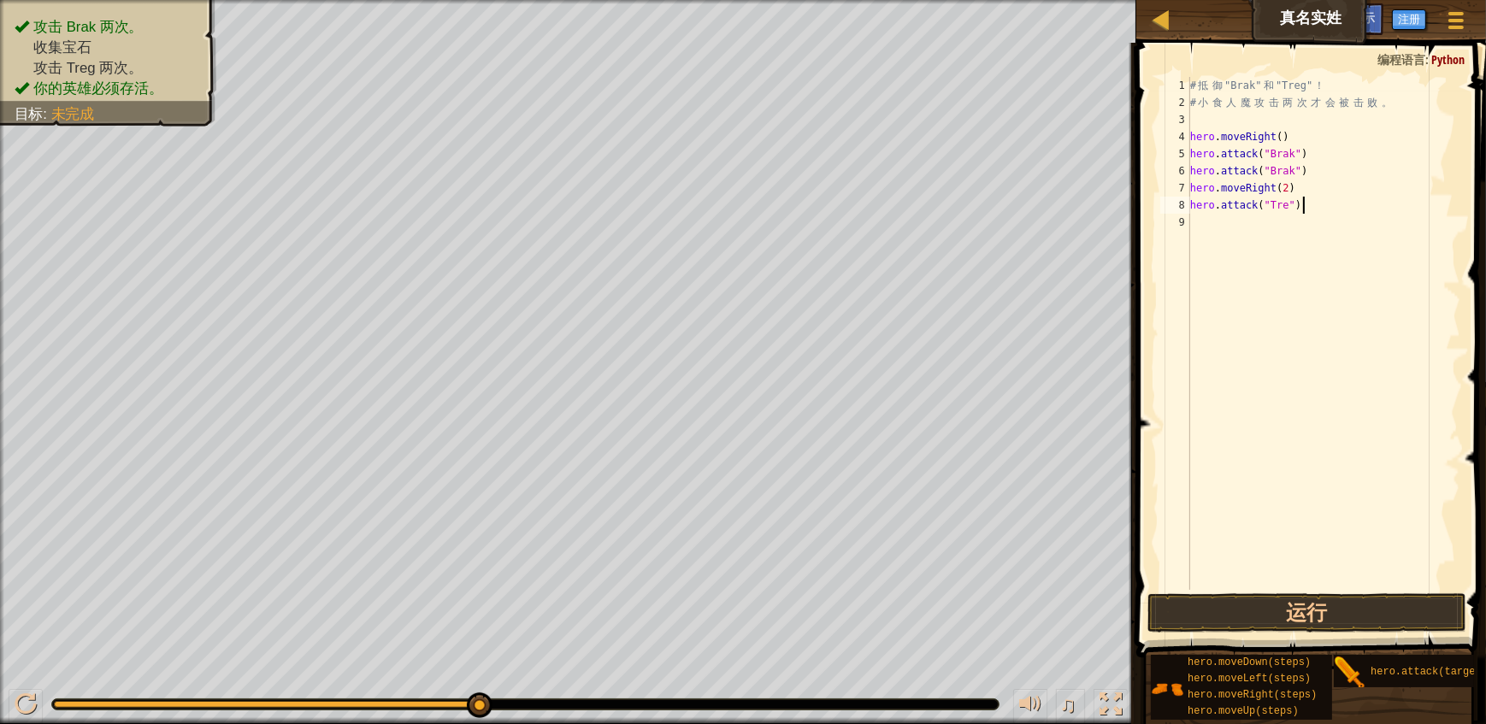
type textarea "hero.attack("Treg")"
drag, startPoint x: 1350, startPoint y: 209, endPoint x: 1185, endPoint y: 199, distance: 165.3
click at [1185, 199] on div "hero.attack("Treg") 1 2 3 4 5 6 7 8 9 # 抵 御 "Brak" 和 "Treg" ！ # 小 食 人 魔 攻 击 两 次…" at bounding box center [1308, 333] width 303 height 513
click at [1242, 223] on div "# 抵 御 "Brak" 和 "Treg" ！ # 小 食 人 魔 攻 击 两 次 才 会 被 击 败 。 hero . moveRight ( ) hero…" at bounding box center [1324, 350] width 274 height 547
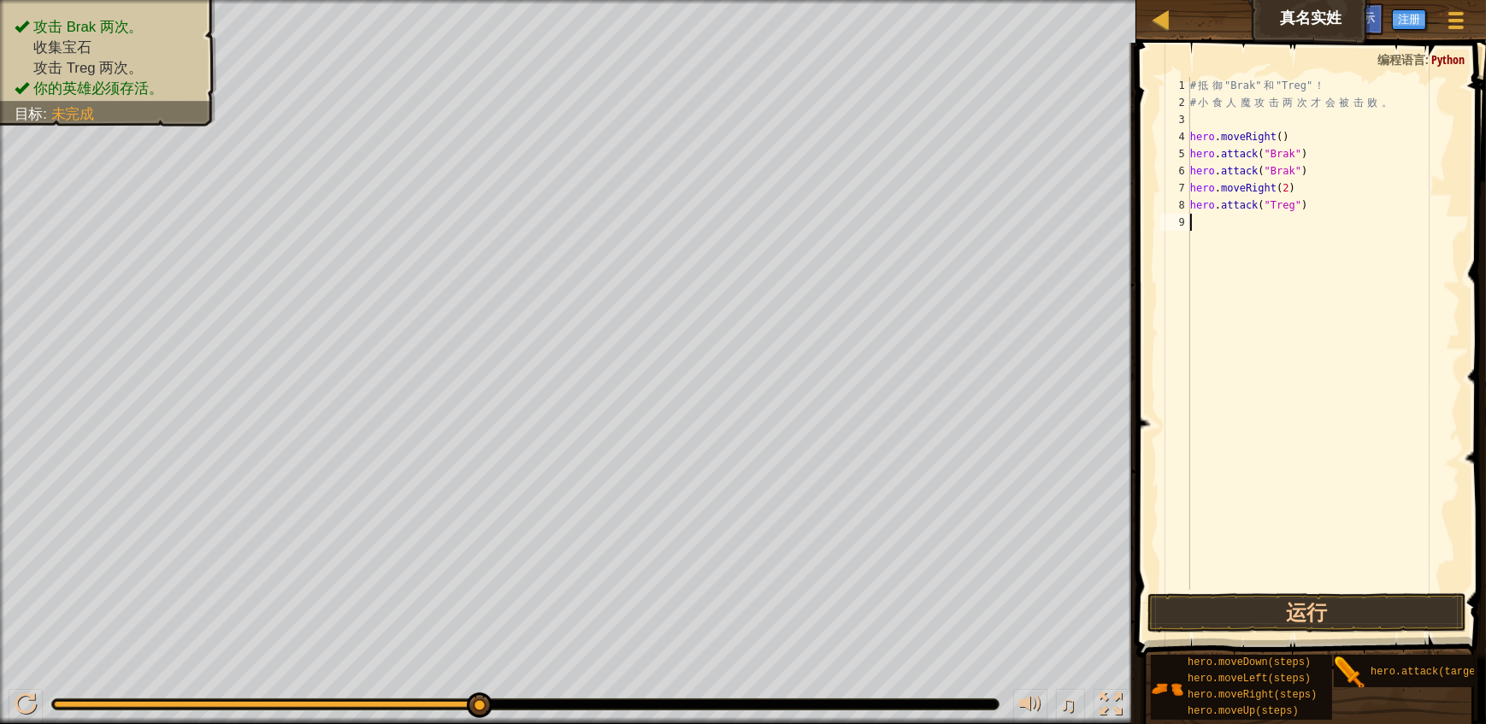
scroll to position [0, 0]
paste textarea "hero.attack("Treg")"
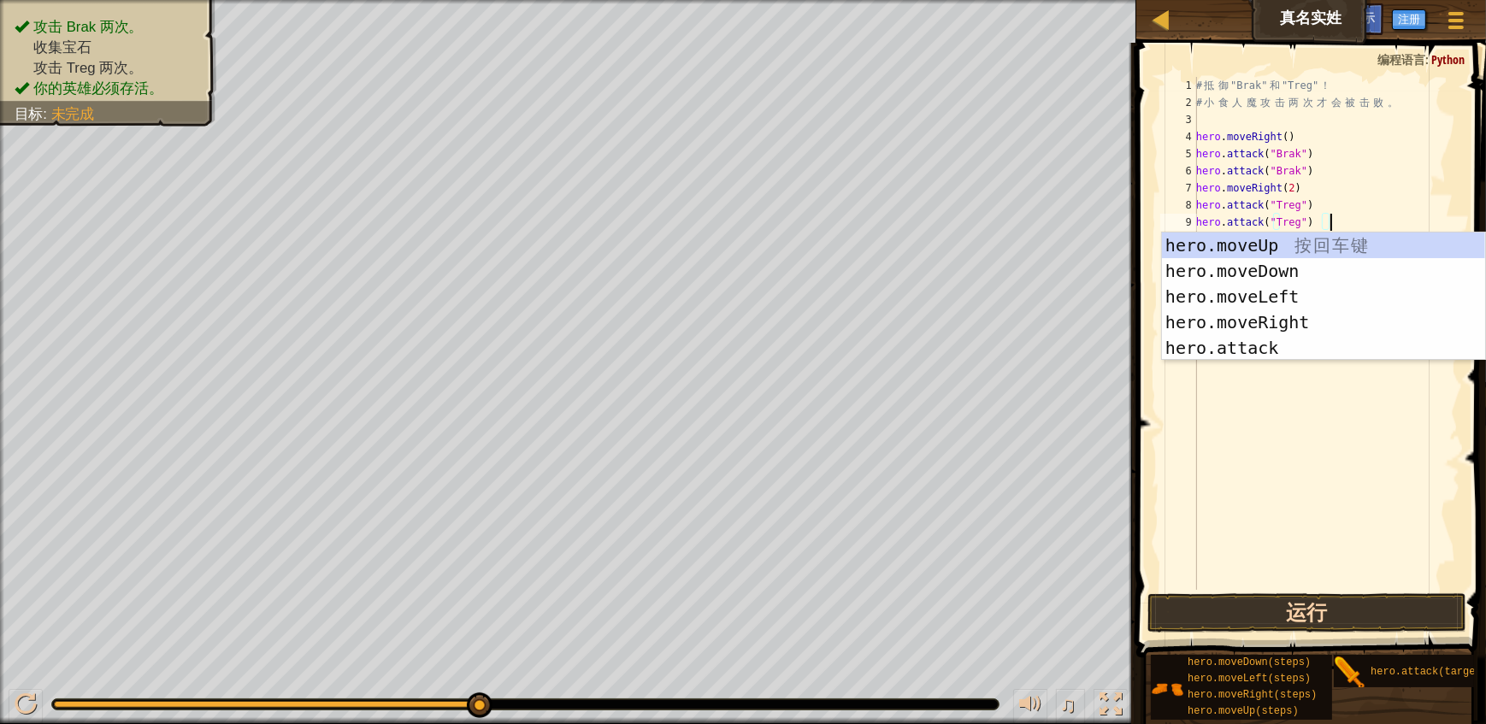
type textarea "hero.attack("Treg")"
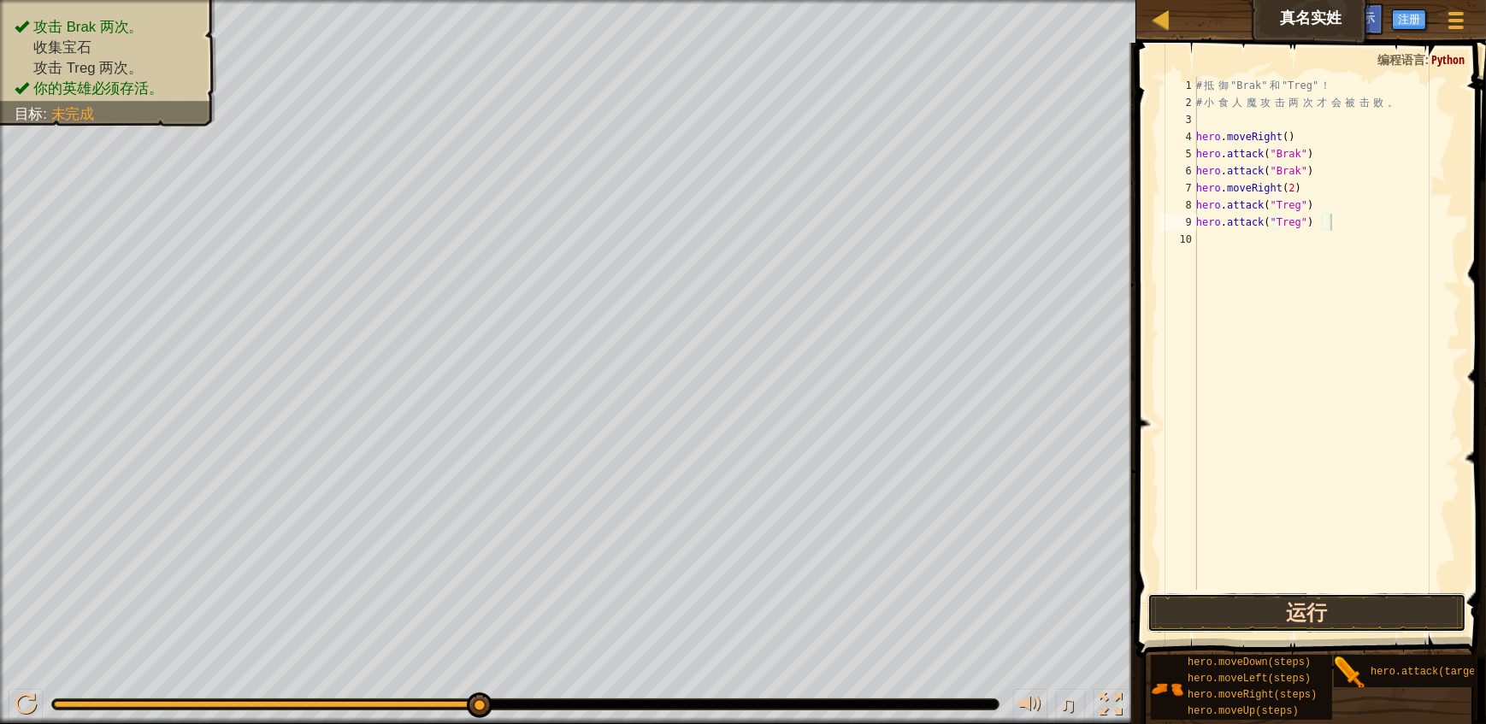
click at [1327, 613] on button "运行" at bounding box center [1307, 612] width 320 height 39
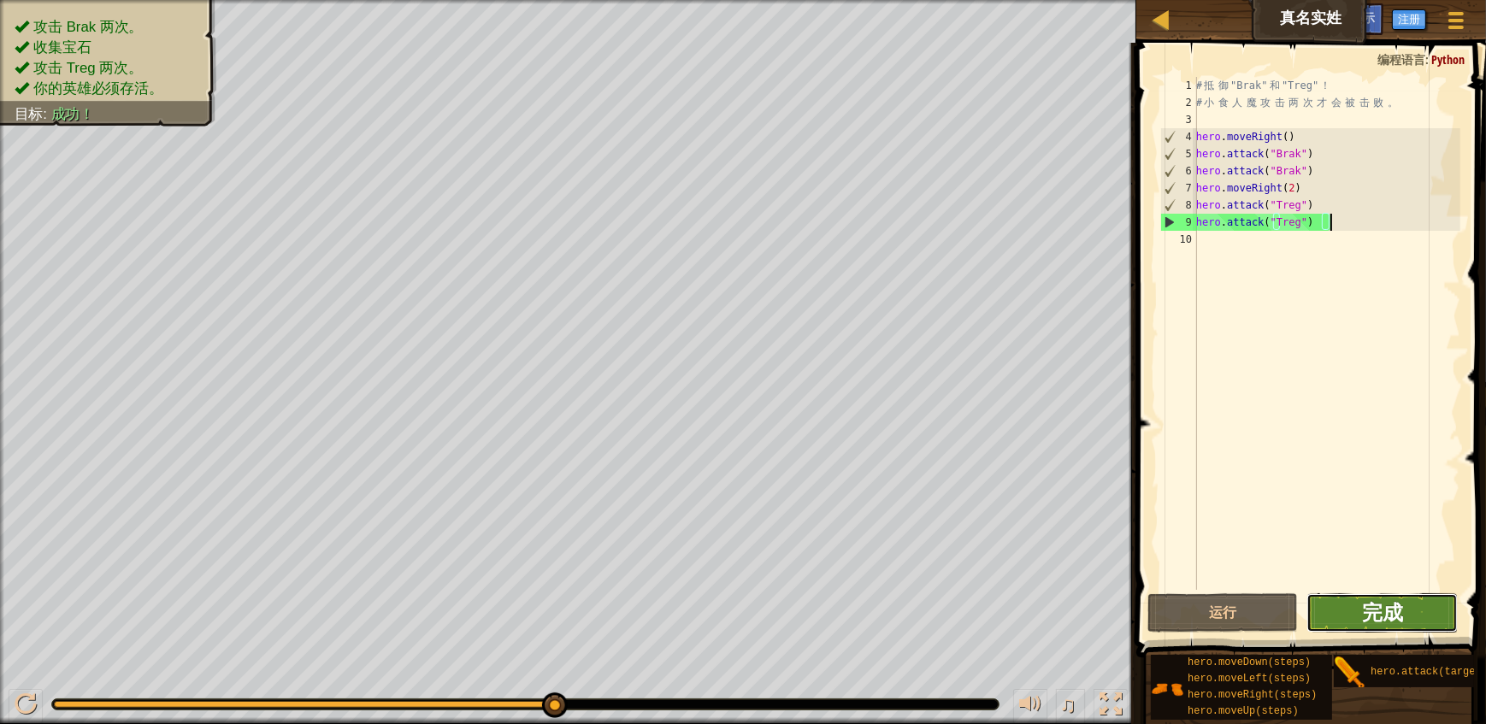
click at [1371, 616] on span "完成" at bounding box center [1382, 611] width 41 height 27
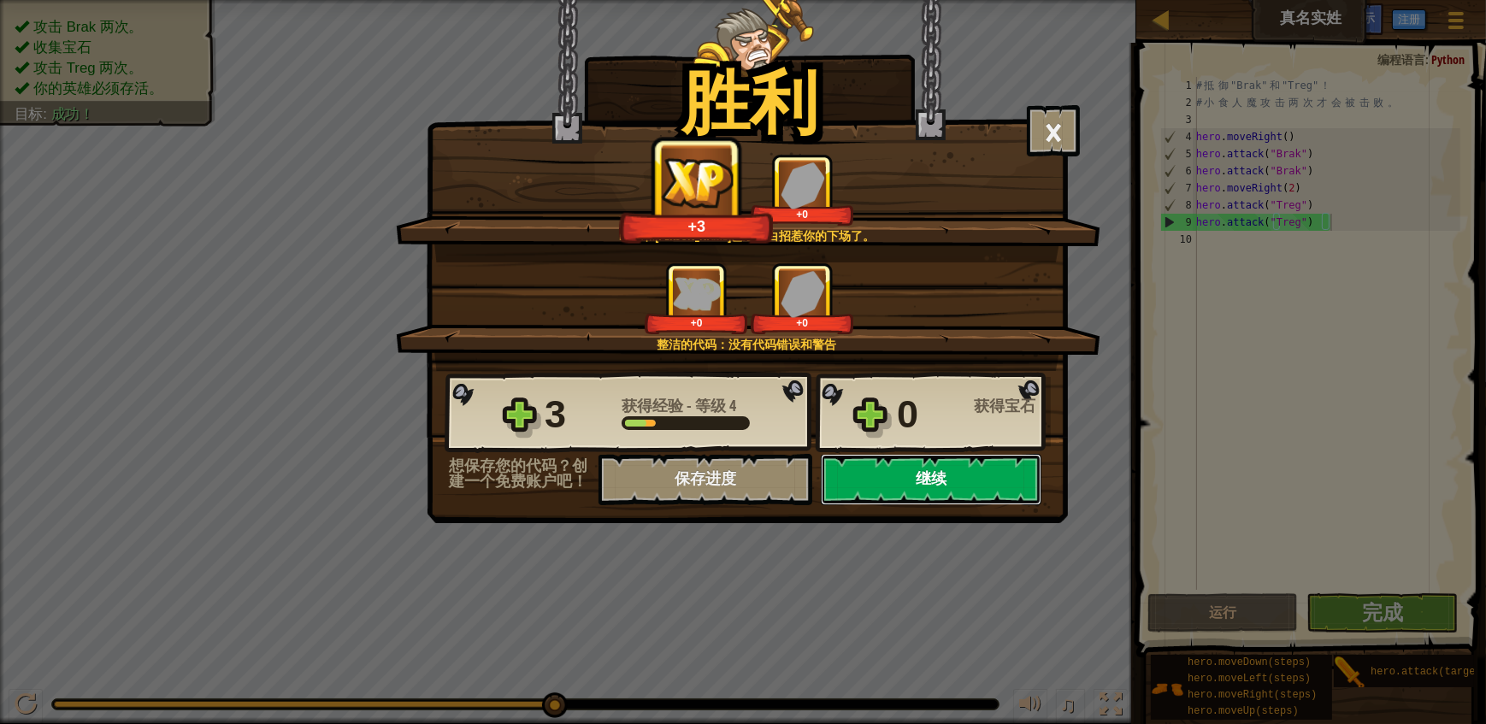
click at [904, 474] on button "继续" at bounding box center [931, 479] width 221 height 51
select select "zh-[PERSON_NAME]"
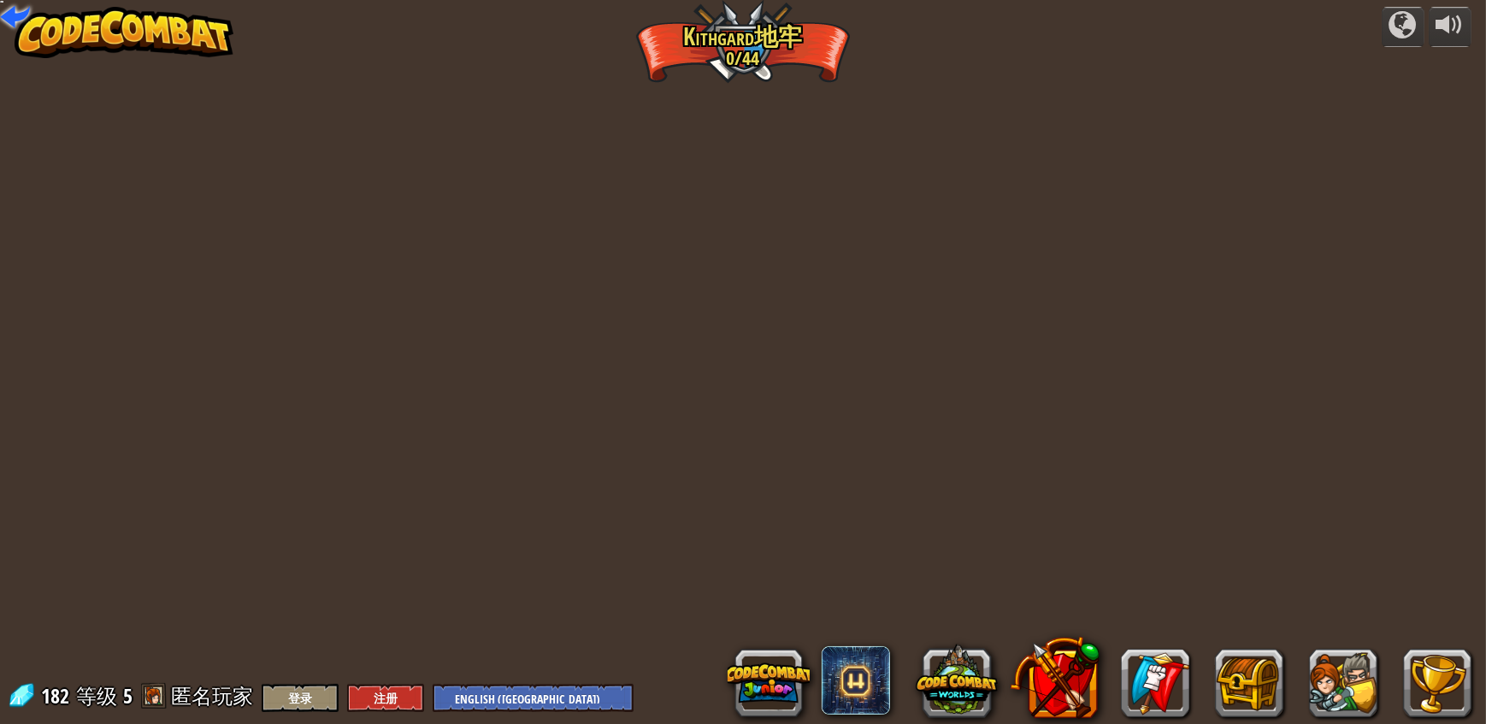
select select "zh-[PERSON_NAME]"
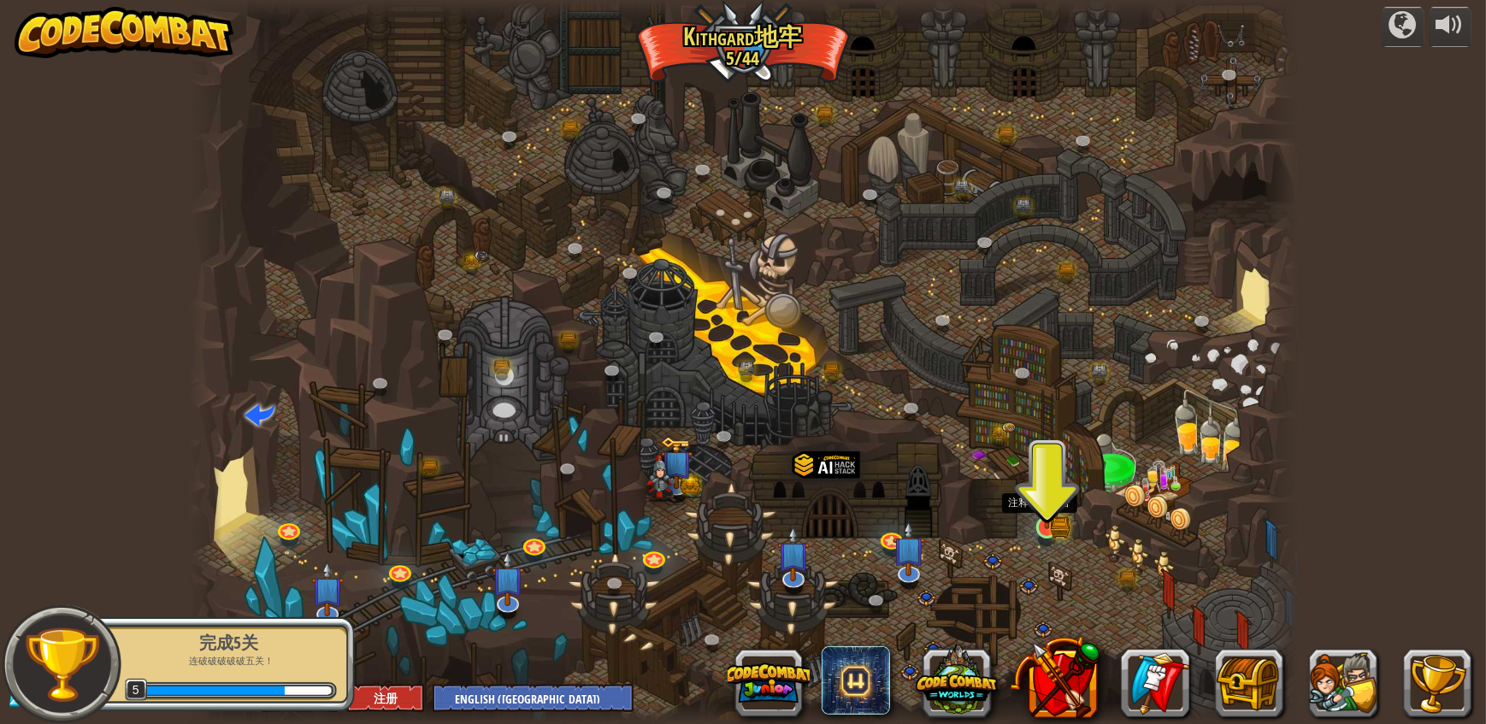
click at [1050, 527] on img at bounding box center [1047, 497] width 29 height 63
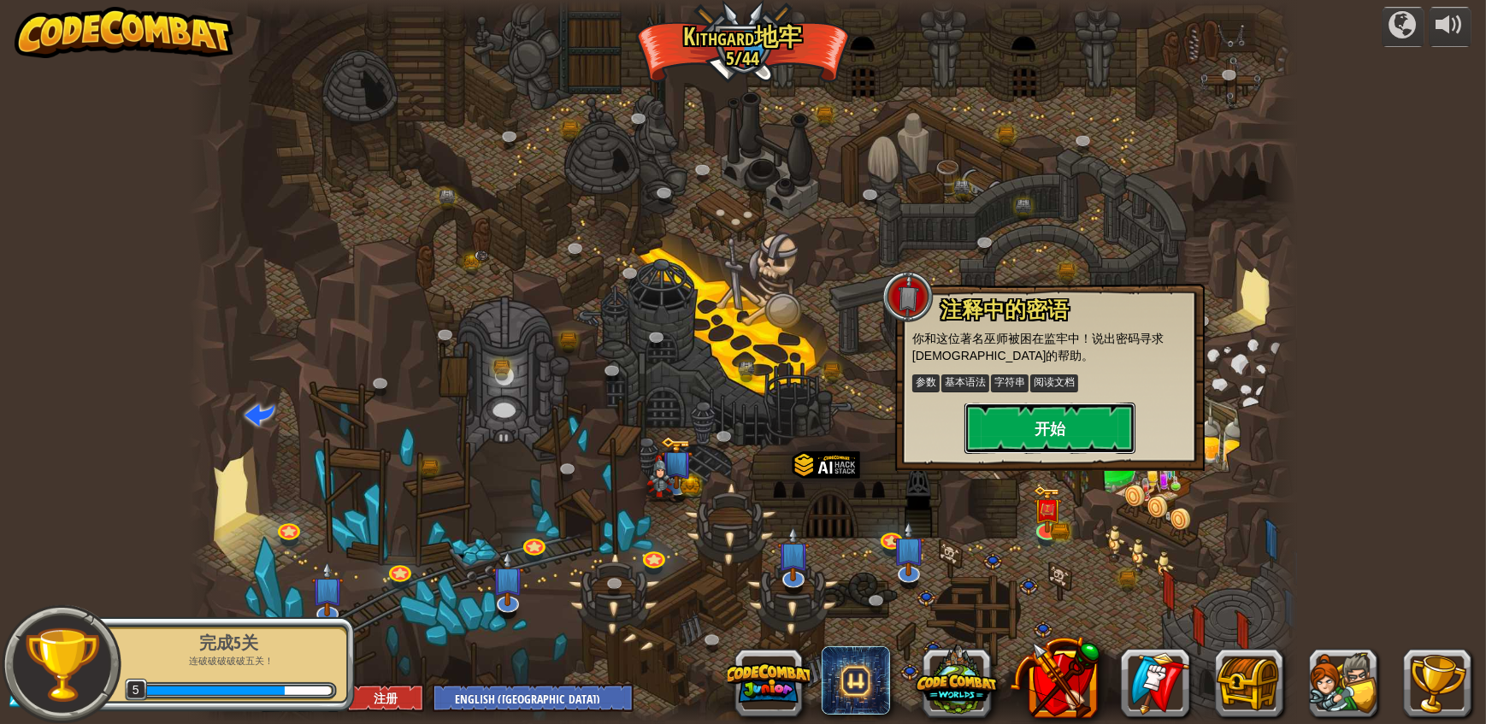
click at [1051, 425] on button "开始" at bounding box center [1049, 428] width 171 height 51
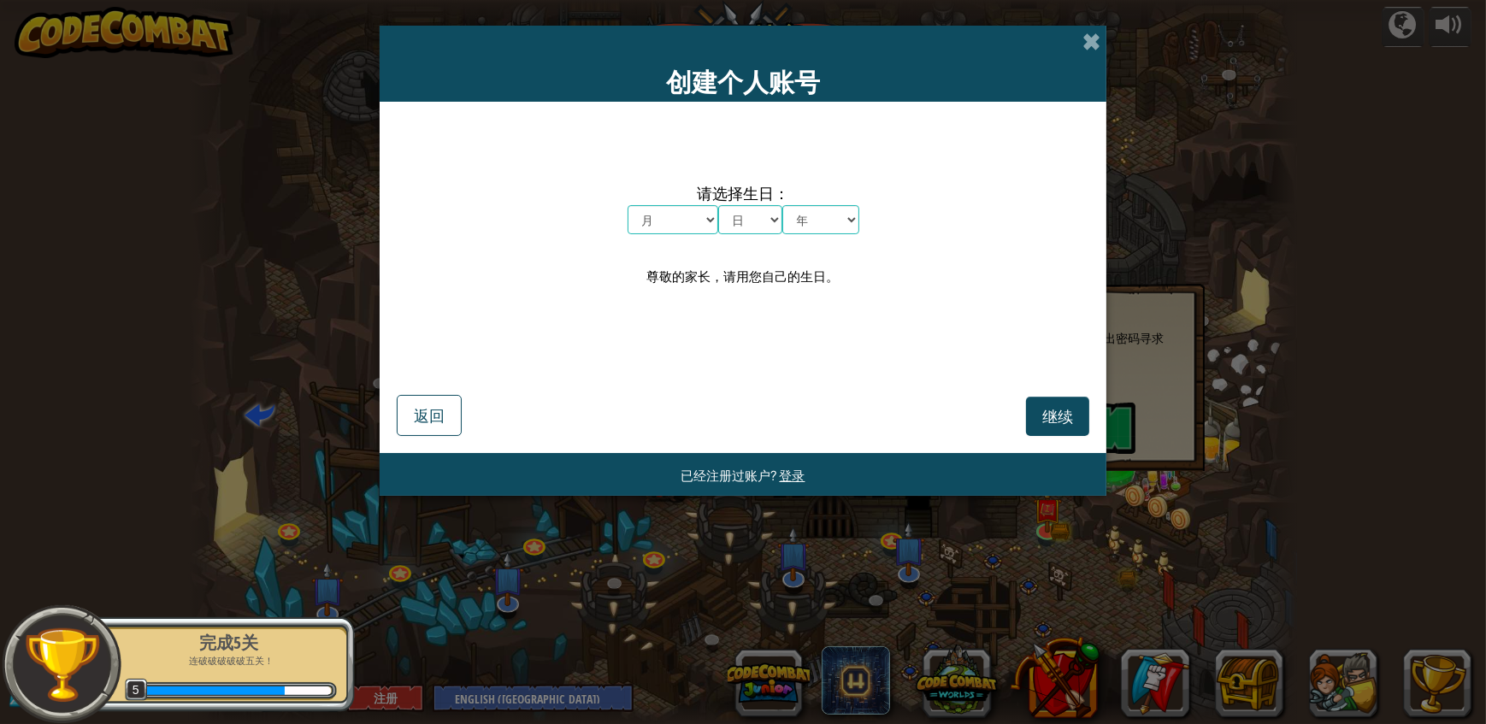
click at [693, 213] on select "月 一月 二月 三月 四月 五月 六月 七月 八月 九月 十月 十一月 十二月" at bounding box center [673, 219] width 91 height 29
click at [699, 222] on select "月 一月 二月 三月 四月 五月 六月 七月 八月 九月 十月 十一月 十二月" at bounding box center [673, 219] width 91 height 29
select select "5"
click at [628, 205] on select "月 一月 二月 三月 四月 五月 六月 七月 八月 九月 十月 十一月 十二月" at bounding box center [673, 219] width 91 height 29
click at [756, 219] on select "日 1 2 3 4 5 6 7 8 9 10 11 12 13 14 15 16 17 18 19 20 21 22 23 24 25 26 27 28 29…" at bounding box center [750, 219] width 64 height 29
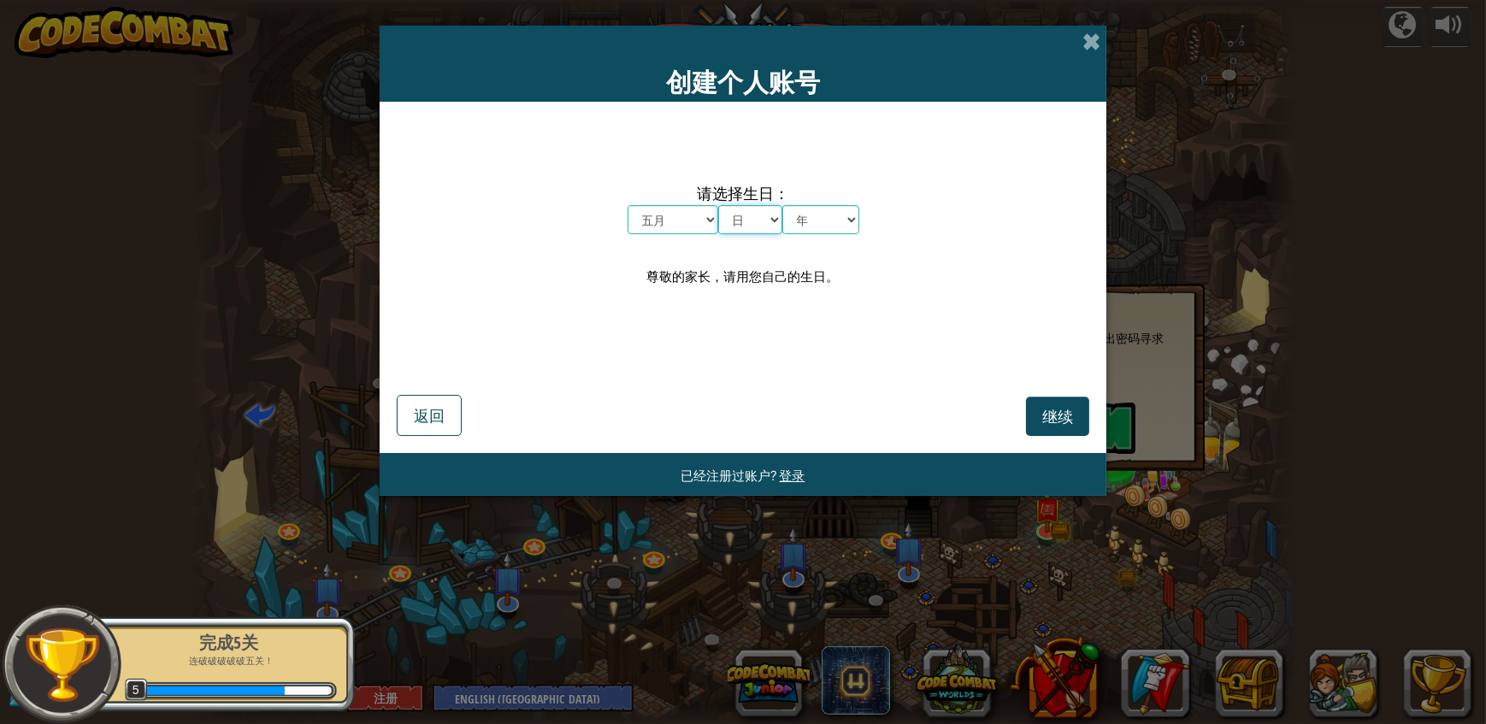
select select "6"
click at [718, 205] on select "日 1 2 3 4 5 6 7 8 9 10 11 12 13 14 15 16 17 18 19 20 21 22 23 24 25 26 27 28 29…" at bounding box center [750, 219] width 64 height 29
click at [826, 227] on select "年 2025 2024 2023 2022 2021 2020 2019 2018 2017 2016 2015 2014 2013 2012 2011 20…" at bounding box center [820, 219] width 77 height 29
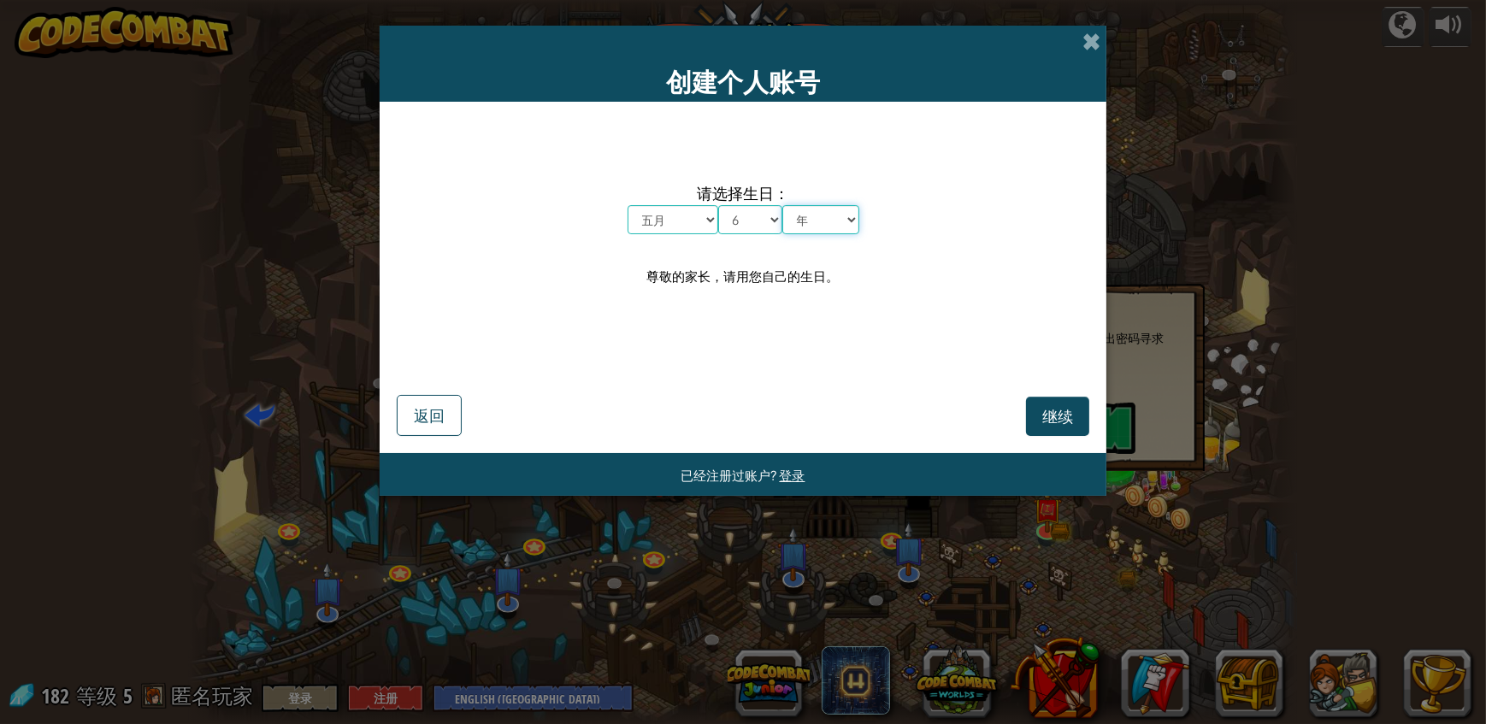
select select "2004"
click at [782, 205] on select "年 2025 2024 2023 2022 2021 2020 2019 2018 2017 2016 2015 2014 2013 2012 2011 20…" at bounding box center [820, 219] width 77 height 29
click at [1048, 413] on span "继续" at bounding box center [1057, 416] width 31 height 20
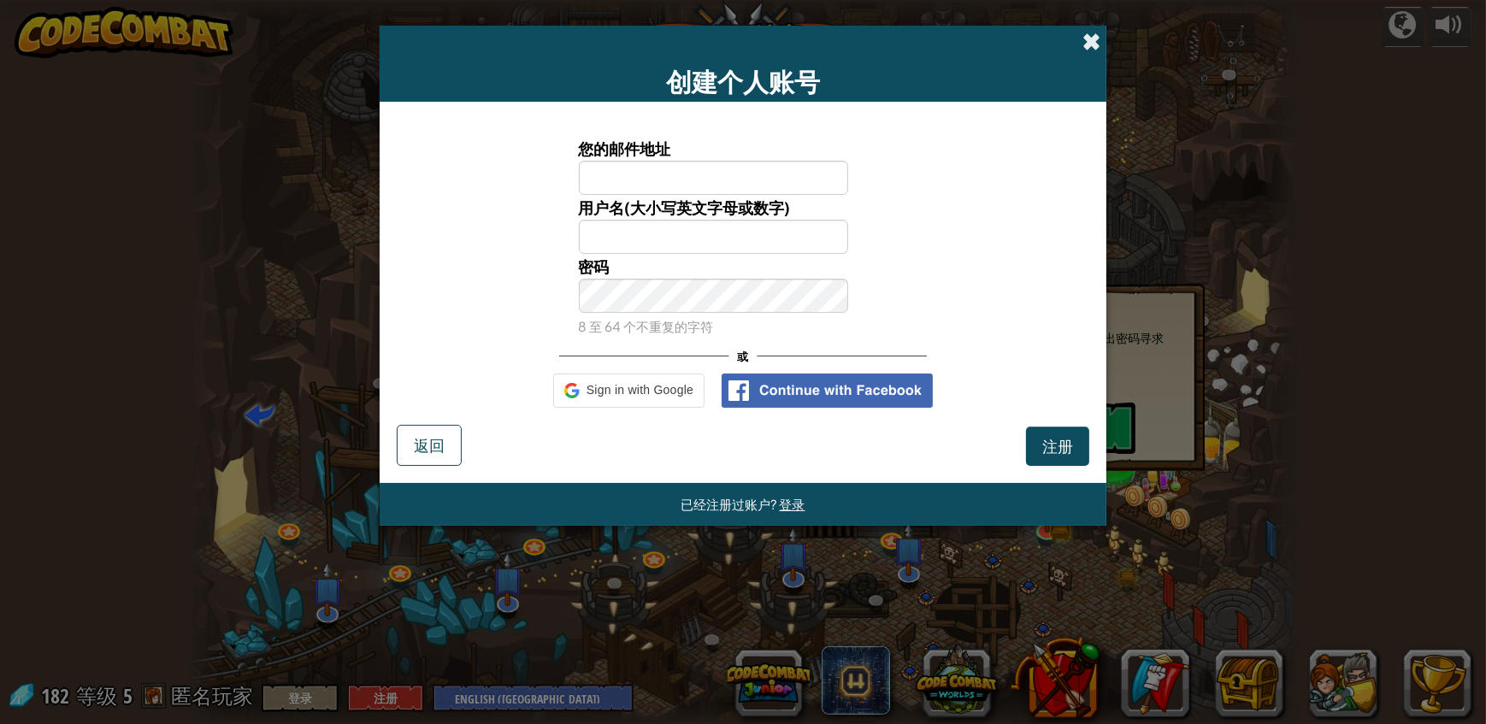
click at [1091, 34] on span at bounding box center [1091, 41] width 18 height 18
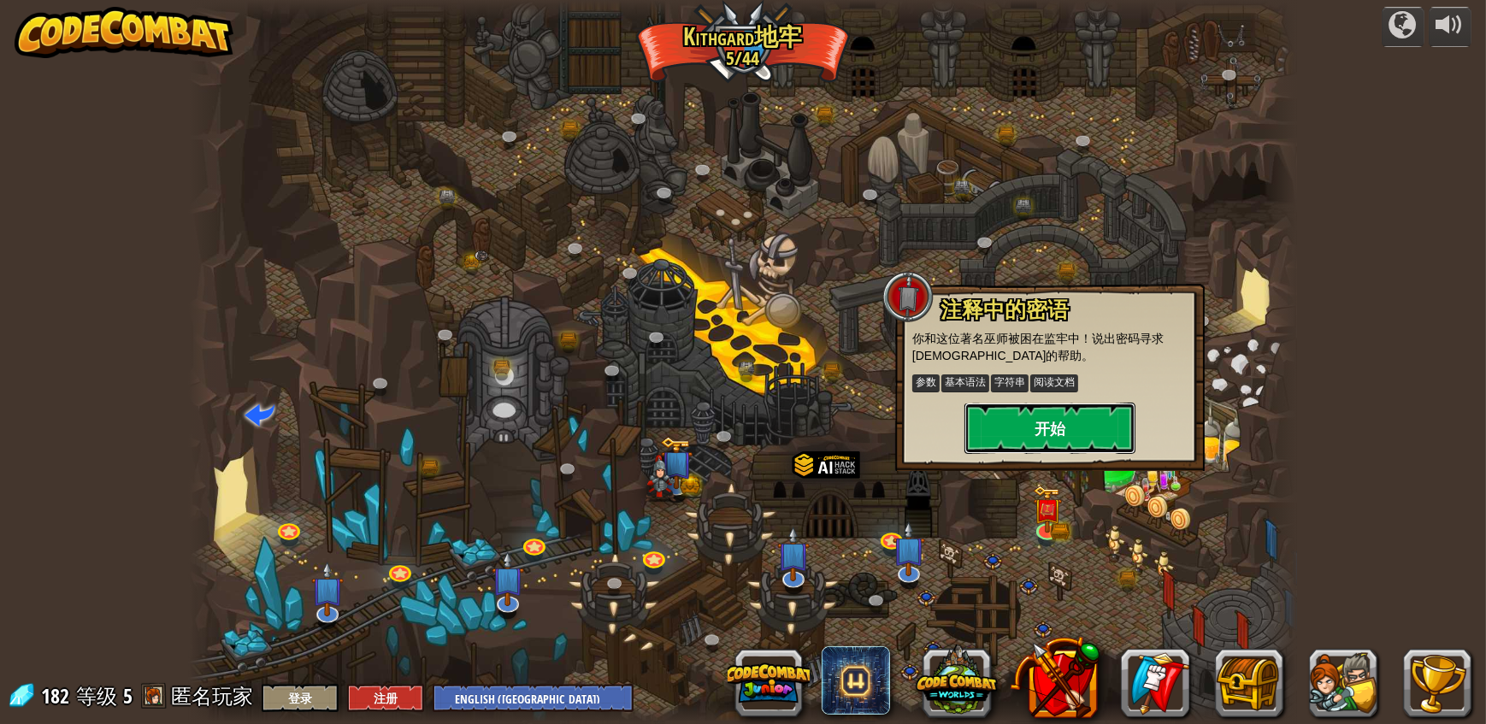
click at [1055, 447] on button "开始" at bounding box center [1049, 428] width 171 height 51
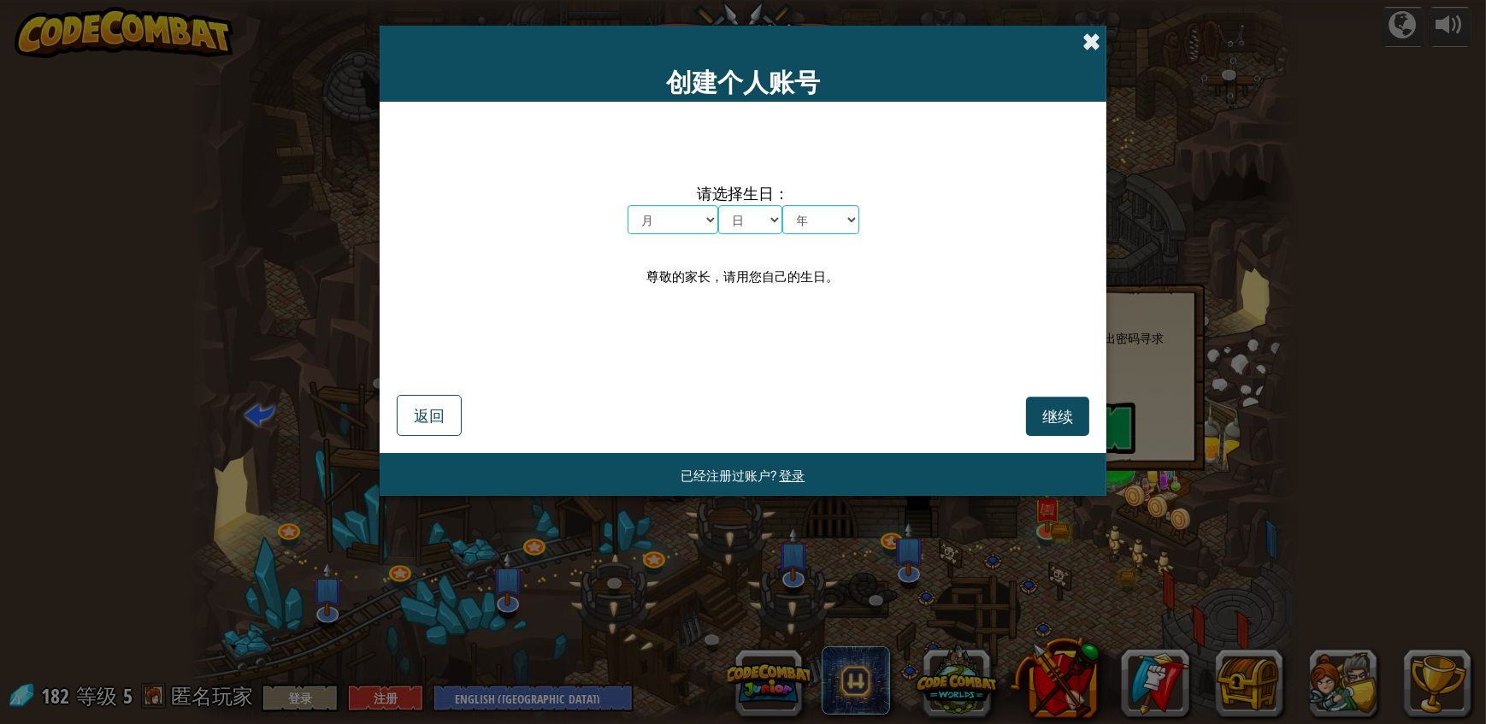
click at [1093, 32] on span at bounding box center [1091, 41] width 18 height 18
